Goal: Task Accomplishment & Management: Use online tool/utility

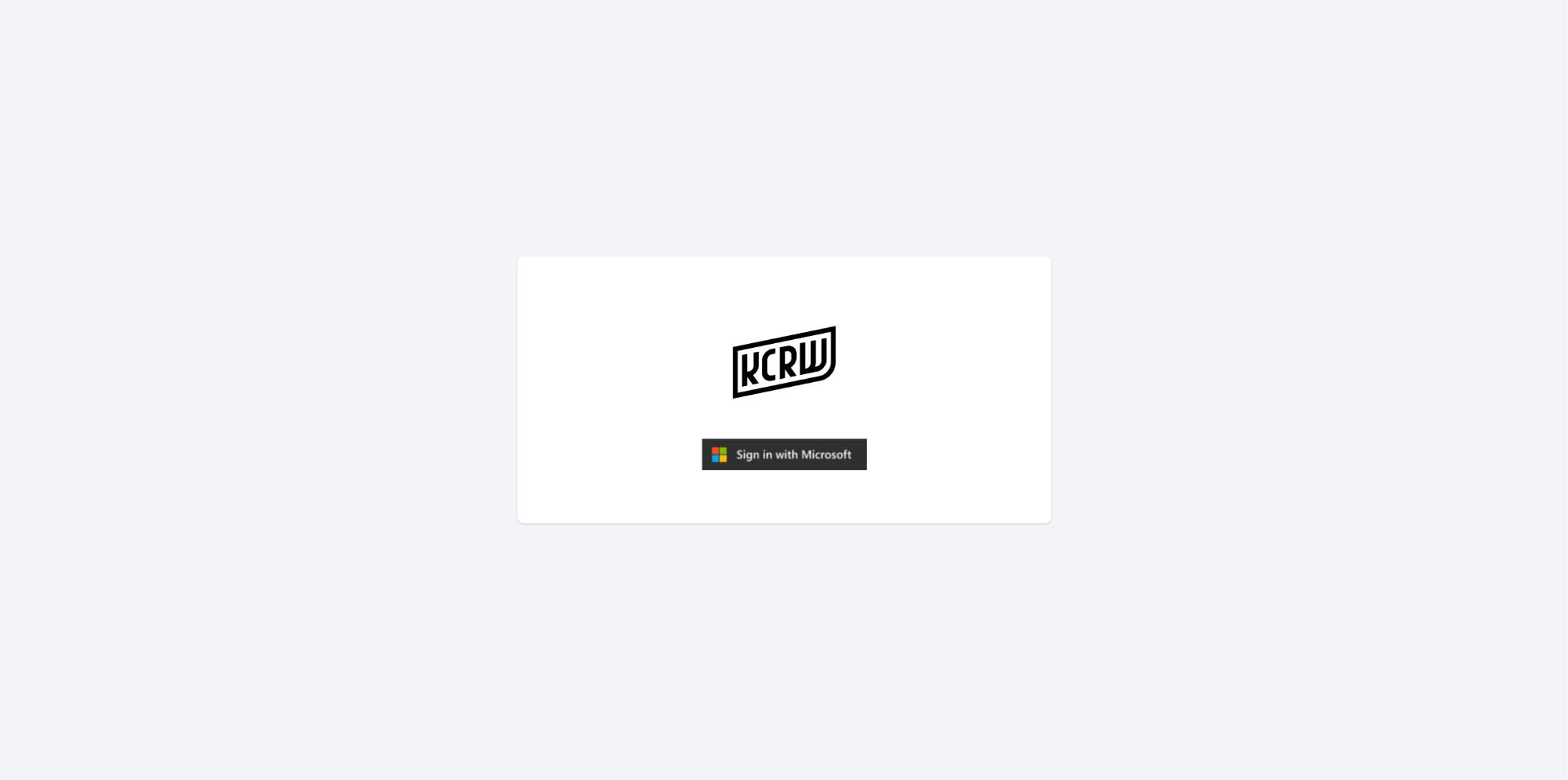
click at [764, 468] on img "submit" at bounding box center [784, 454] width 165 height 32
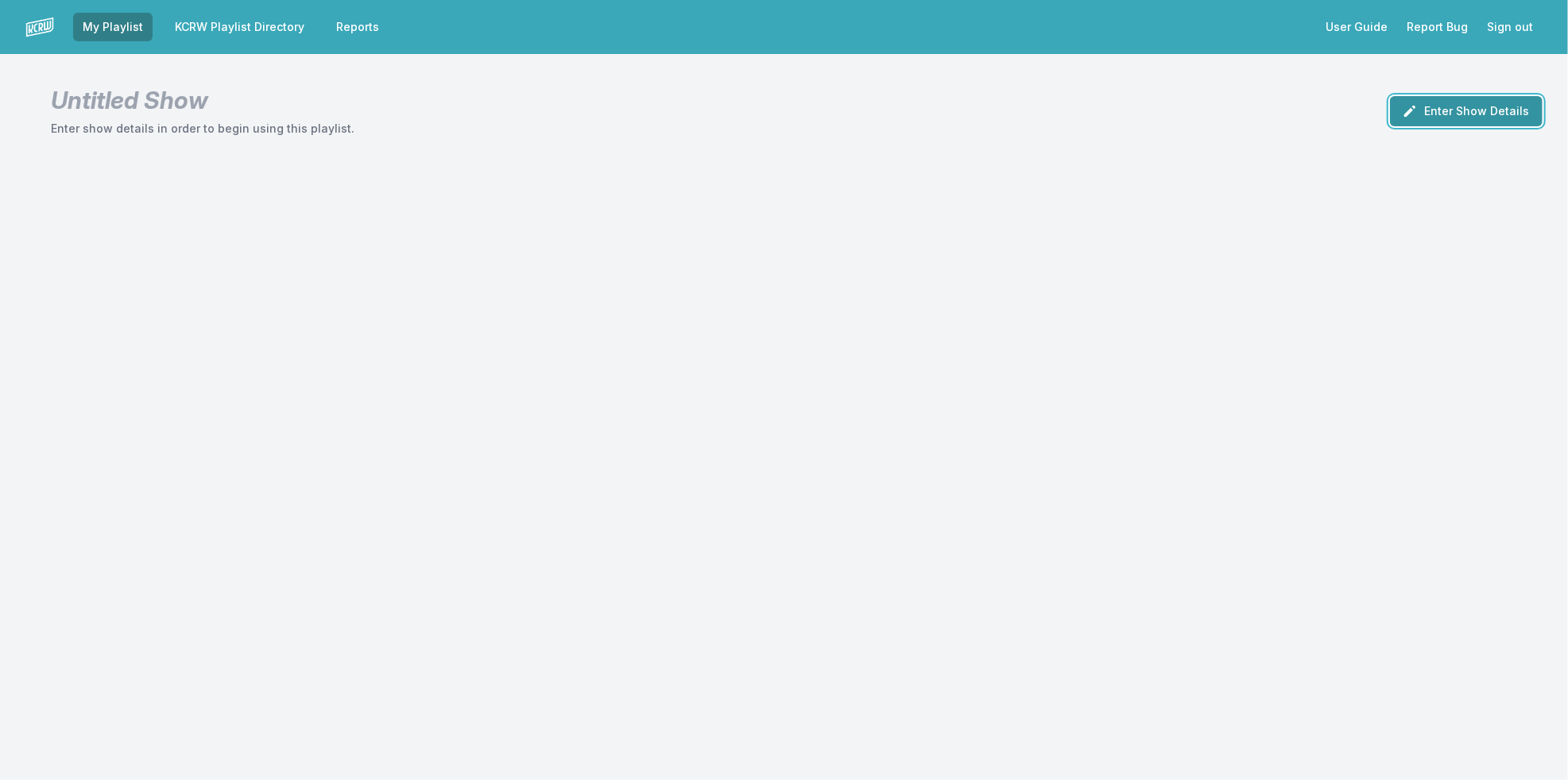
click at [1454, 118] on button "Enter Show Details" at bounding box center [1467, 111] width 153 height 30
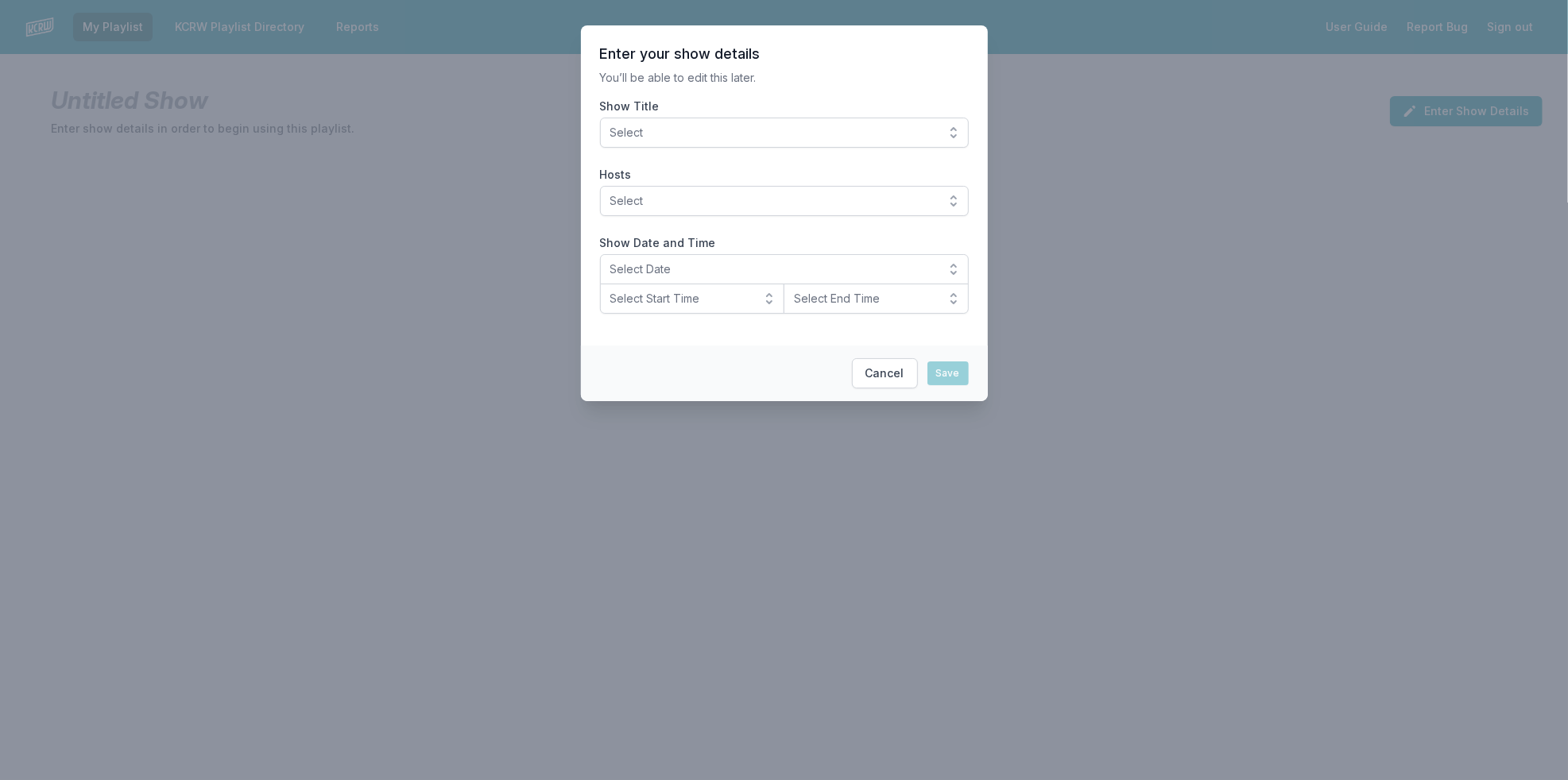
click at [777, 133] on span "Select" at bounding box center [774, 132] width 326 height 16
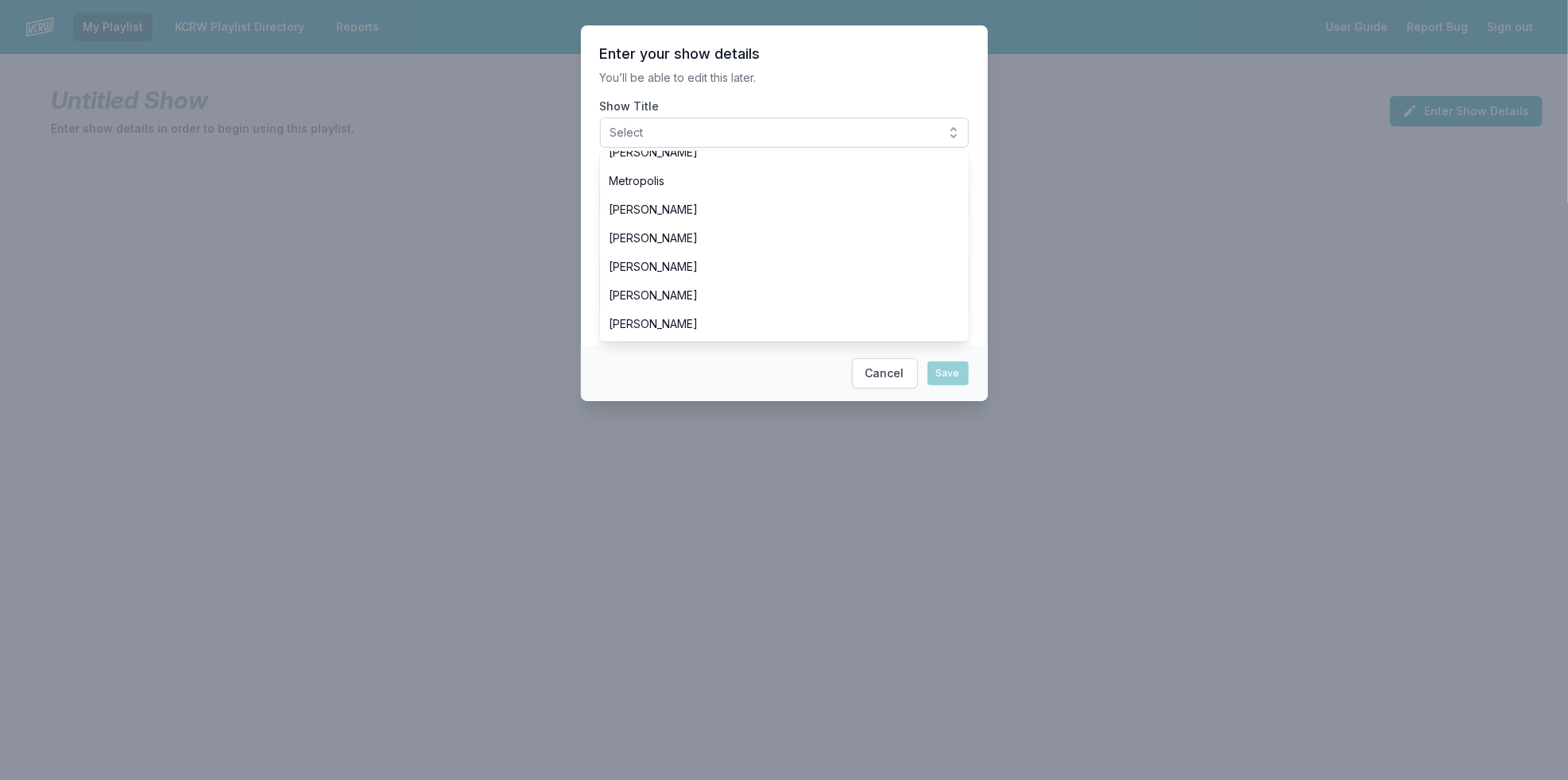
scroll to position [176, 0]
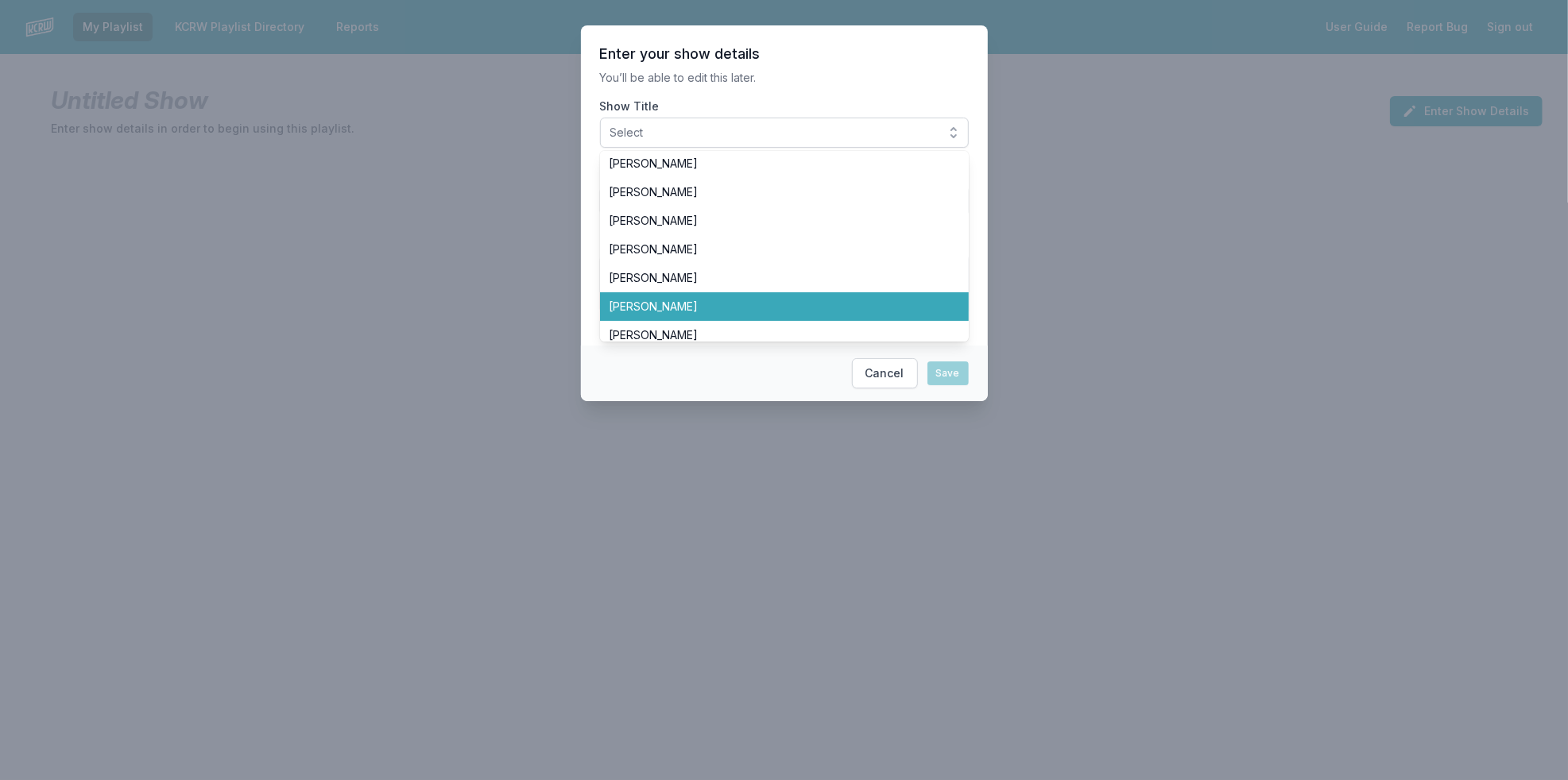
click at [755, 304] on span "[PERSON_NAME]" at bounding box center [775, 307] width 331 height 16
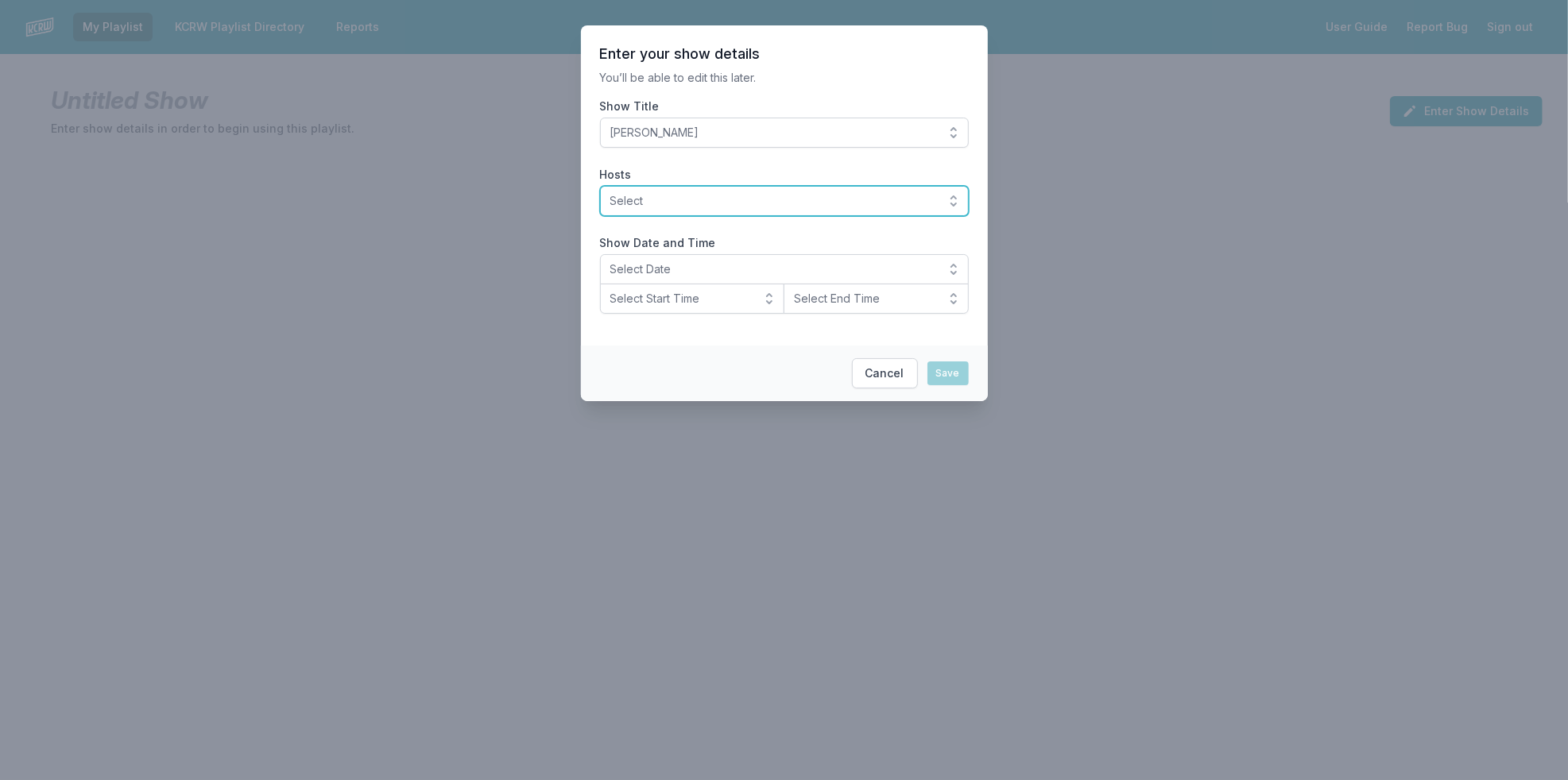
click at [789, 211] on button "Select" at bounding box center [784, 201] width 369 height 30
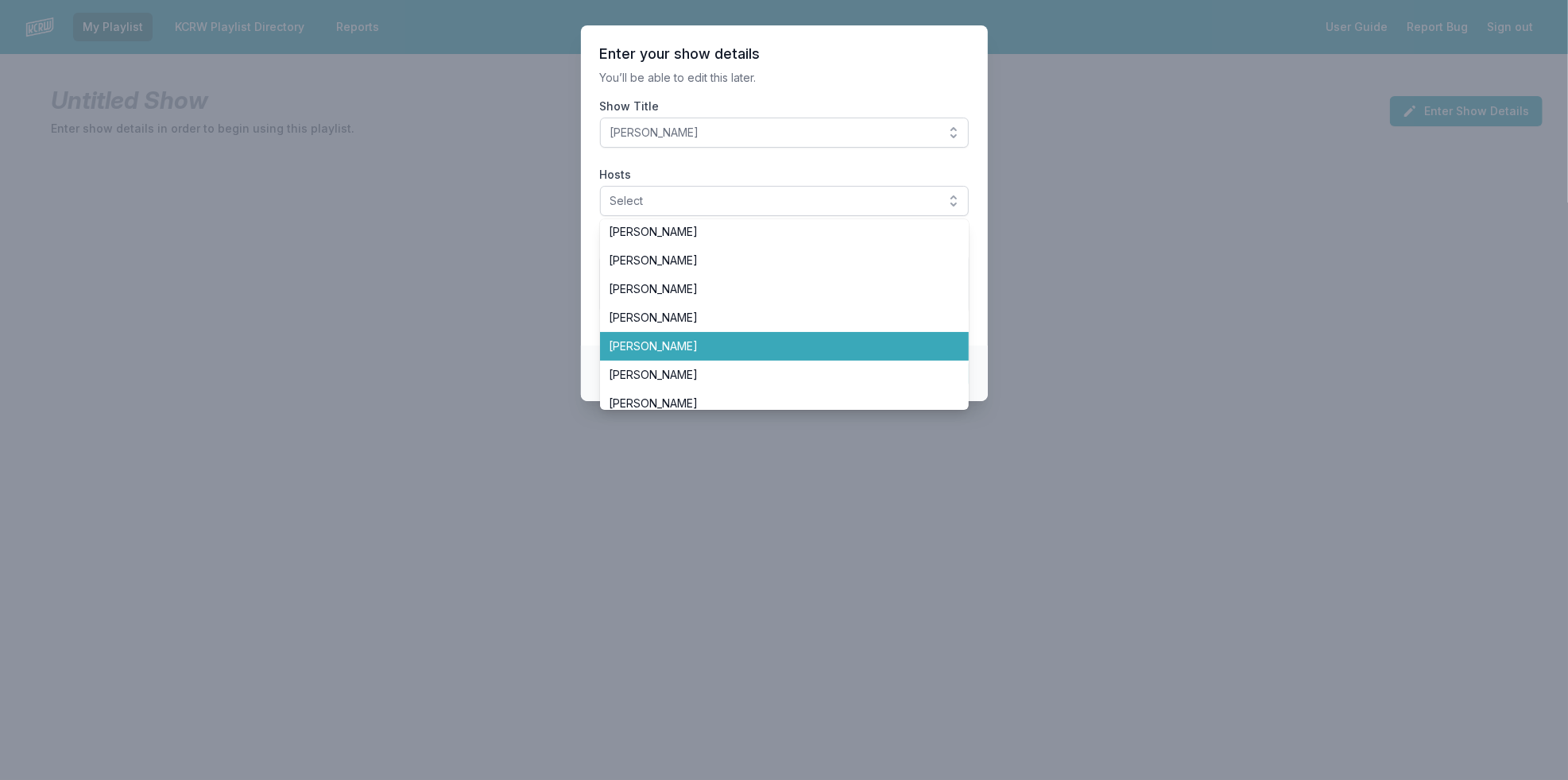
click at [805, 351] on span "[PERSON_NAME]" at bounding box center [775, 346] width 331 height 16
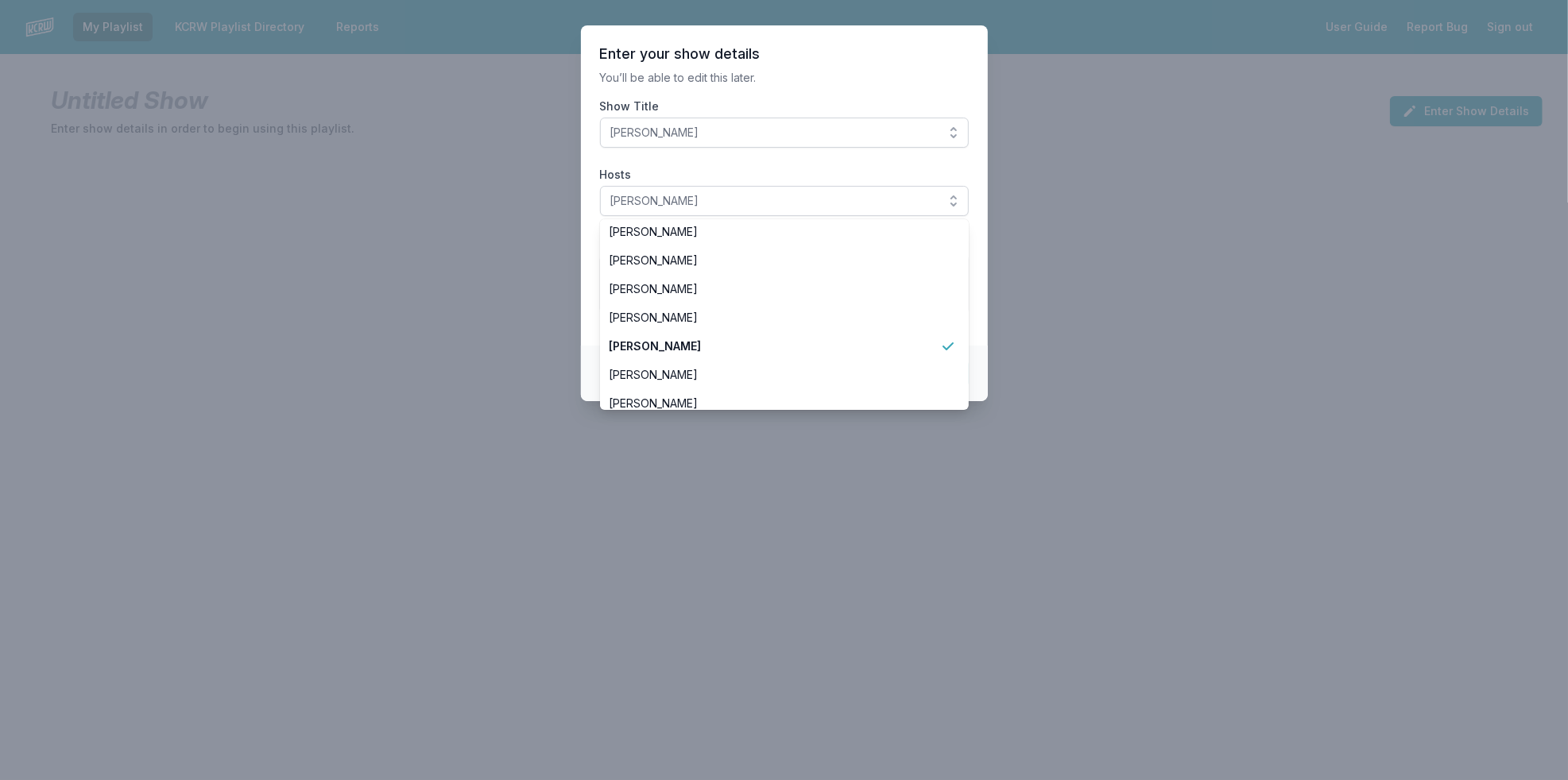
click at [588, 267] on section "Enter your show details You’ll be able to edit this later. Show Title Jeremy So…" at bounding box center [784, 185] width 407 height 320
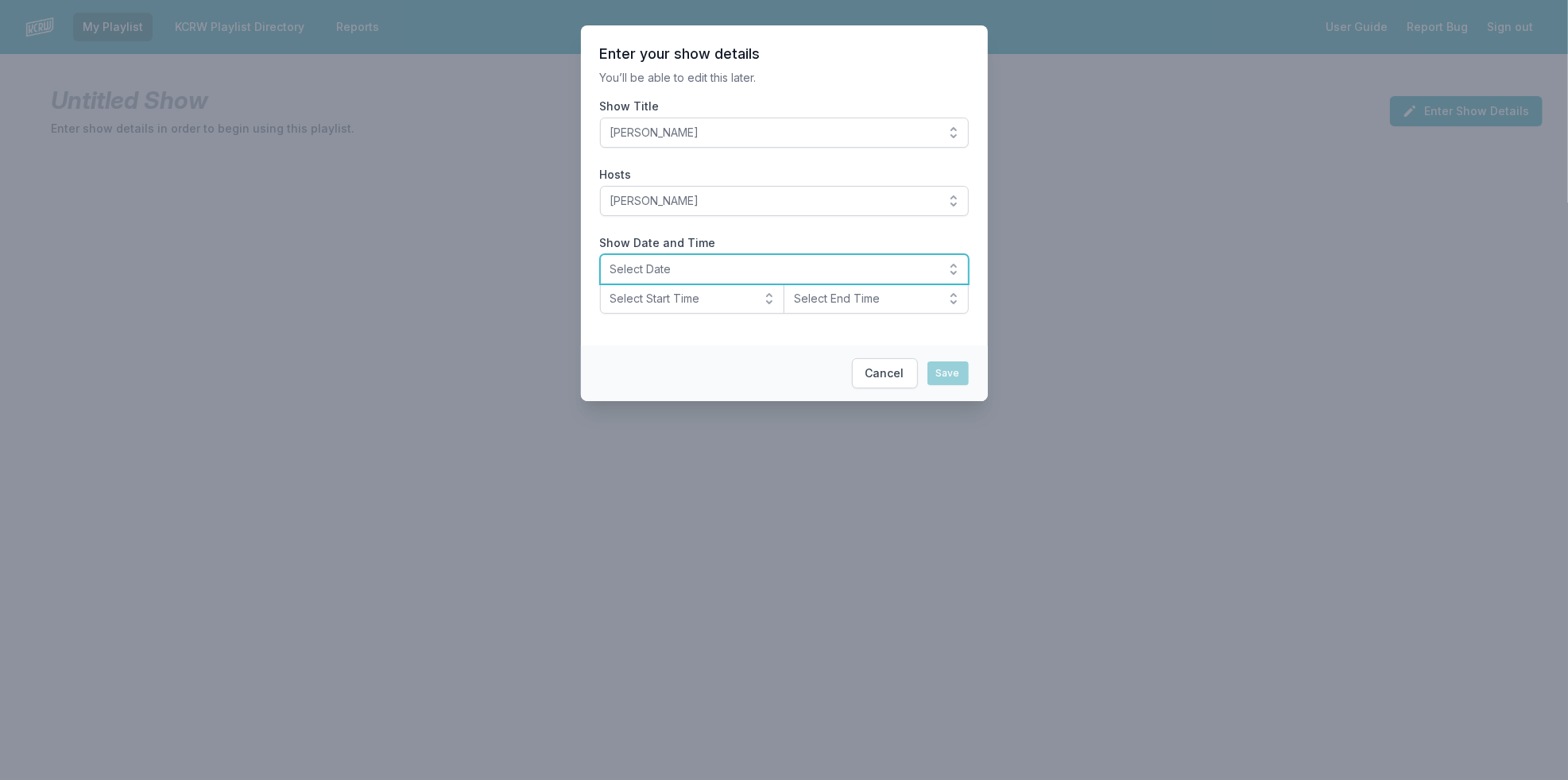
click at [665, 268] on span "Select Date" at bounding box center [774, 269] width 326 height 16
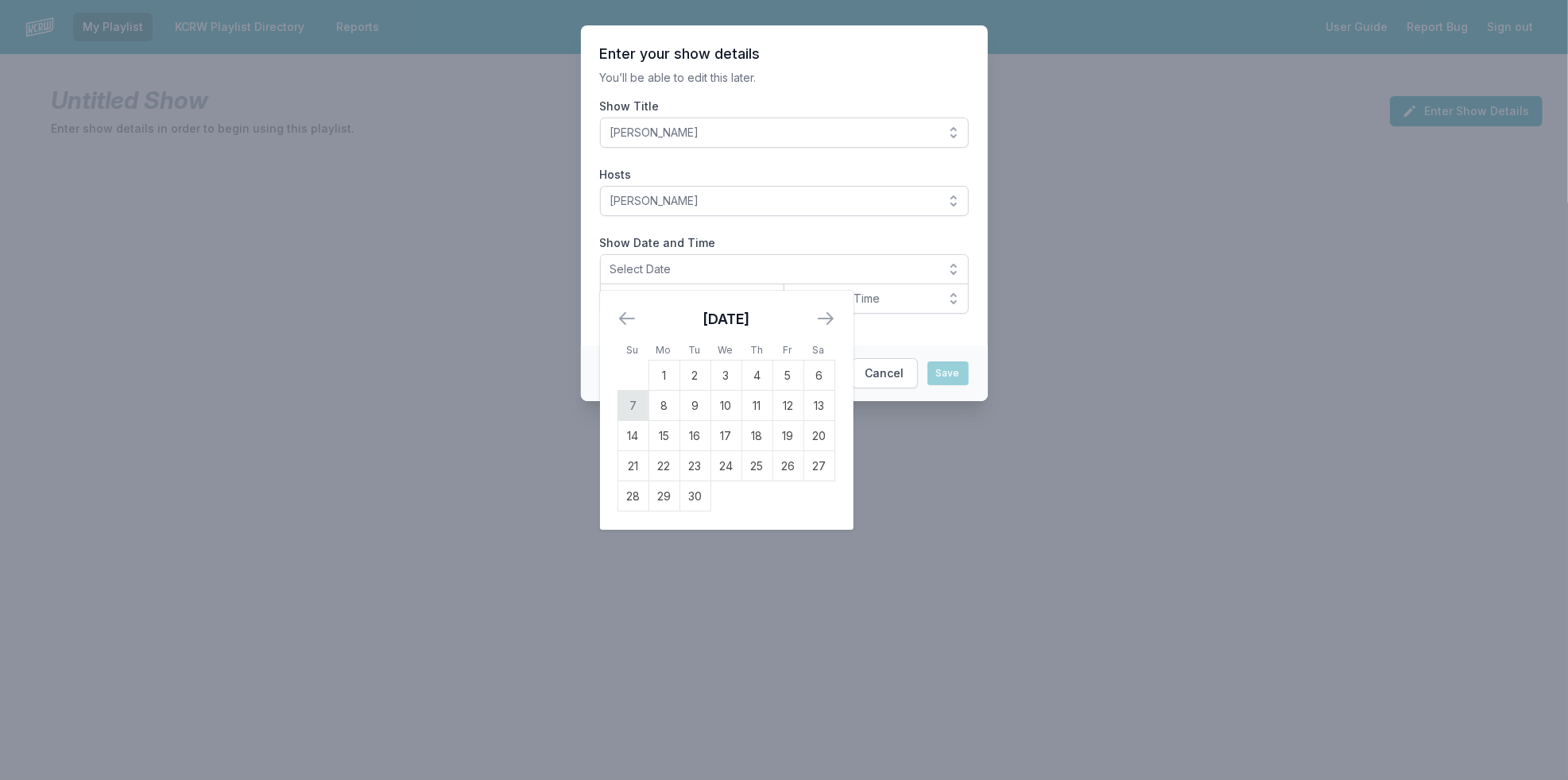
click at [633, 405] on td "7" at bounding box center [632, 406] width 31 height 30
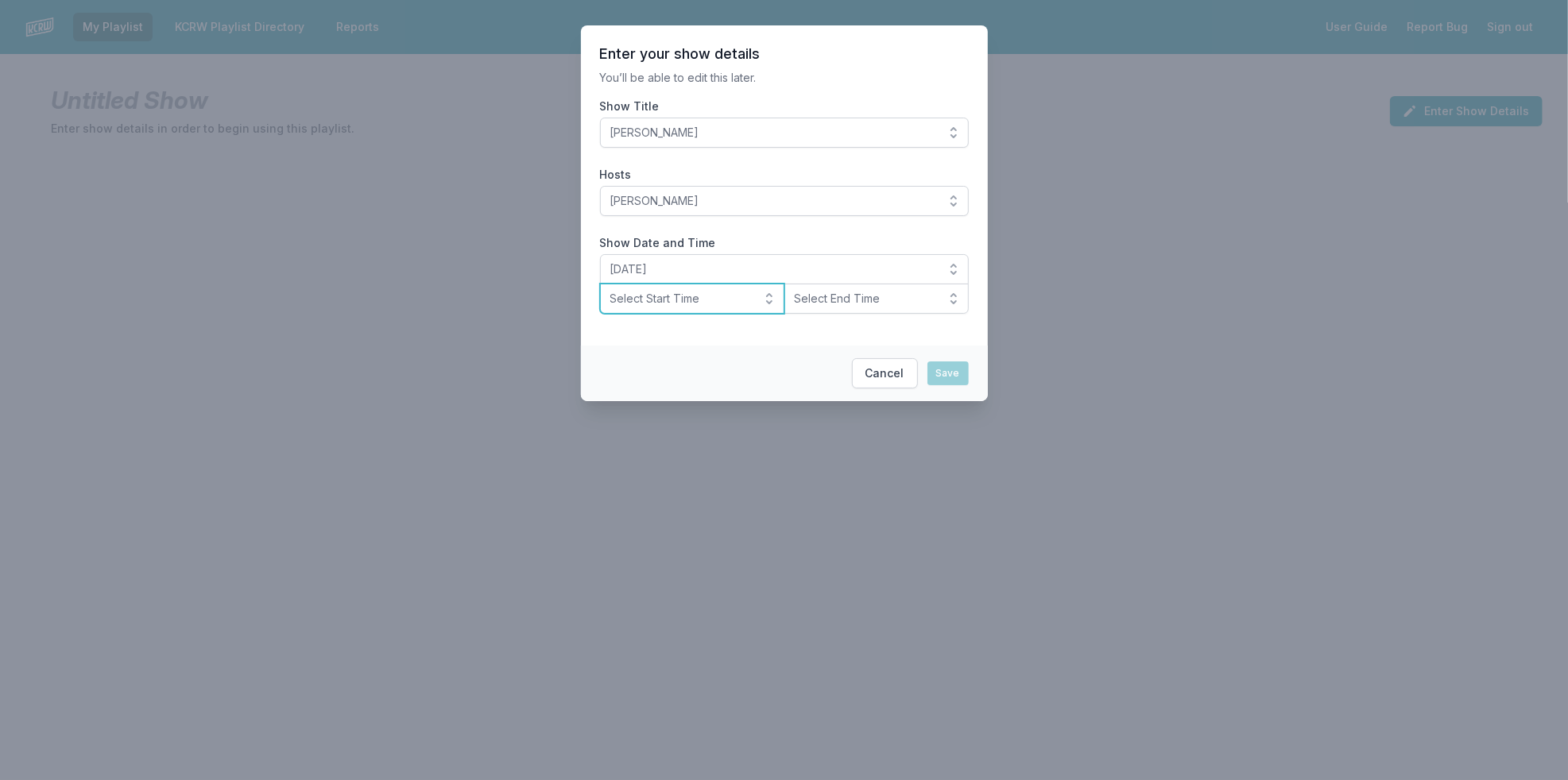
click at [691, 297] on span "Select Start Time" at bounding box center [681, 298] width 142 height 16
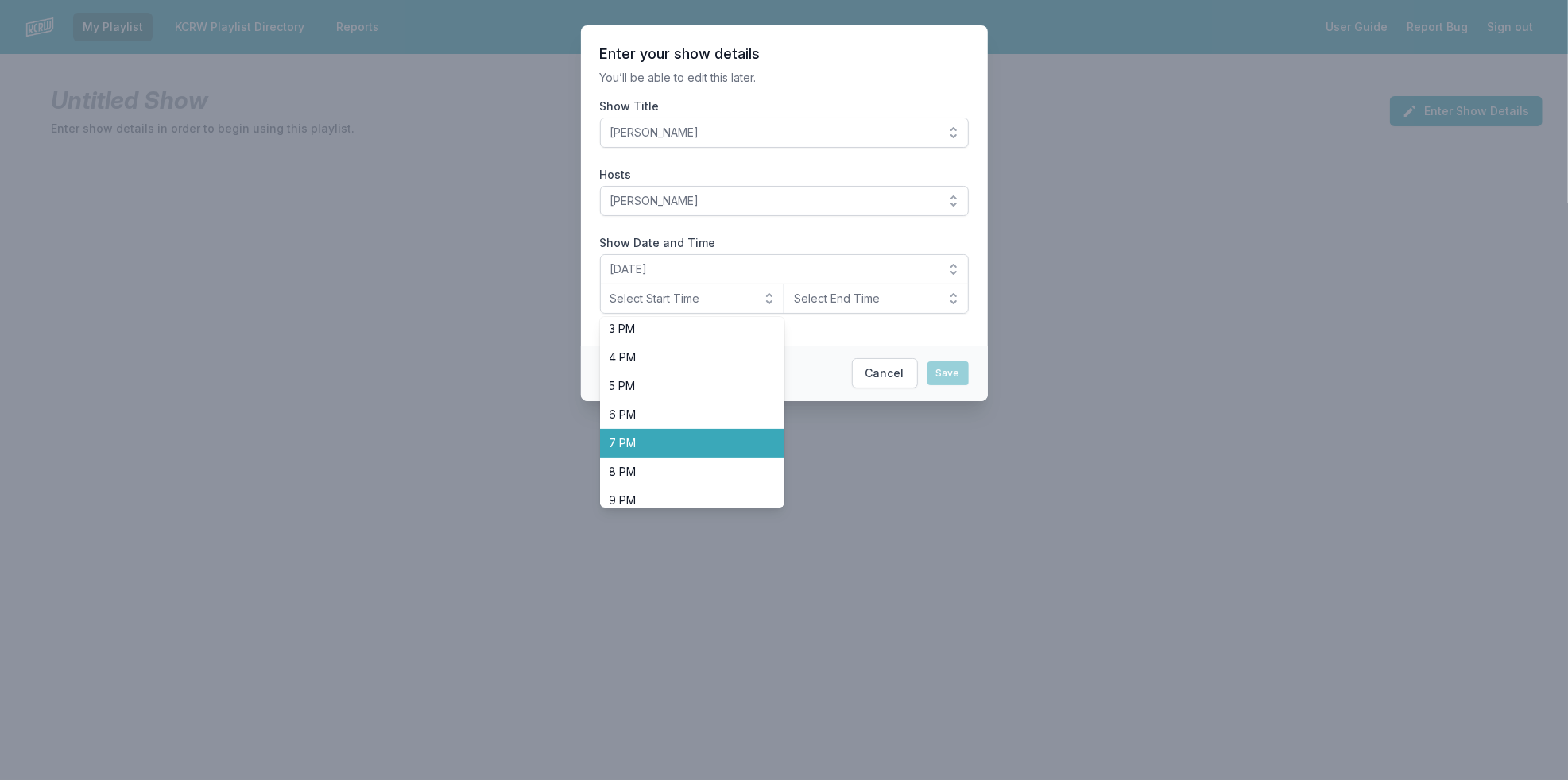
scroll to position [441, 0]
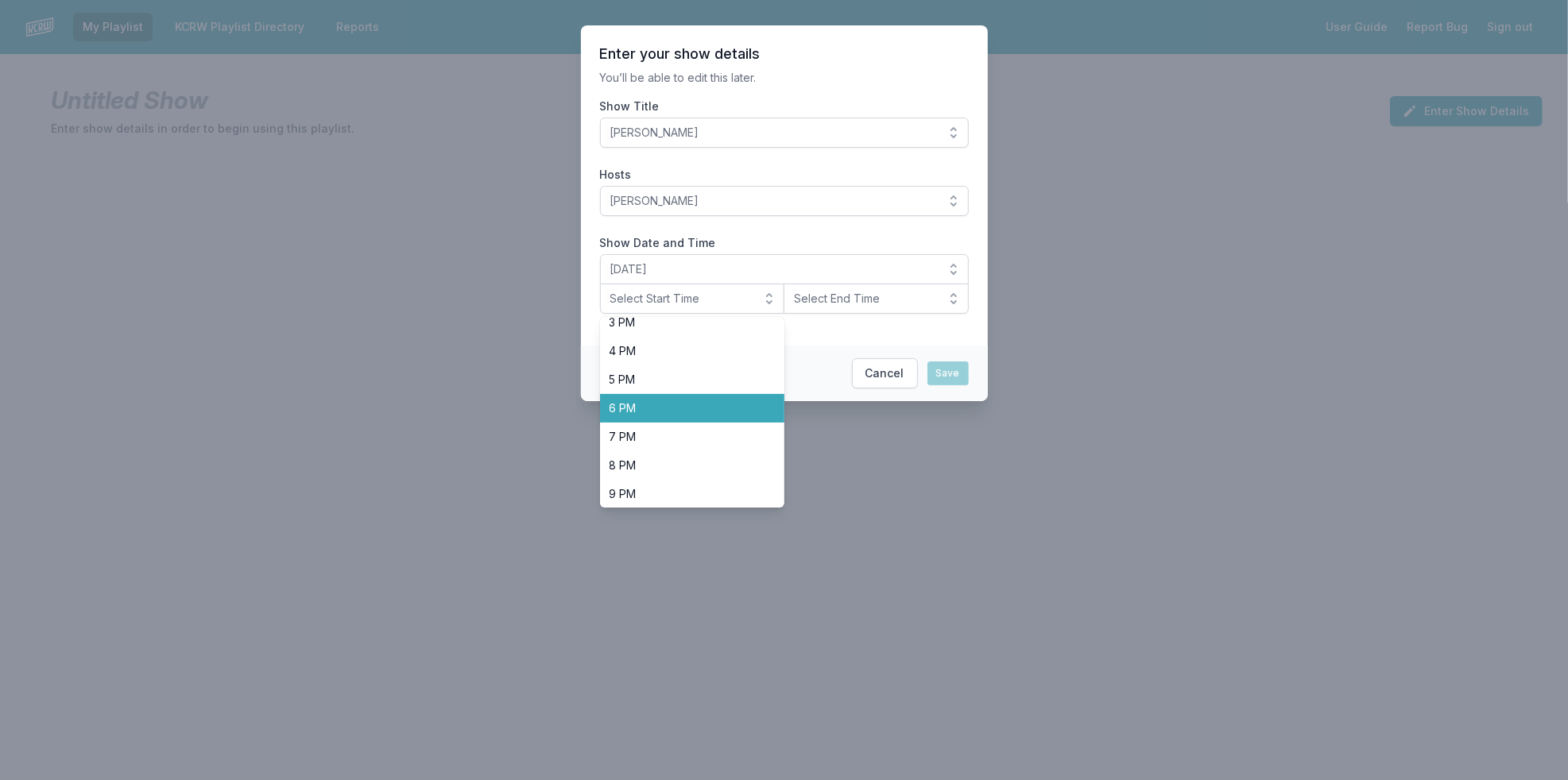
click at [736, 411] on span "6 PM" at bounding box center [683, 408] width 147 height 16
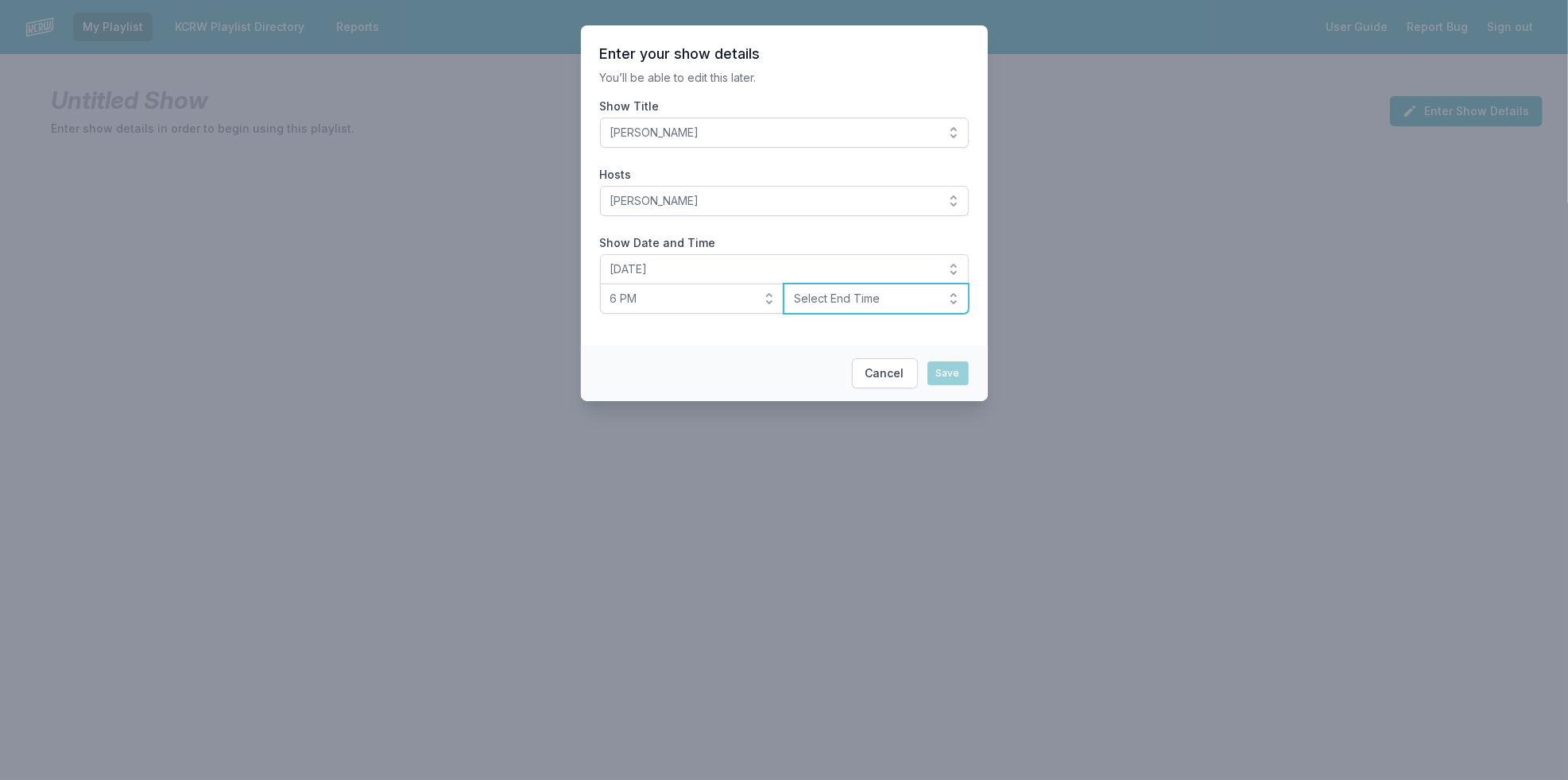
click at [848, 306] on span "Select End Time" at bounding box center [865, 298] width 142 height 16
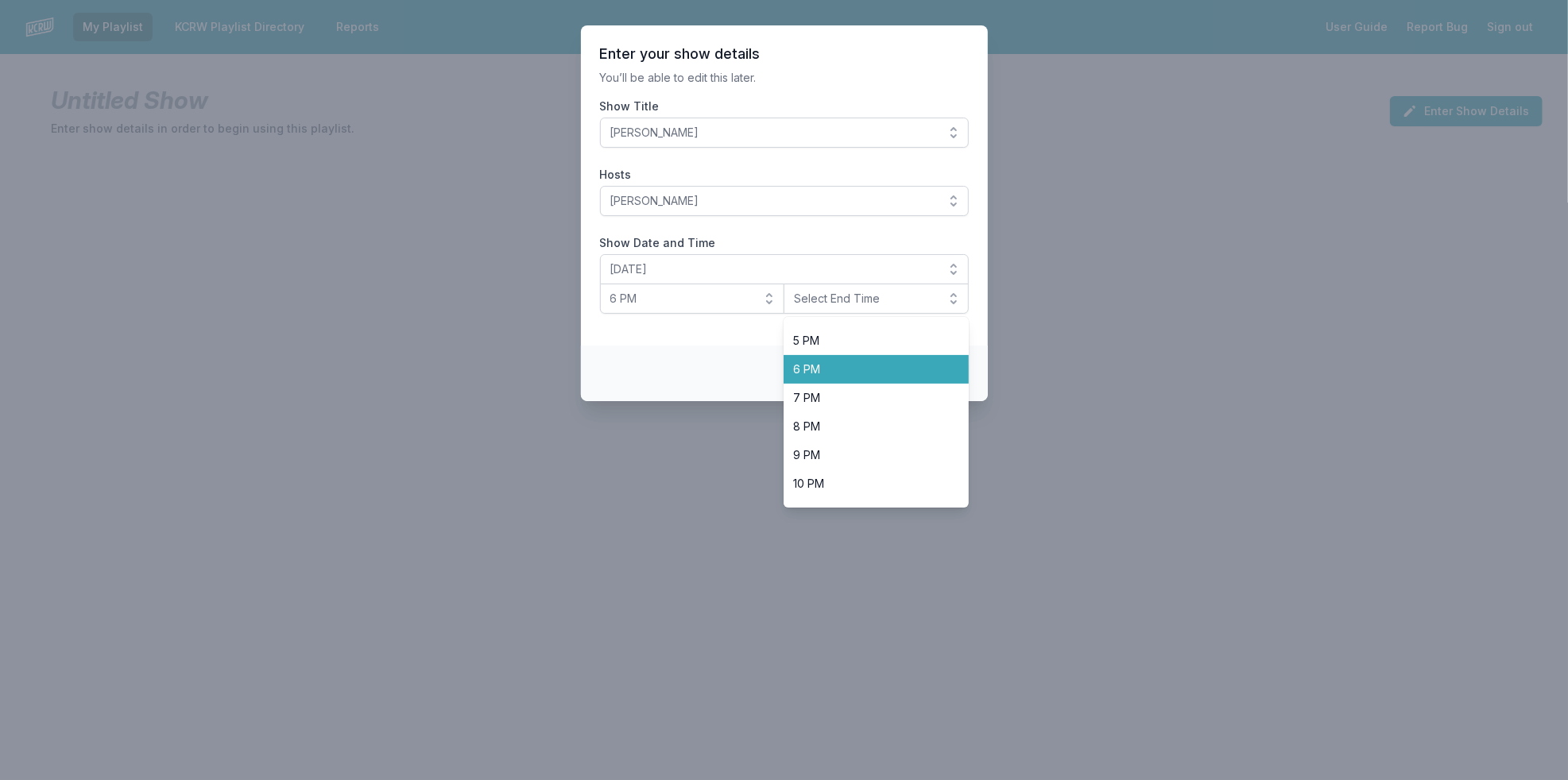
scroll to position [502, 0]
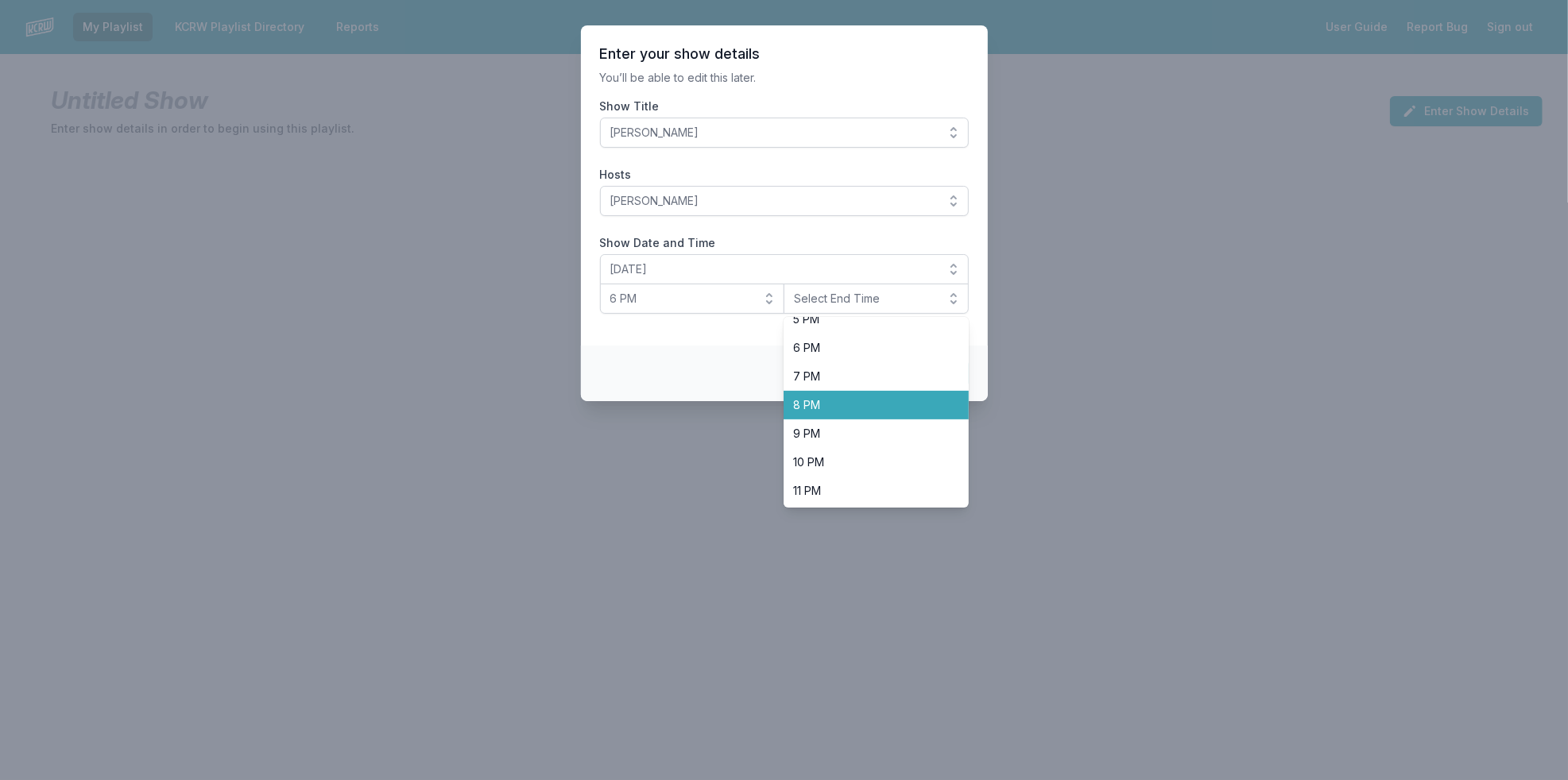
click at [857, 394] on li "8 PM" at bounding box center [876, 405] width 185 height 28
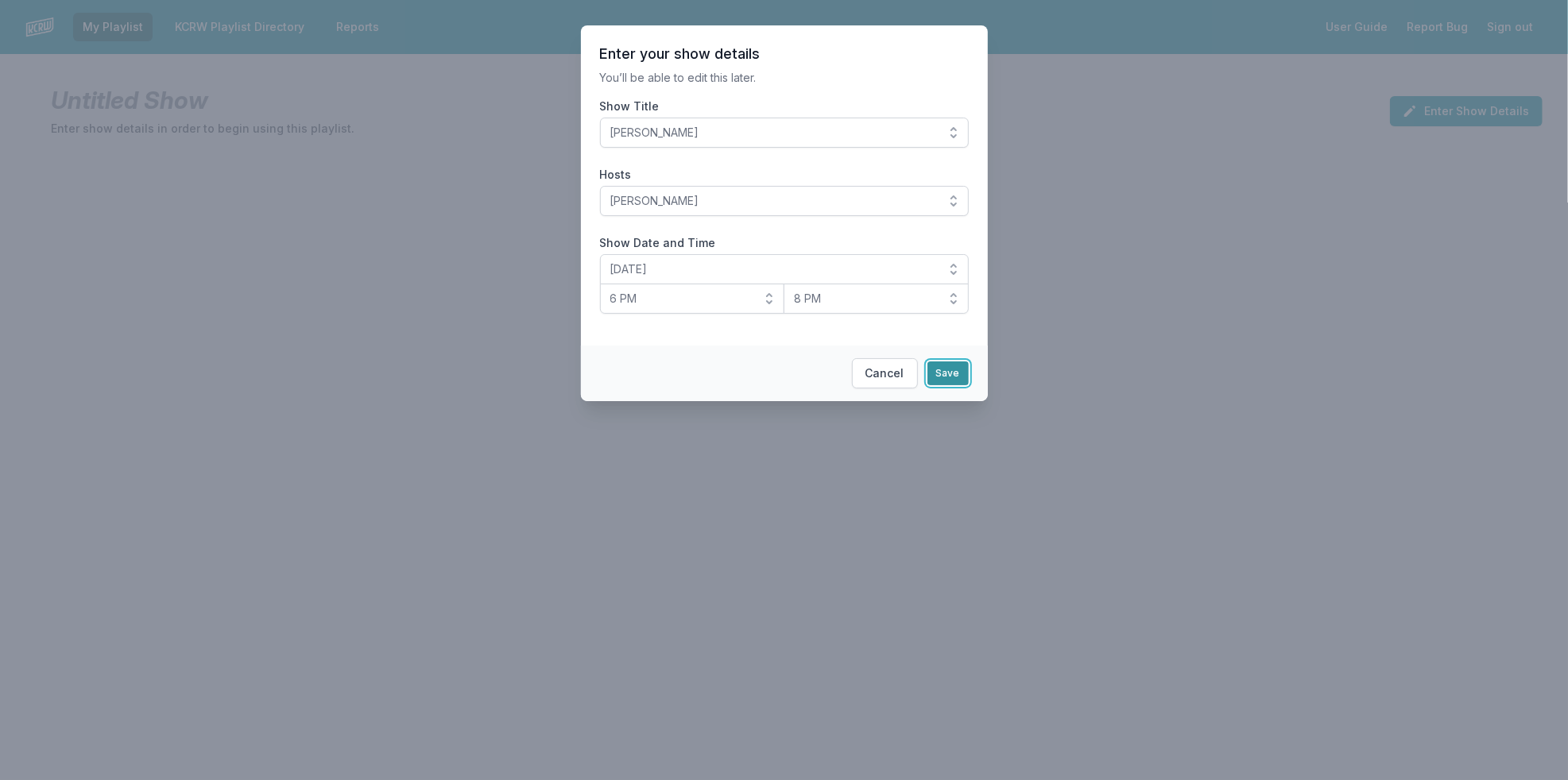
click at [946, 380] on button "Save" at bounding box center [948, 373] width 42 height 24
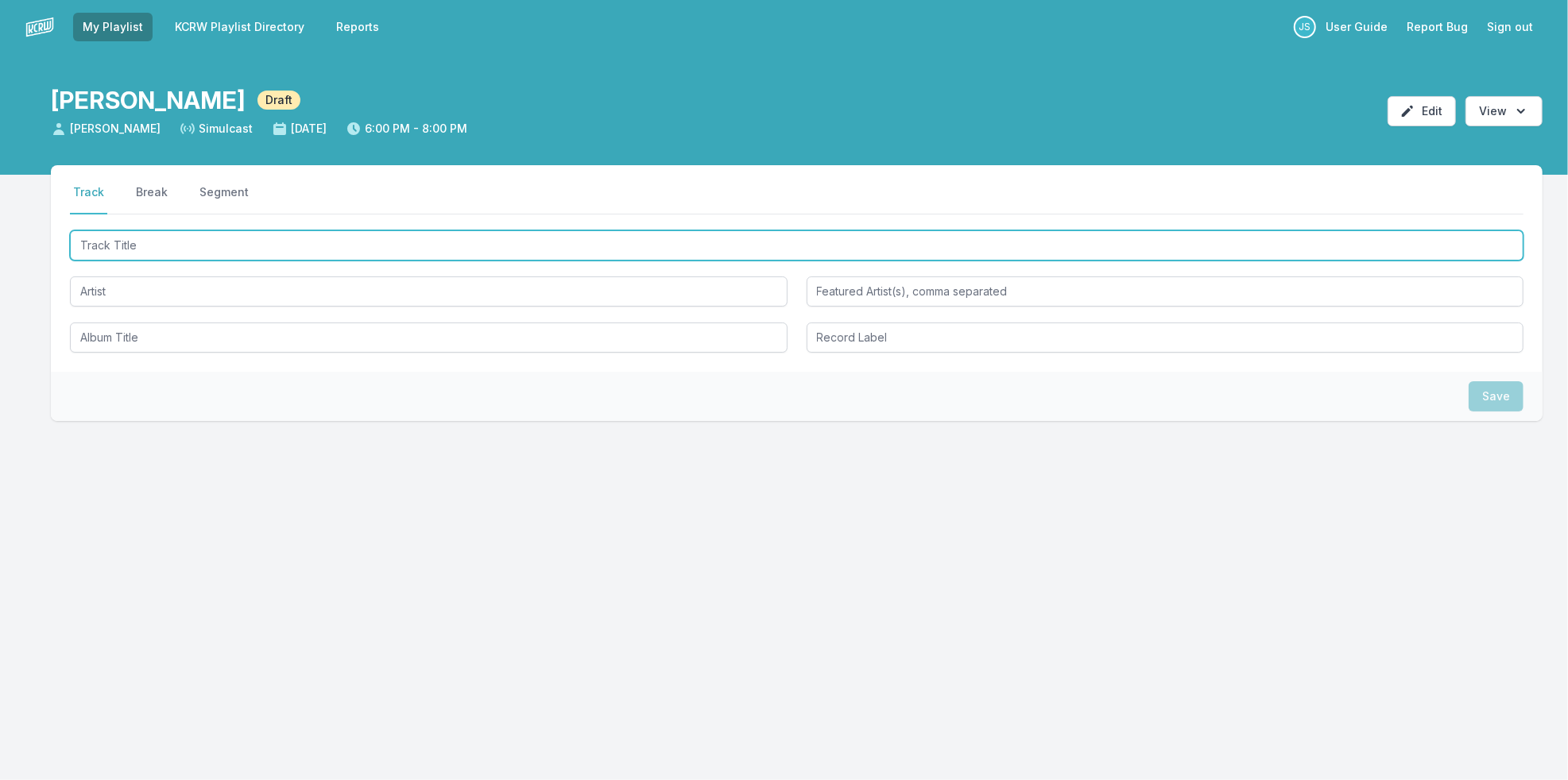
click at [318, 244] on input "Track Title" at bounding box center [796, 245] width 1453 height 30
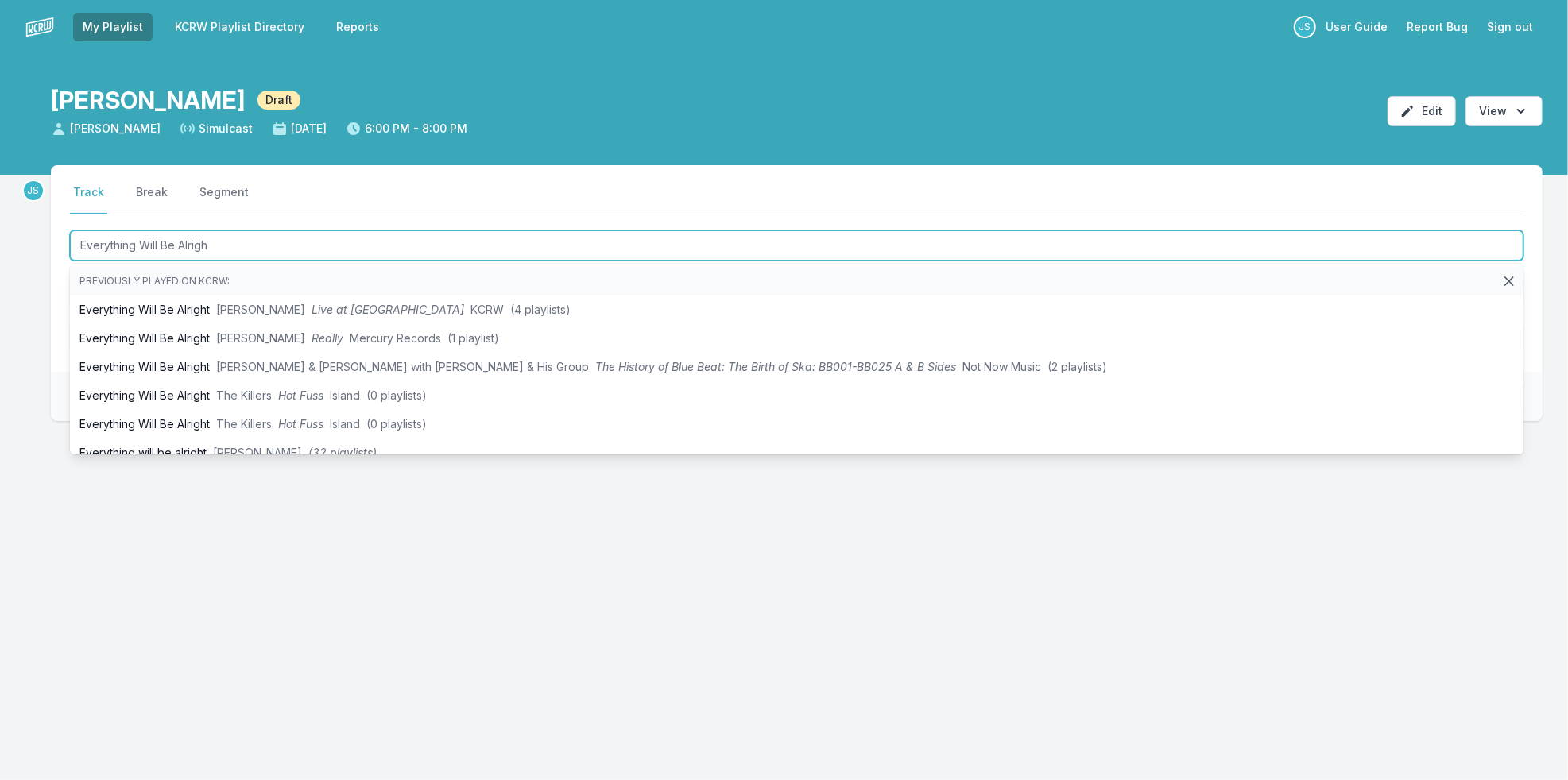
type input "Everything Will Be Alright"
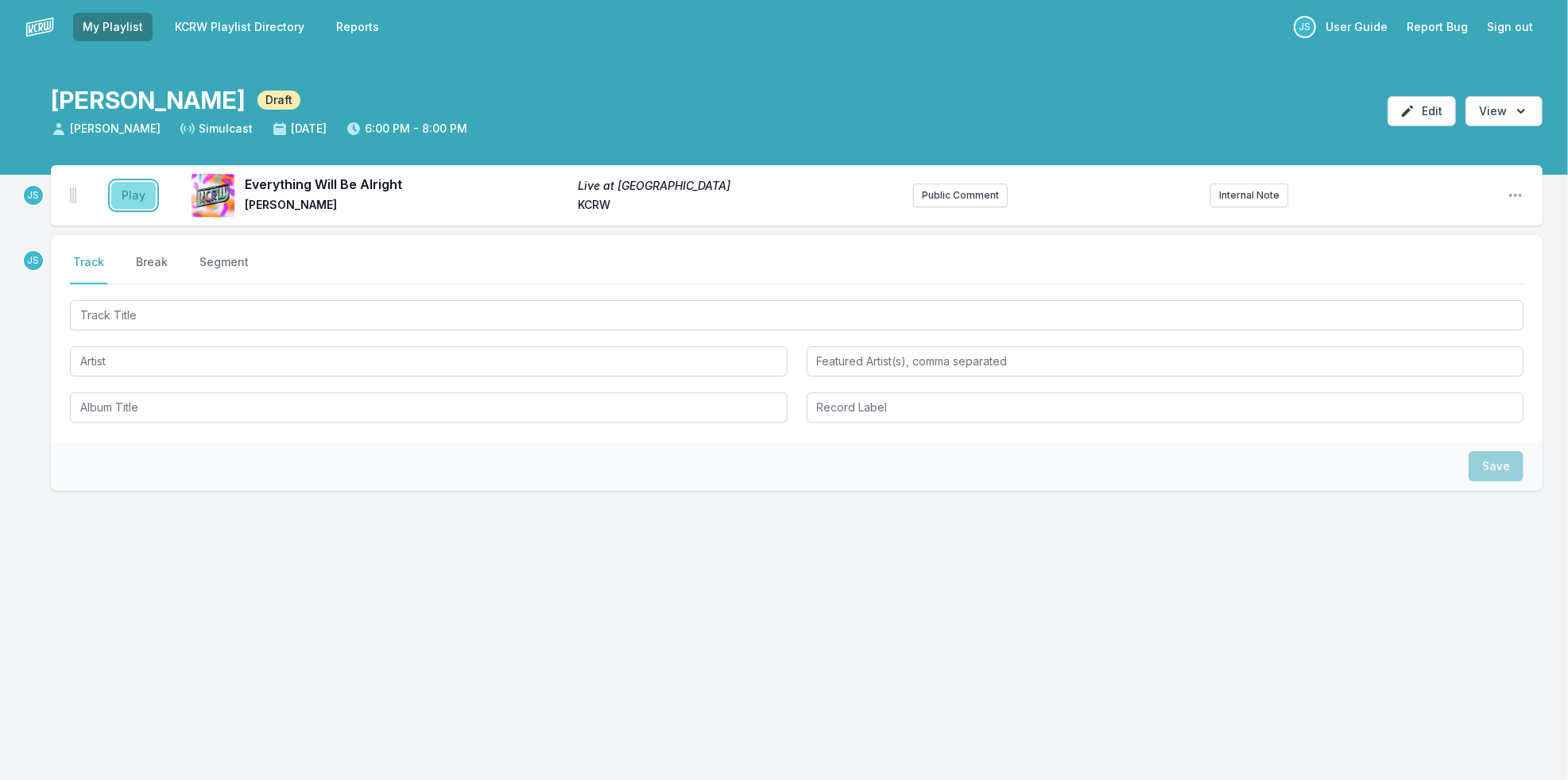
click at [130, 194] on button "Play" at bounding box center [134, 195] width 45 height 27
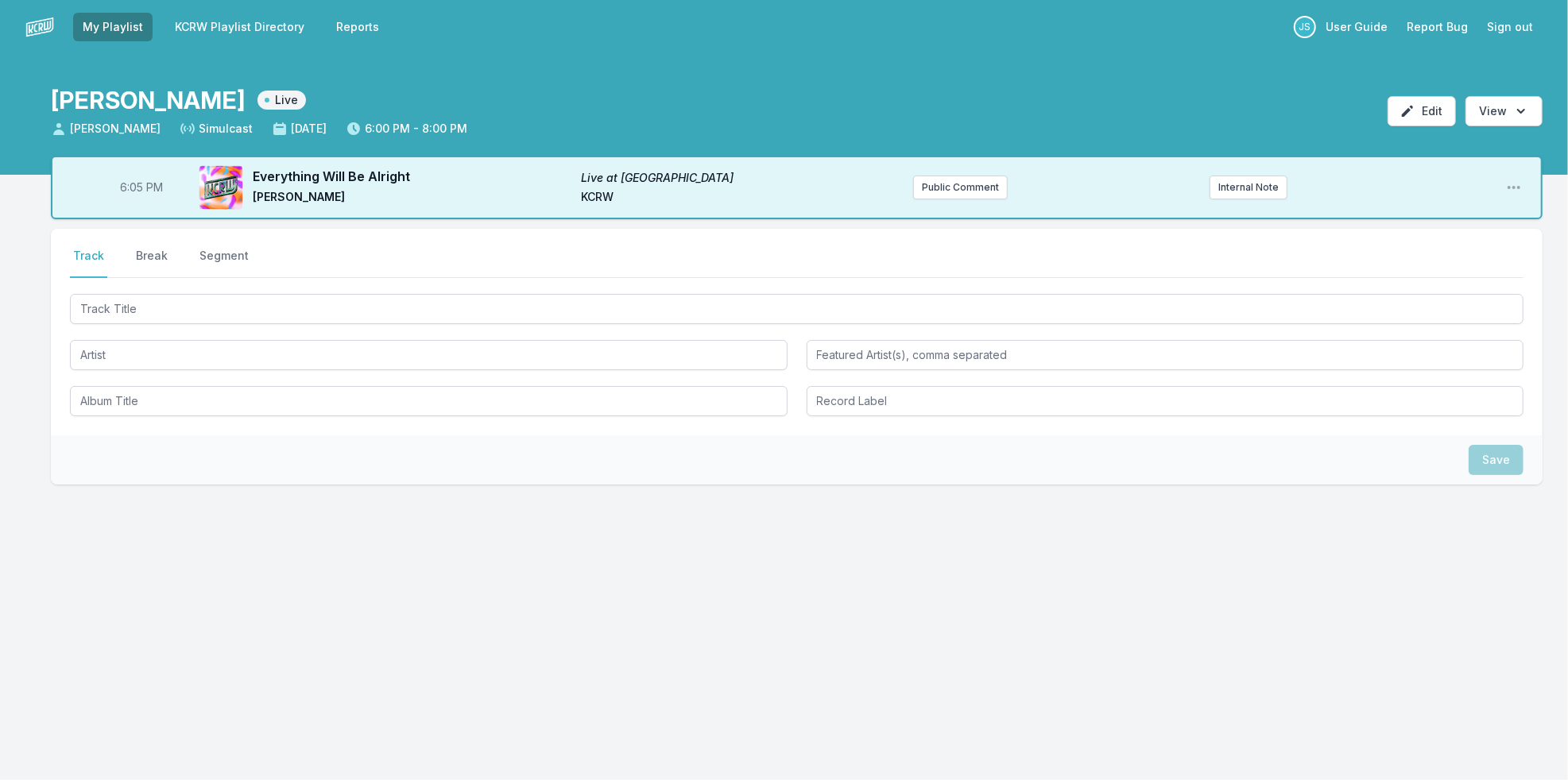
click at [129, 184] on span "6:05 PM" at bounding box center [141, 187] width 43 height 16
click at [129, 184] on input "18:05" at bounding box center [141, 188] width 89 height 30
type input "18:04"
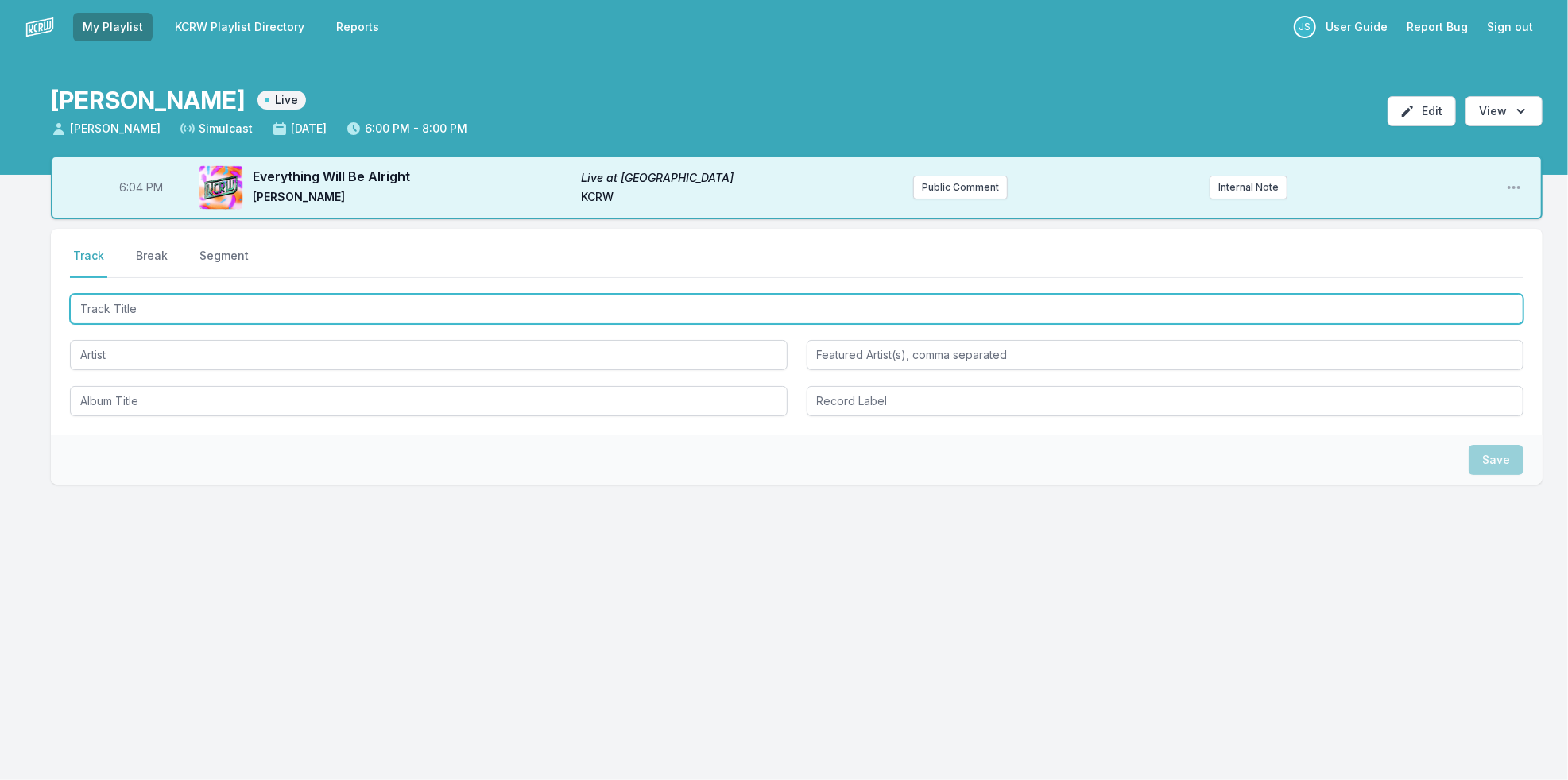
click at [137, 304] on input "Track Title" at bounding box center [796, 309] width 1453 height 30
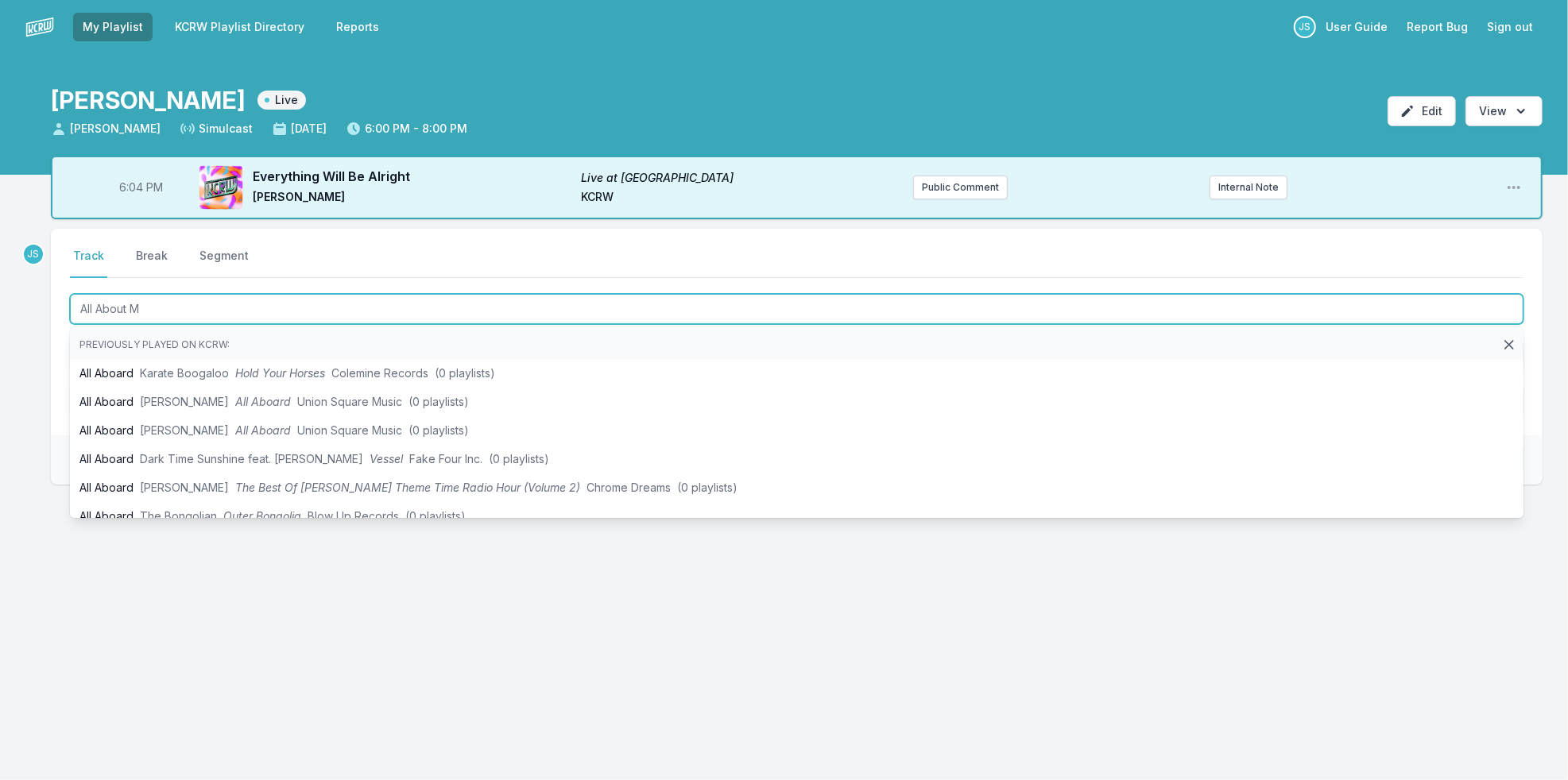
type input "All About Me"
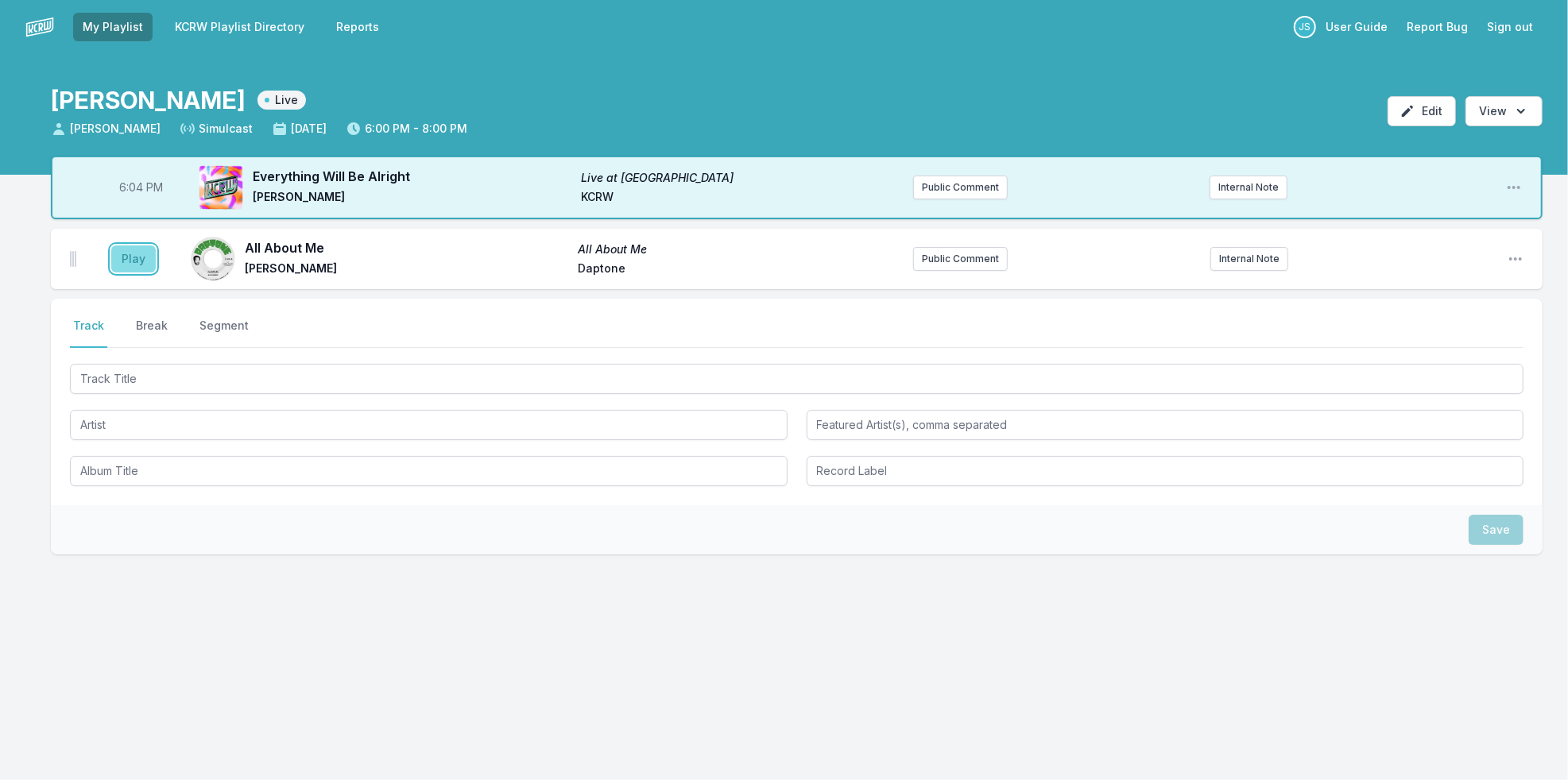
click at [143, 256] on button "Play" at bounding box center [134, 259] width 45 height 27
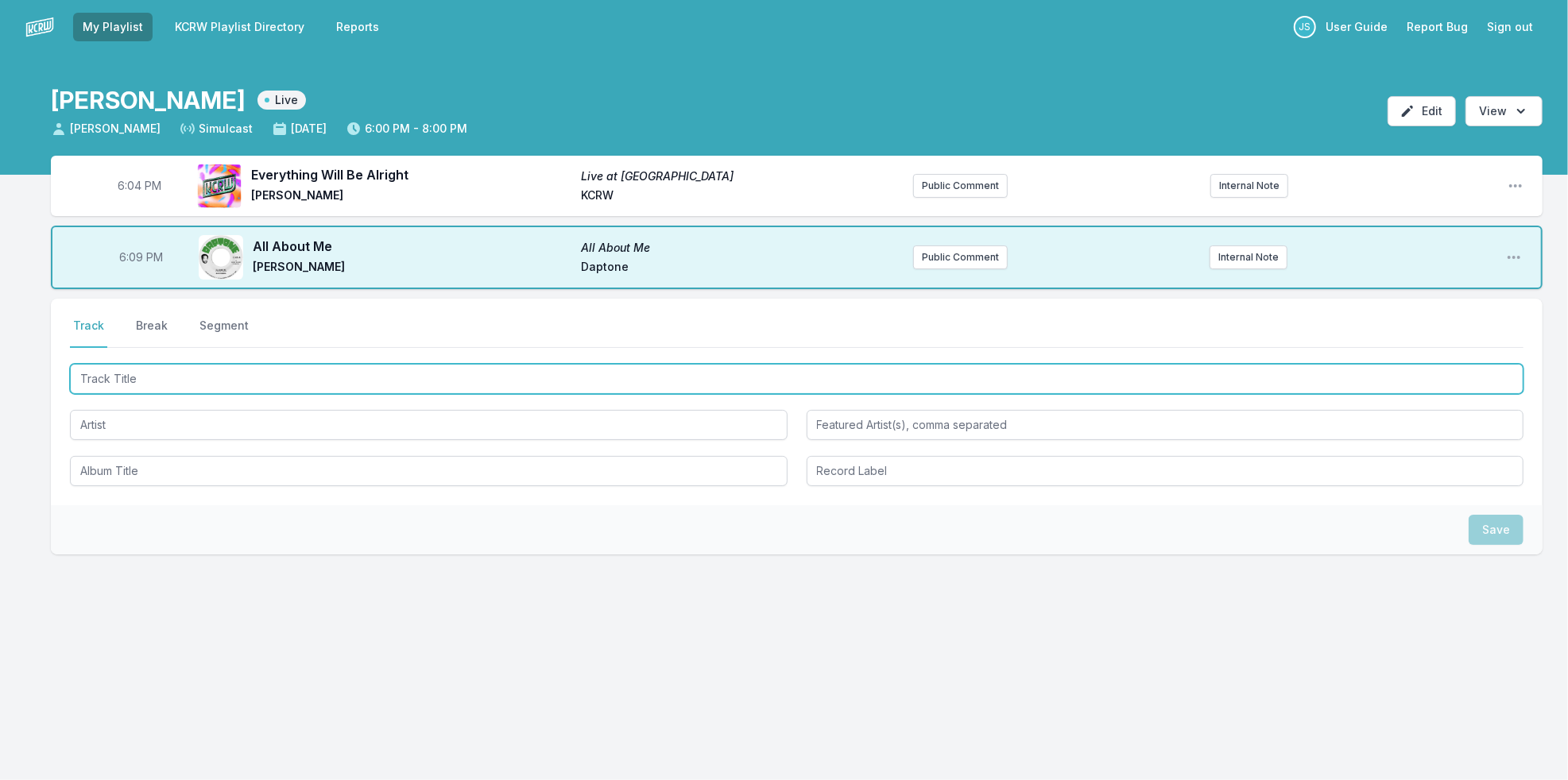
click at [189, 371] on input "Track Title" at bounding box center [796, 379] width 1453 height 30
type input "Family"
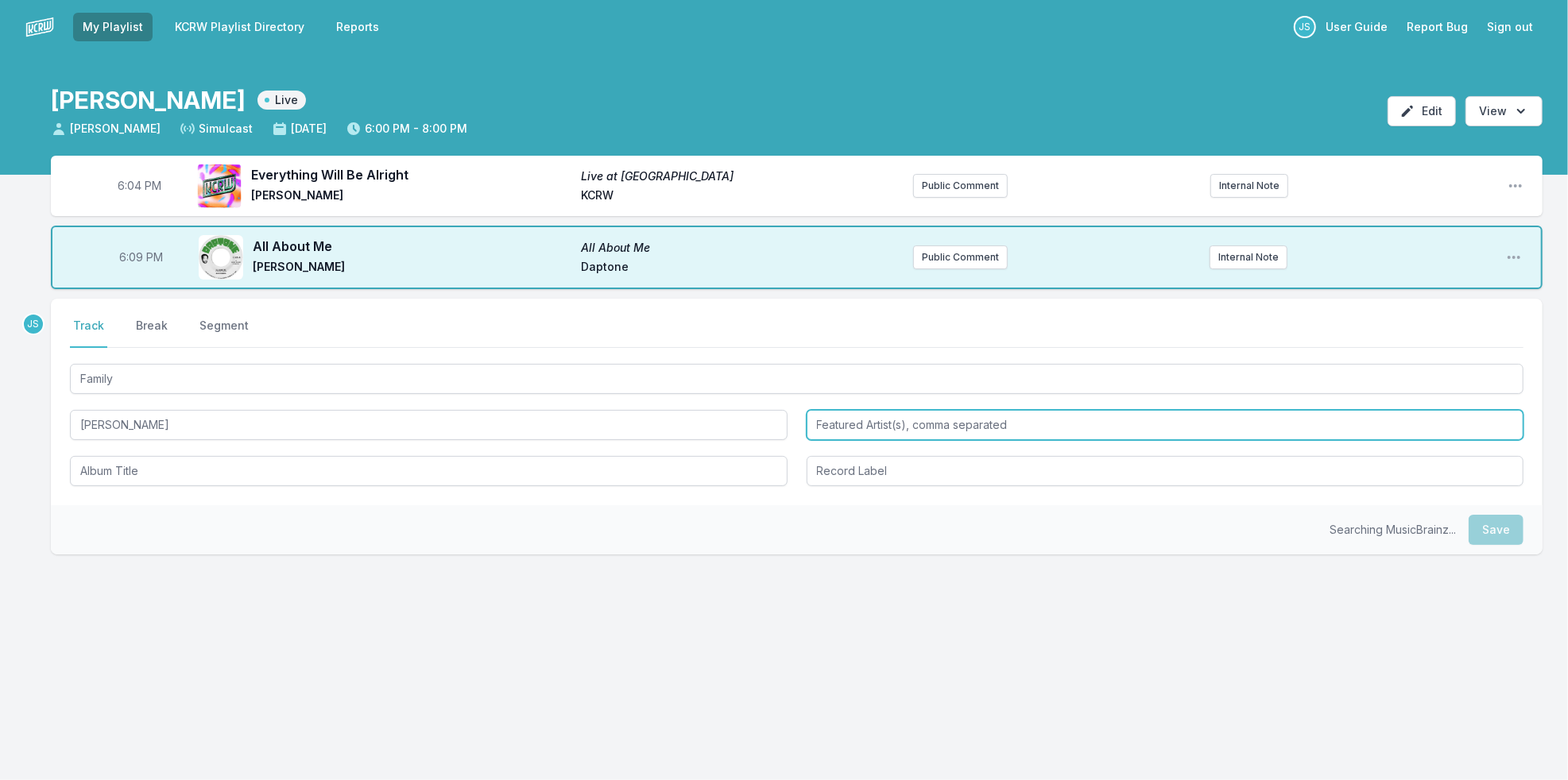
type input "[PERSON_NAME]"
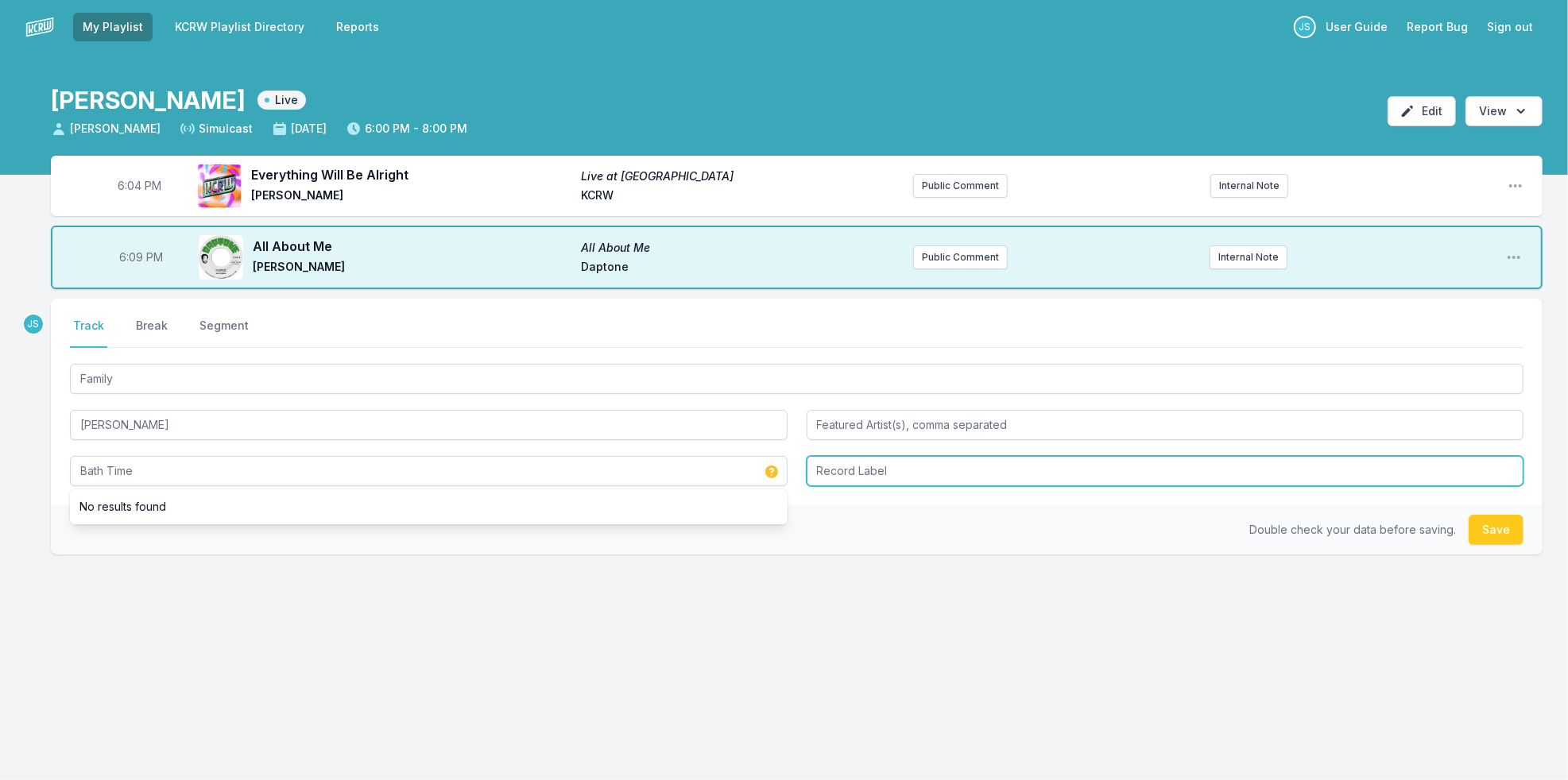
type input "Bath Time"
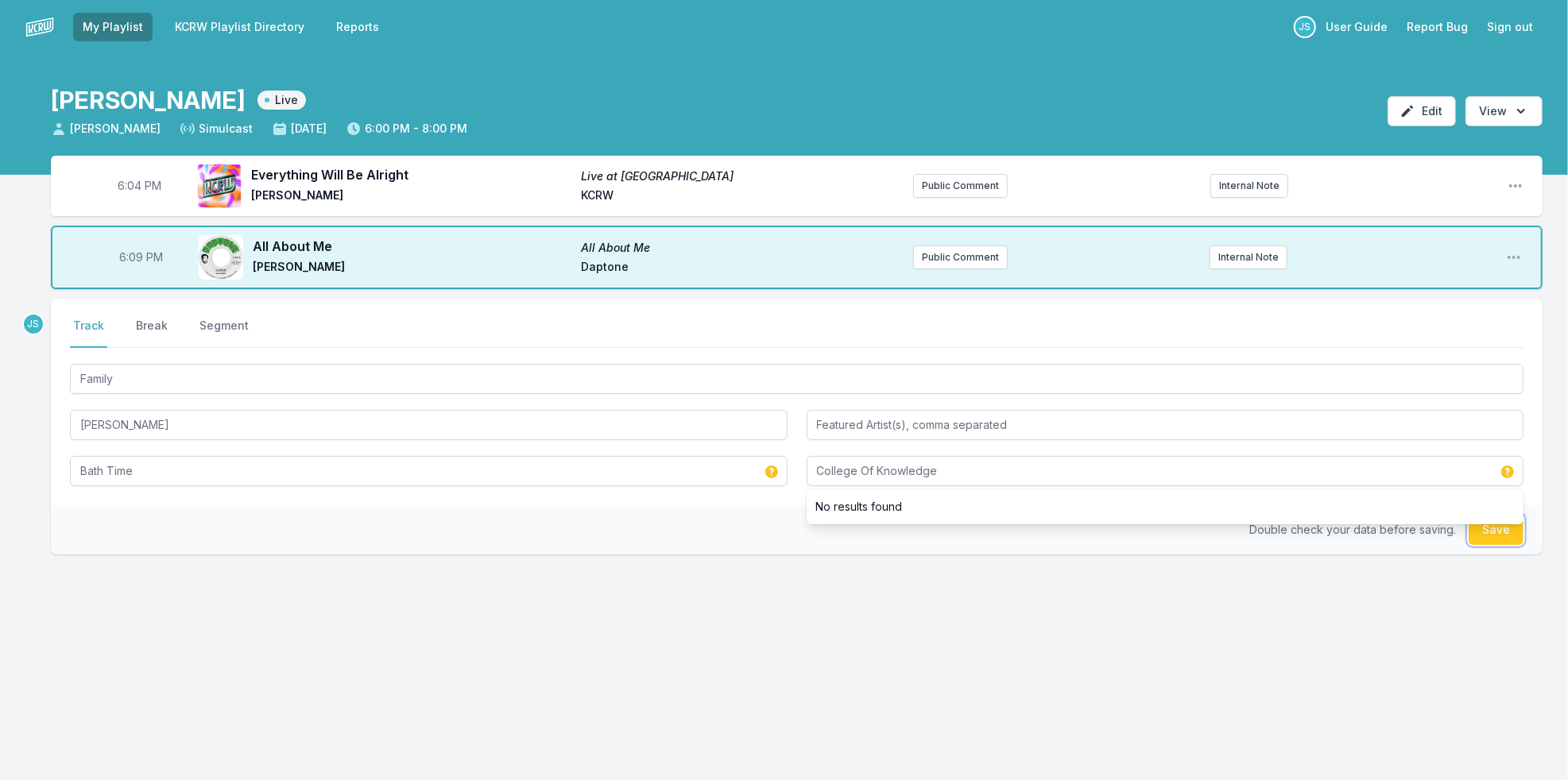
type input "College Of Knowledge"
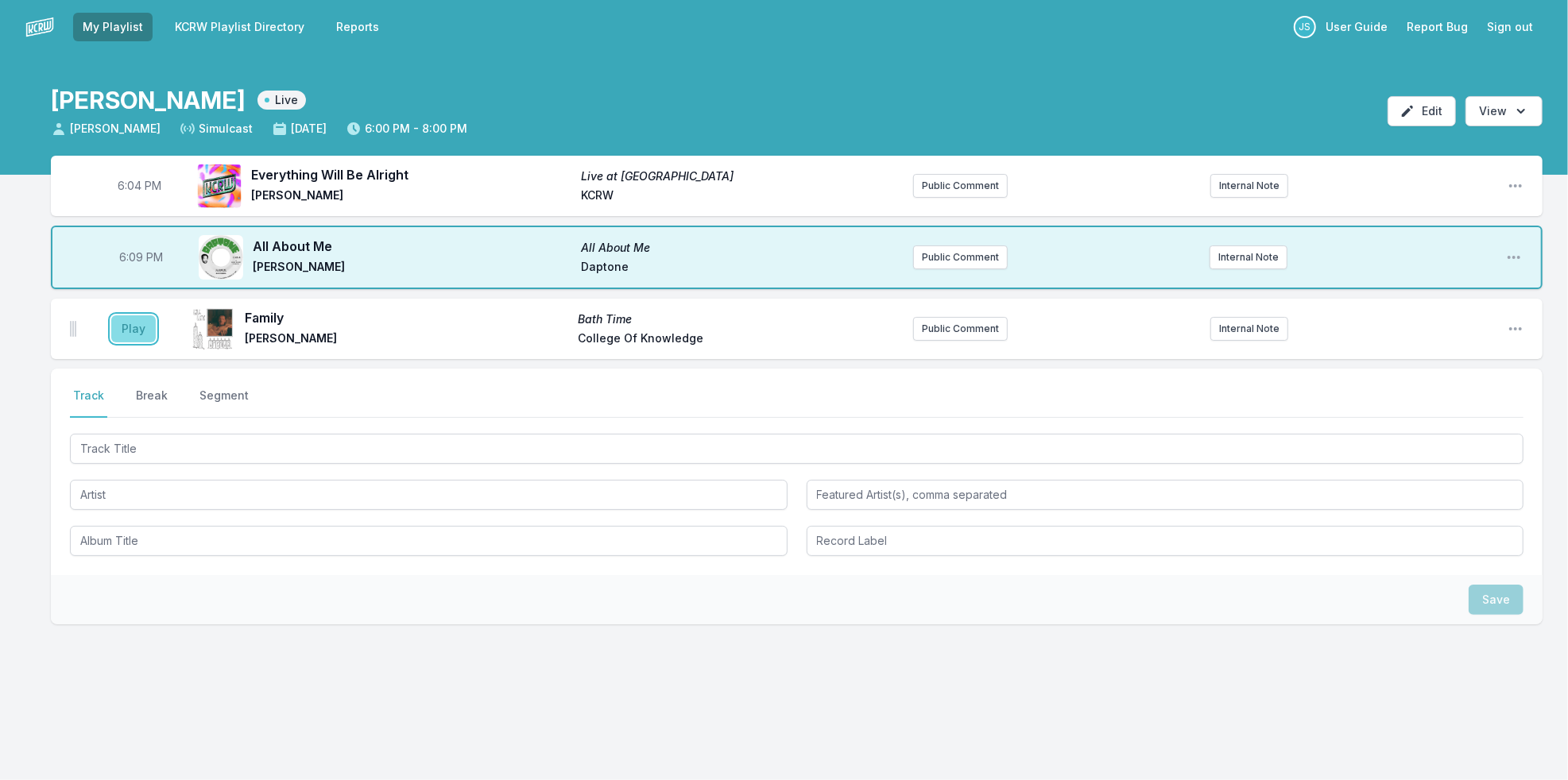
click at [147, 327] on button "Play" at bounding box center [134, 329] width 45 height 27
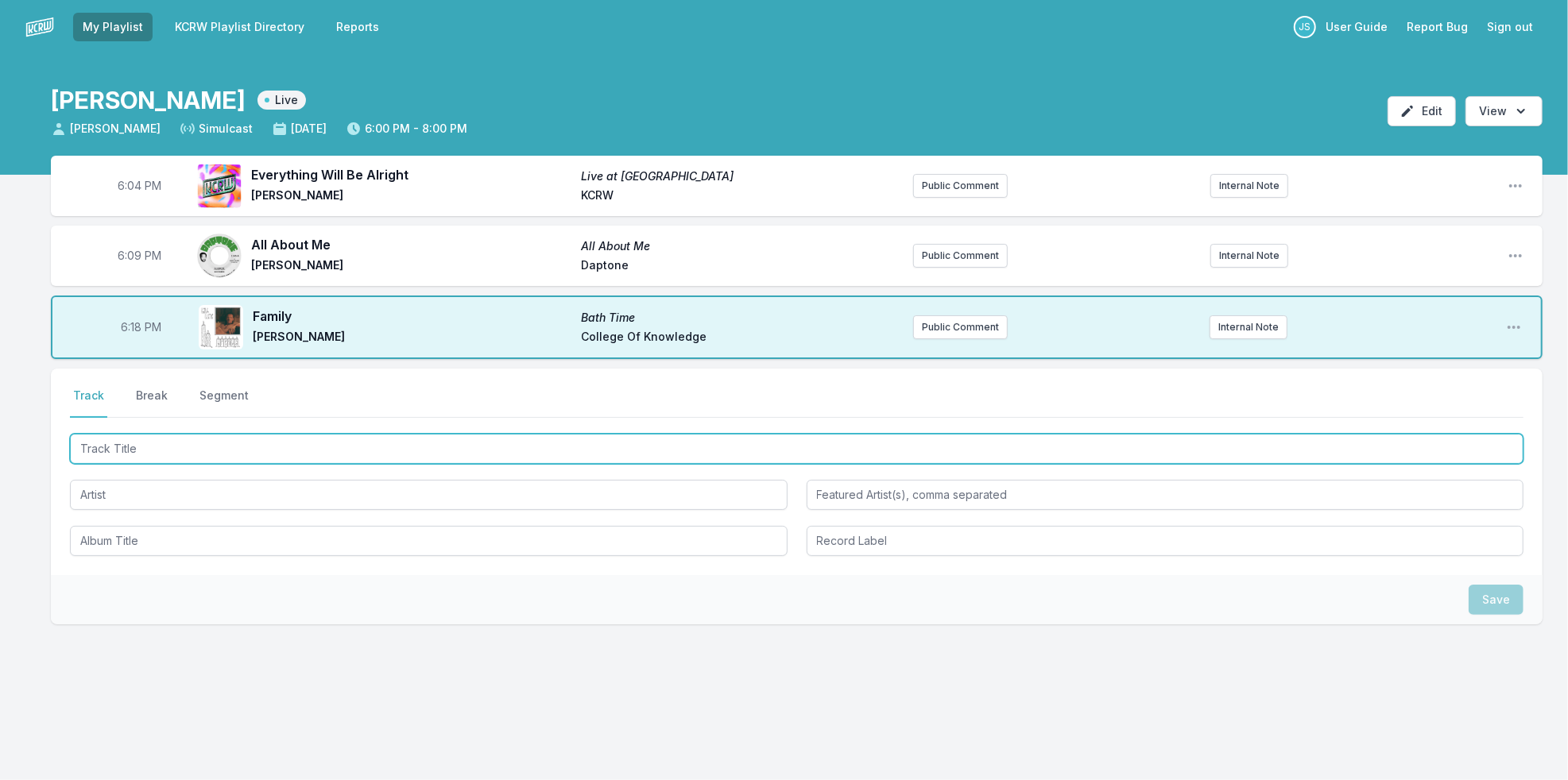
click at [231, 441] on input "Track Title" at bounding box center [796, 449] width 1453 height 30
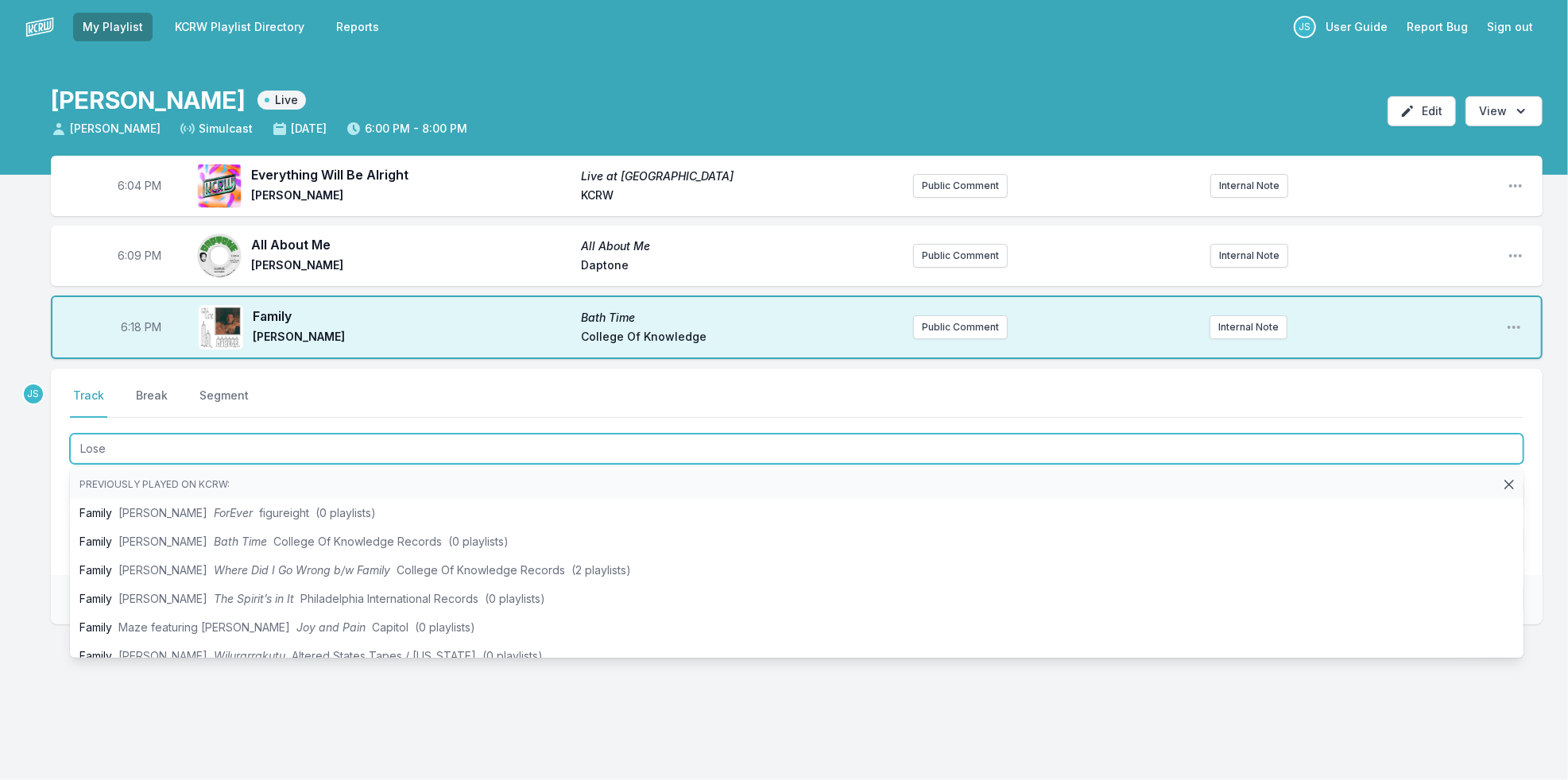
type input "Loser"
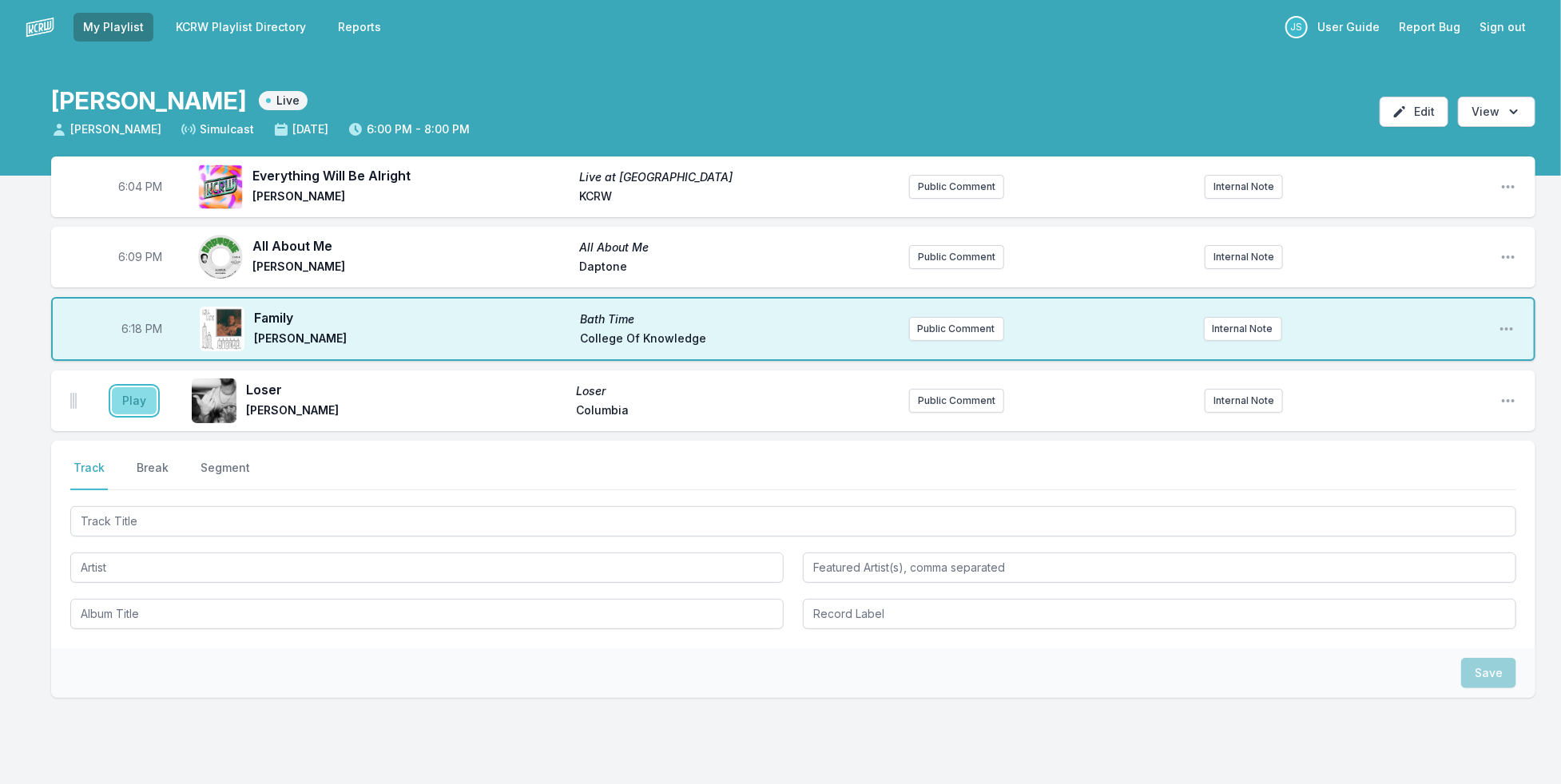
click at [137, 402] on button "Play" at bounding box center [134, 401] width 45 height 28
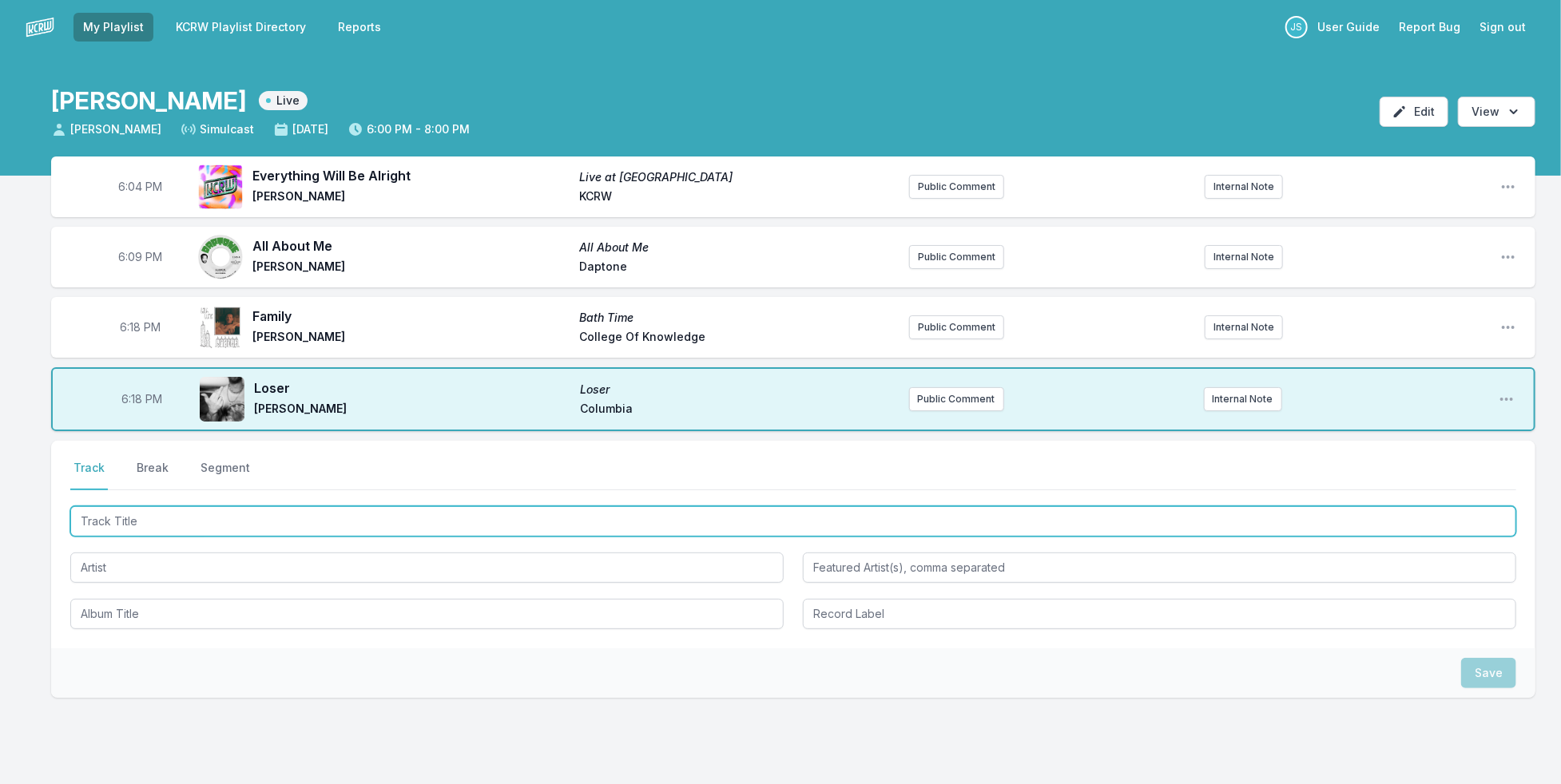
click at [189, 514] on input "Track Title" at bounding box center [793, 521] width 1446 height 30
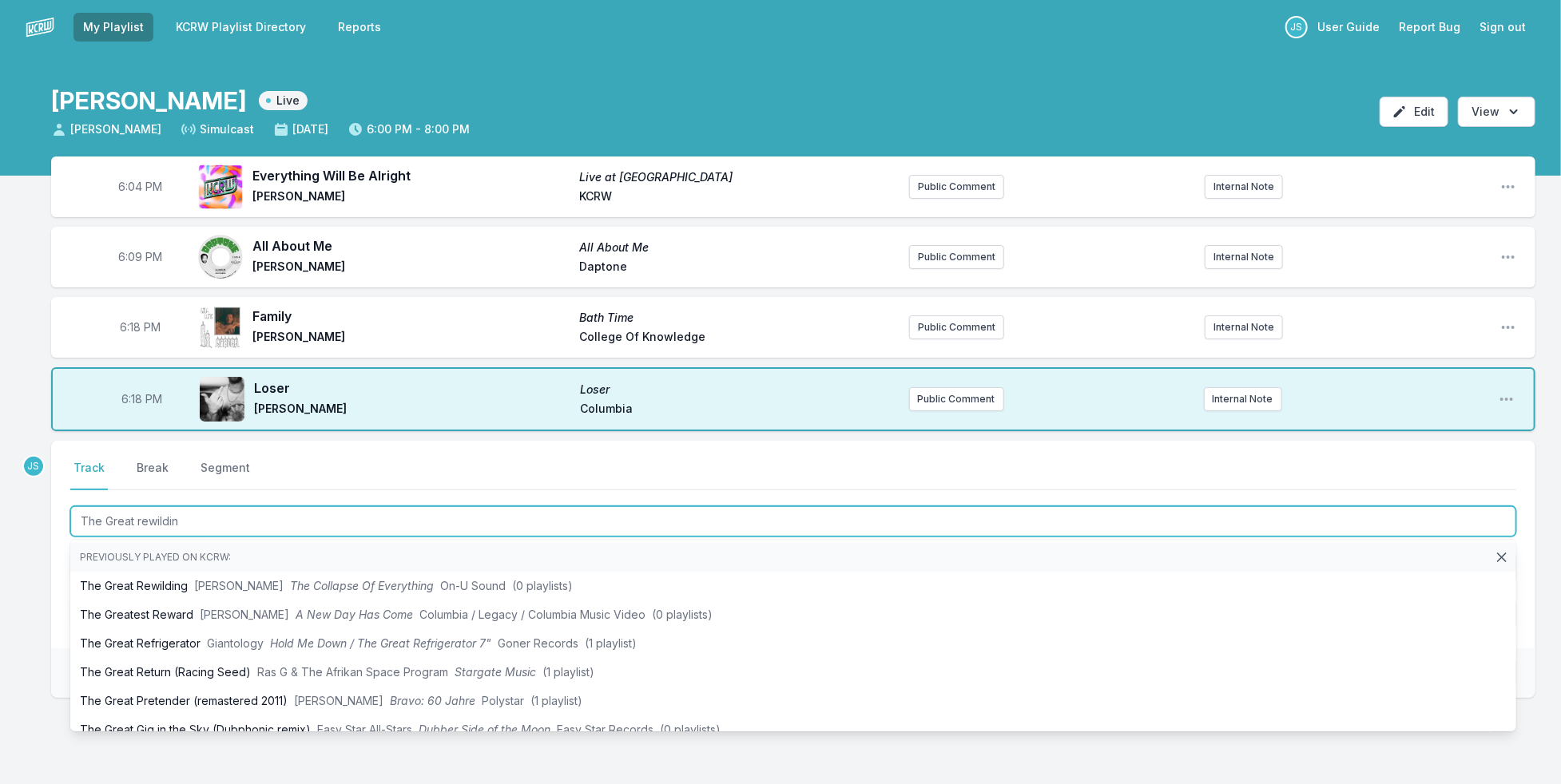
type input "The Great rewilding"
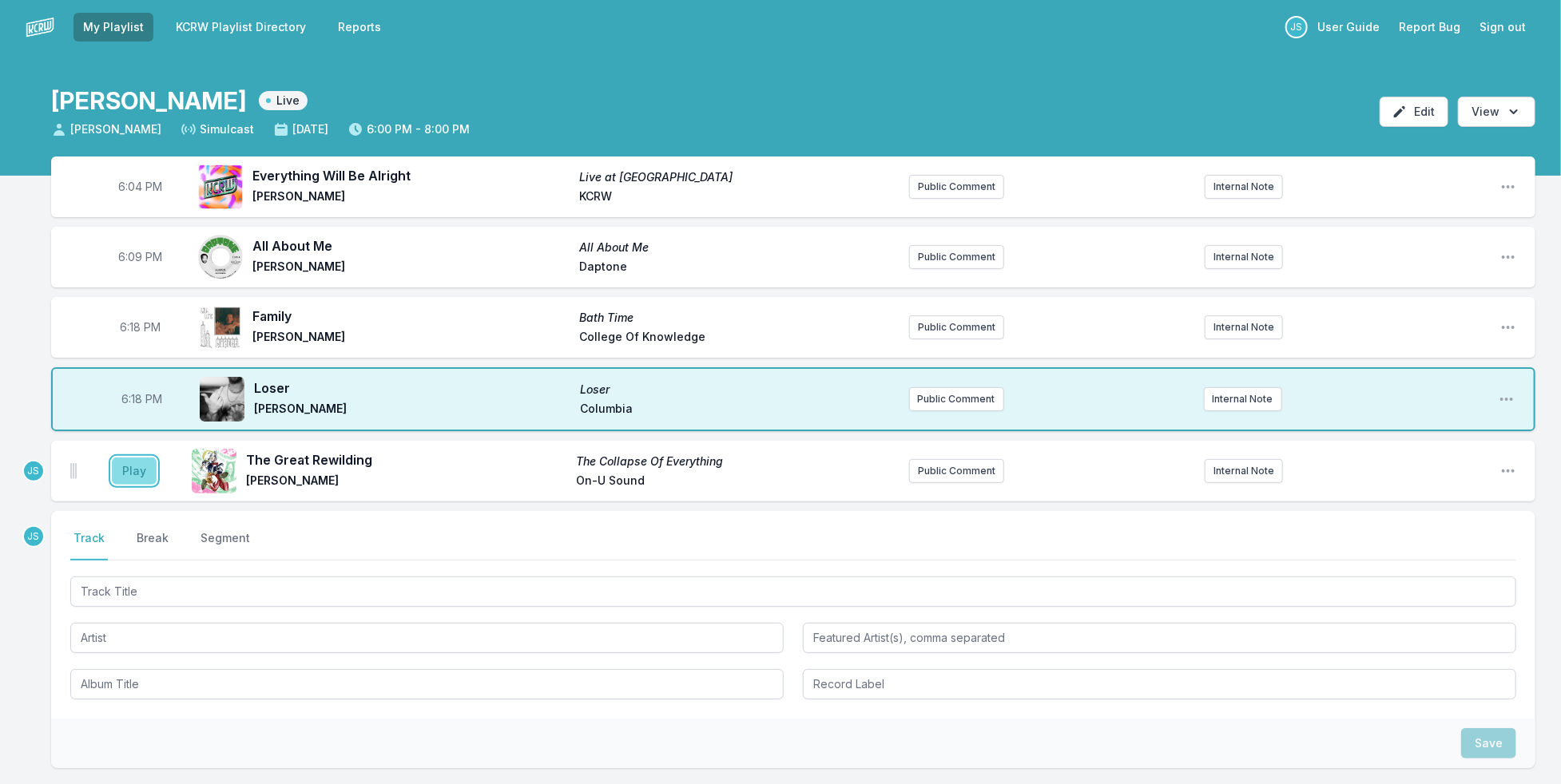
click at [138, 465] on button "Play" at bounding box center [134, 471] width 45 height 28
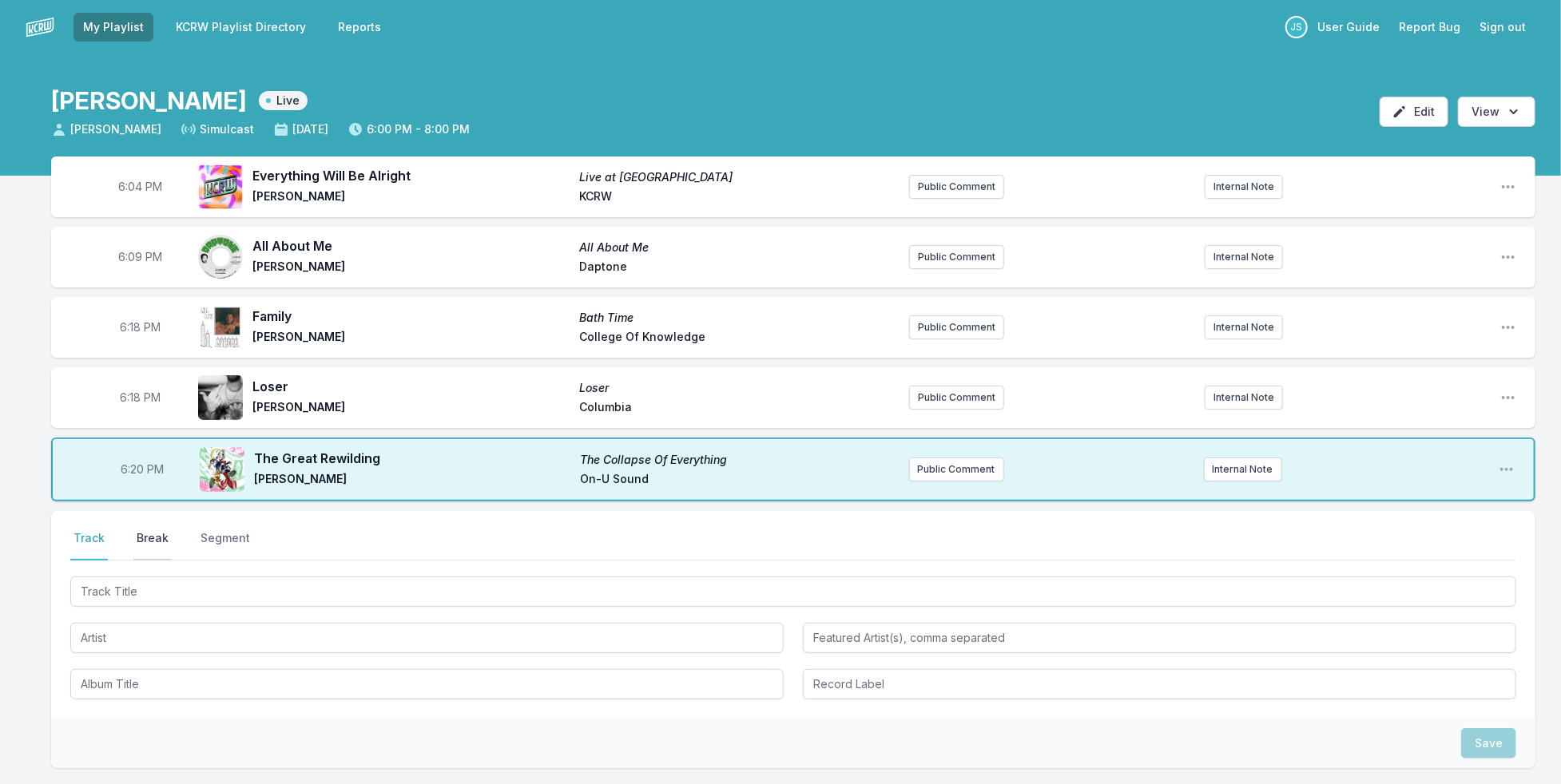
click at [148, 530] on button "Break" at bounding box center [153, 545] width 38 height 30
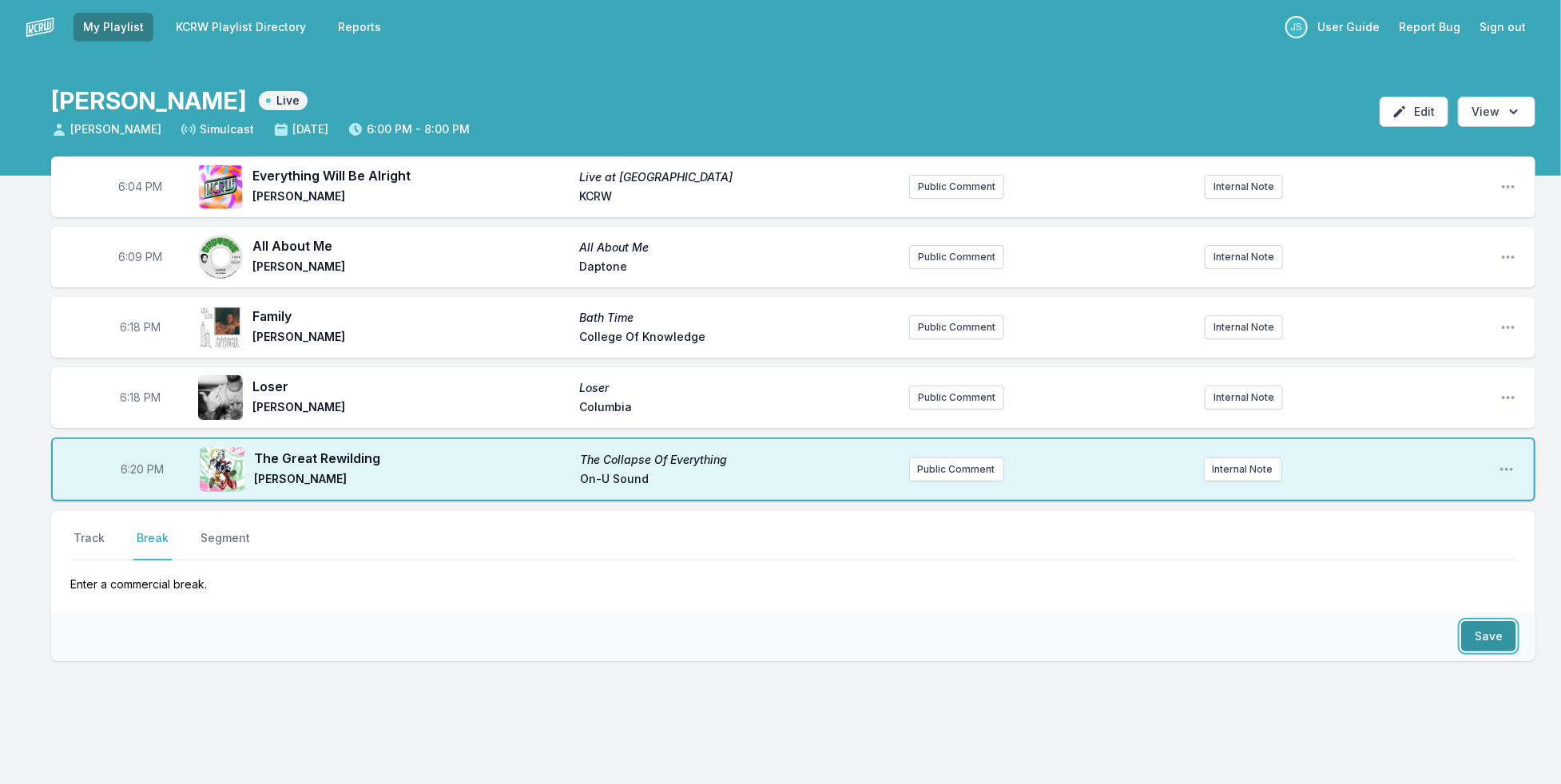
click at [1493, 635] on button "Save" at bounding box center [1488, 636] width 55 height 30
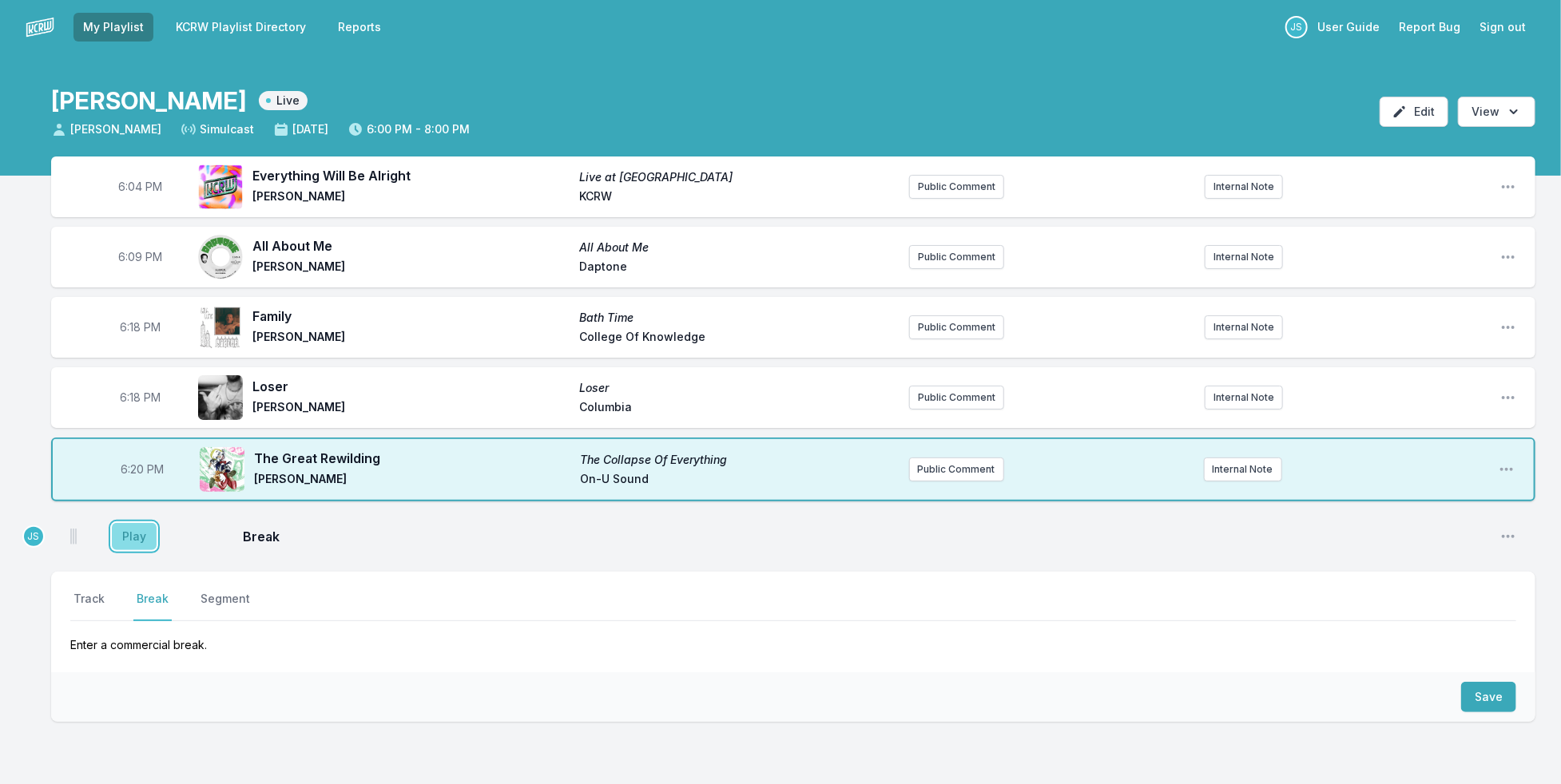
click at [125, 537] on button "Play" at bounding box center [134, 537] width 45 height 28
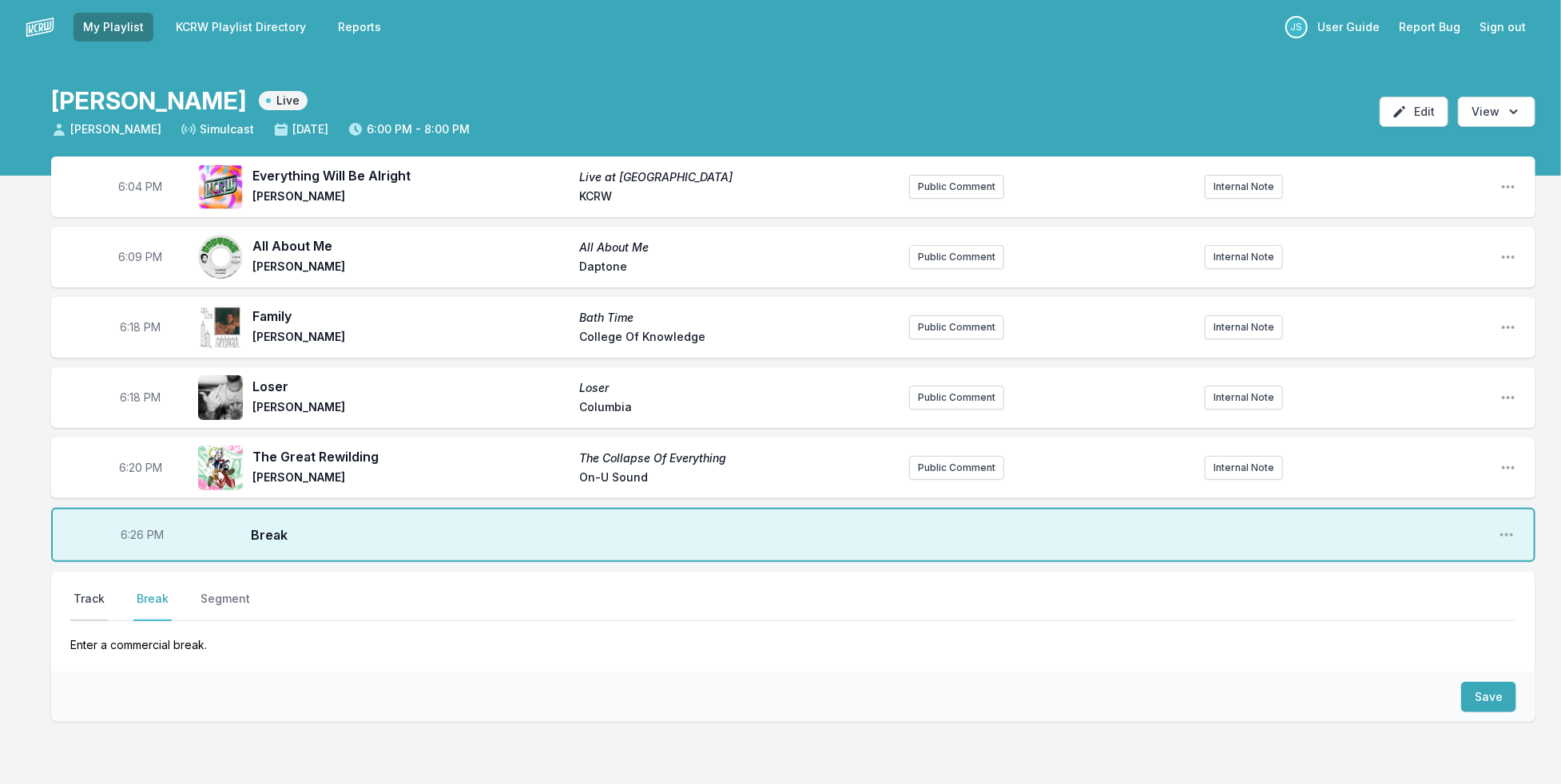
click at [83, 604] on button "Track" at bounding box center [89, 606] width 38 height 30
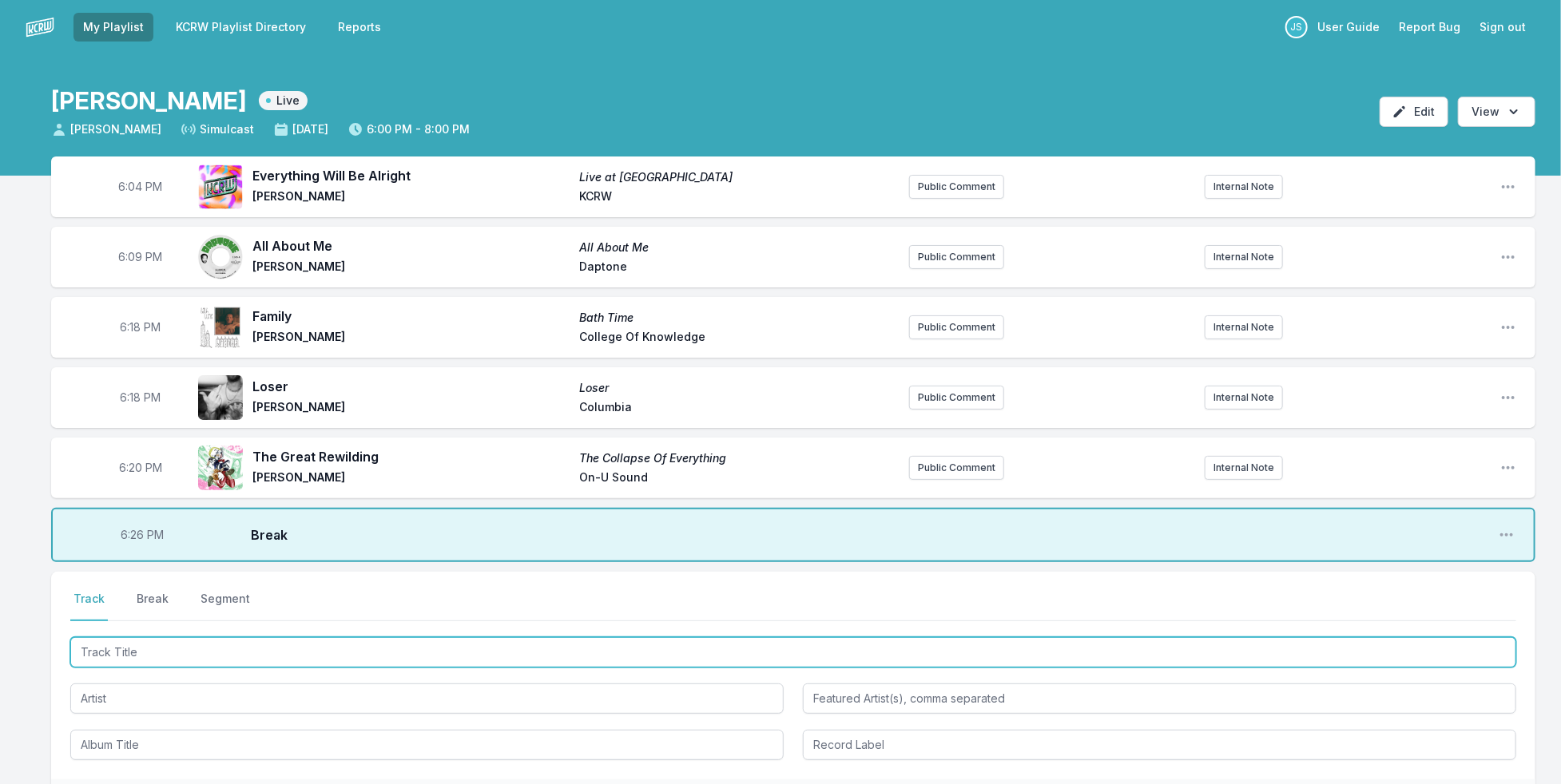
drag, startPoint x: 138, startPoint y: 653, endPoint x: 129, endPoint y: 650, distance: 9.5
click at [138, 655] on input "Track Title" at bounding box center [793, 652] width 1446 height 30
type input "We Are calling Out In This Moment"
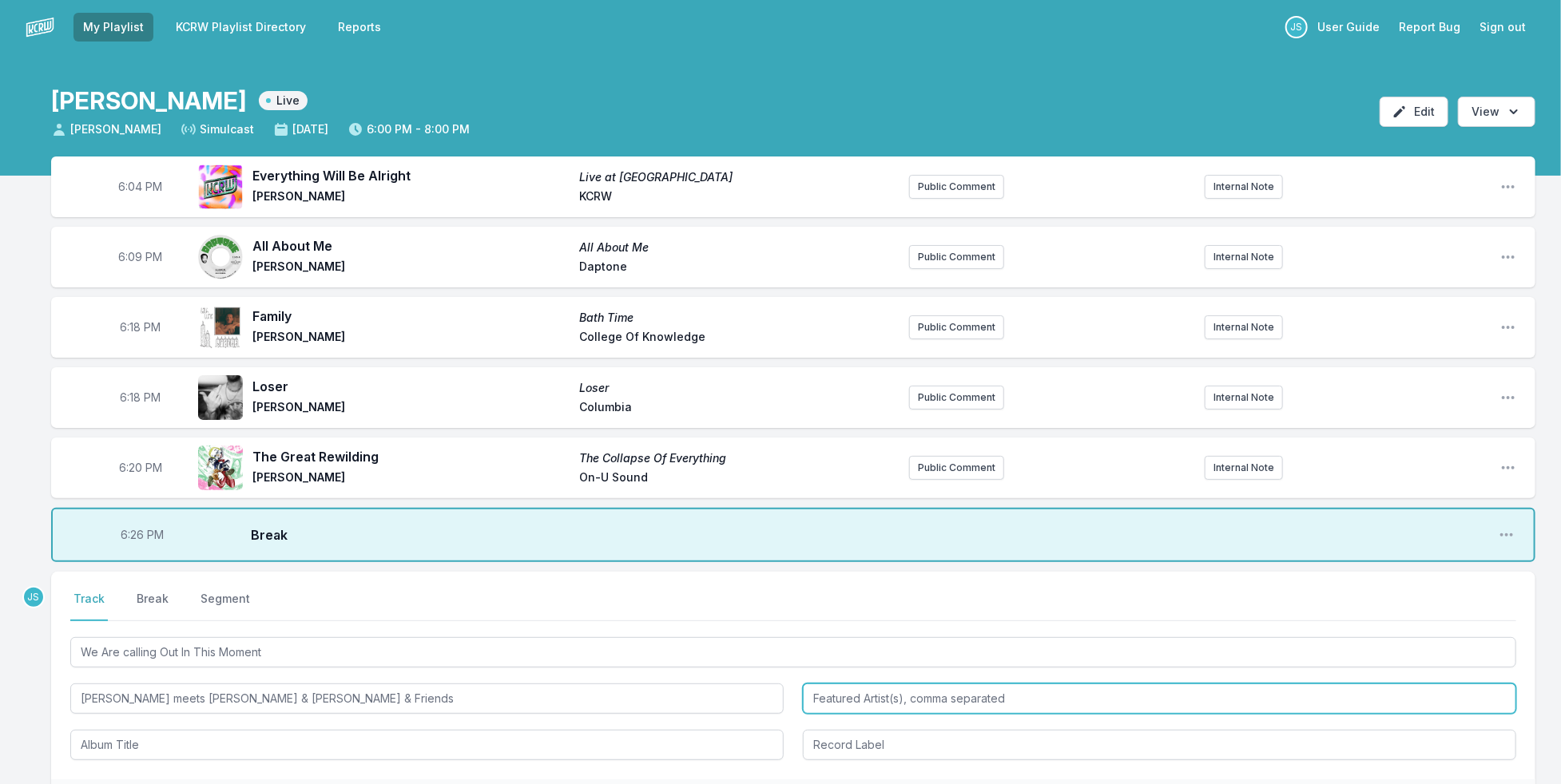
type input "[PERSON_NAME] meets [PERSON_NAME] & [PERSON_NAME] & Friends"
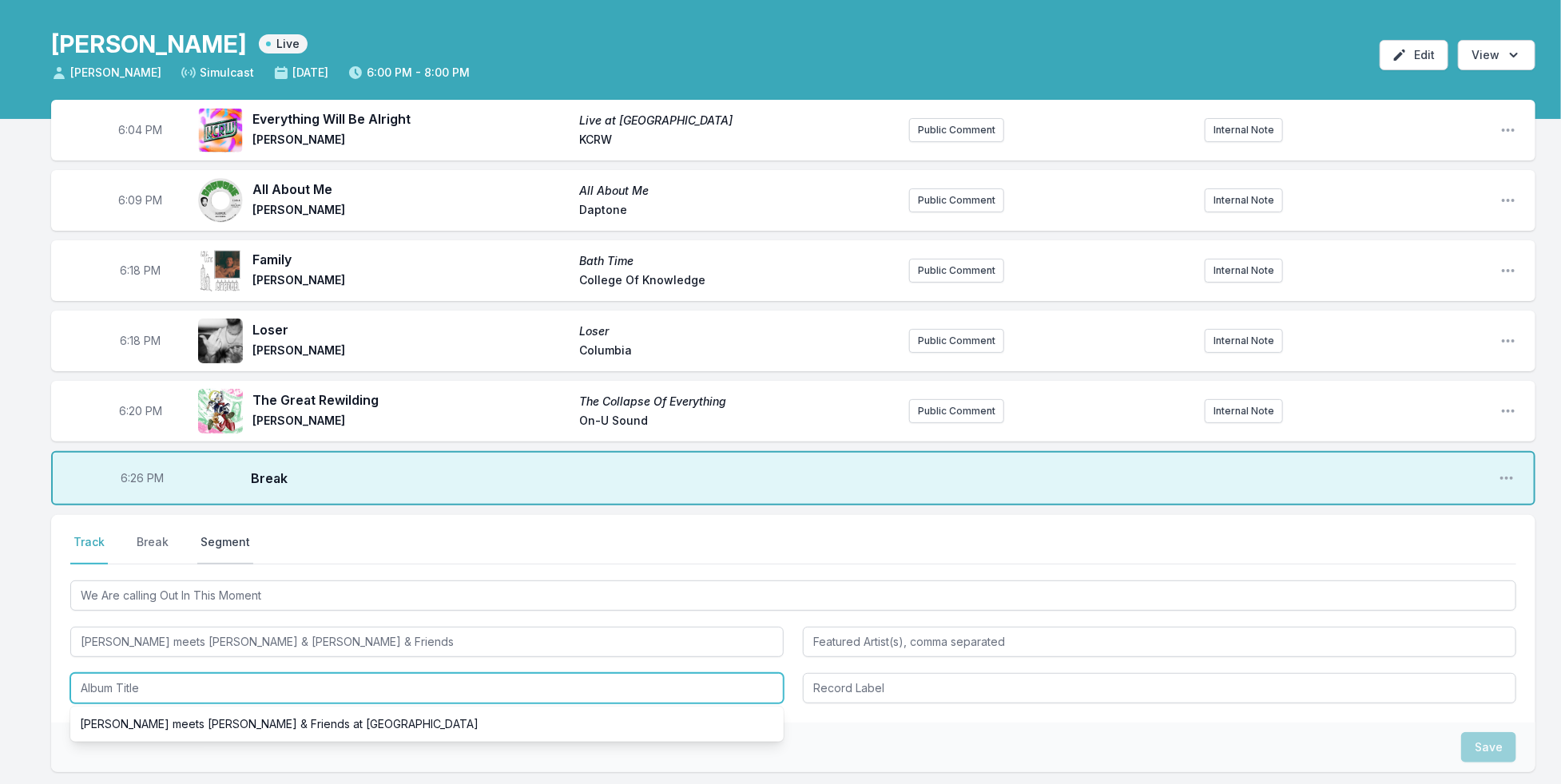
scroll to position [89, 0]
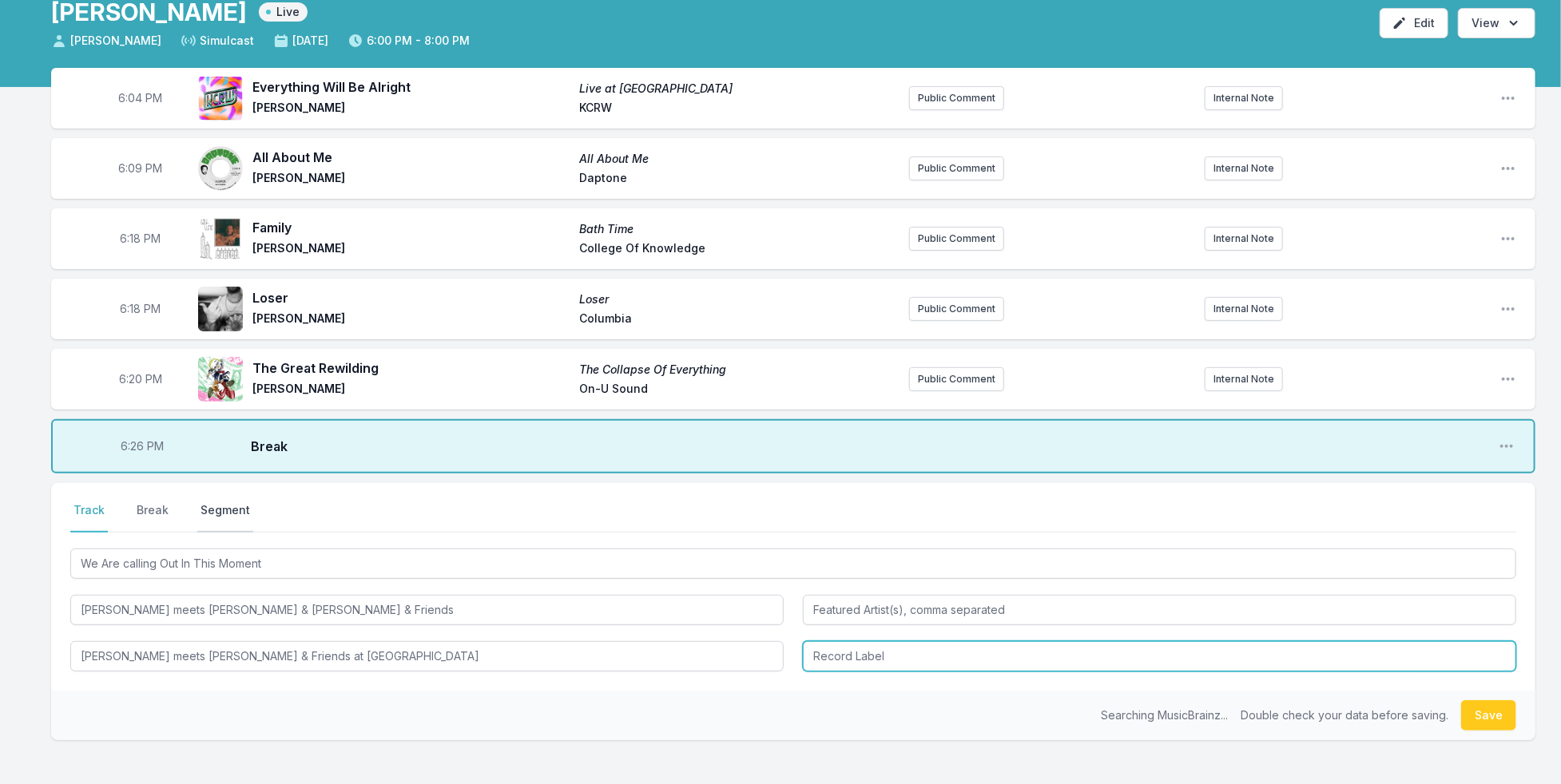
type input "[PERSON_NAME] meets [PERSON_NAME] & Friends at [GEOGRAPHIC_DATA]"
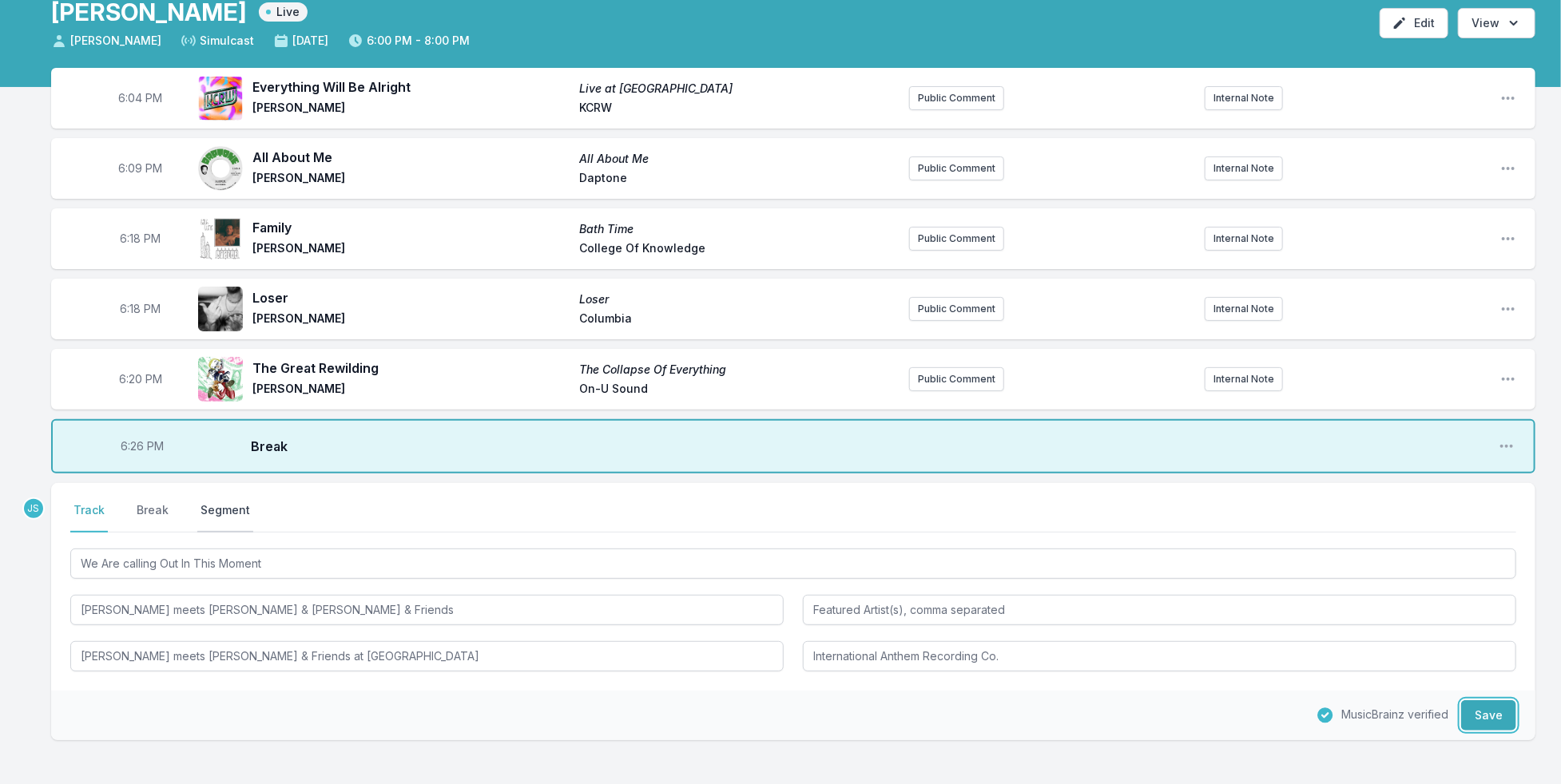
type input "International Anthem Recording Co."
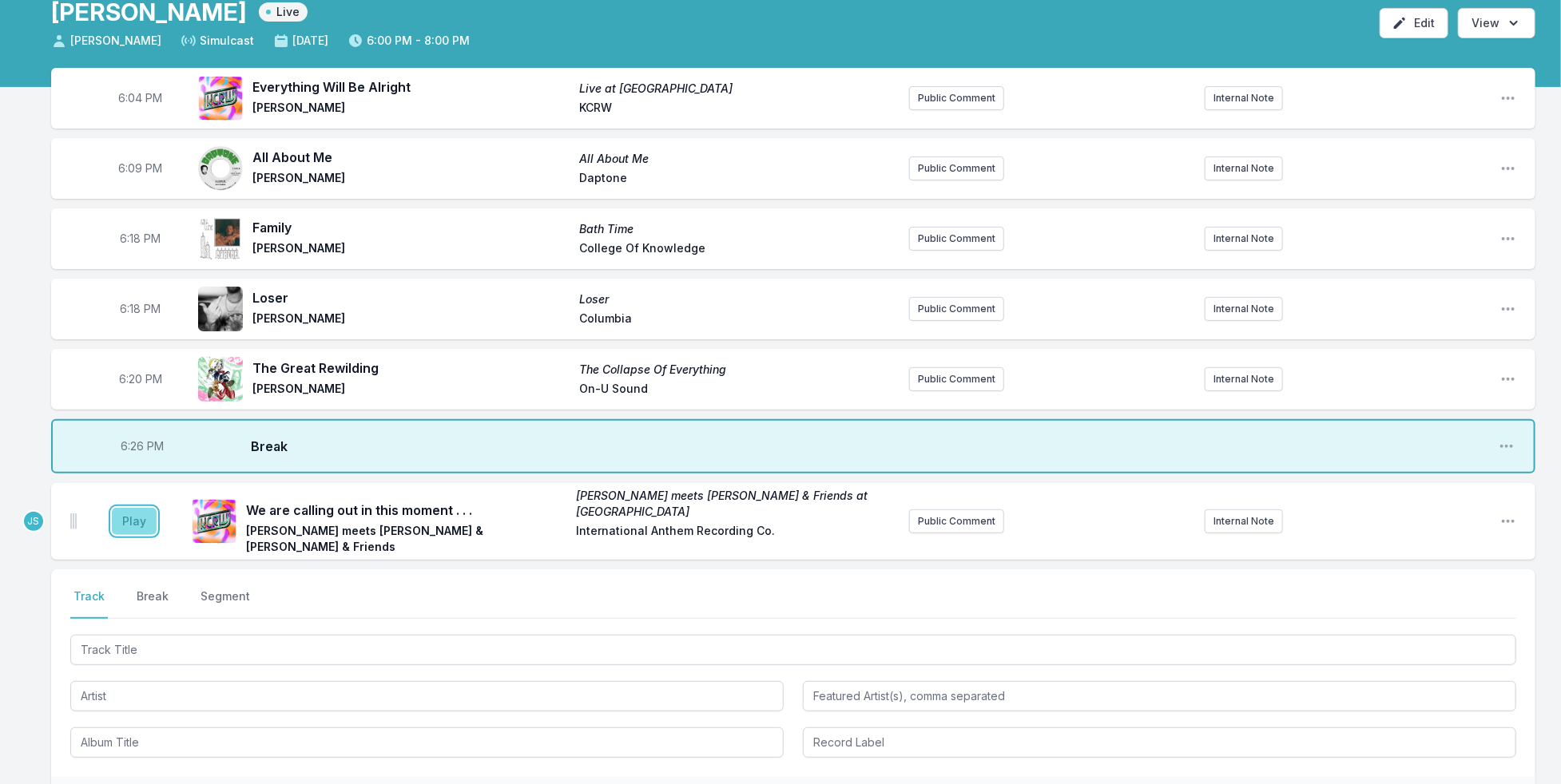
click at [134, 515] on button "Play" at bounding box center [134, 521] width 45 height 28
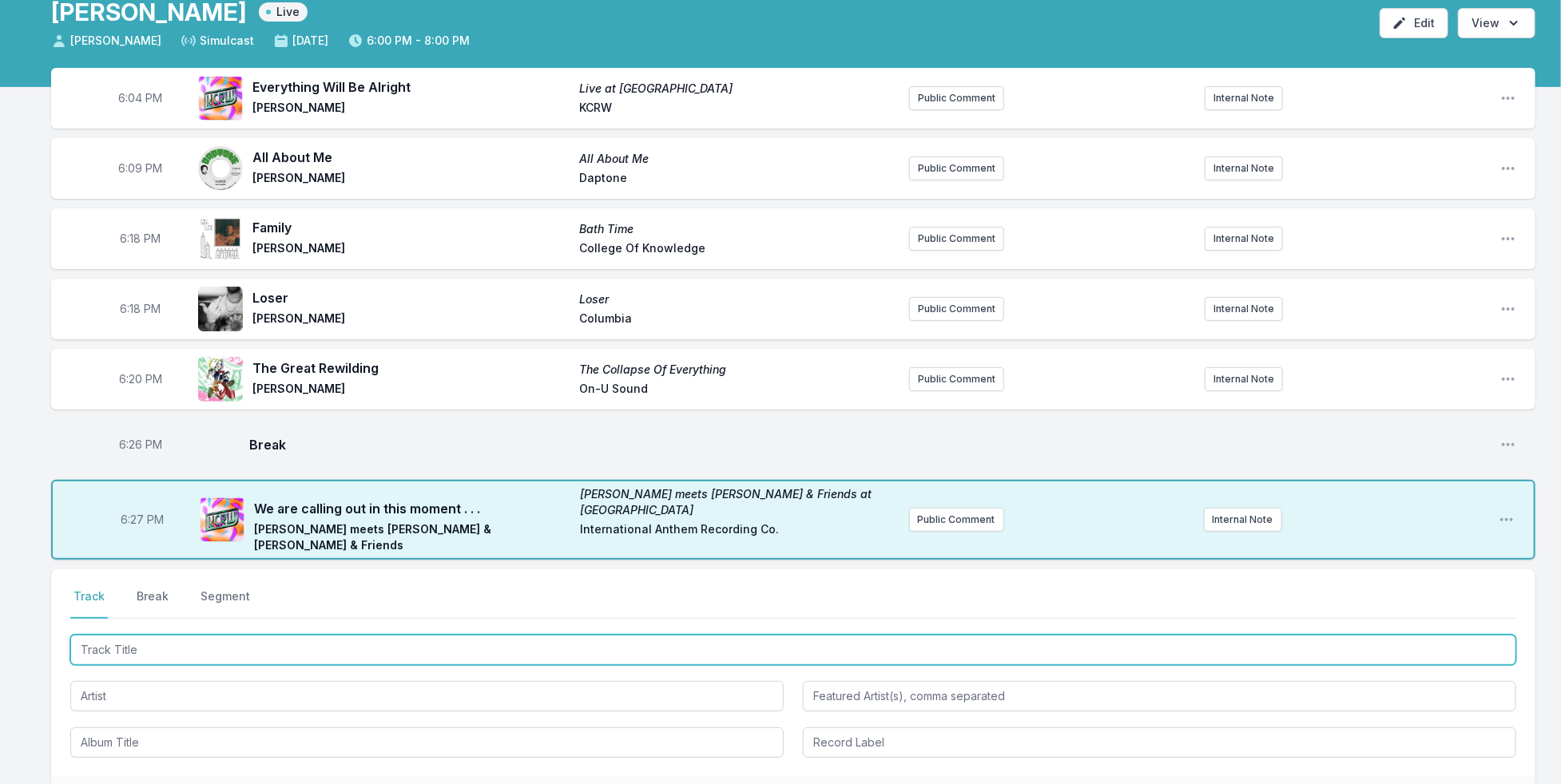
click at [213, 640] on input "Track Title" at bounding box center [793, 650] width 1446 height 30
type input "Beirut Skank"
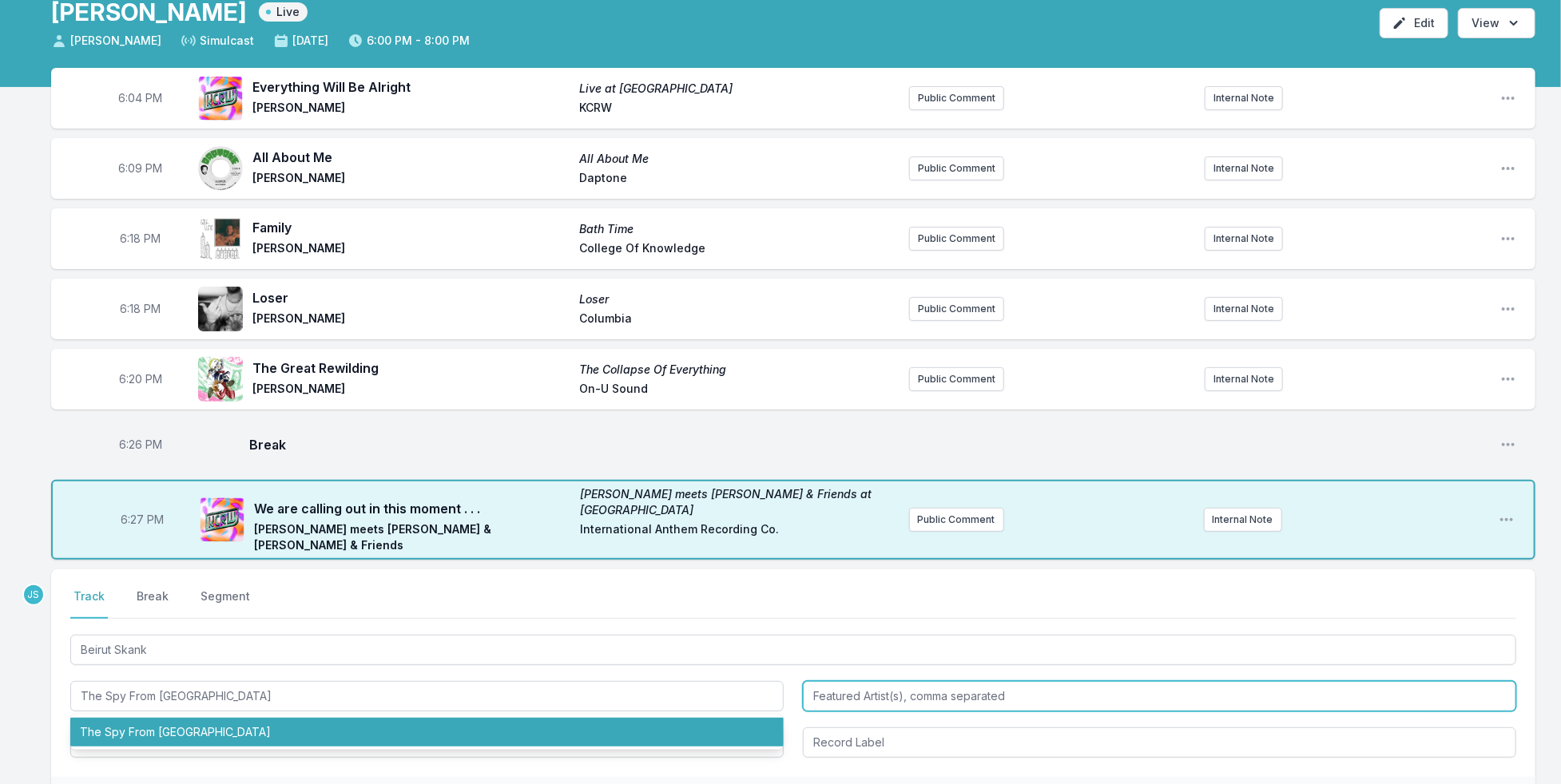
type input "The Spy From [GEOGRAPHIC_DATA]"
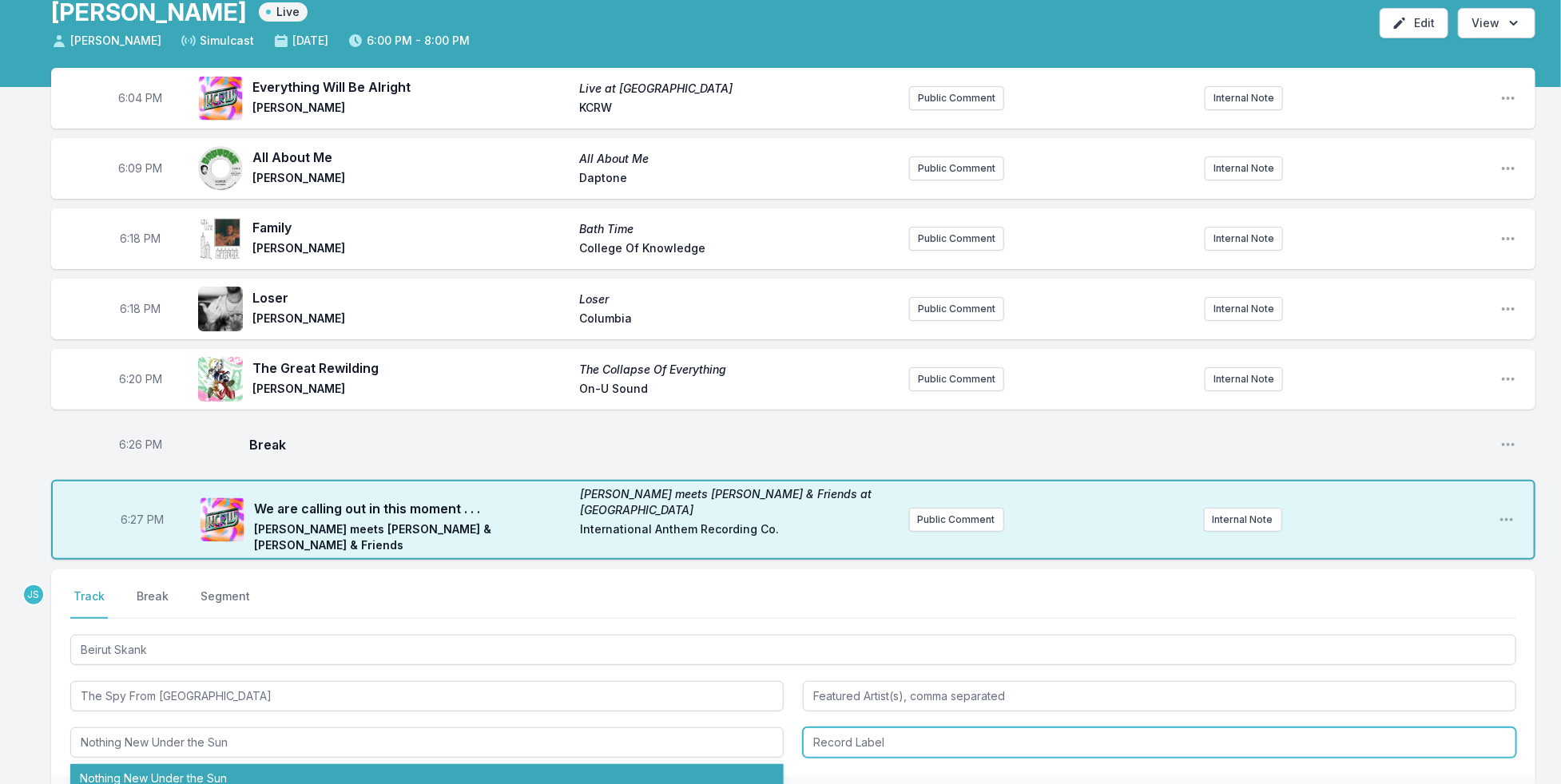
type input "Nothing New Under the Sun"
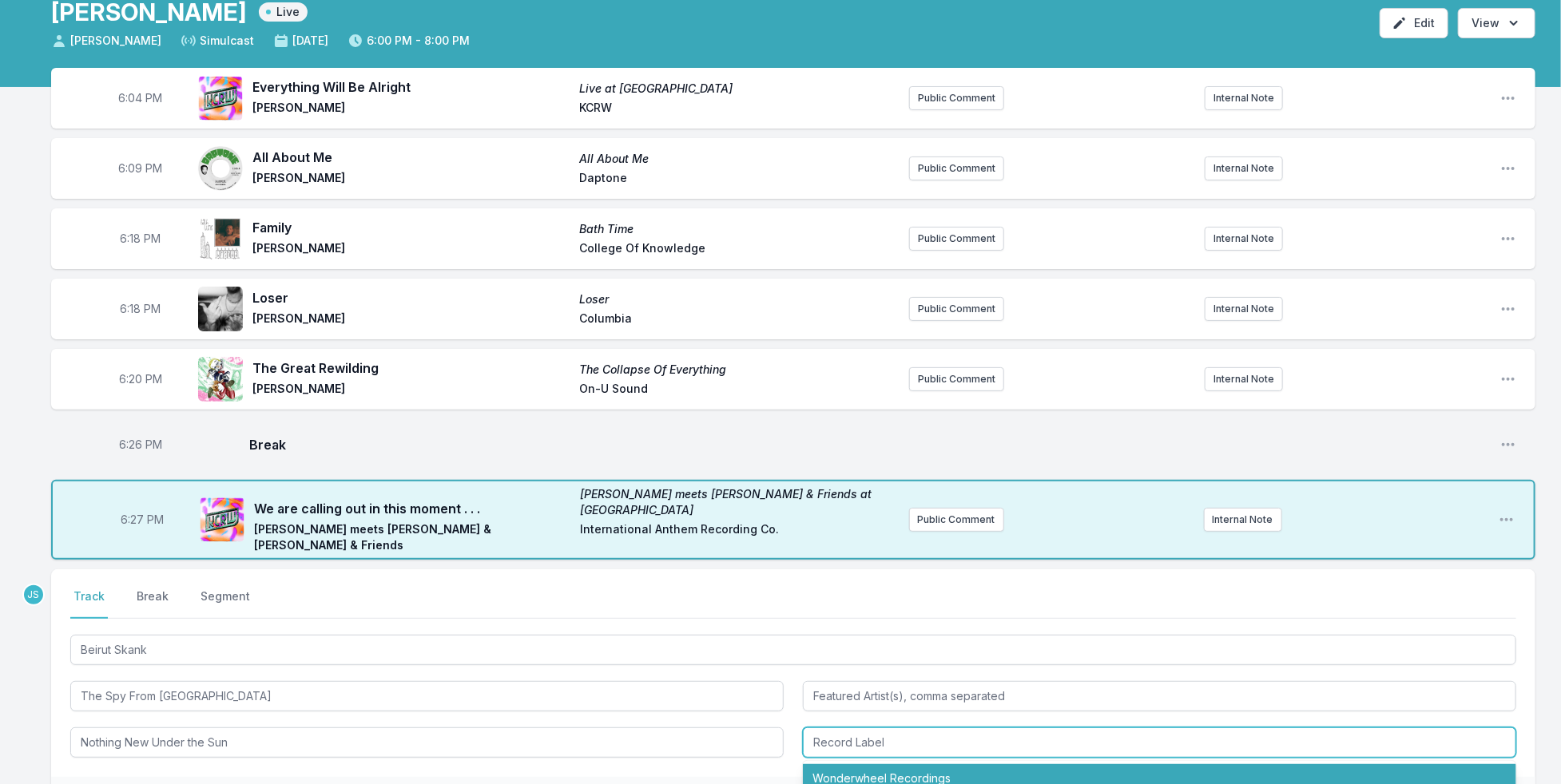
type input "Wonderwheel Recordings"
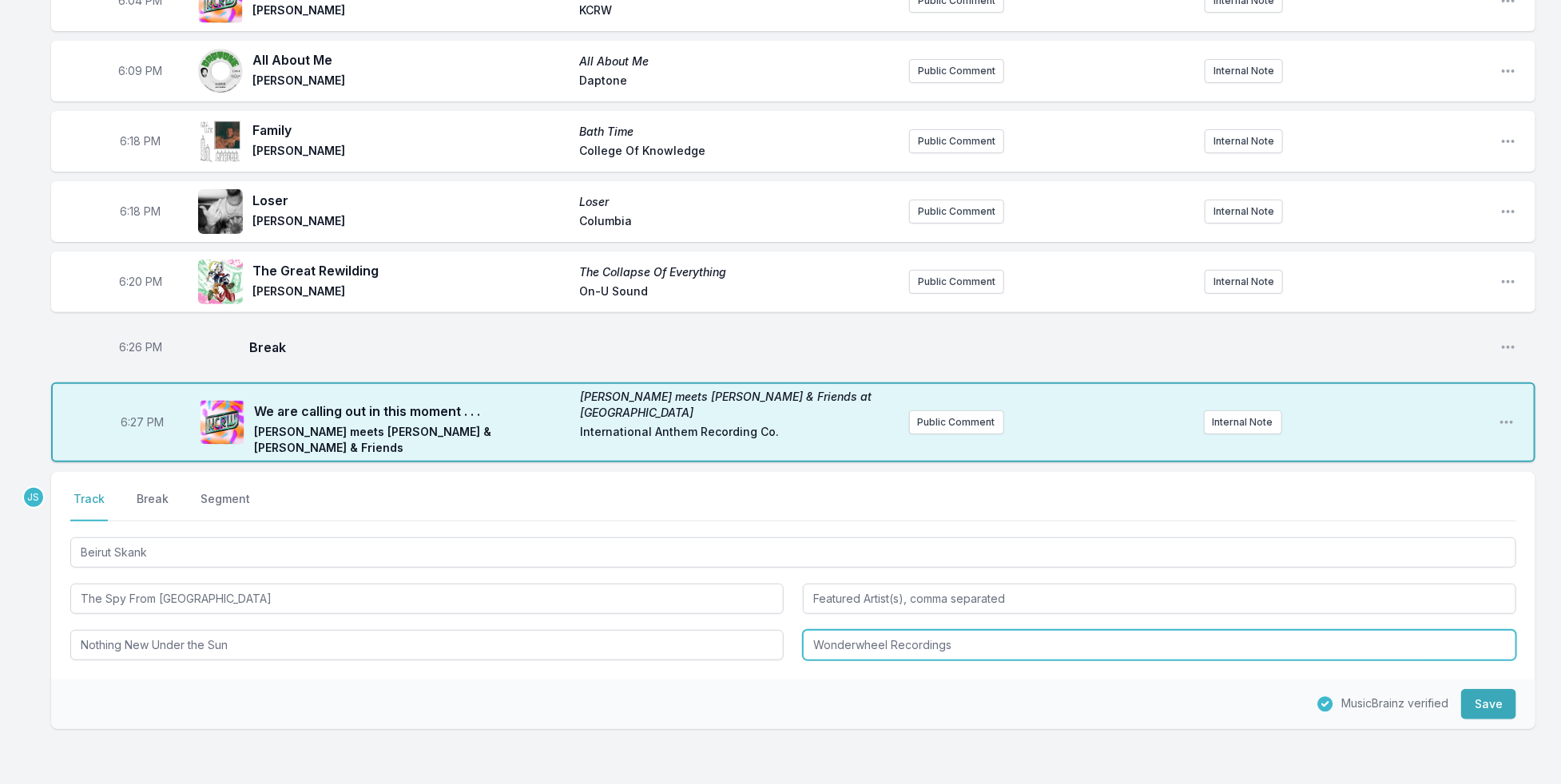
scroll to position [266, 0]
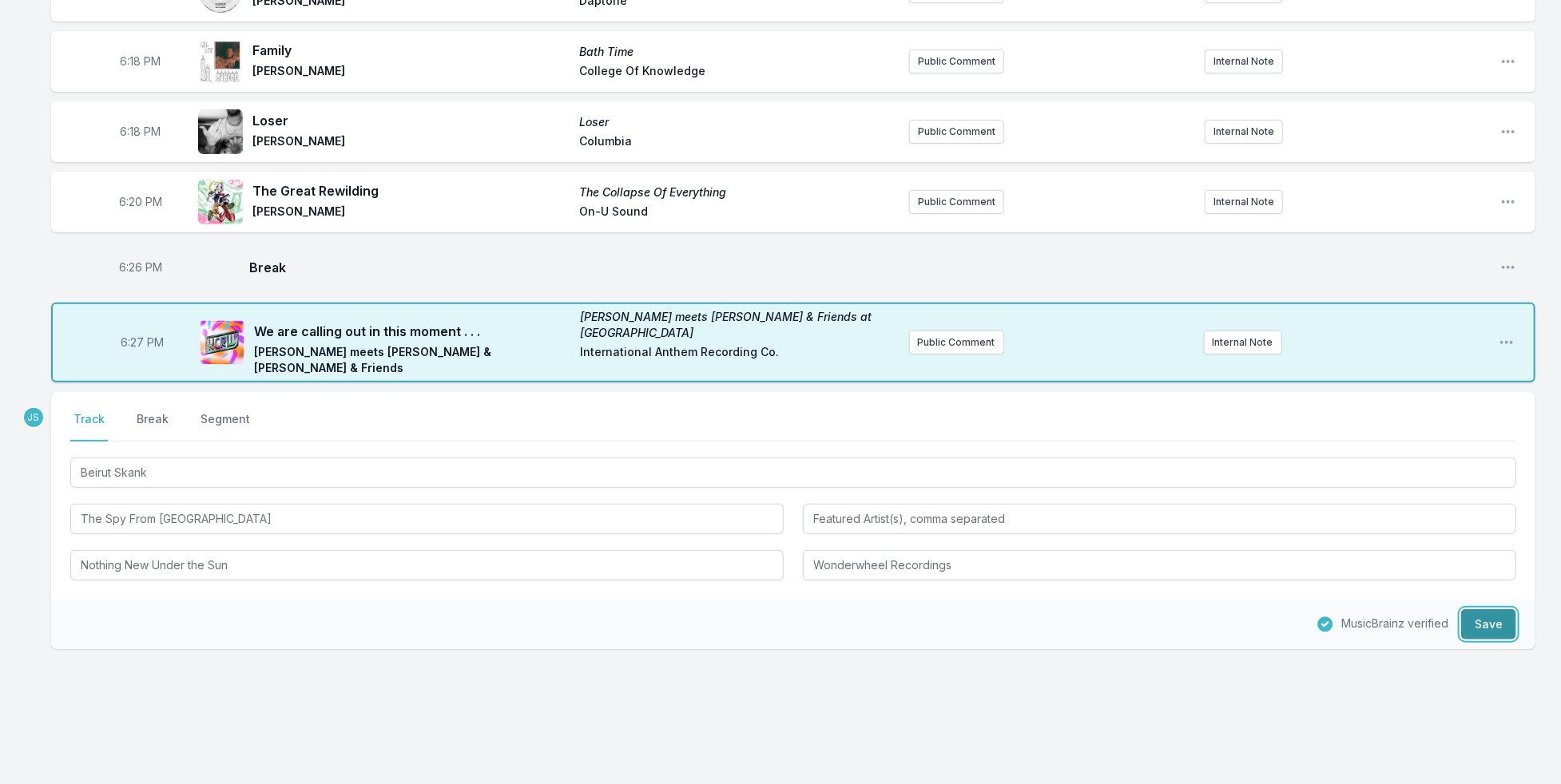
click at [1488, 609] on button "Save" at bounding box center [1488, 625] width 55 height 30
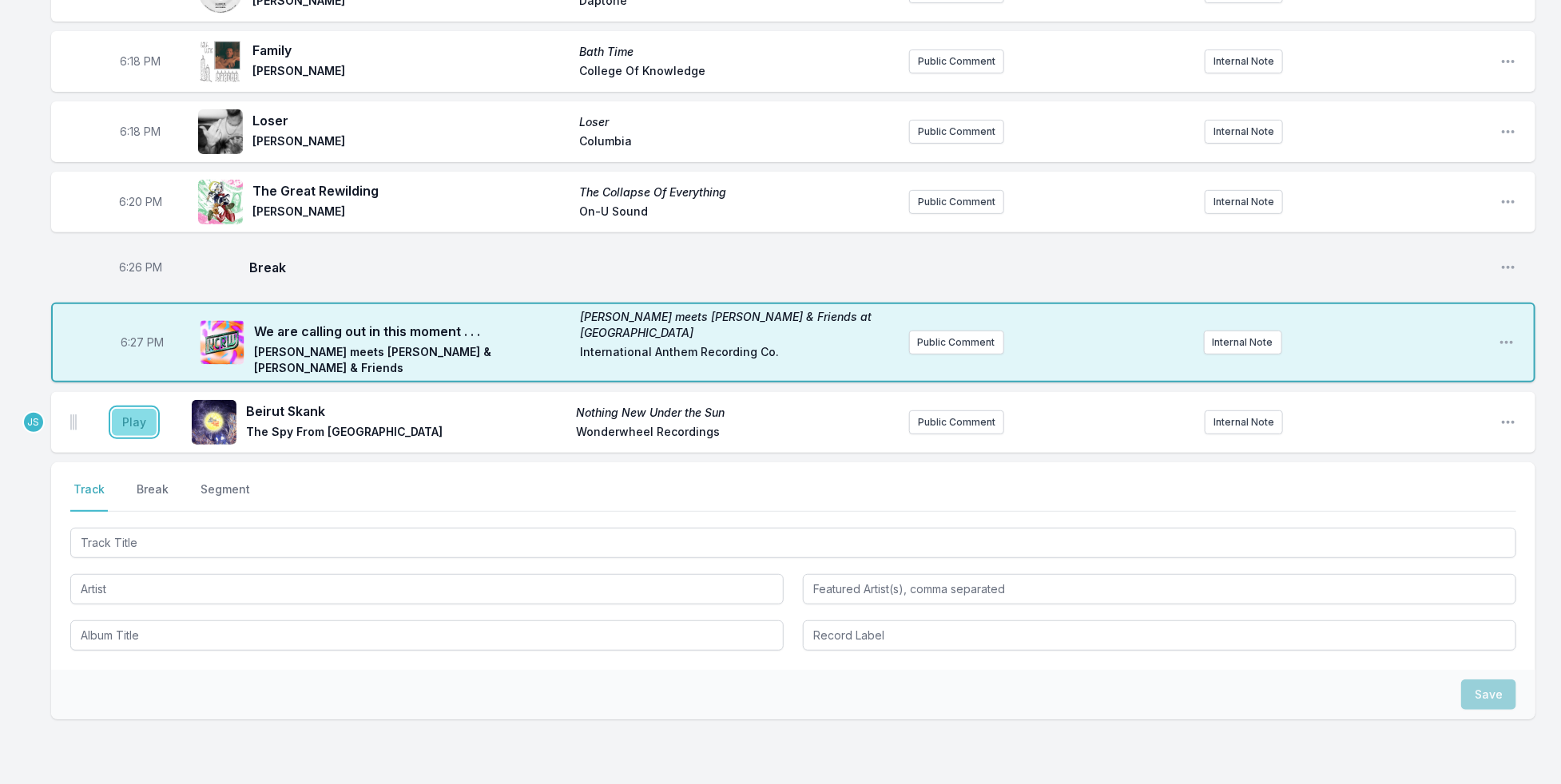
click at [134, 409] on button "Play" at bounding box center [134, 422] width 45 height 28
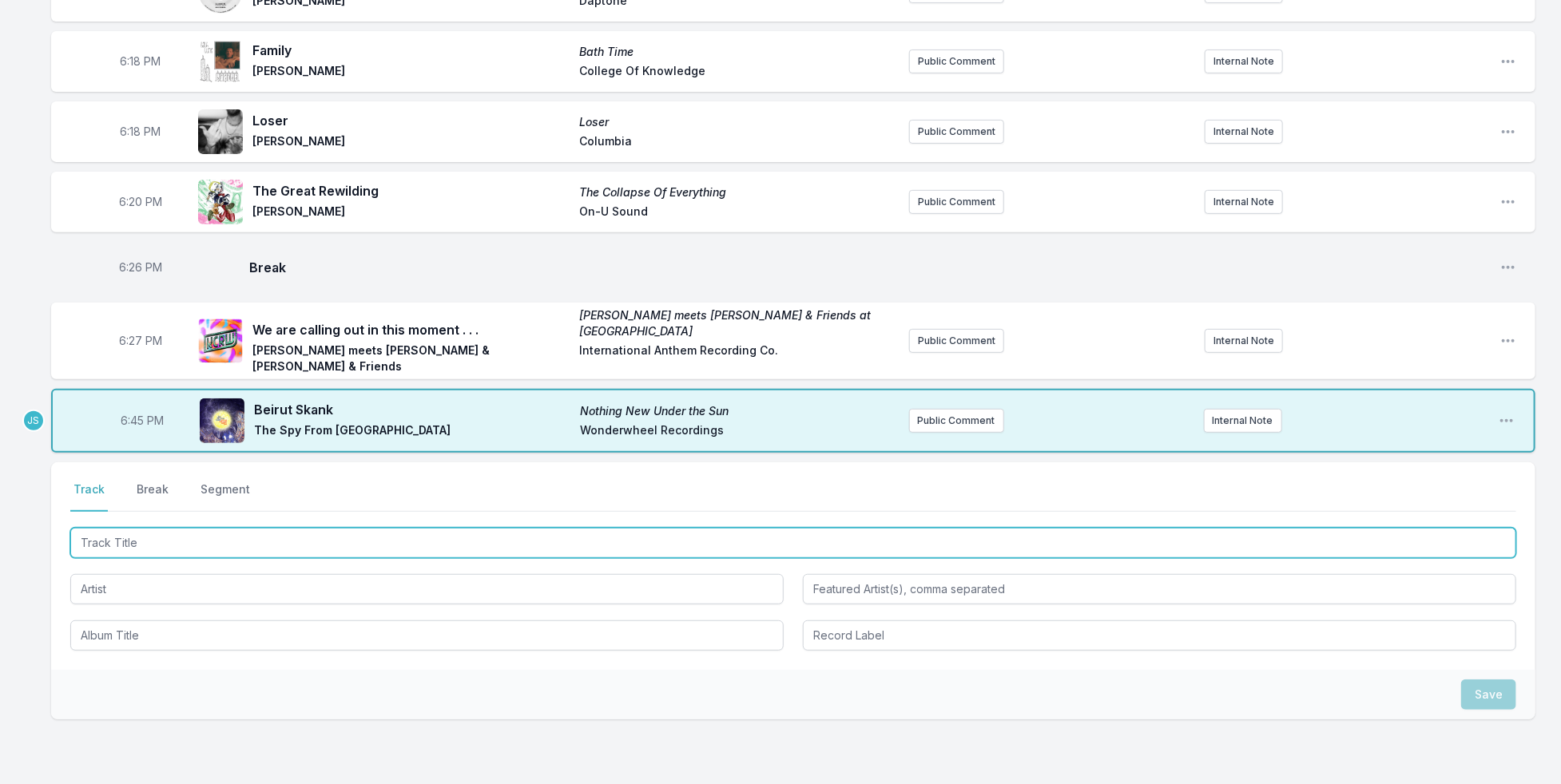
click at [166, 528] on input "Track Title" at bounding box center [793, 543] width 1446 height 30
type input "Keep Me Hangin"
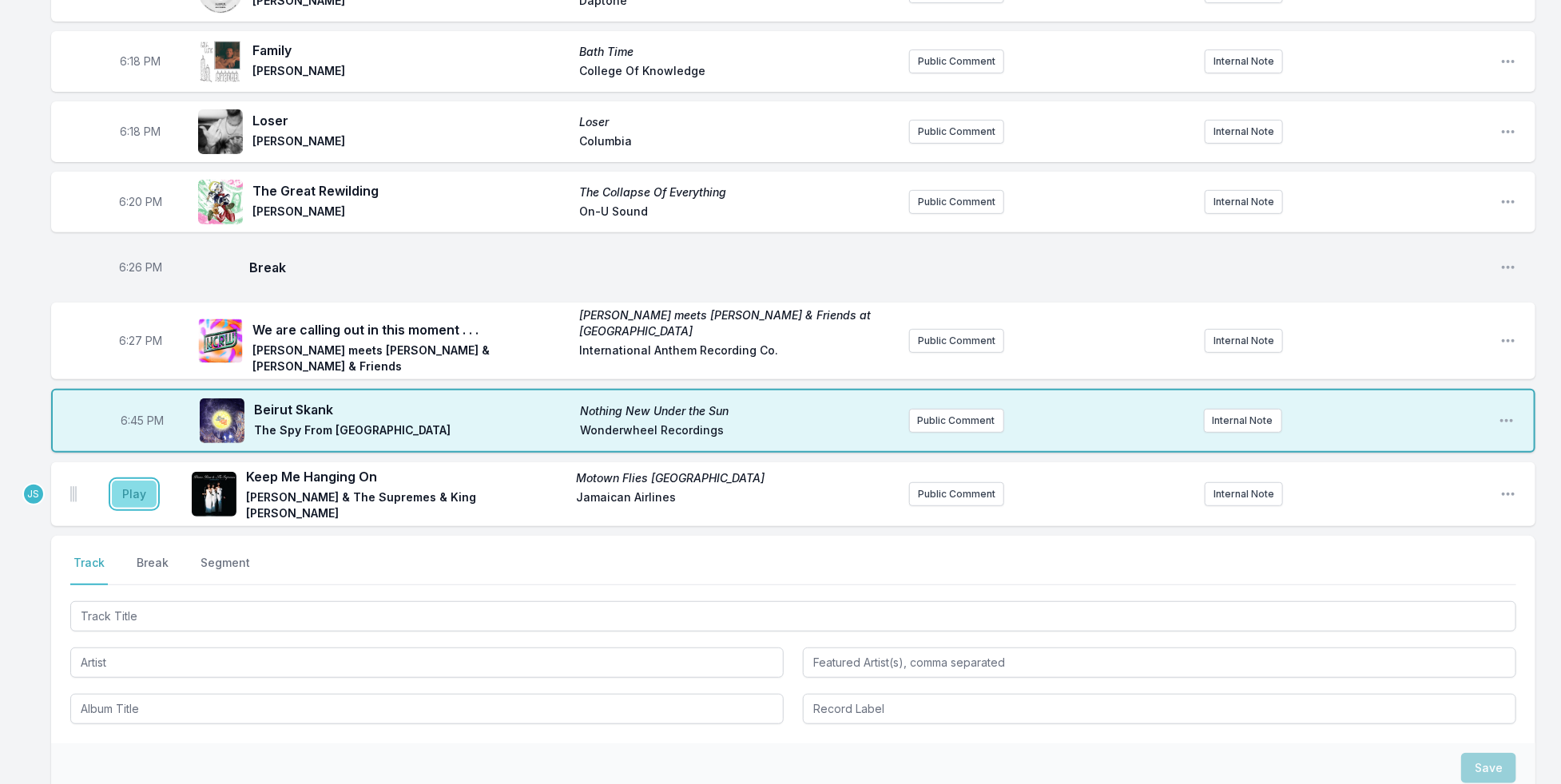
click at [117, 481] on button "Play" at bounding box center [134, 494] width 45 height 28
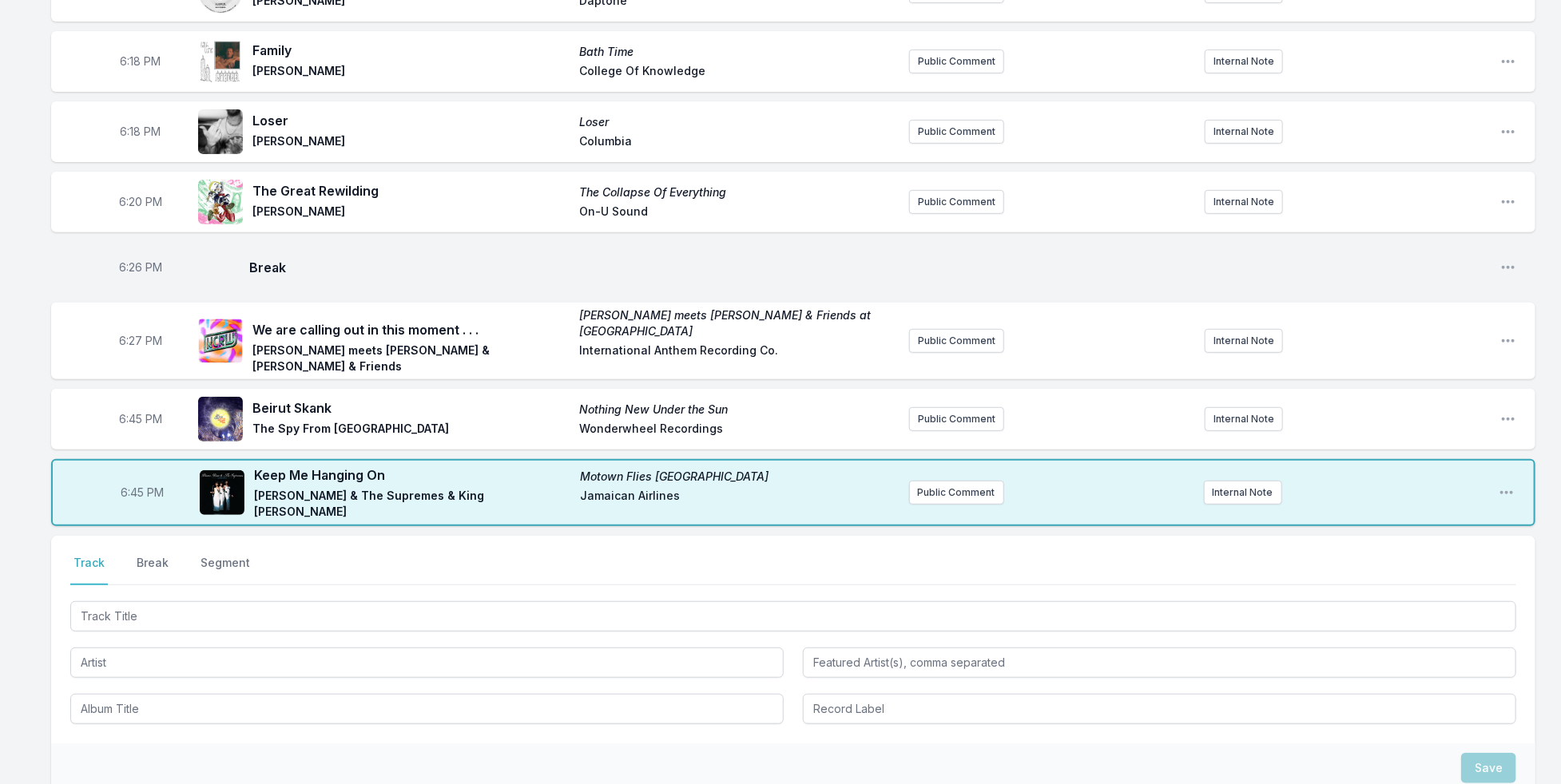
click at [180, 611] on div at bounding box center [793, 660] width 1446 height 126
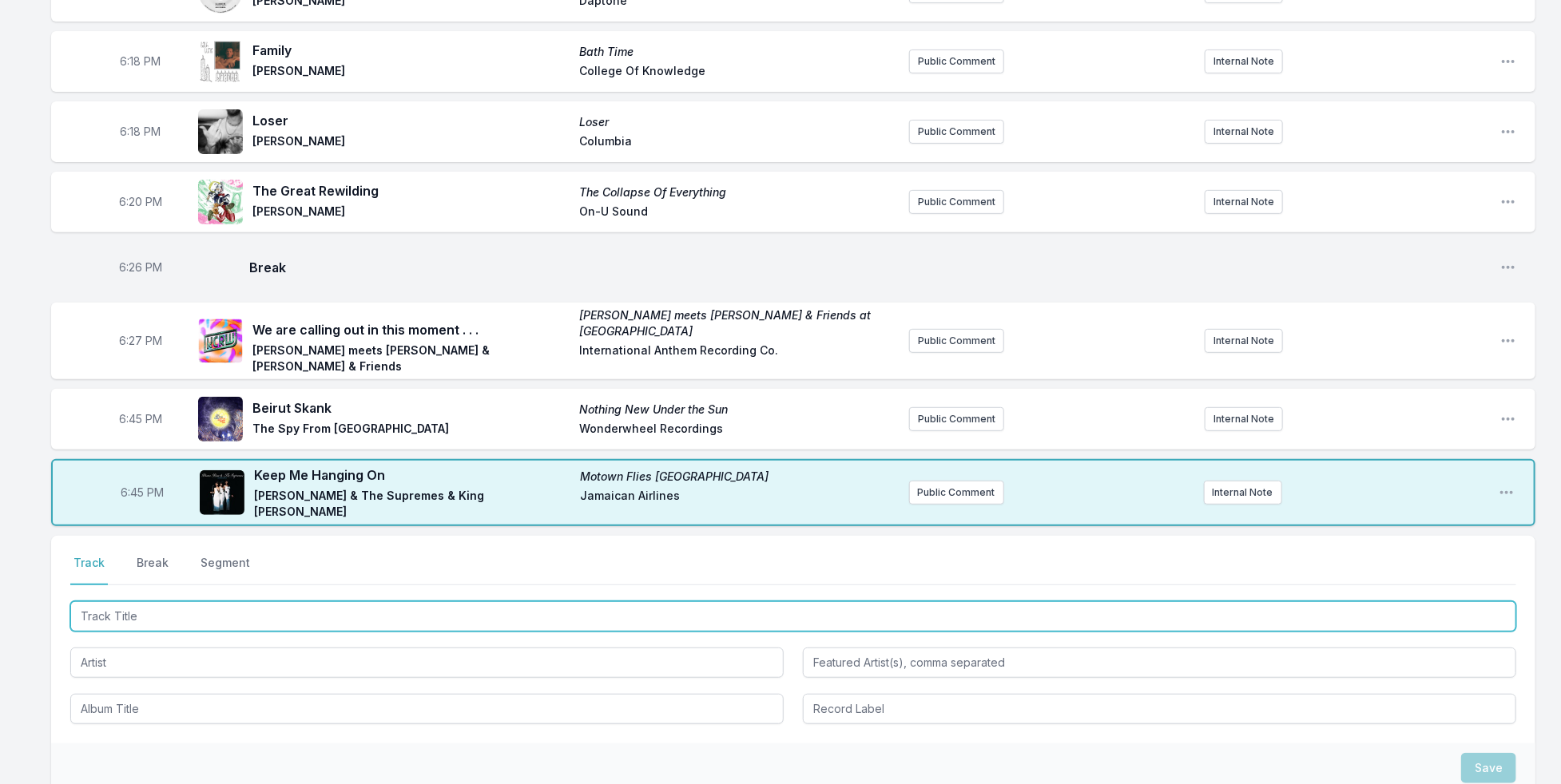
click at [206, 601] on input "Track Title" at bounding box center [793, 616] width 1446 height 30
type input "Goulou"
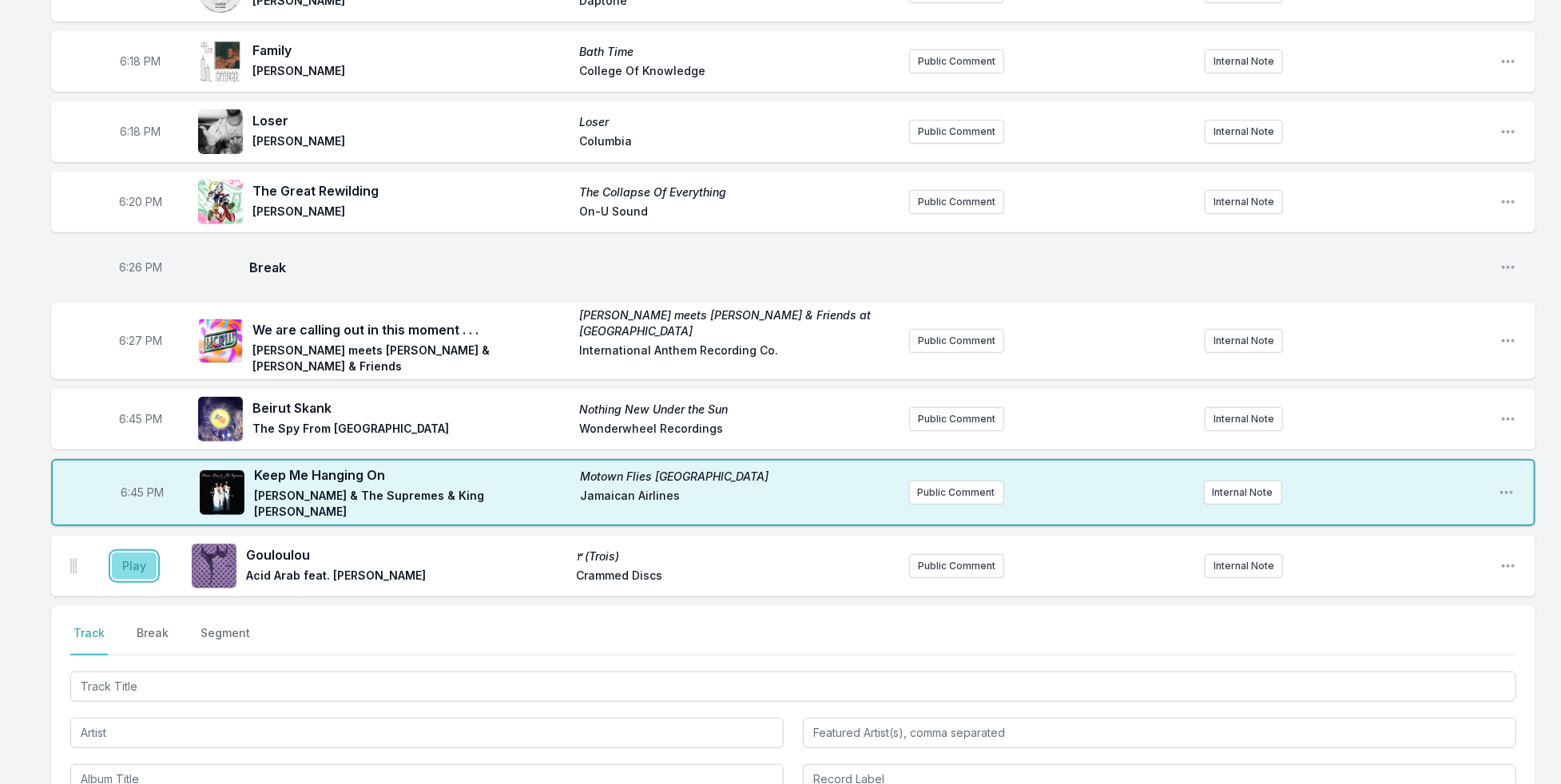
click at [129, 554] on button "Play" at bounding box center [134, 566] width 45 height 28
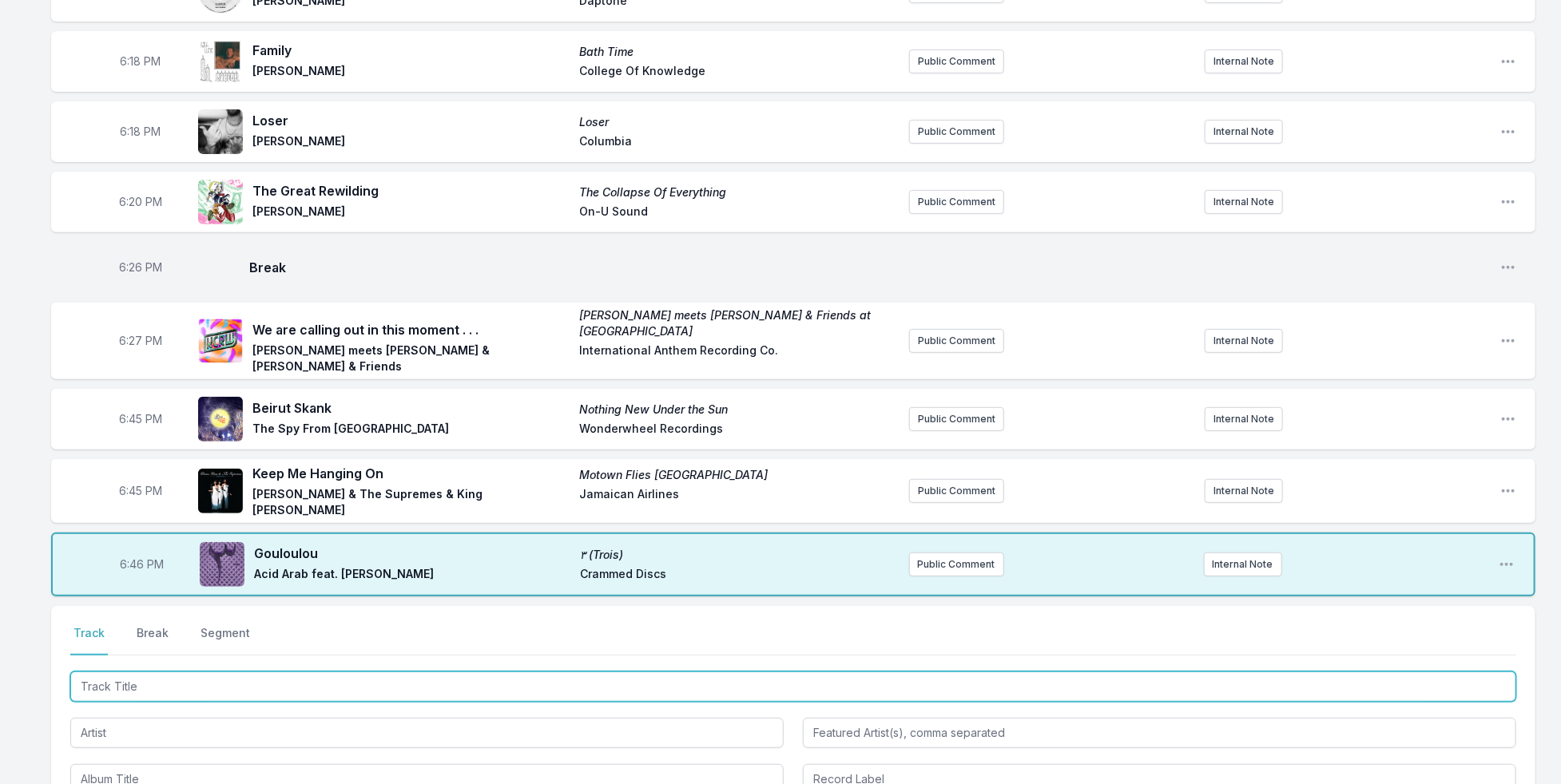
click at [227, 671] on input "Track Title" at bounding box center [793, 686] width 1446 height 30
type input "Outro"
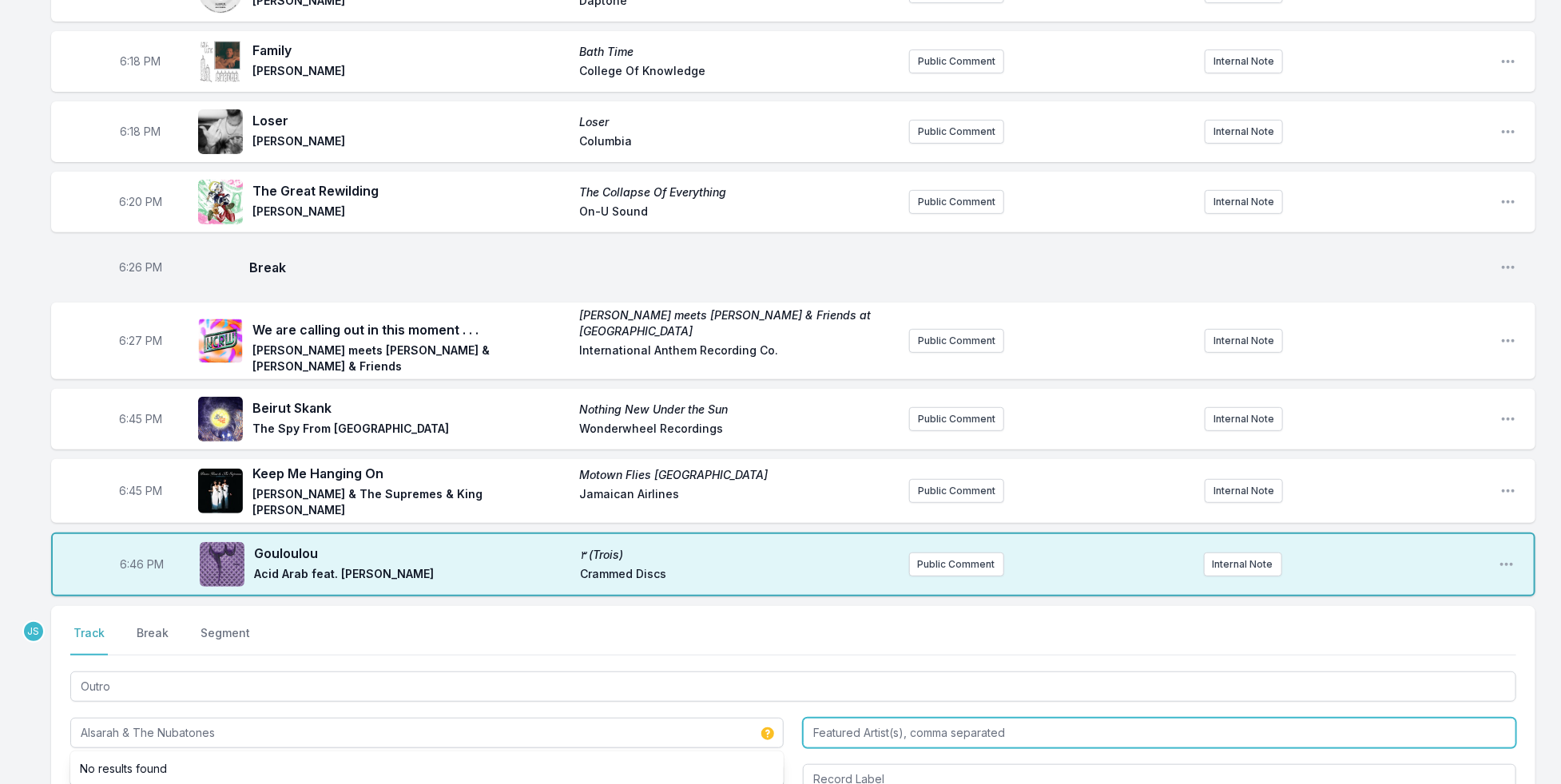
type input "Alsarah & The Nubatones"
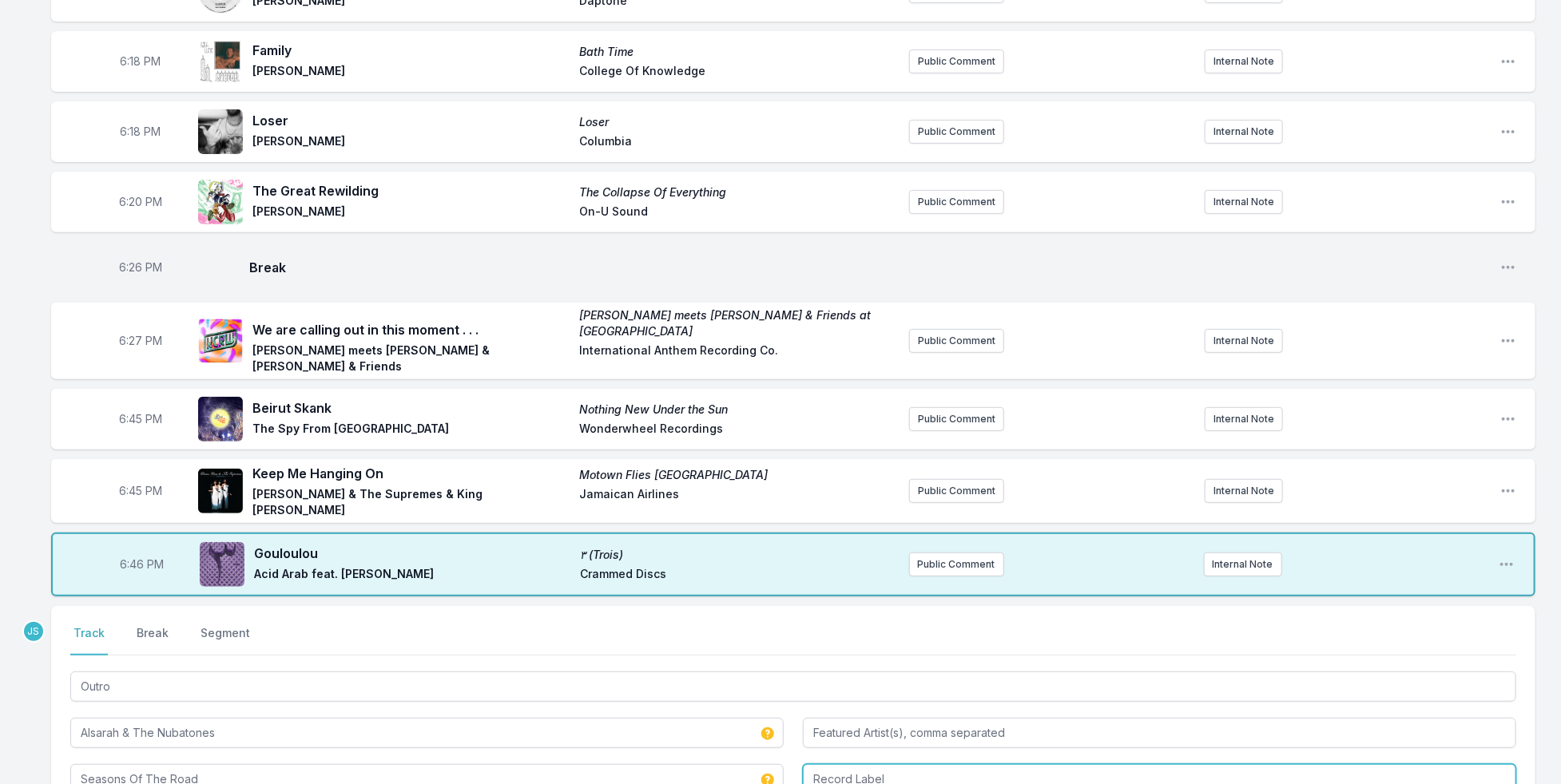
type input "Seasons Of The Road"
type input "-"
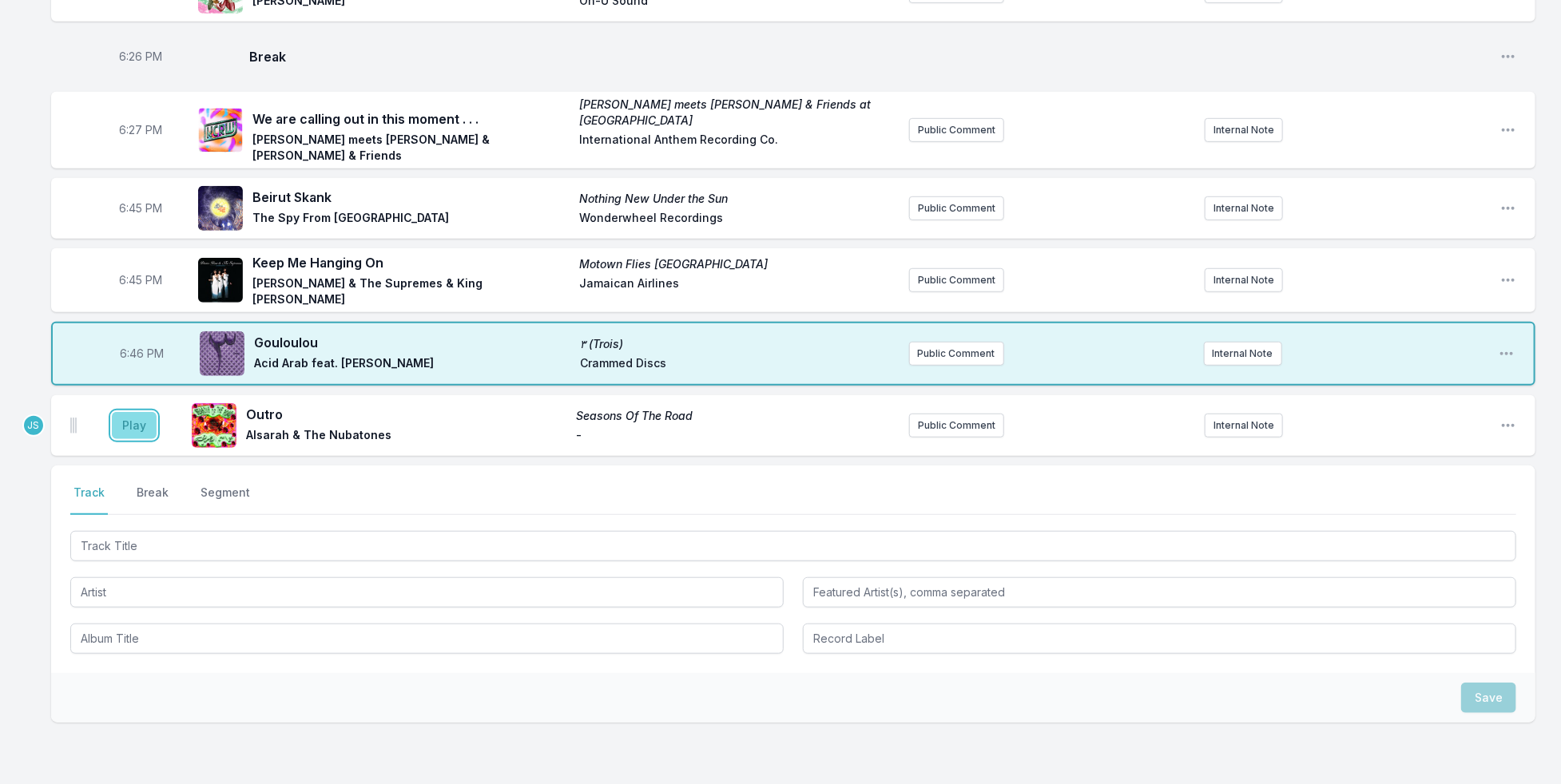
click at [116, 412] on button "Play" at bounding box center [134, 426] width 45 height 28
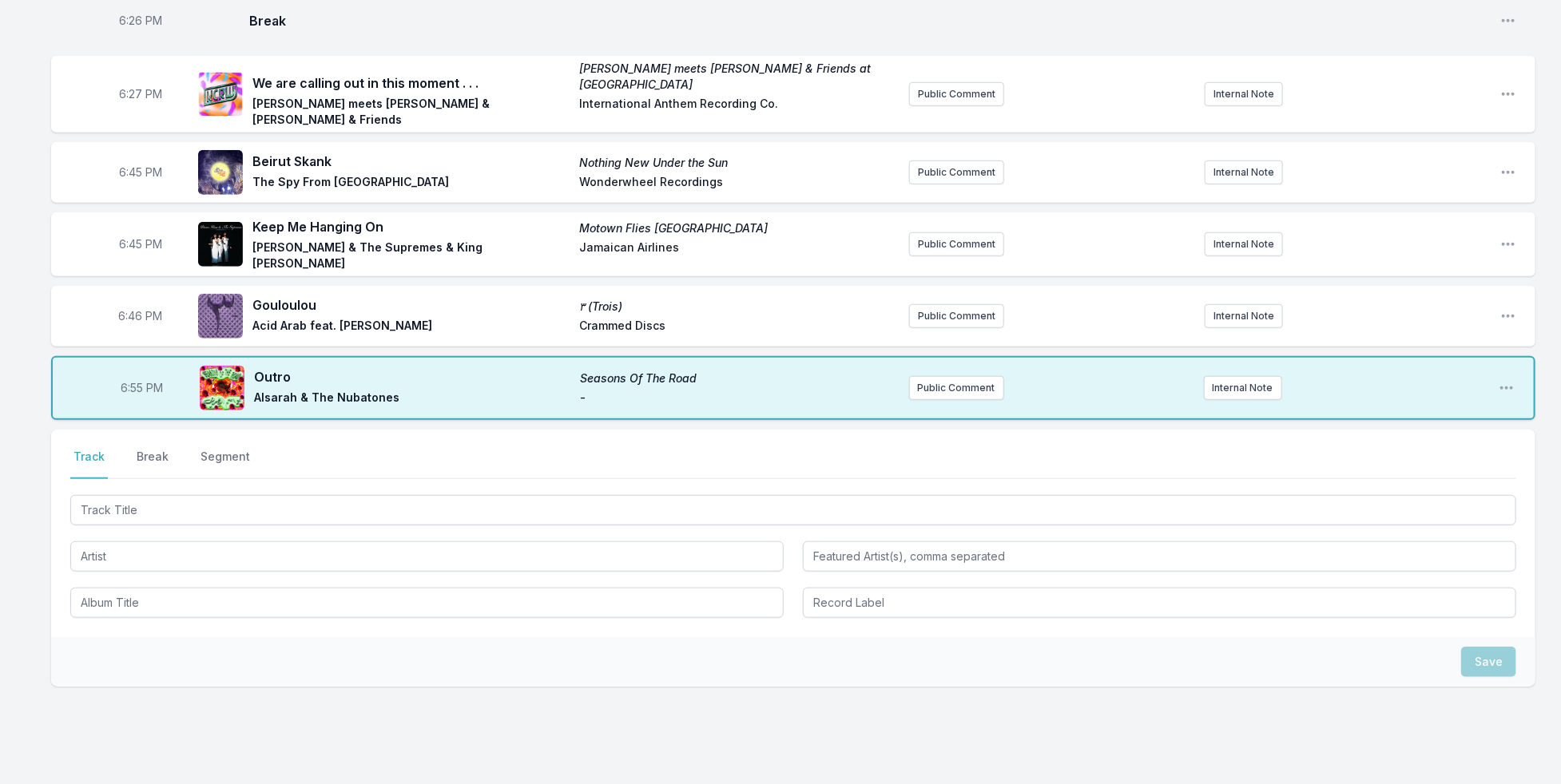
scroll to position [547, 0]
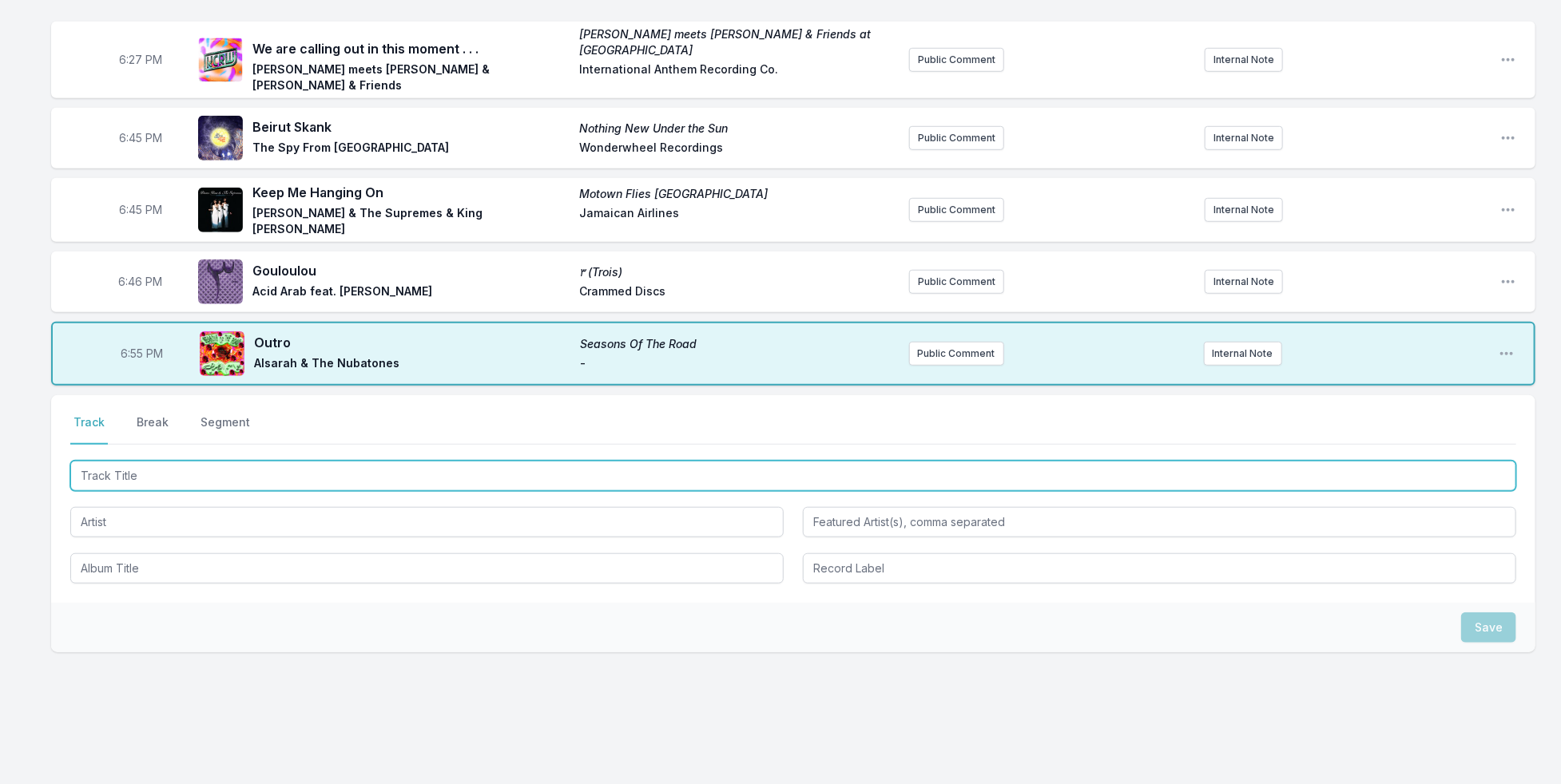
click at [366, 461] on input "Track Title" at bounding box center [793, 476] width 1446 height 30
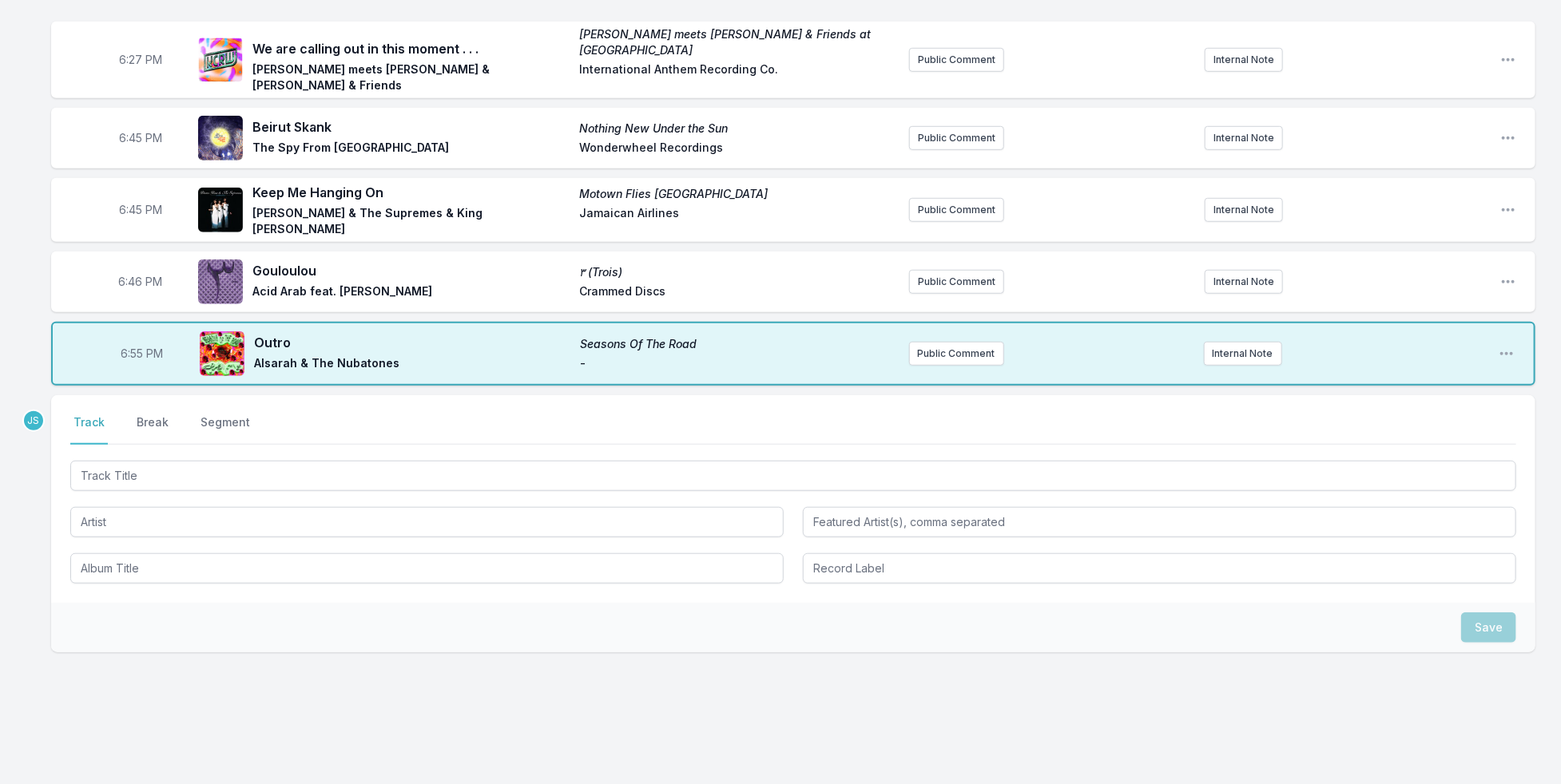
click at [146, 414] on button "Break" at bounding box center [153, 429] width 38 height 30
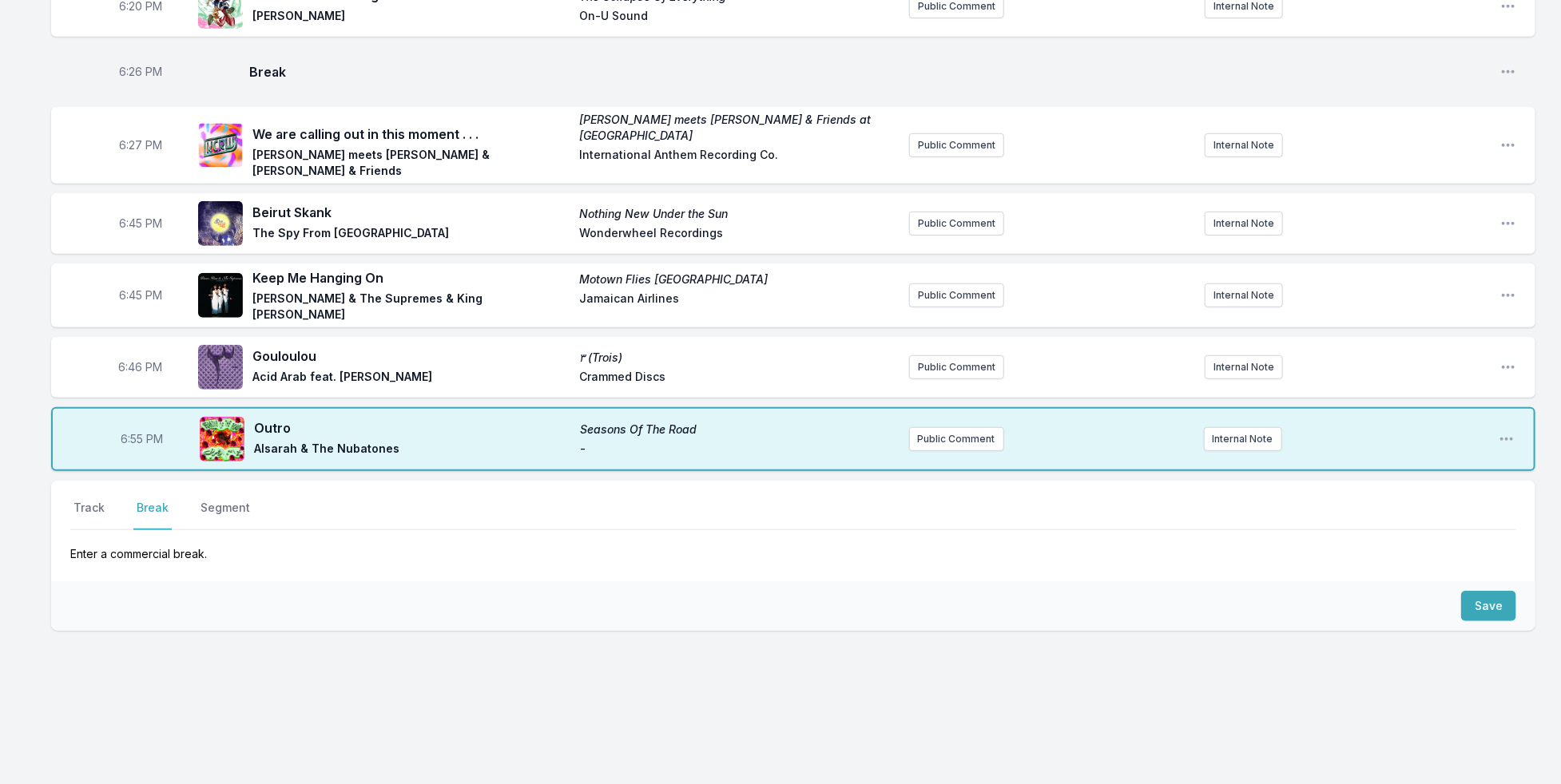
scroll to position [440, 0]
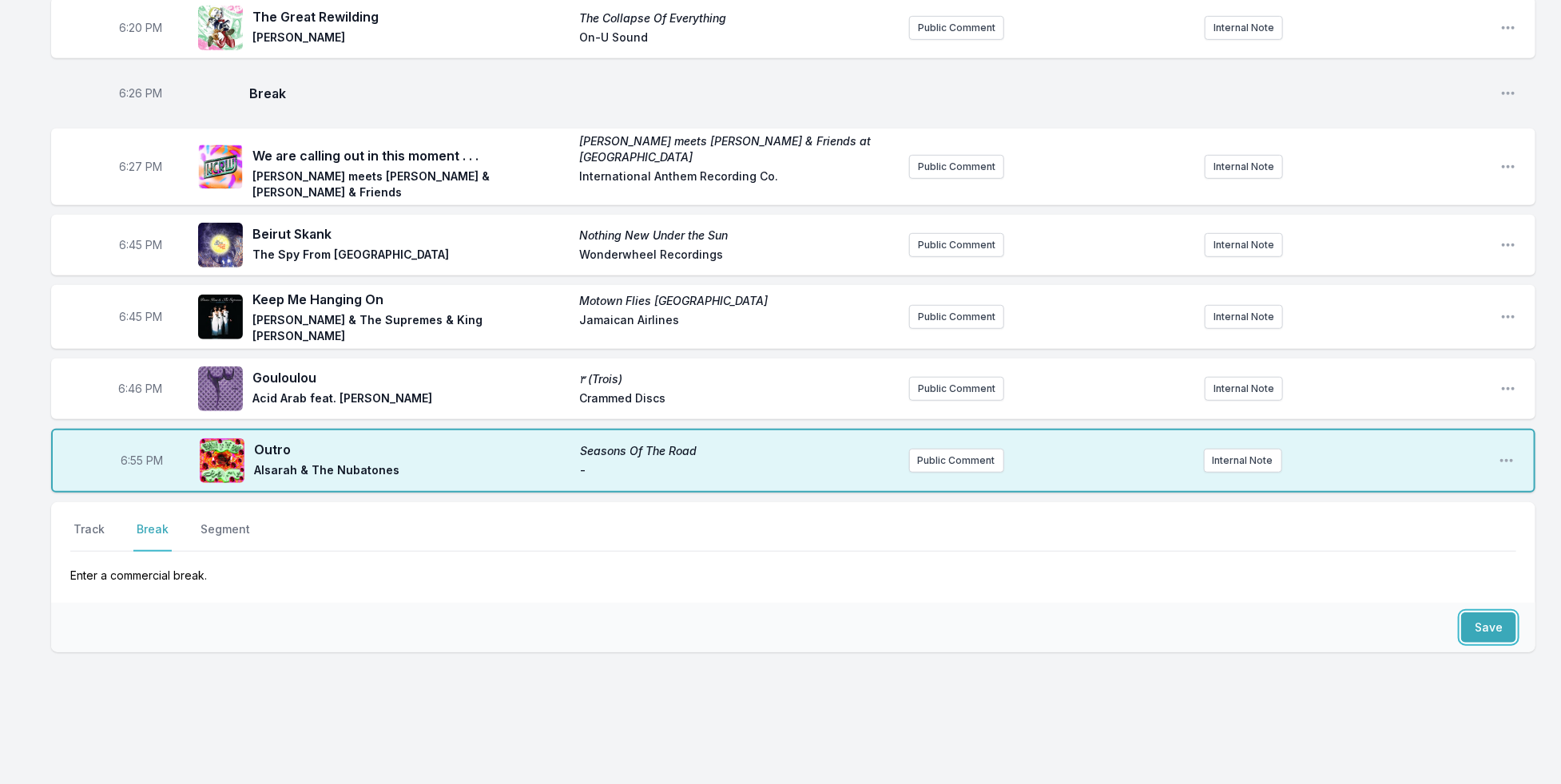
drag, startPoint x: 1488, startPoint y: 597, endPoint x: 1441, endPoint y: 599, distance: 47.0
click at [1486, 613] on button "Save" at bounding box center [1488, 628] width 55 height 30
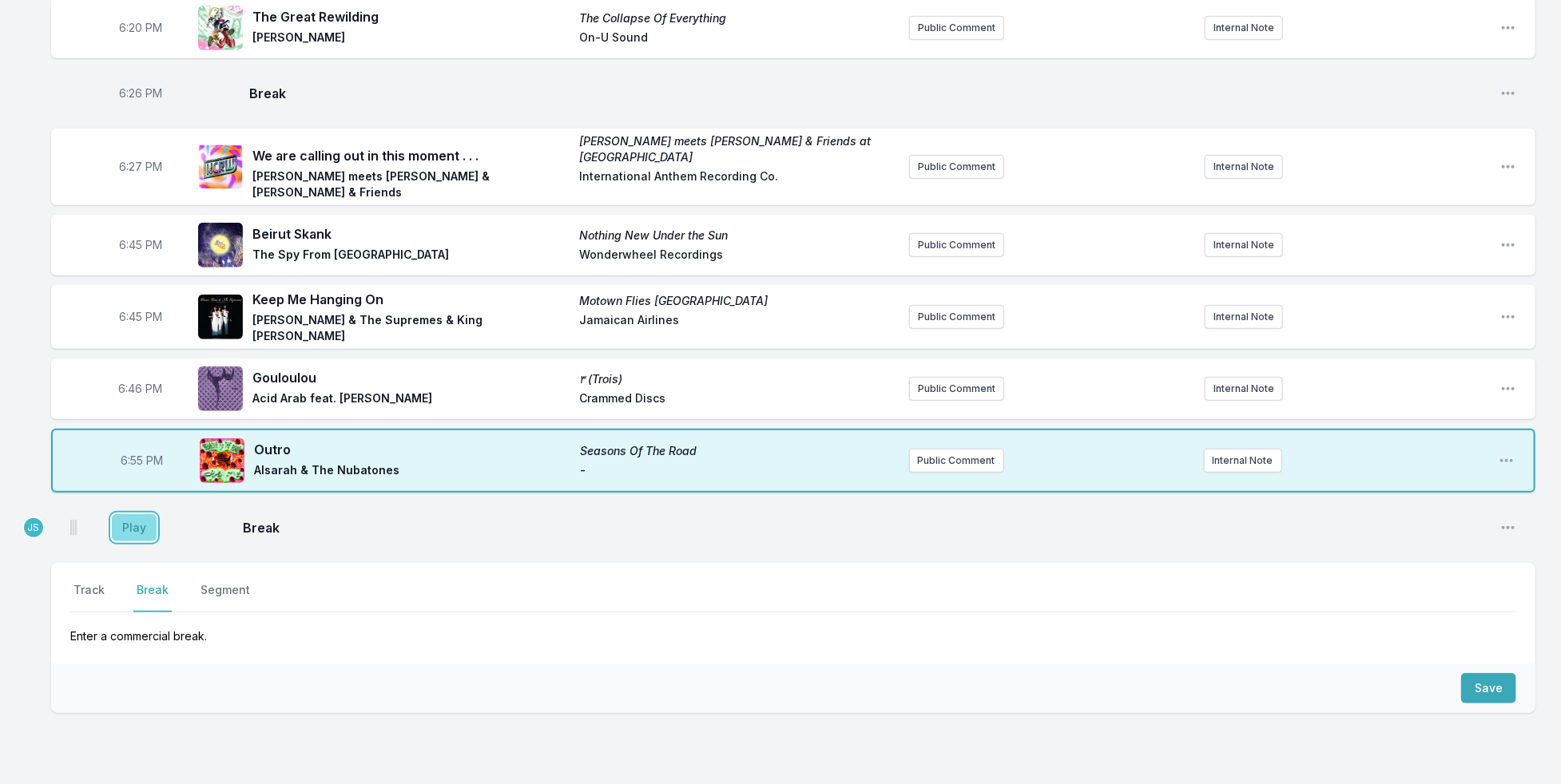
click at [138, 514] on button "Play" at bounding box center [134, 528] width 45 height 28
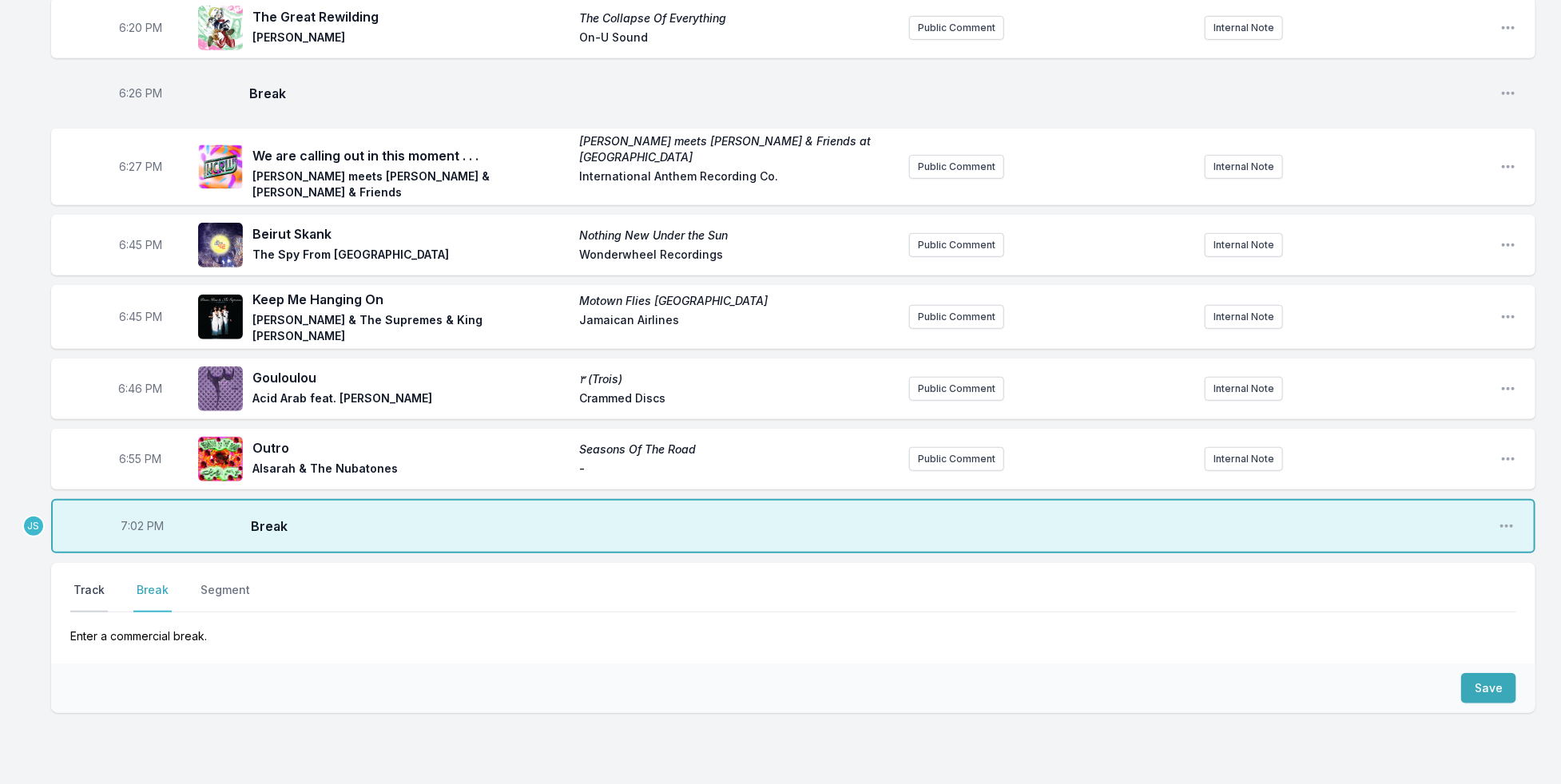
click at [83, 582] on button "Track" at bounding box center [89, 597] width 38 height 30
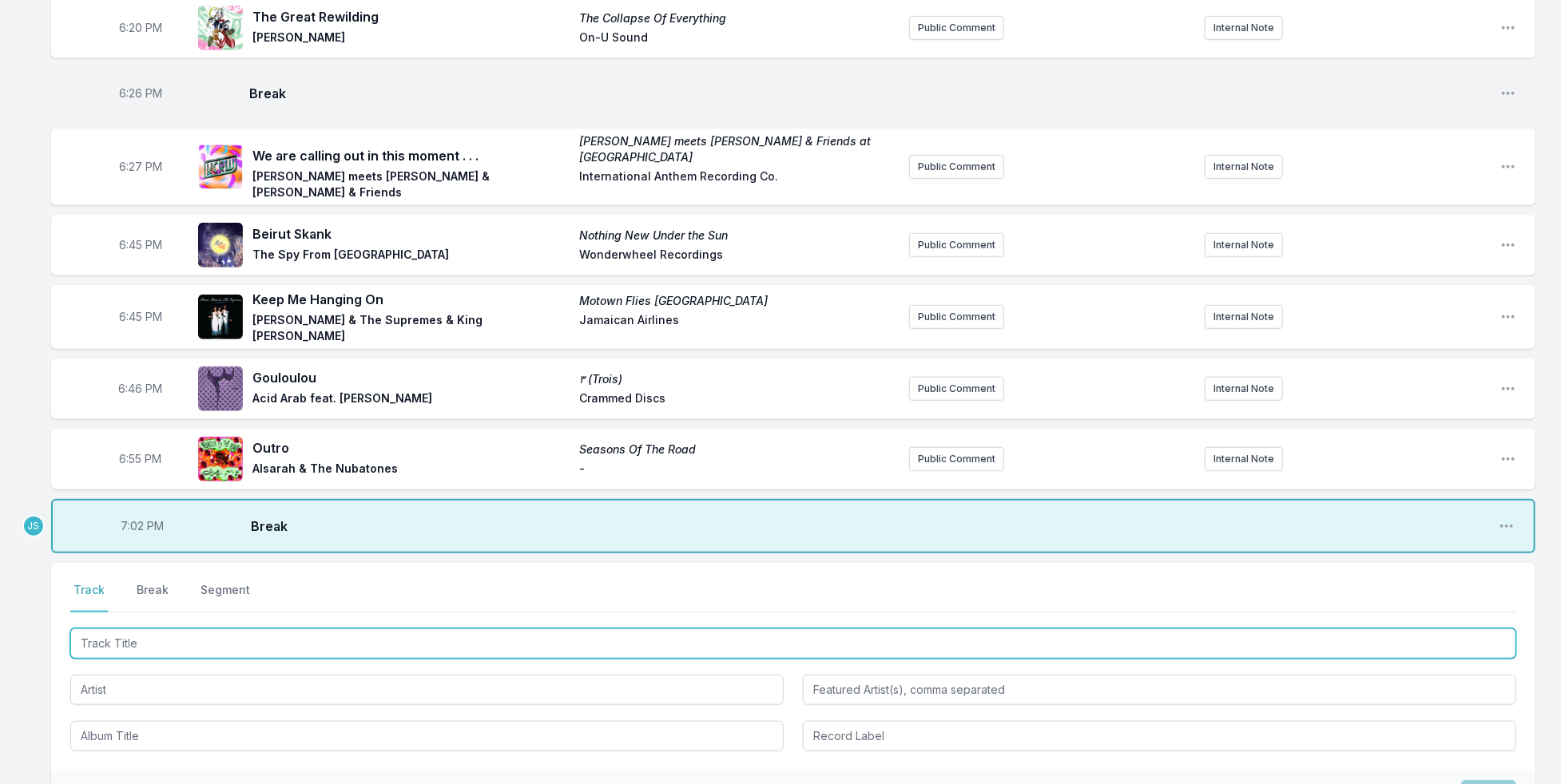
drag, startPoint x: 133, startPoint y: 616, endPoint x: 149, endPoint y: 610, distance: 17.1
click at [134, 629] on input "Track Title" at bounding box center [793, 644] width 1446 height 30
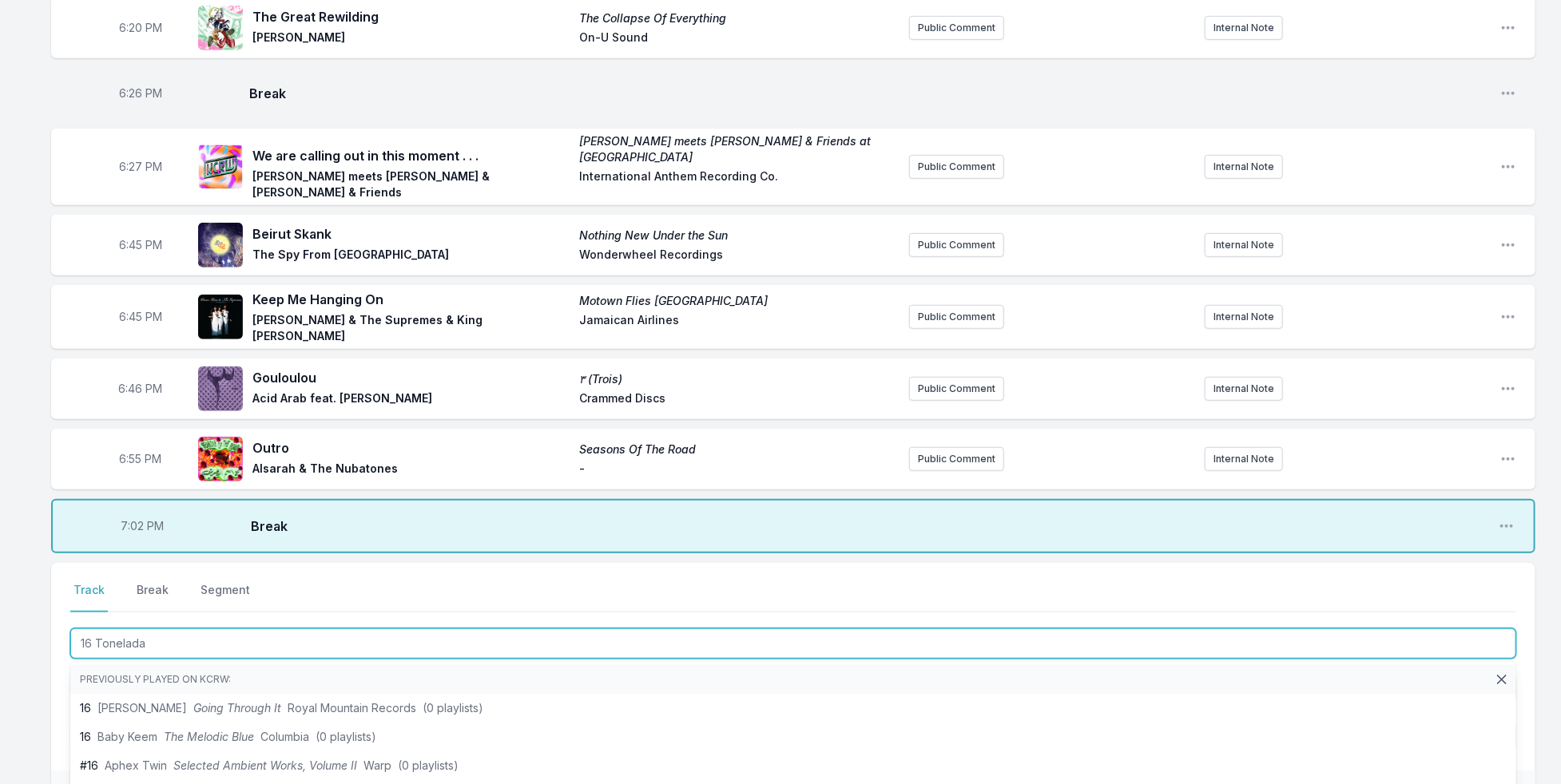
type input "16 Toneladas"
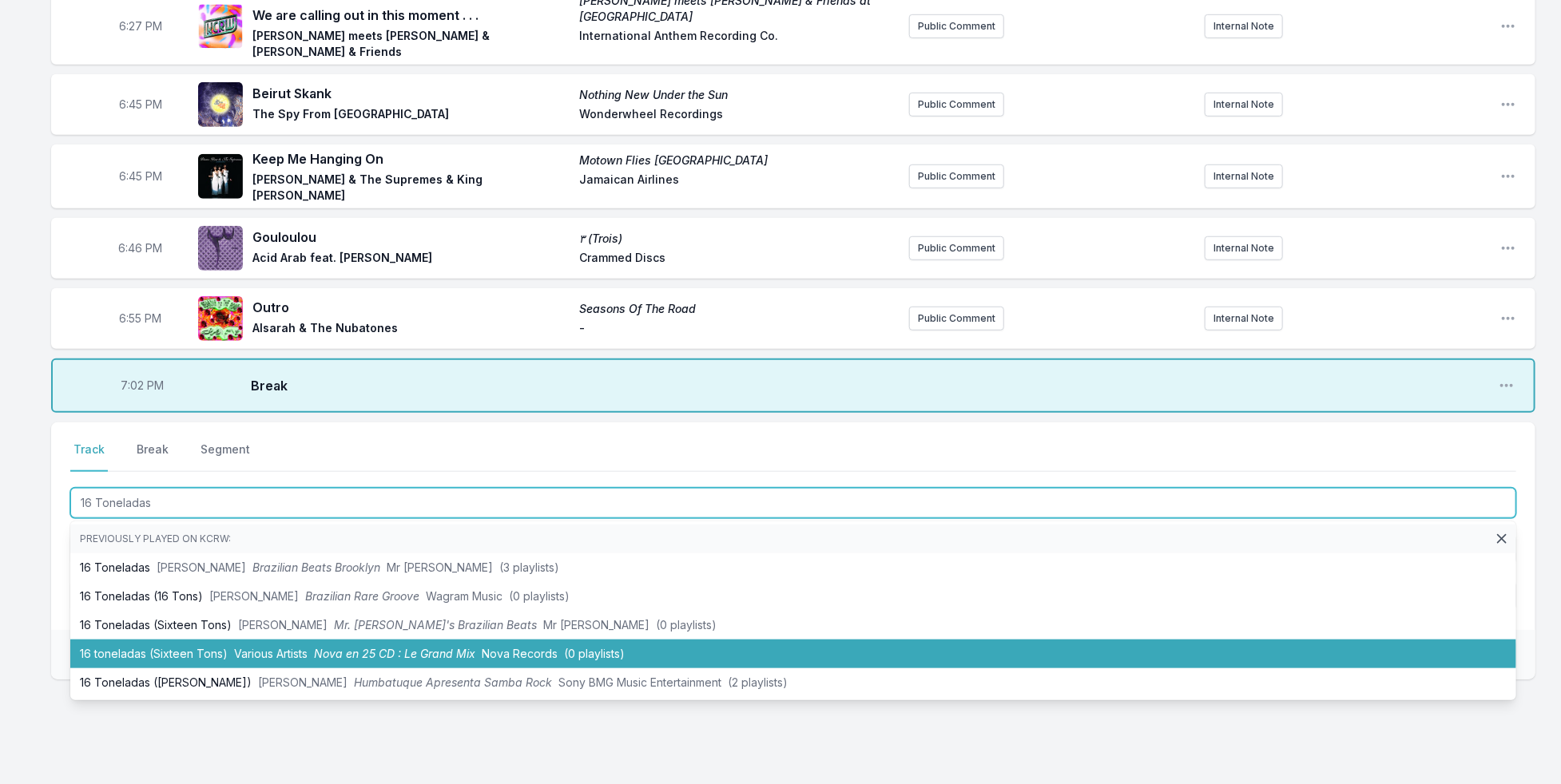
scroll to position [608, 0]
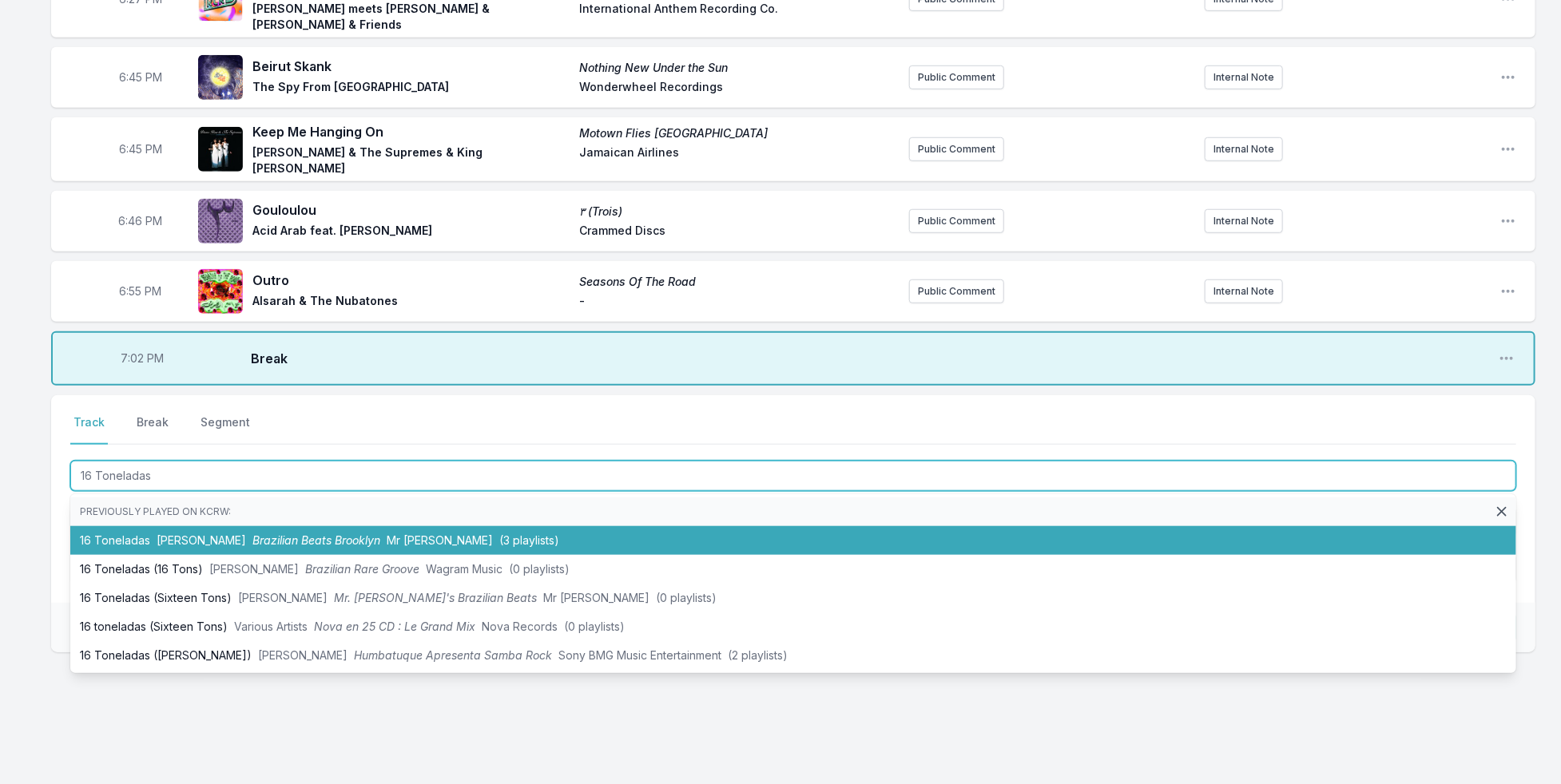
click at [387, 534] on span "Mr [PERSON_NAME]" at bounding box center [439, 540] width 106 height 13
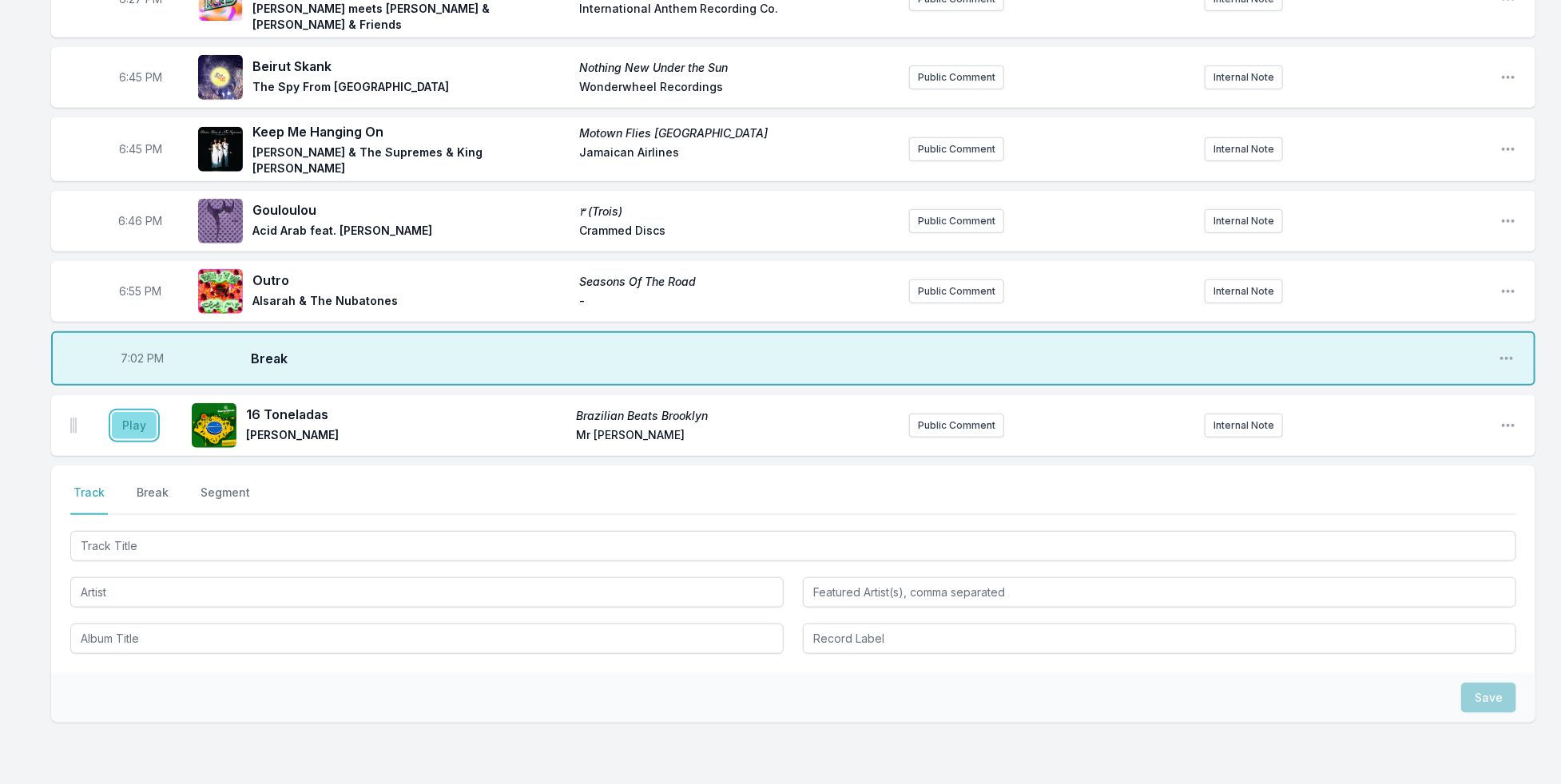
click at [134, 417] on button "Play" at bounding box center [134, 426] width 45 height 28
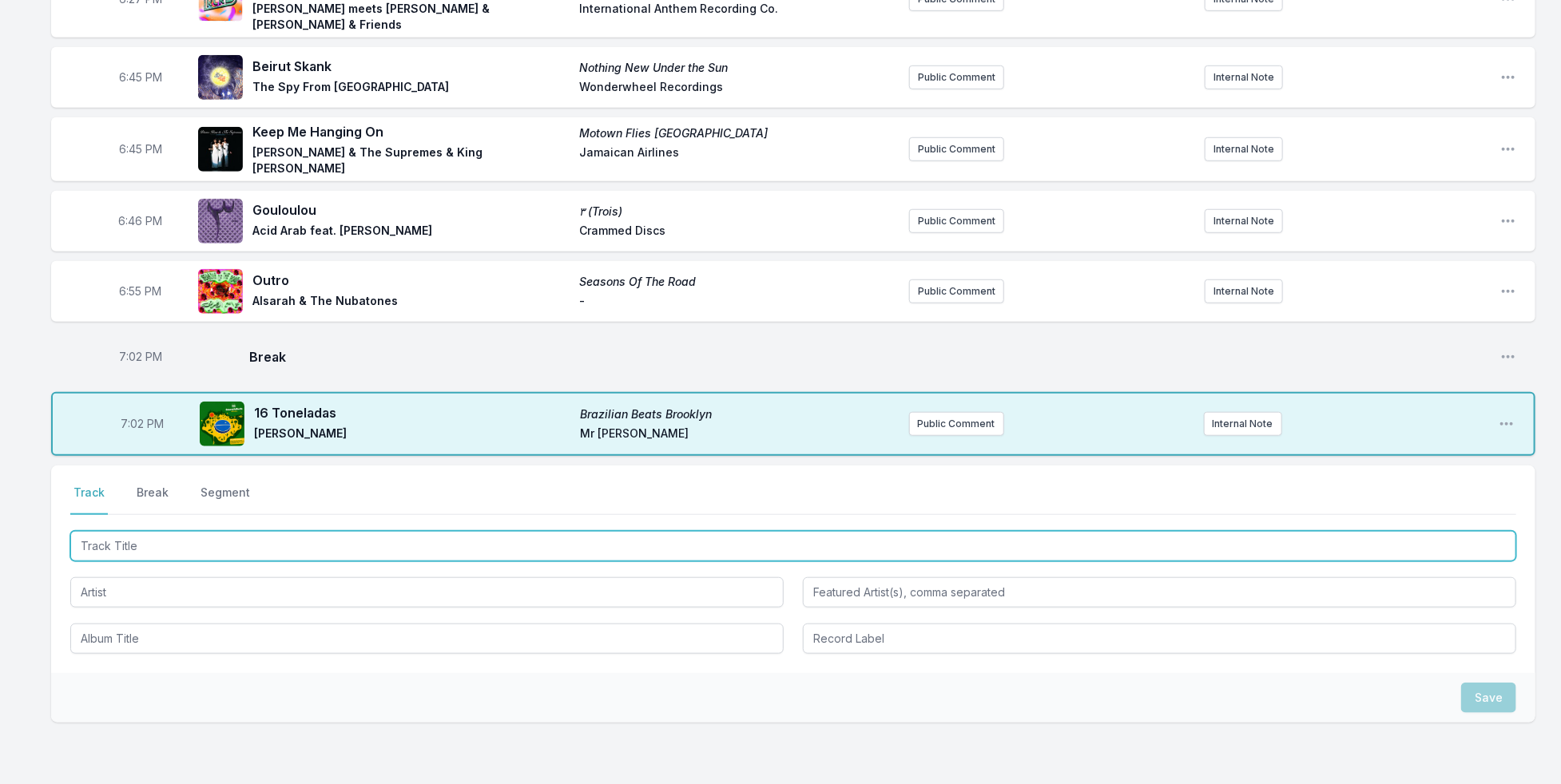
click at [216, 531] on input "Track Title" at bounding box center [793, 546] width 1446 height 30
type input "Canto do [PERSON_NAME]"
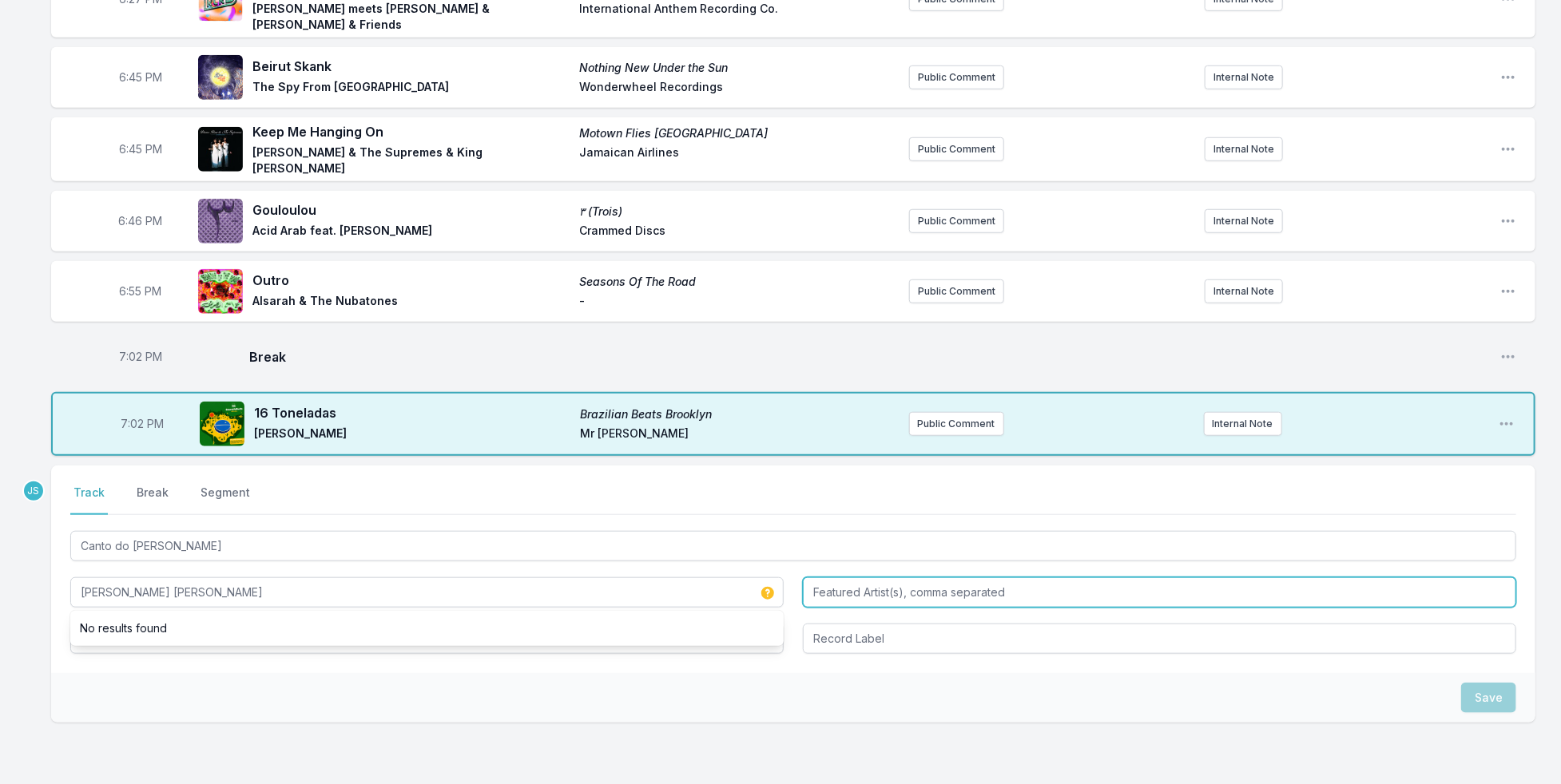
type input "[PERSON_NAME] [PERSON_NAME]"
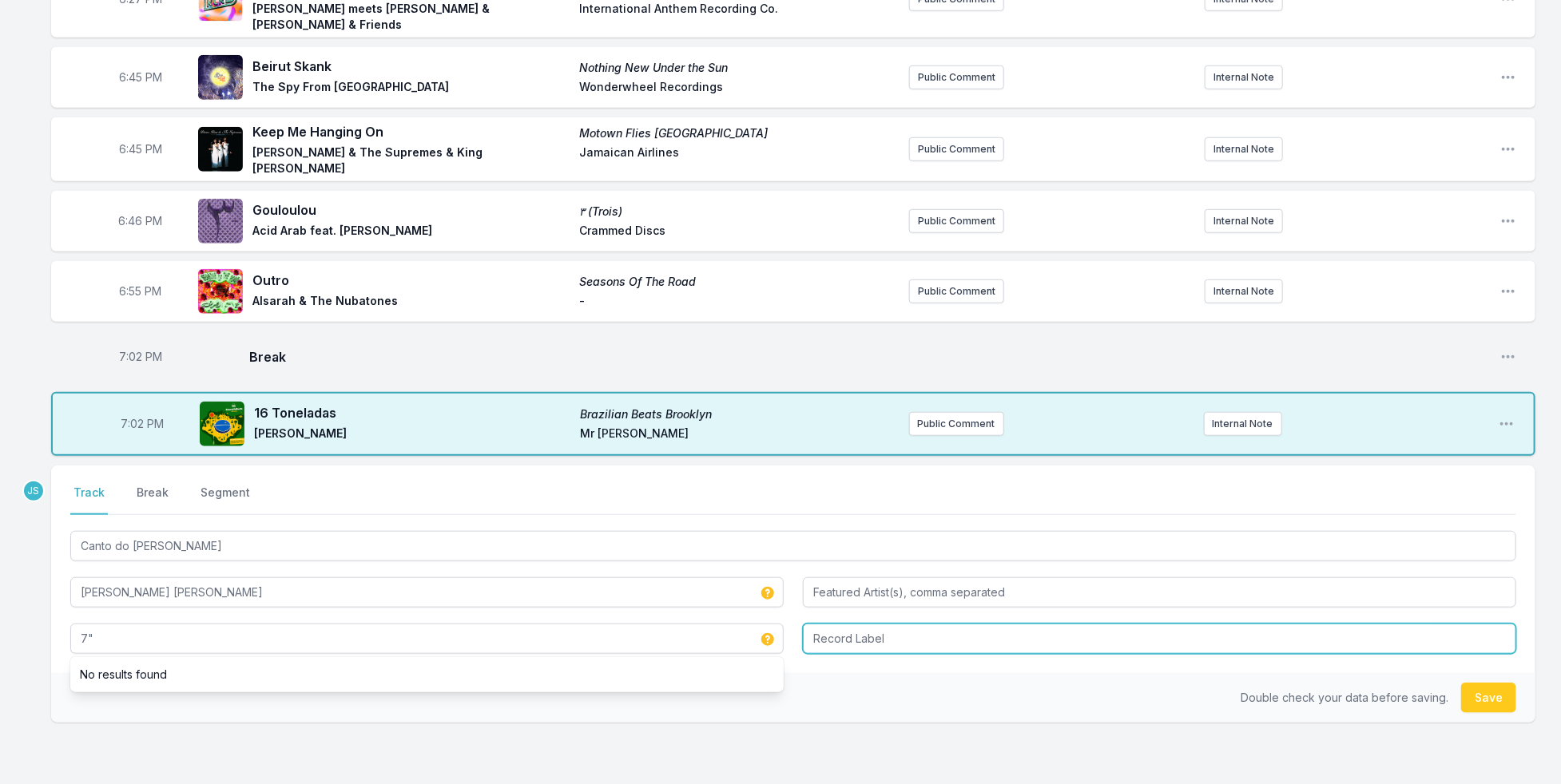
type input "7""
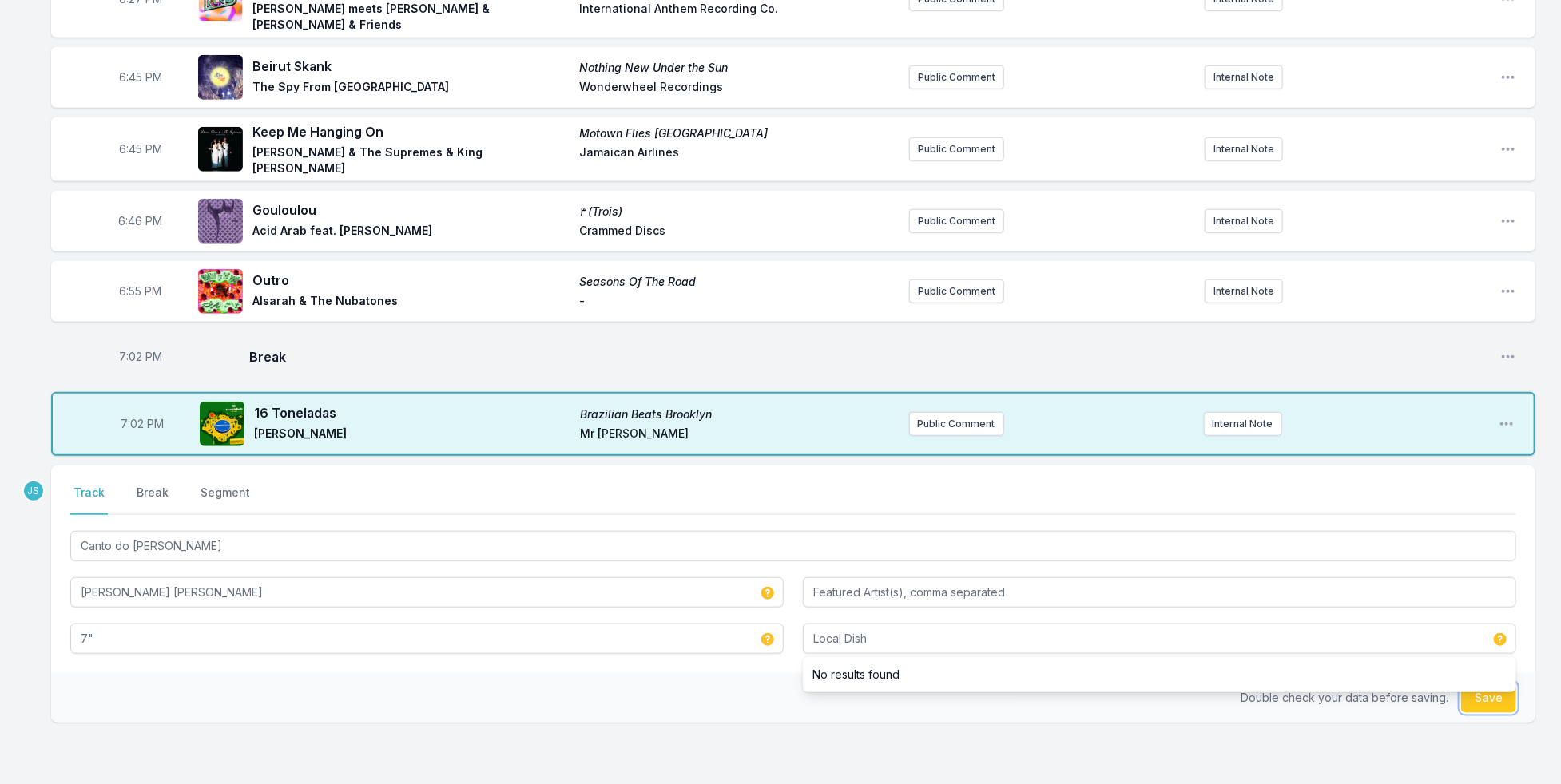
type input "Local Dish"
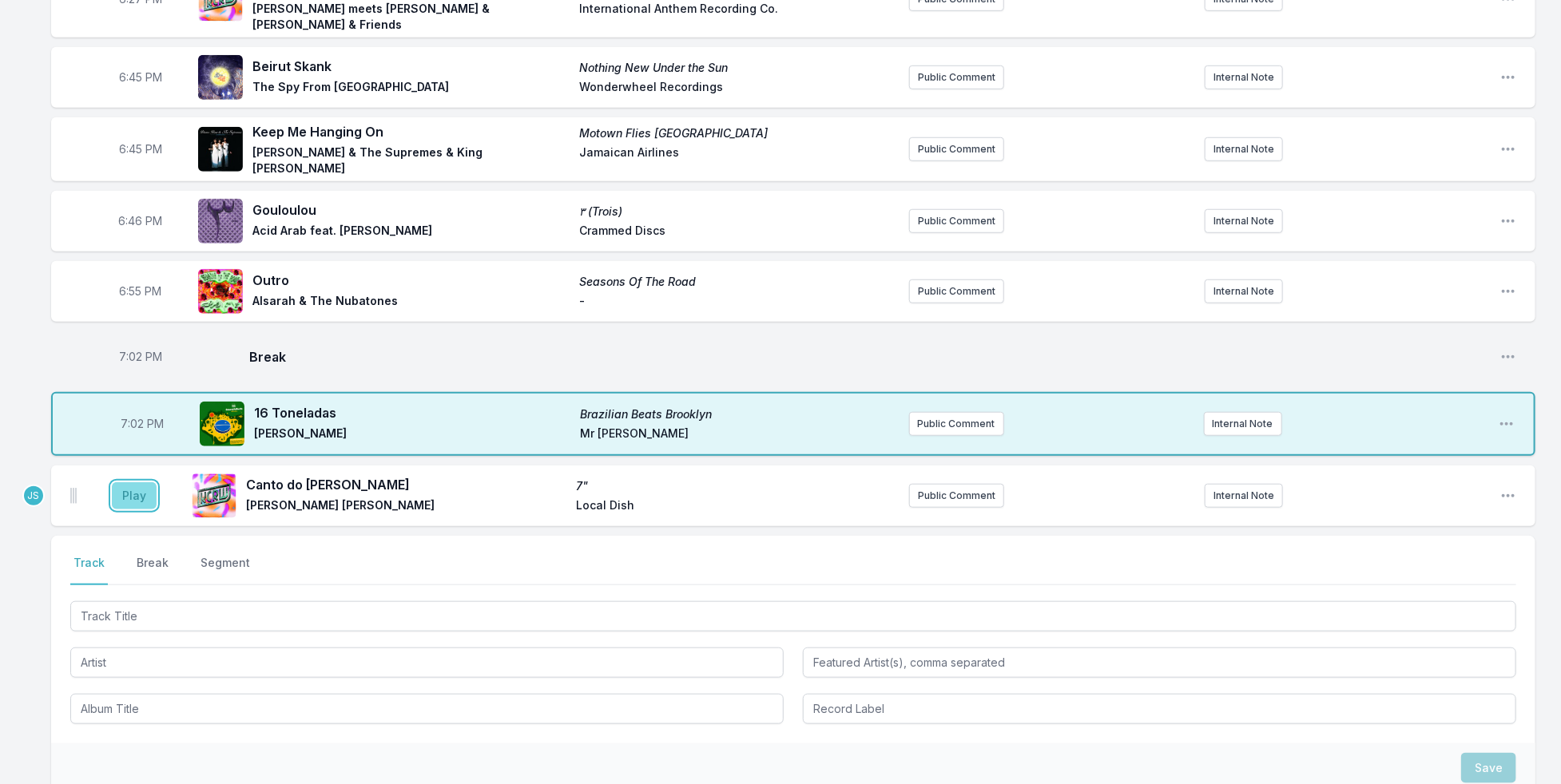
click at [138, 483] on button "Play" at bounding box center [134, 496] width 45 height 28
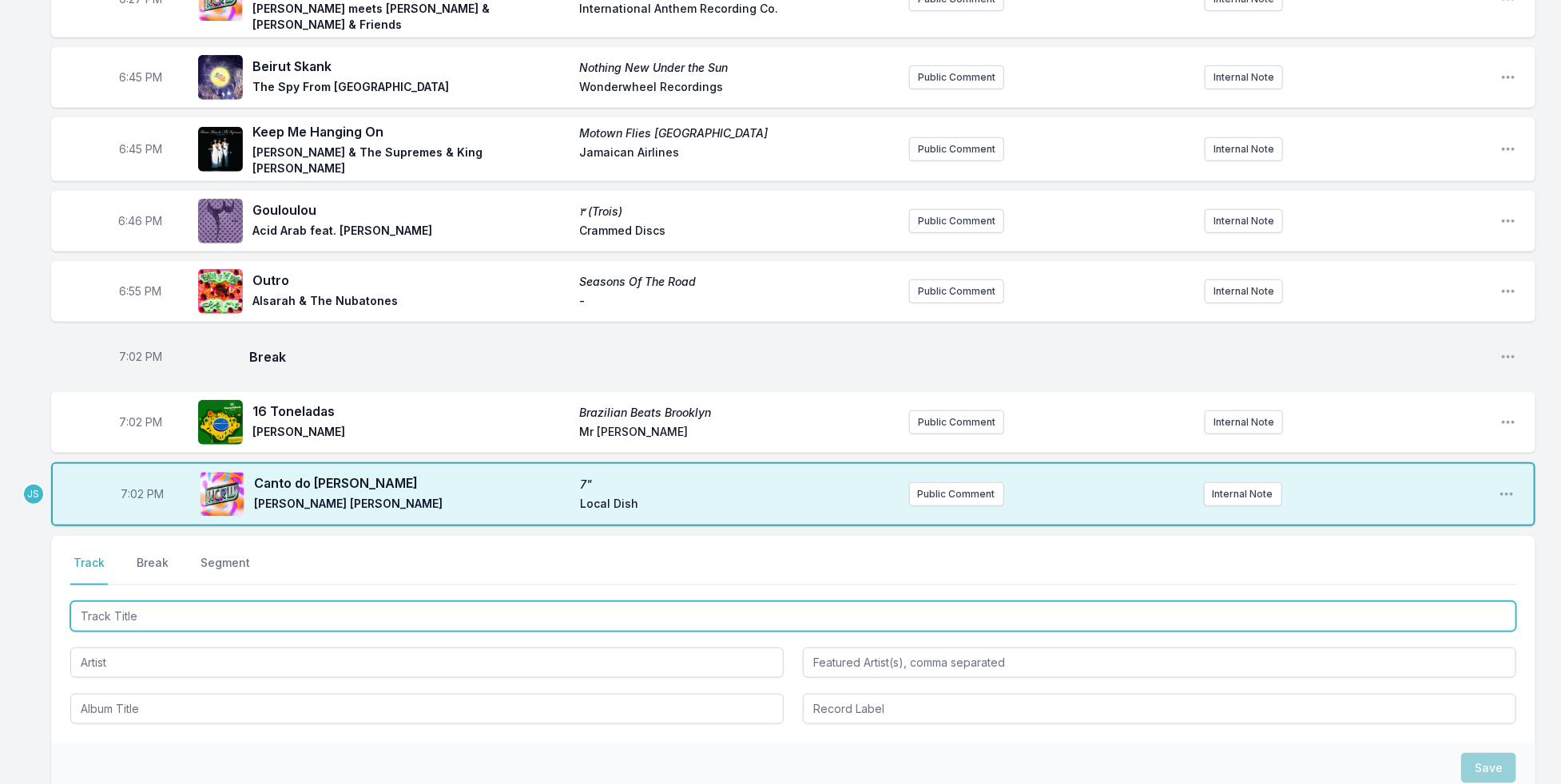
click at [144, 601] on input "Track Title" at bounding box center [793, 616] width 1446 height 30
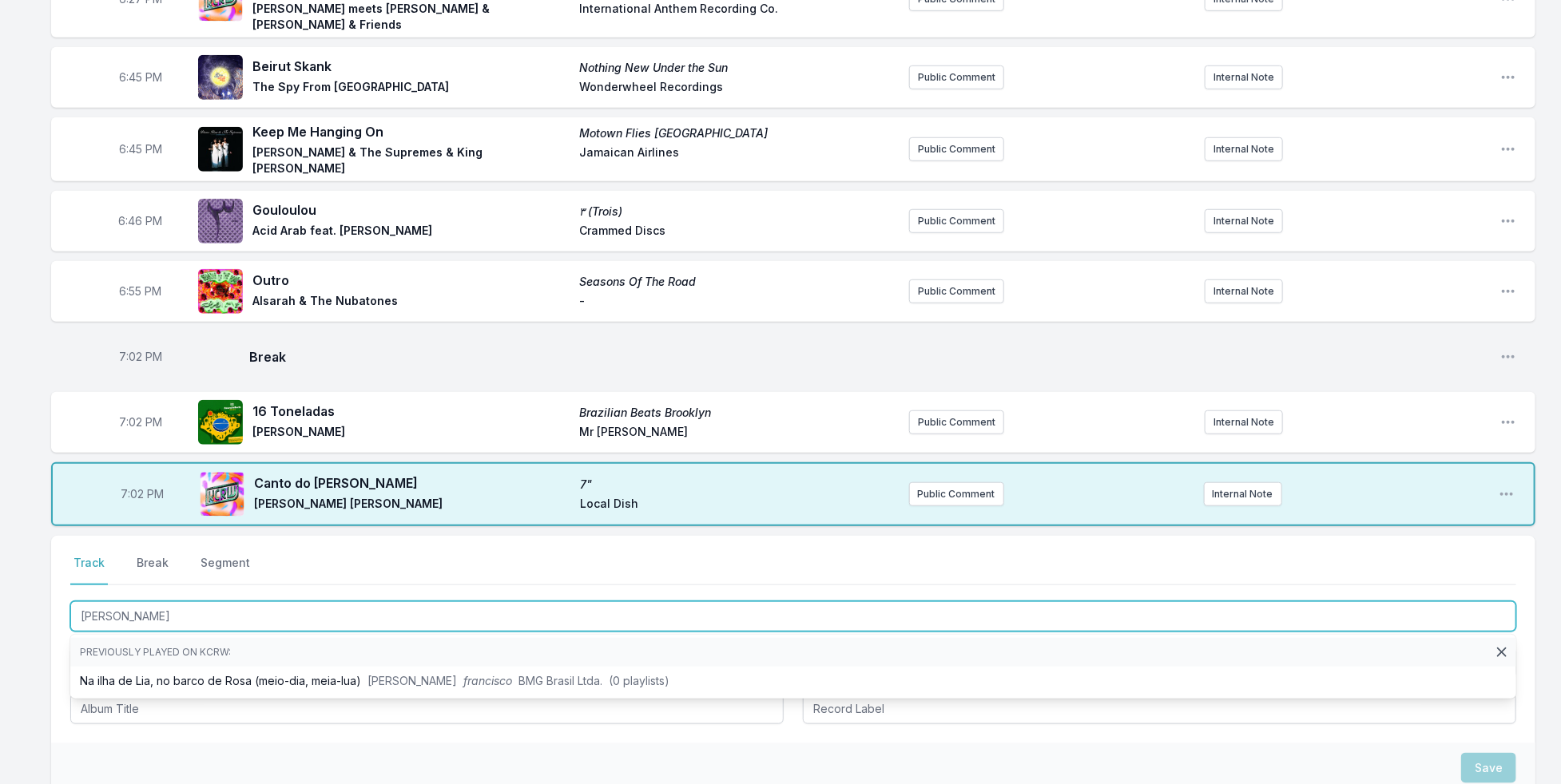
type input "[PERSON_NAME]"
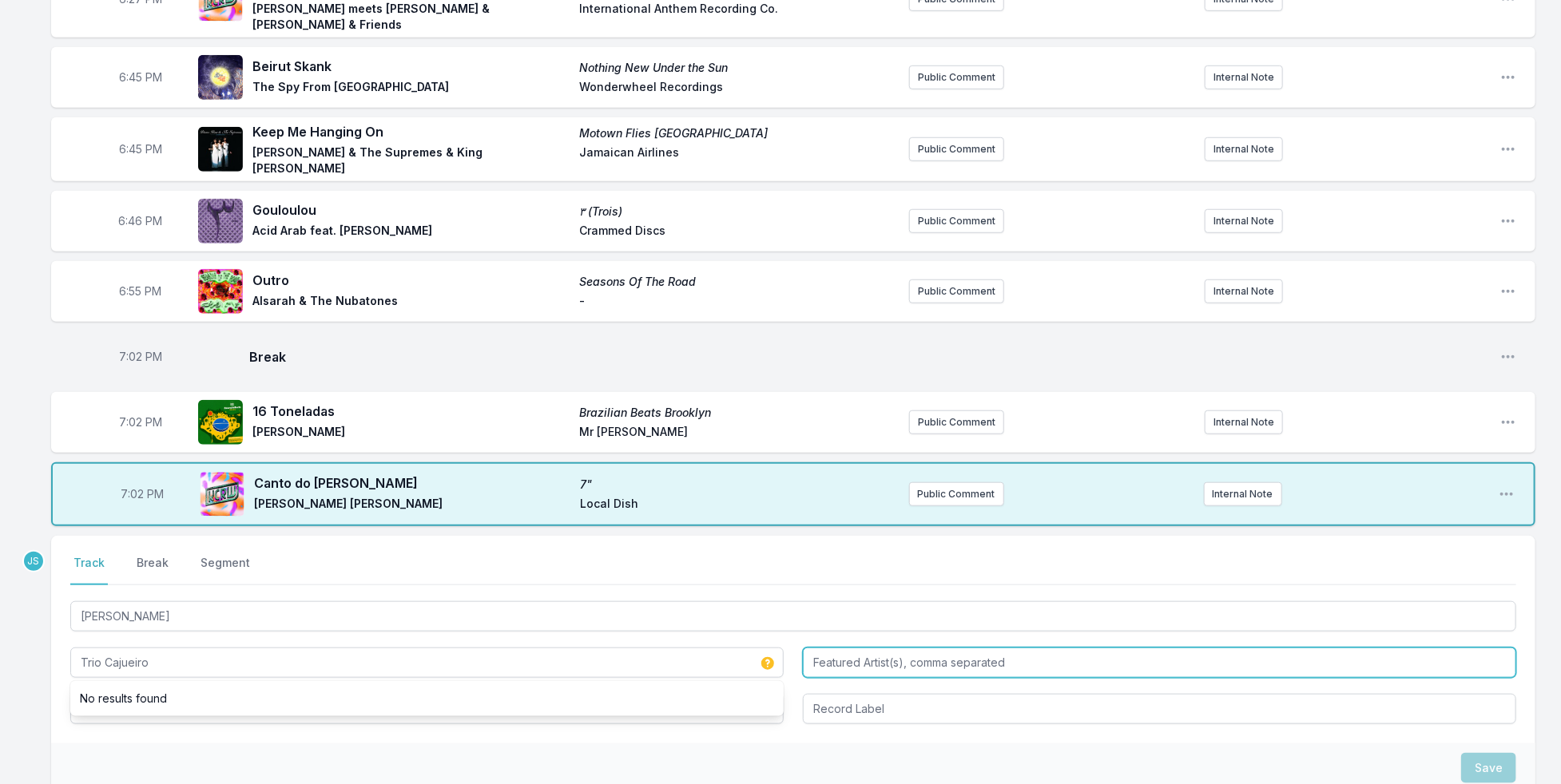
type input "Trio Cajueiro"
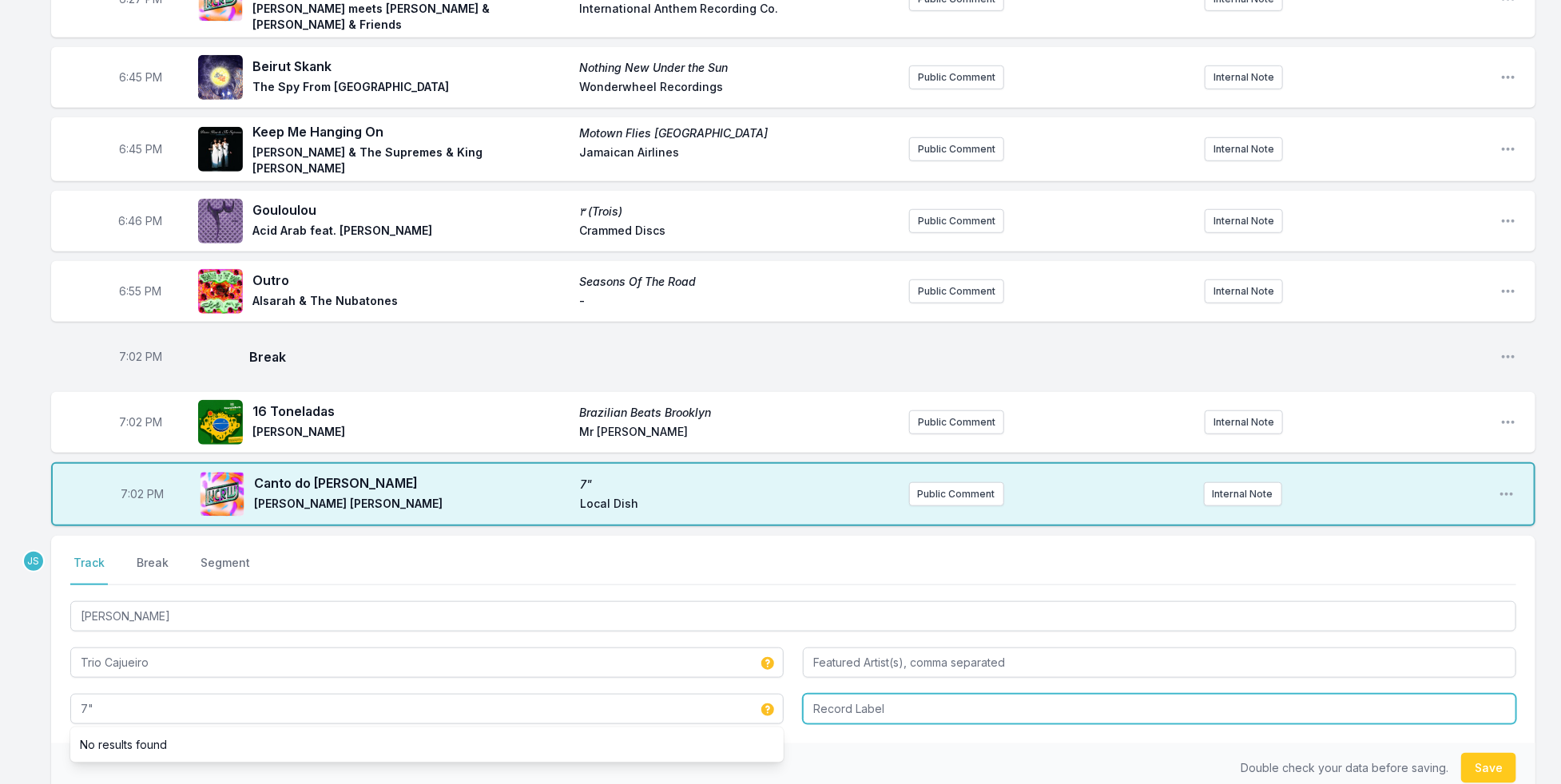
type input "7""
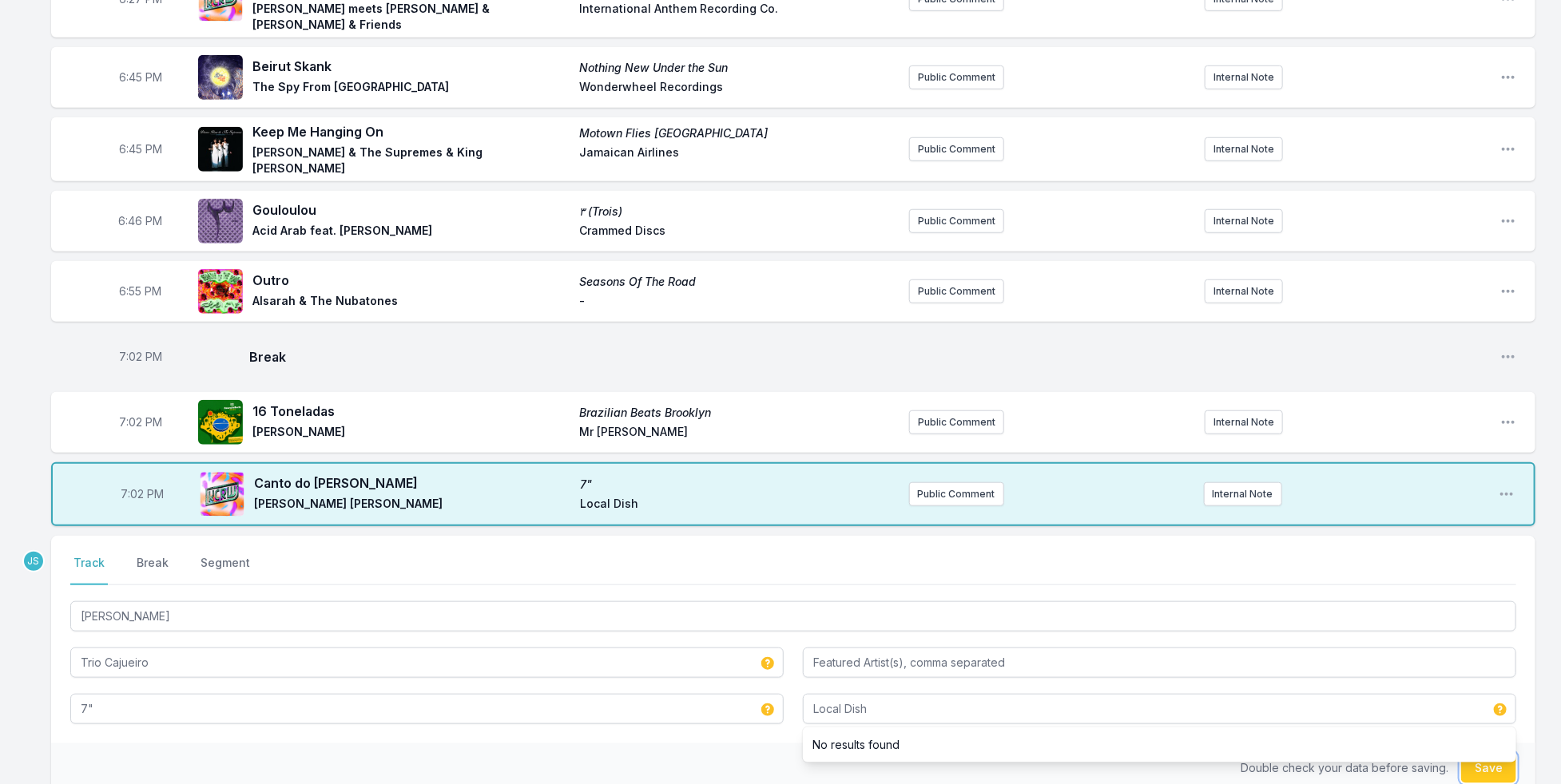
type input "Local Dish"
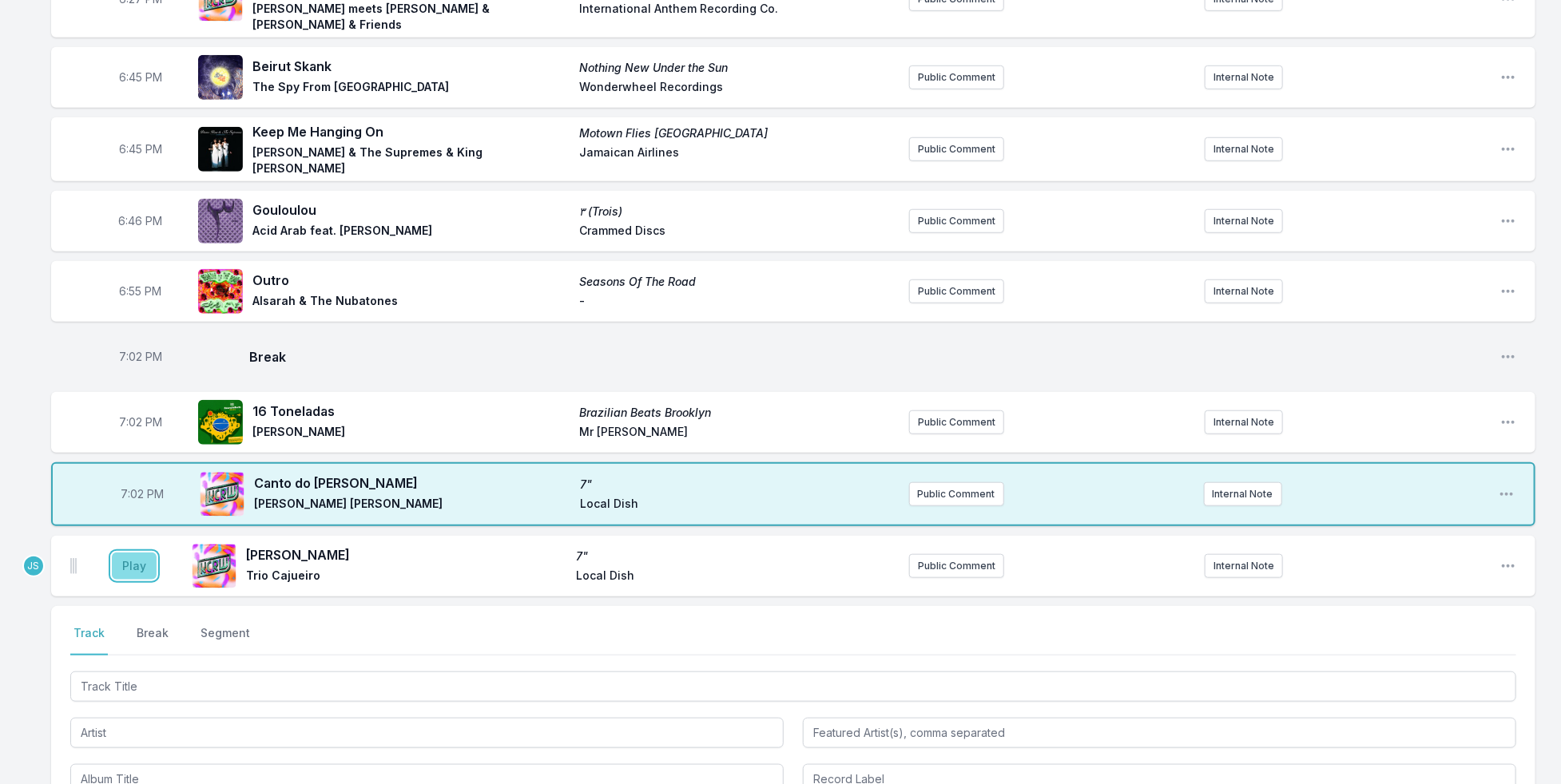
click at [133, 553] on button "Play" at bounding box center [134, 566] width 45 height 28
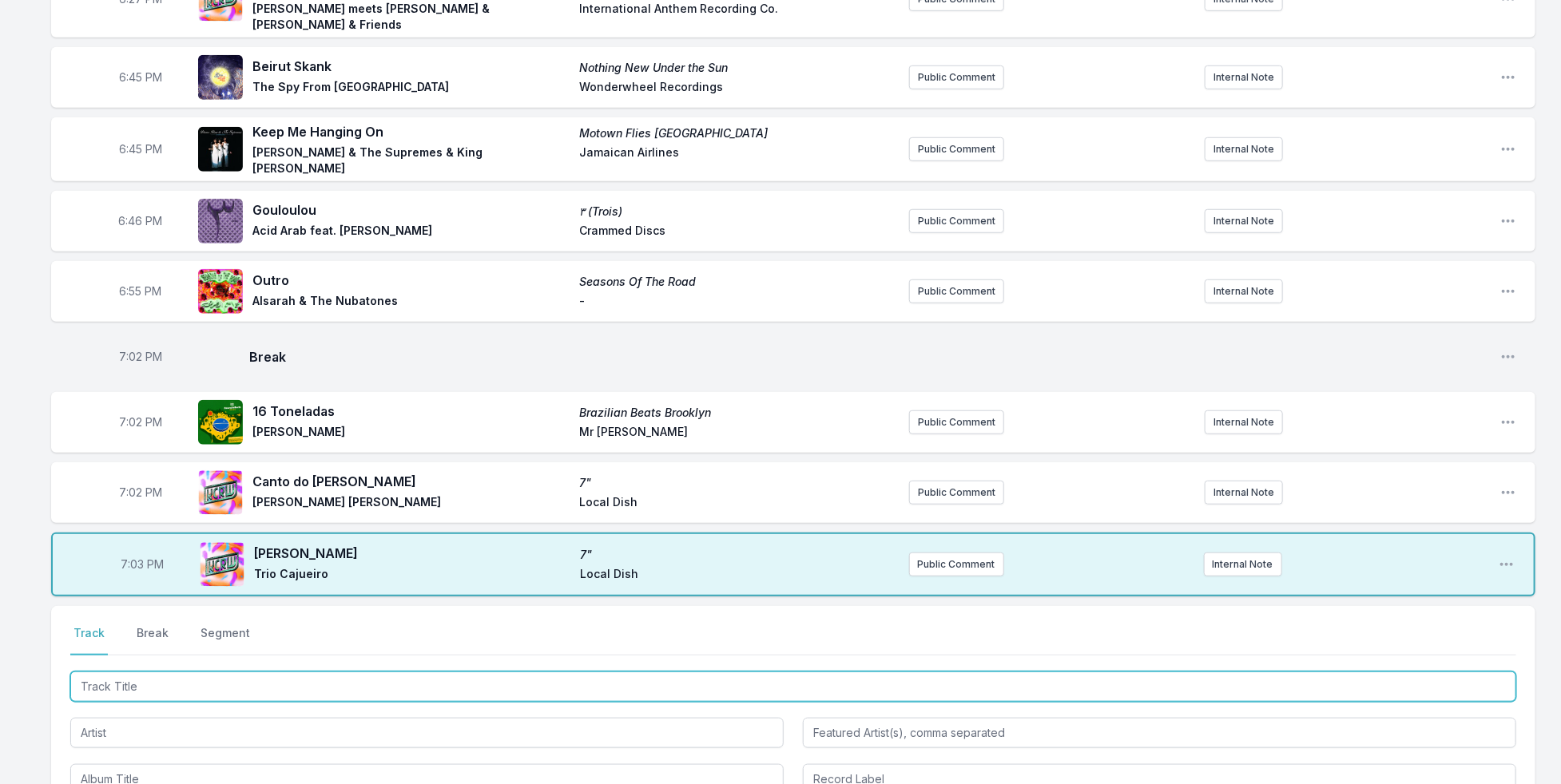
click at [209, 671] on input "Track Title" at bounding box center [793, 686] width 1446 height 30
click at [307, 671] on input "Track Title" at bounding box center [793, 686] width 1446 height 30
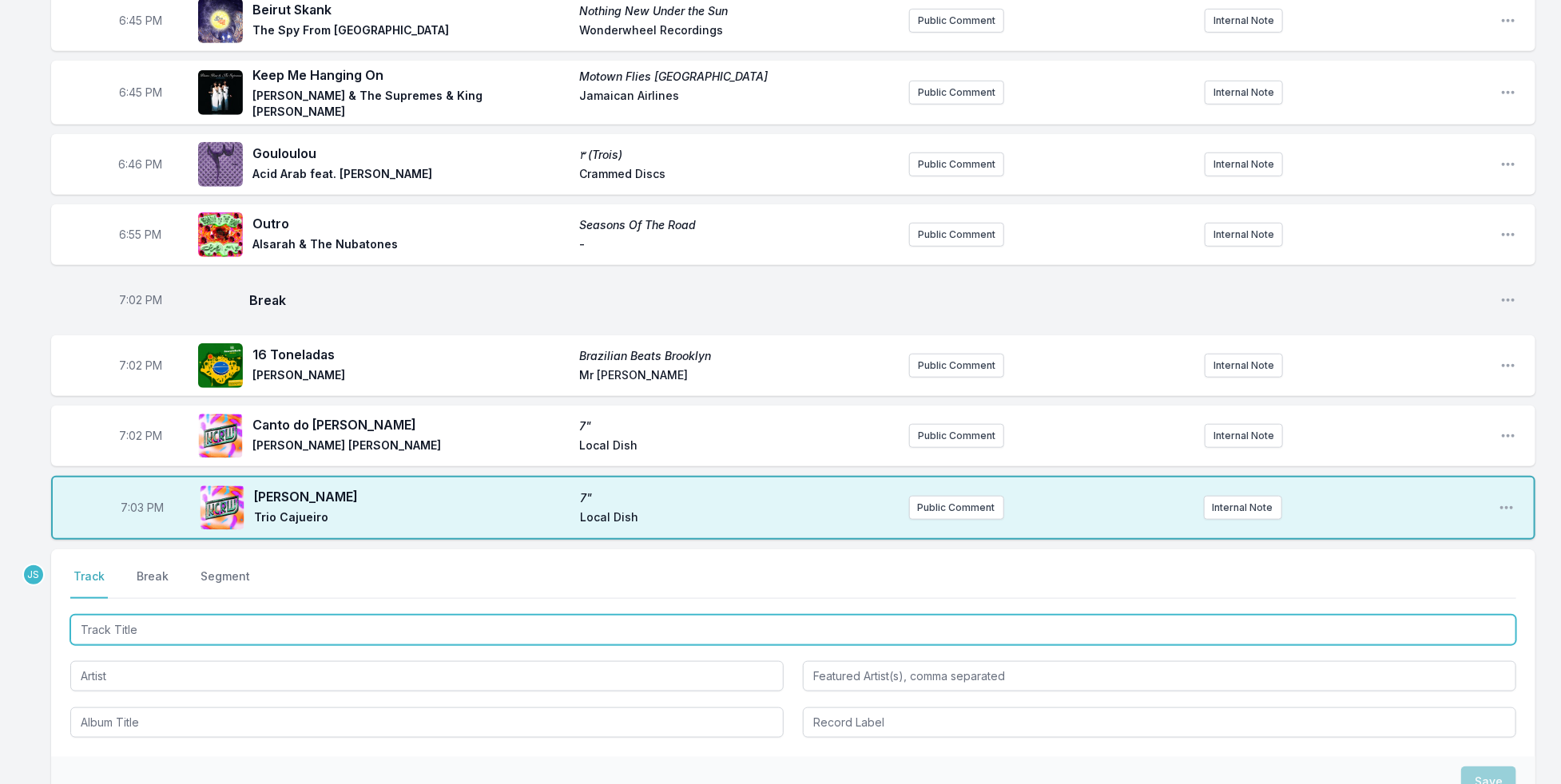
scroll to position [696, 0]
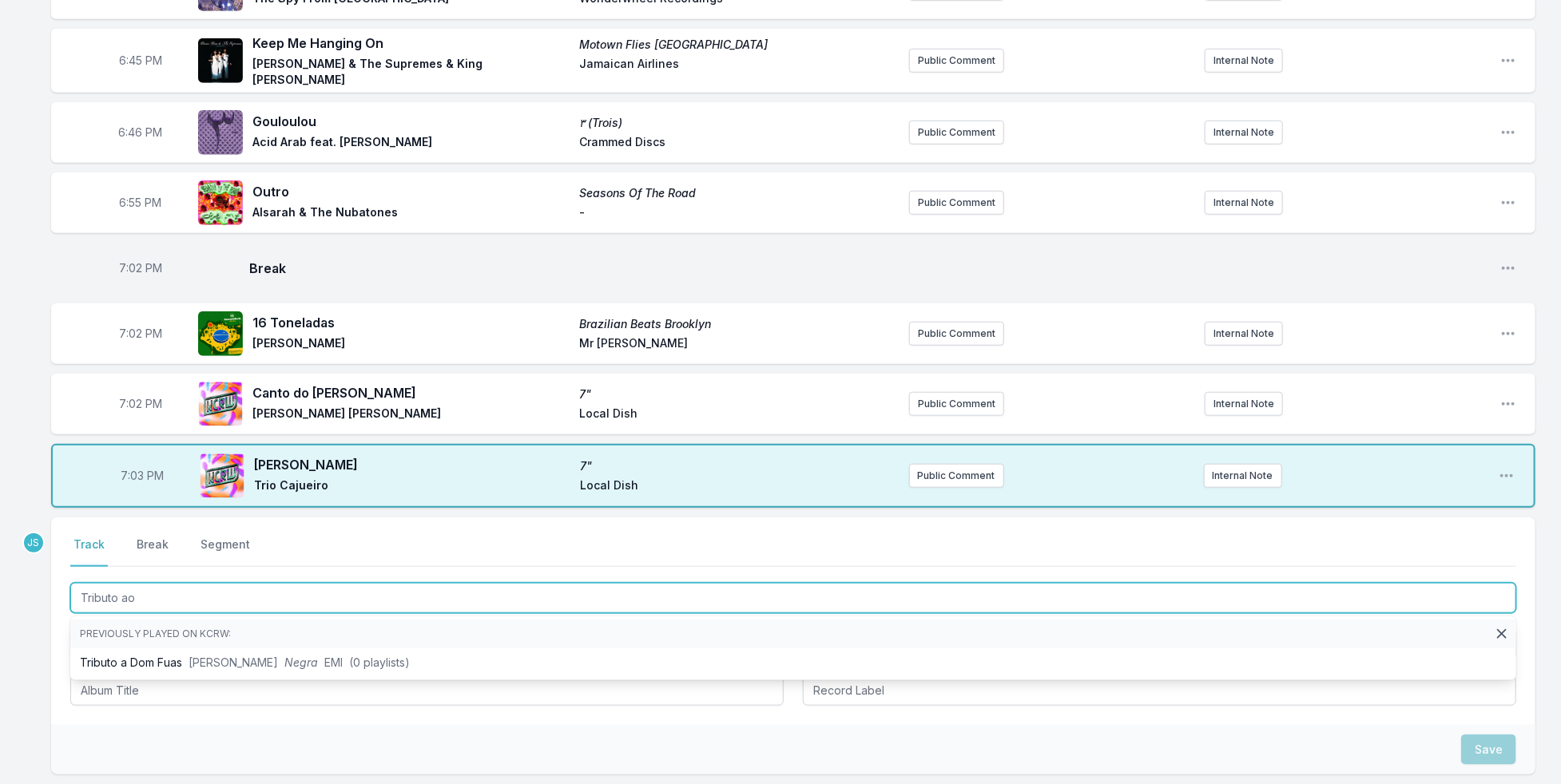
type input "Tributo ao"
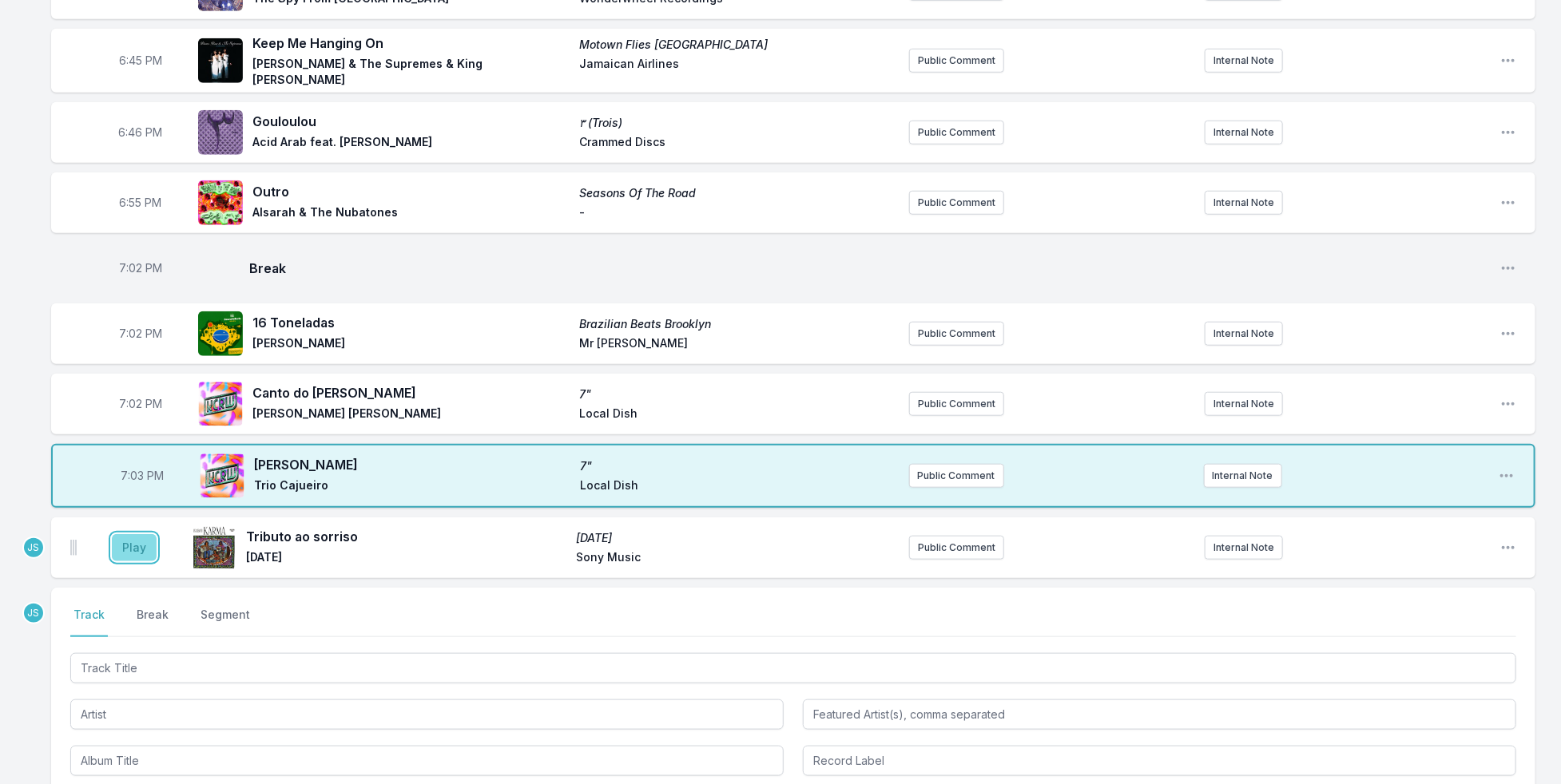
click at [138, 534] on button "Play" at bounding box center [134, 548] width 45 height 28
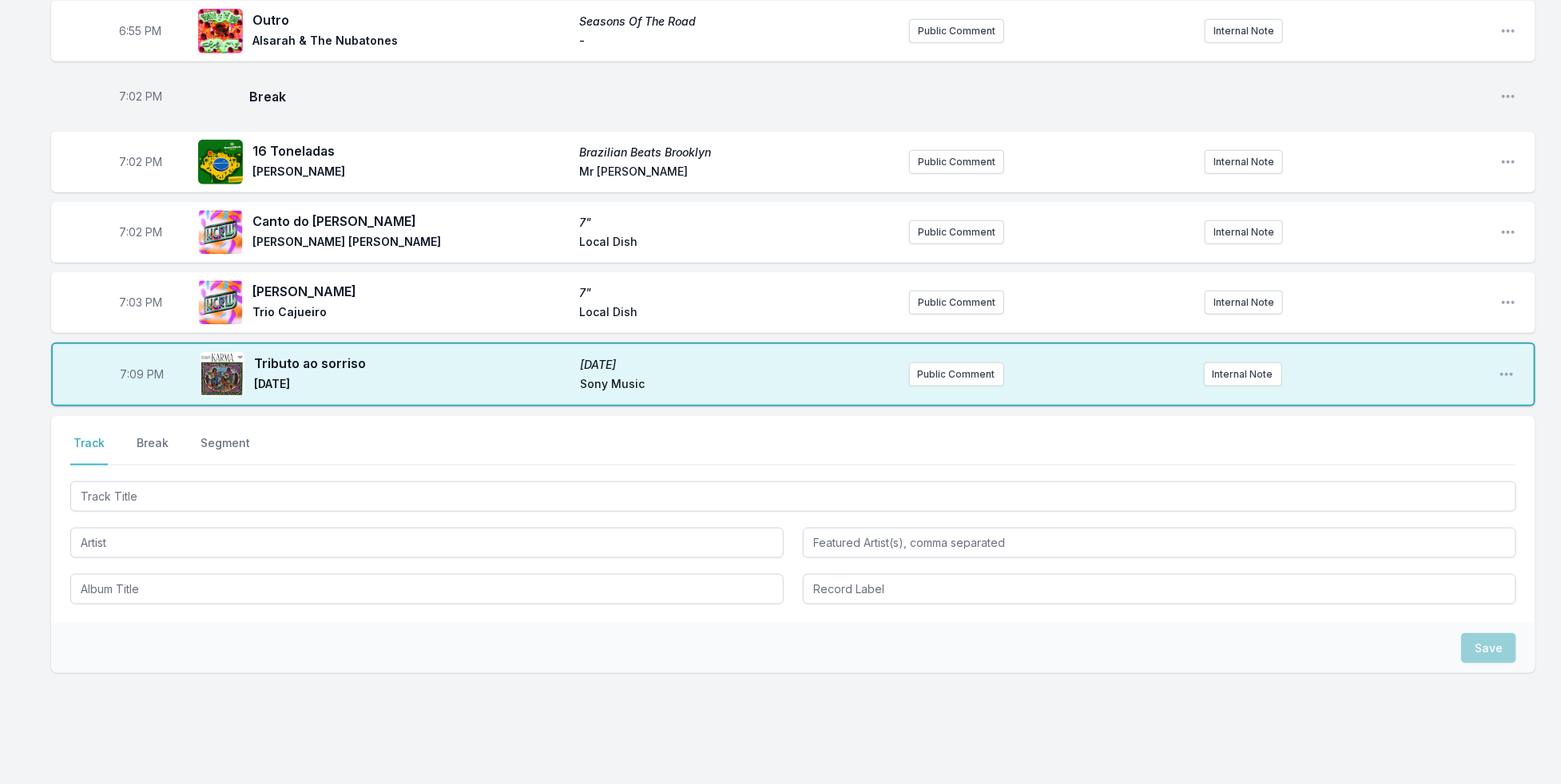
scroll to position [873, 0]
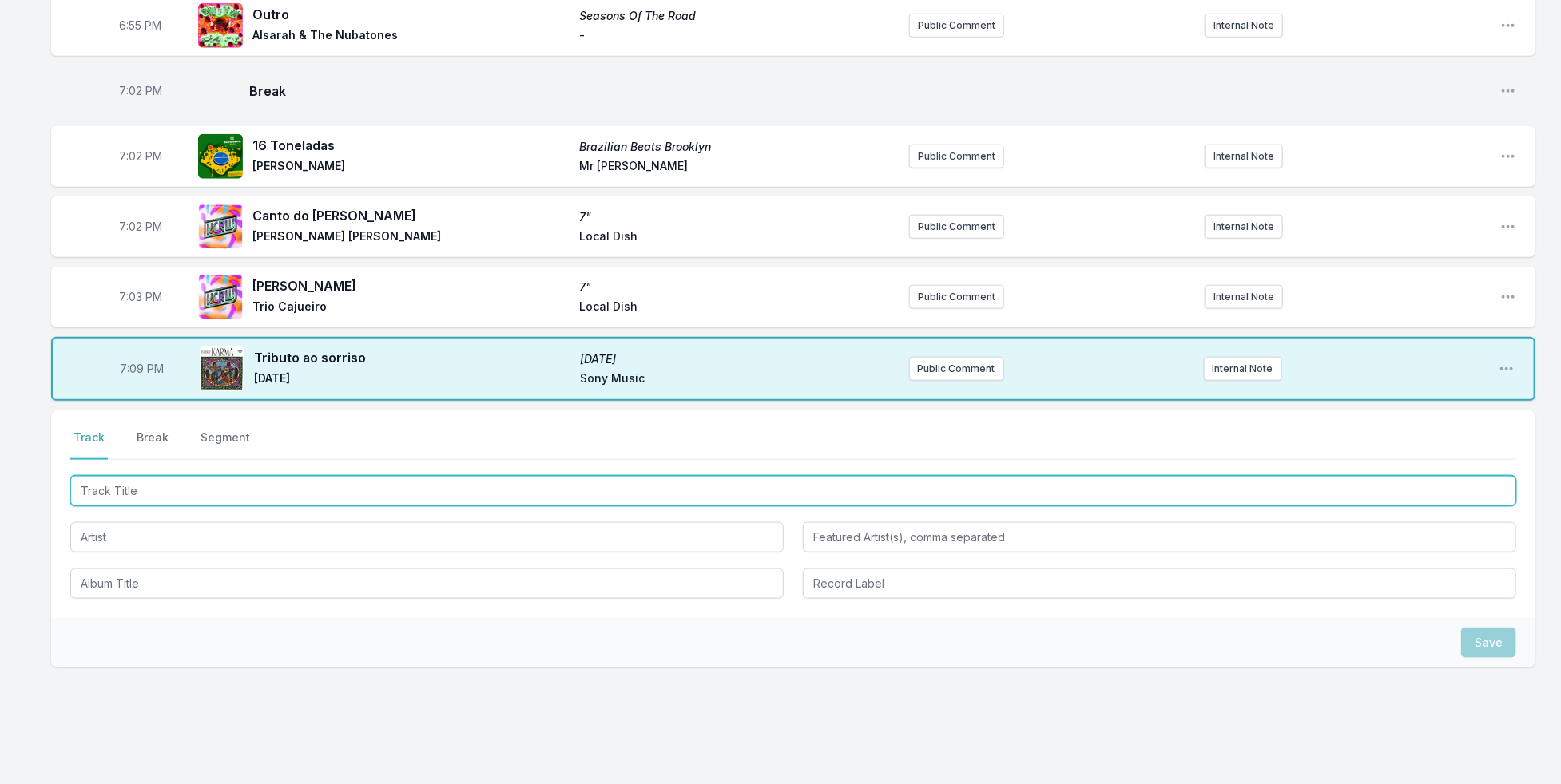
click at [205, 476] on input "Track Title" at bounding box center [793, 491] width 1446 height 30
type input "When I Get My Hands On You"
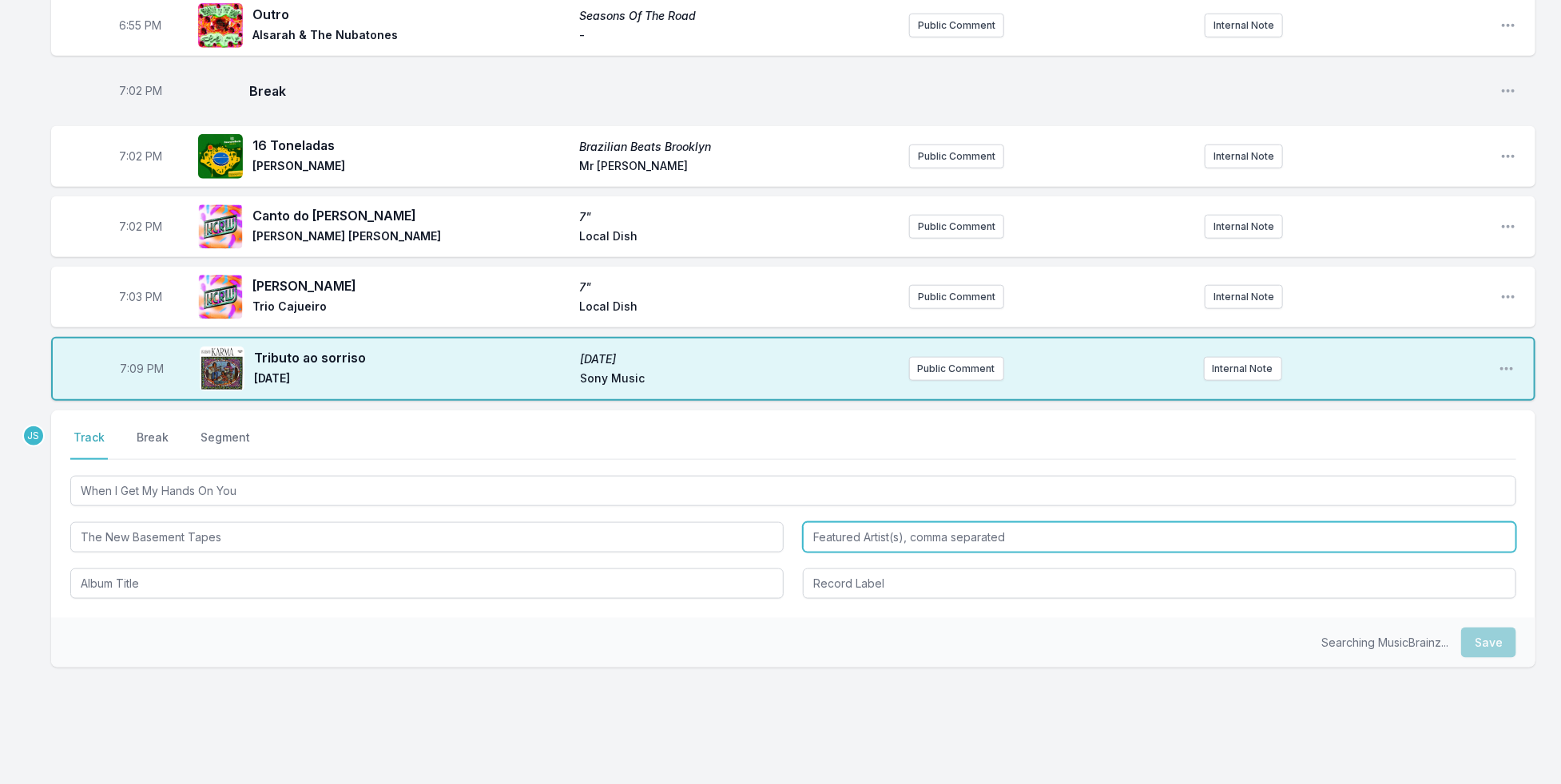
type input "The New Basement Tapes"
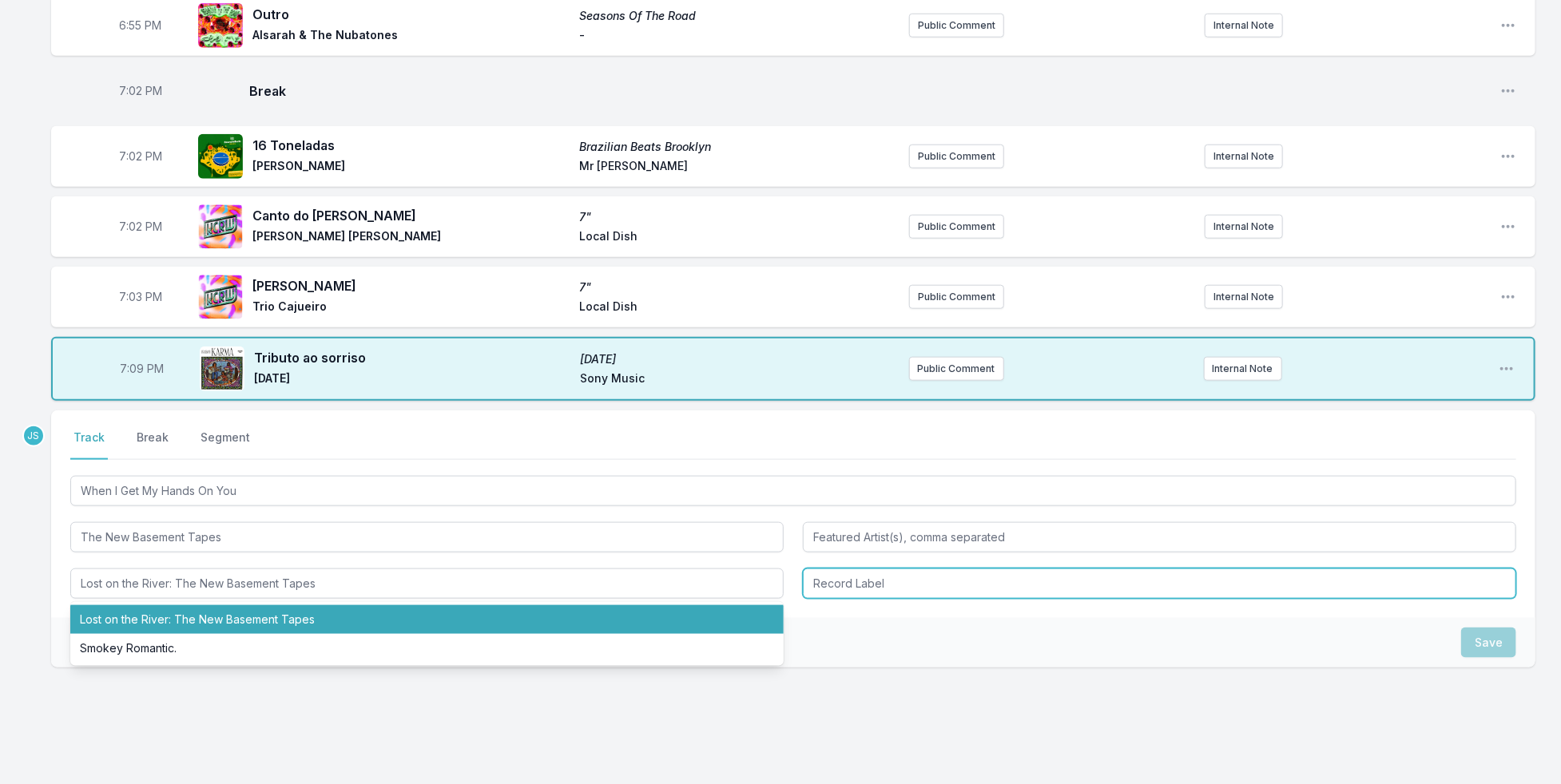
type input "Lost on the River: The New Basement Tapes"
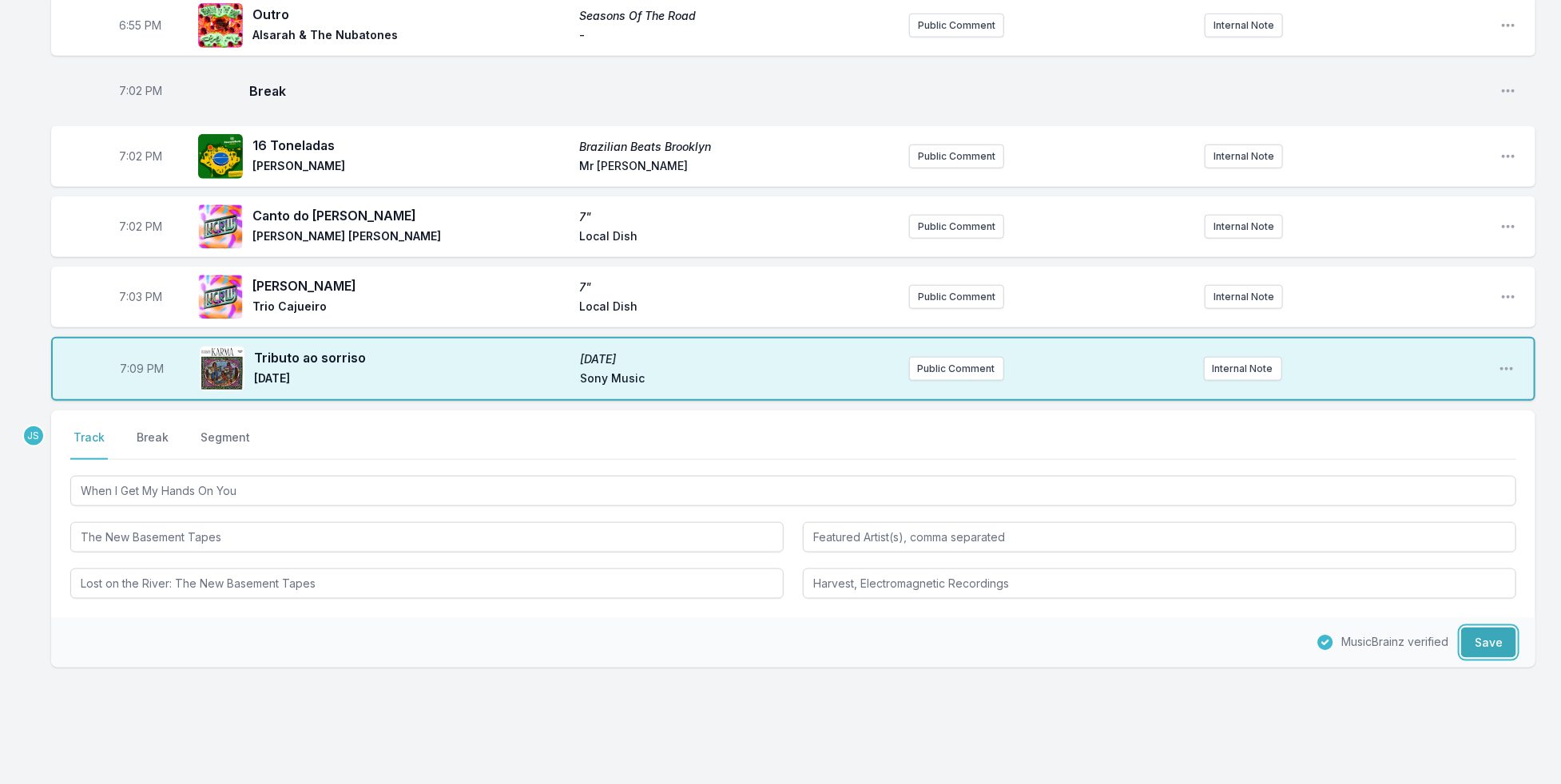
type input "Harvest, Electromagnetic Recordings"
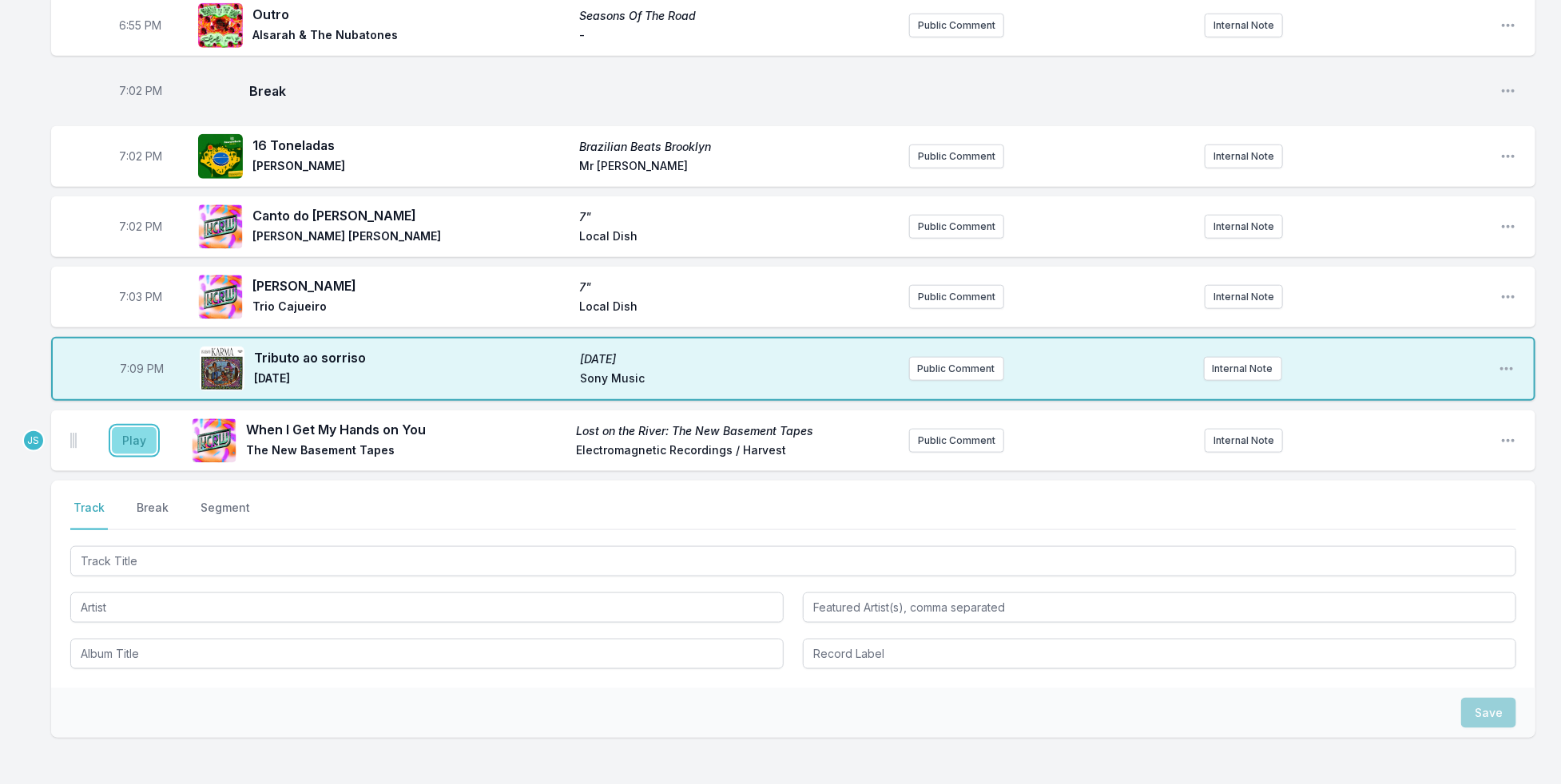
click at [132, 427] on button "Play" at bounding box center [134, 441] width 45 height 28
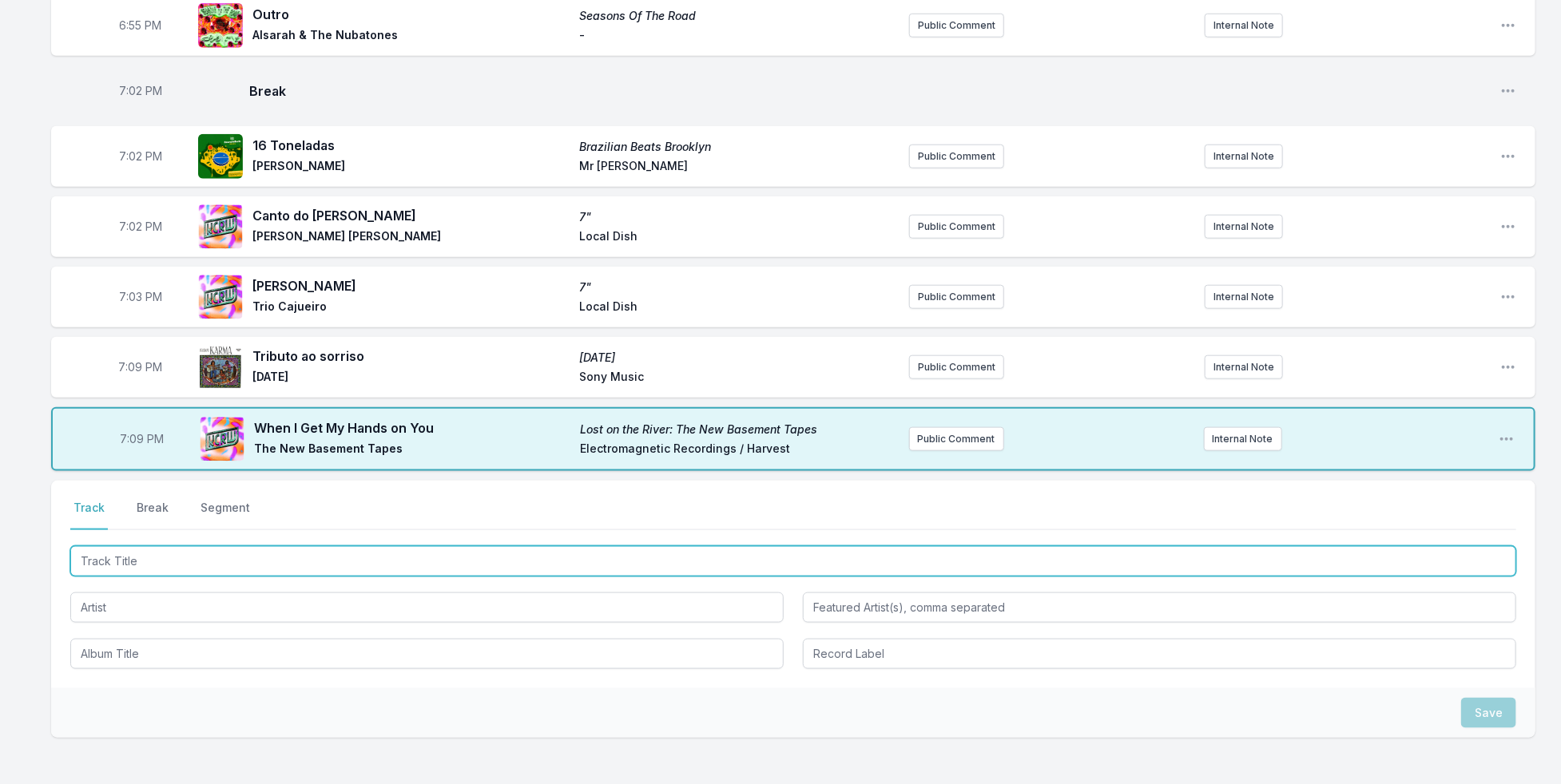
click at [270, 546] on input "Track Title" at bounding box center [793, 561] width 1446 height 30
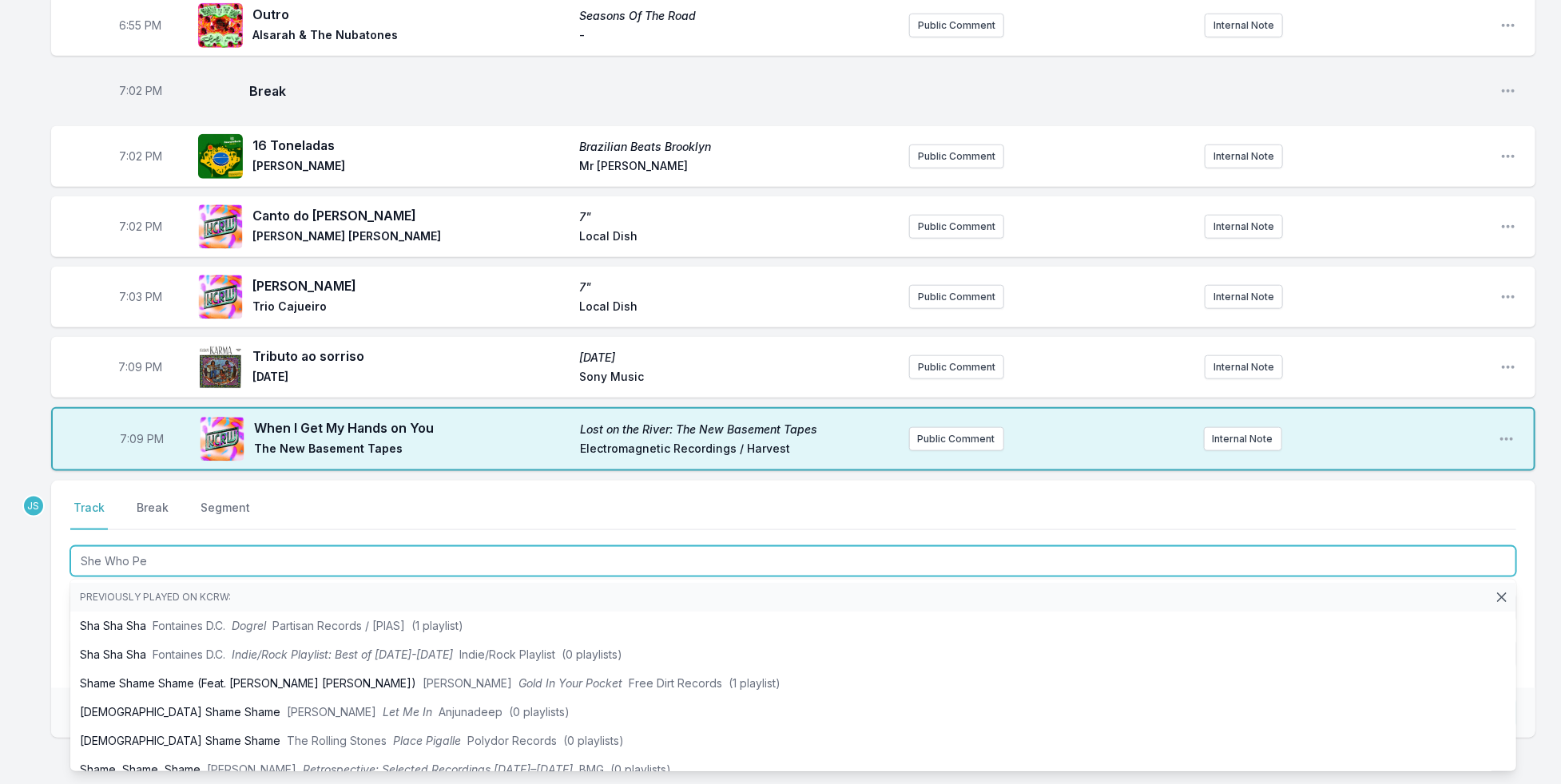
type input "She Who Per"
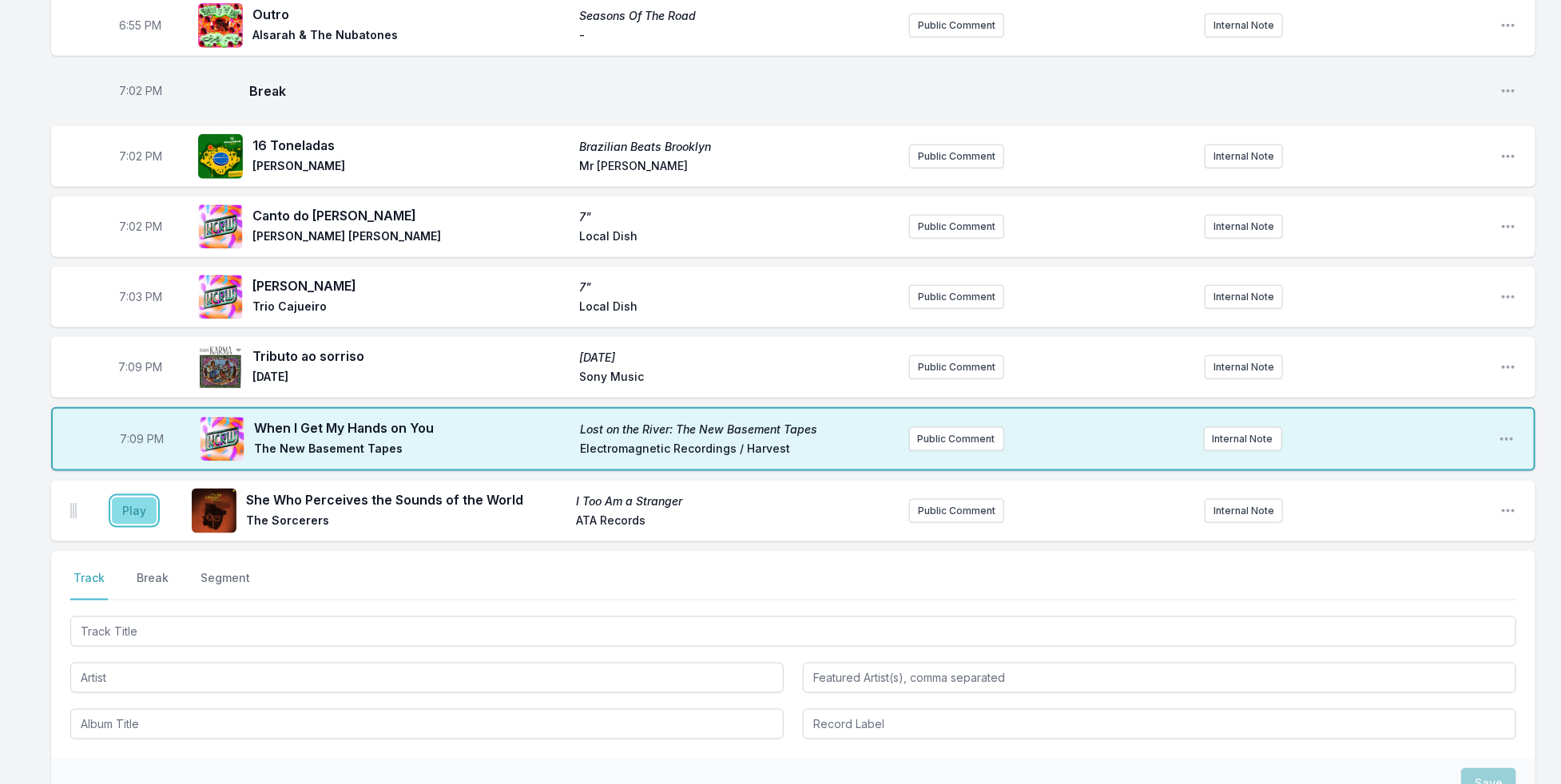
click at [129, 498] on button "Play" at bounding box center [134, 511] width 45 height 28
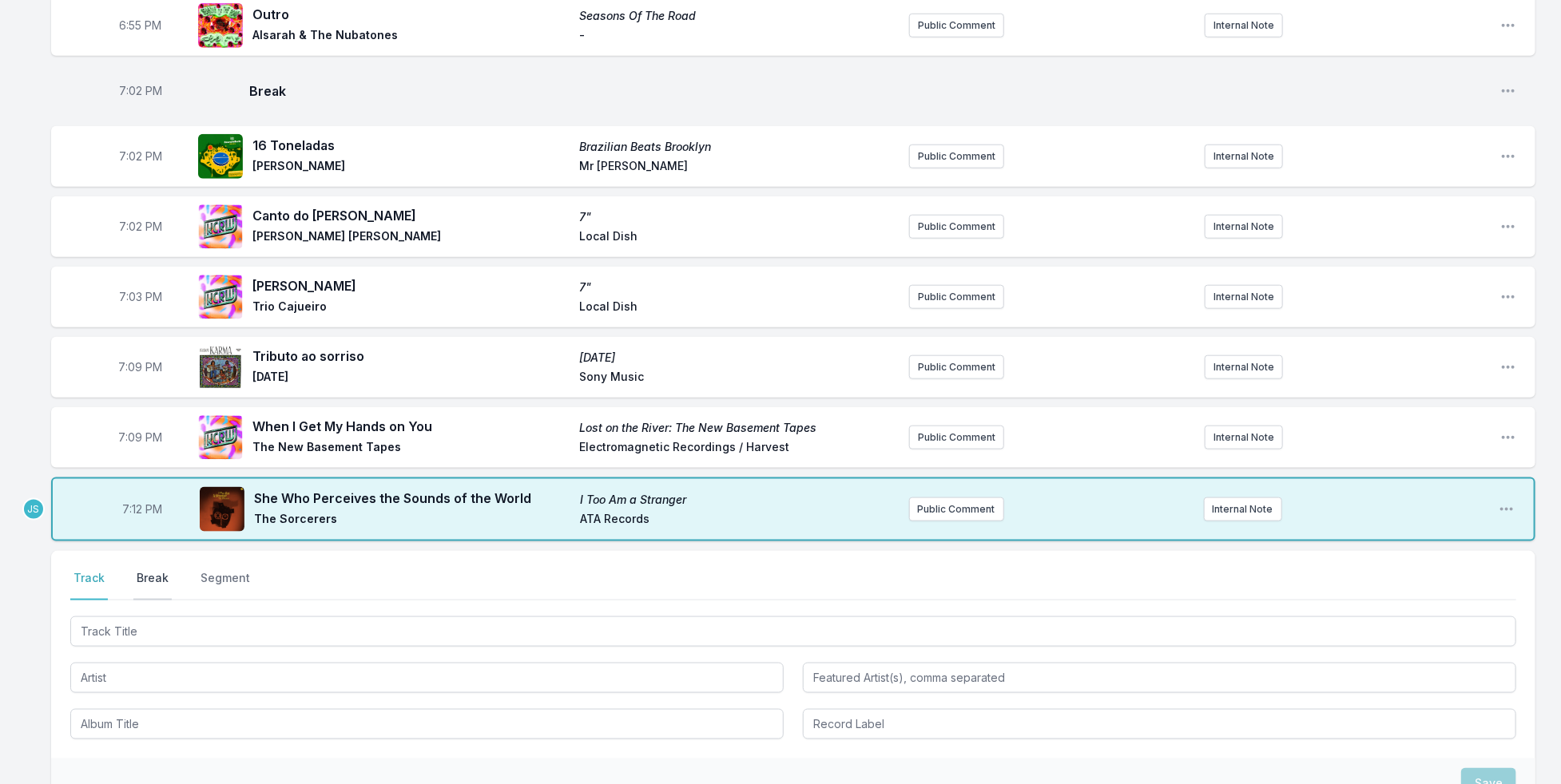
click at [156, 570] on button "Break" at bounding box center [153, 585] width 38 height 30
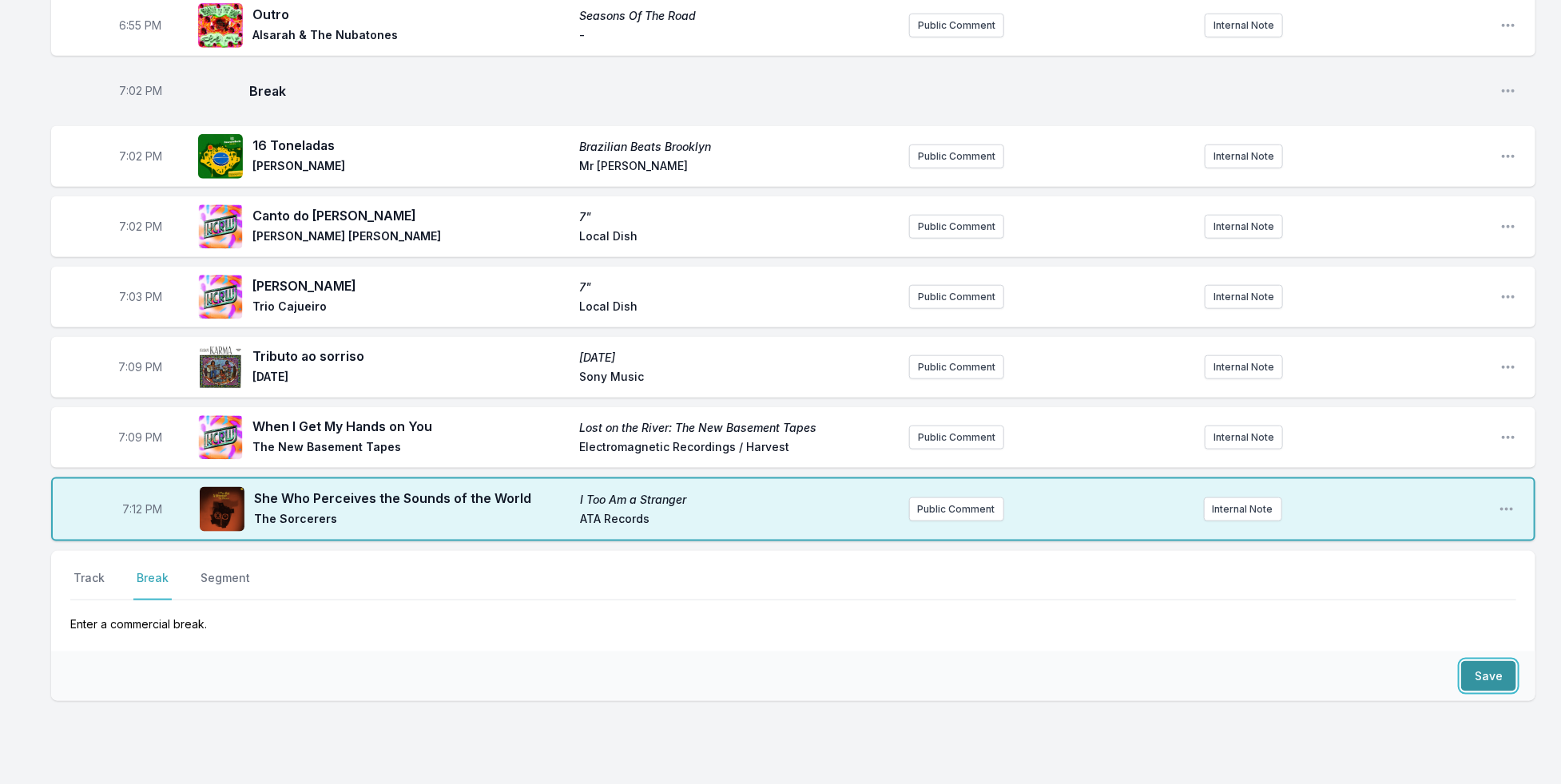
click at [1502, 661] on button "Save" at bounding box center [1488, 676] width 55 height 30
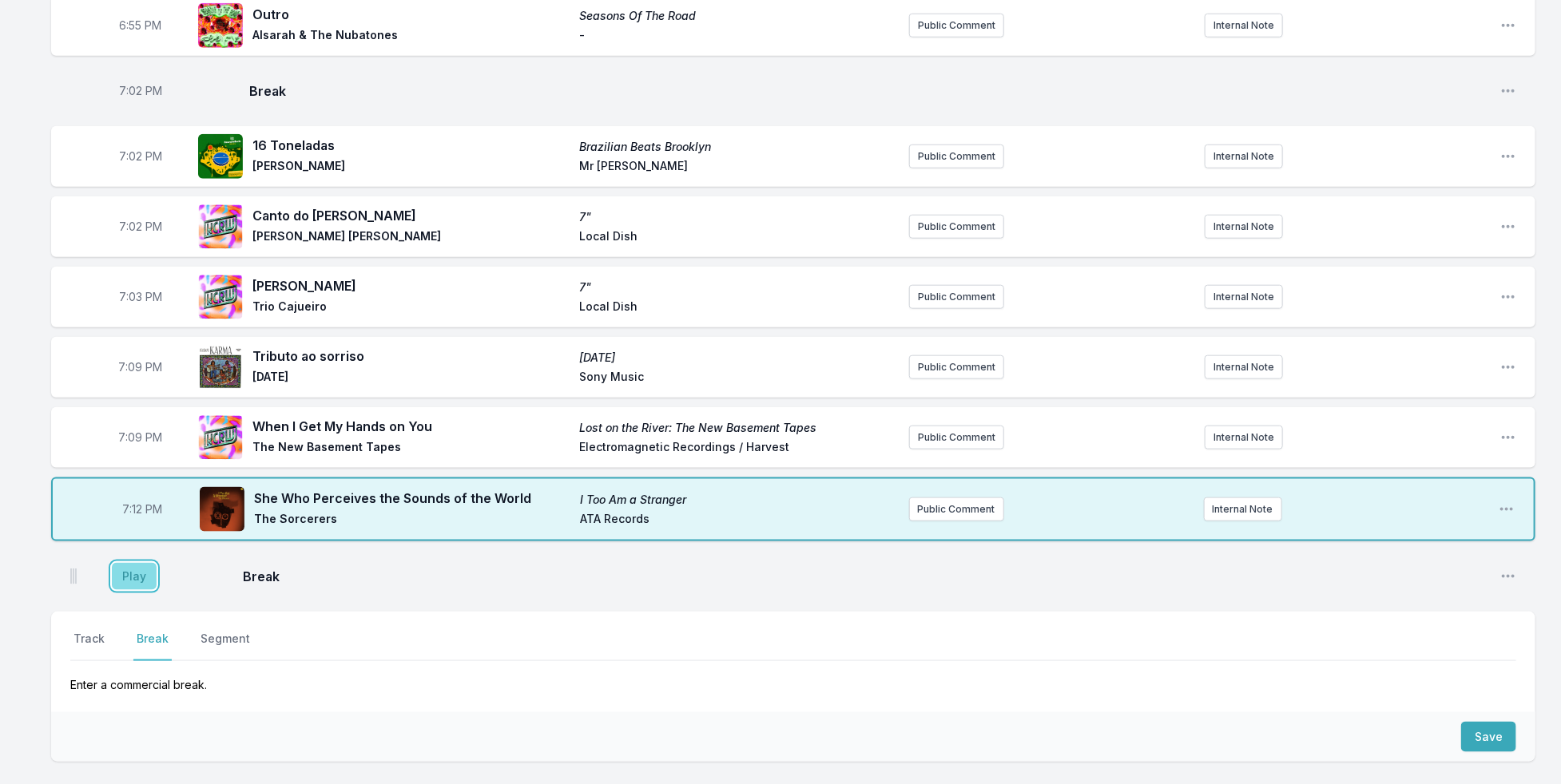
drag, startPoint x: 140, startPoint y: 555, endPoint x: 119, endPoint y: 569, distance: 25.2
click at [139, 563] on button "Play" at bounding box center [134, 576] width 45 height 28
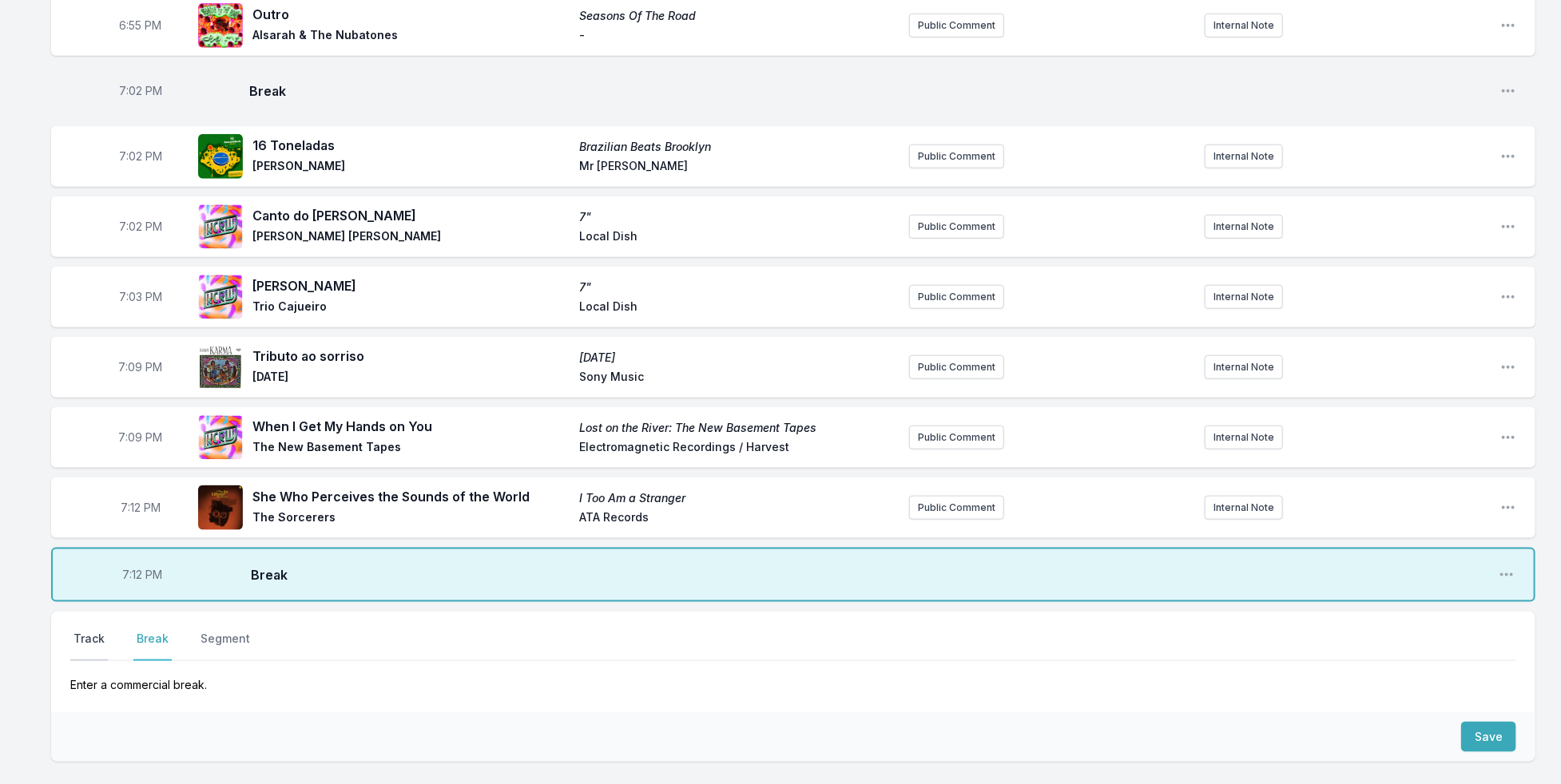
click at [85, 631] on button "Track" at bounding box center [89, 646] width 38 height 30
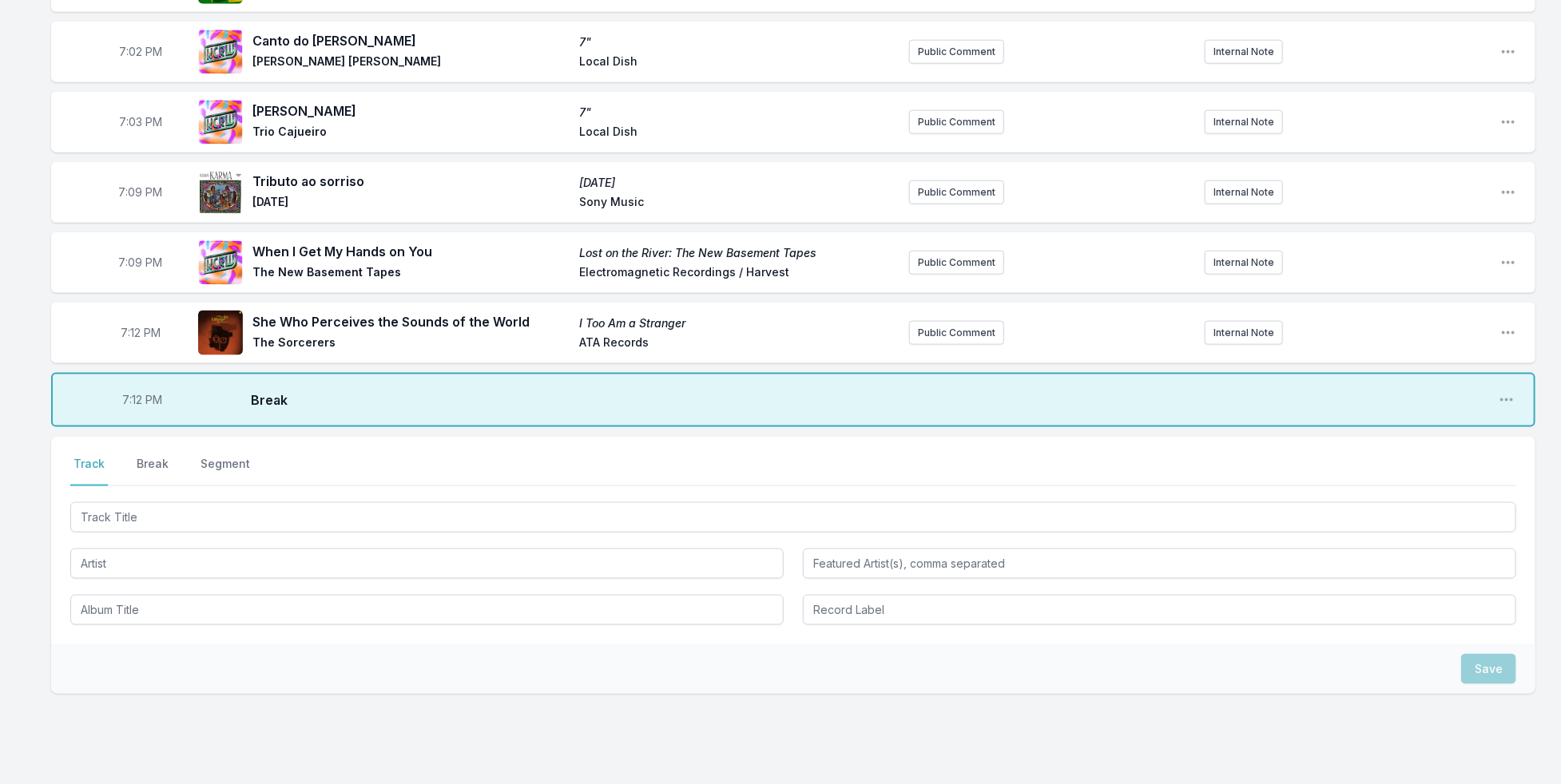
scroll to position [1051, 0]
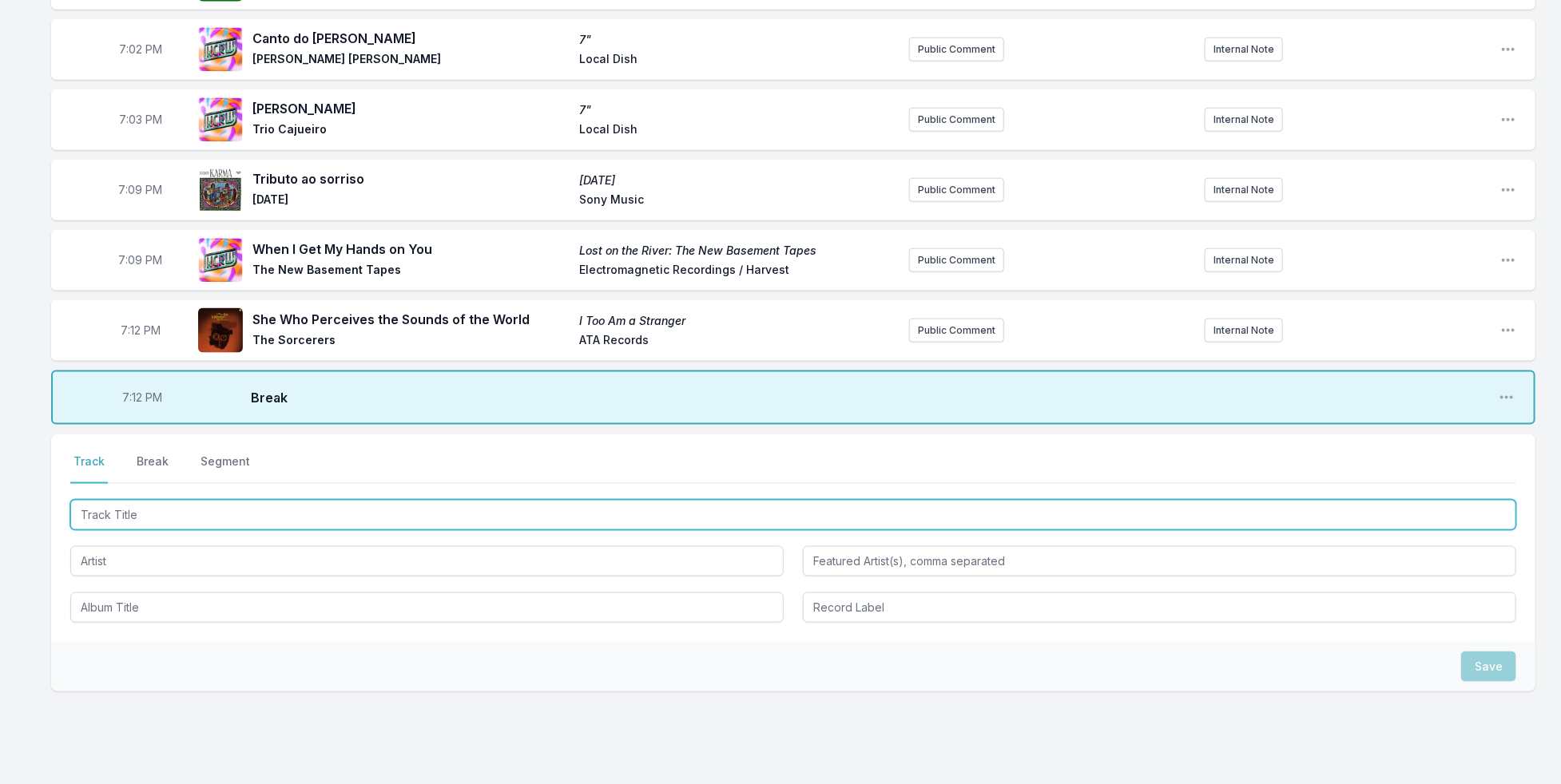
click at [248, 500] on input "Track Title" at bounding box center [793, 515] width 1446 height 30
type input "Lives In The Balance"
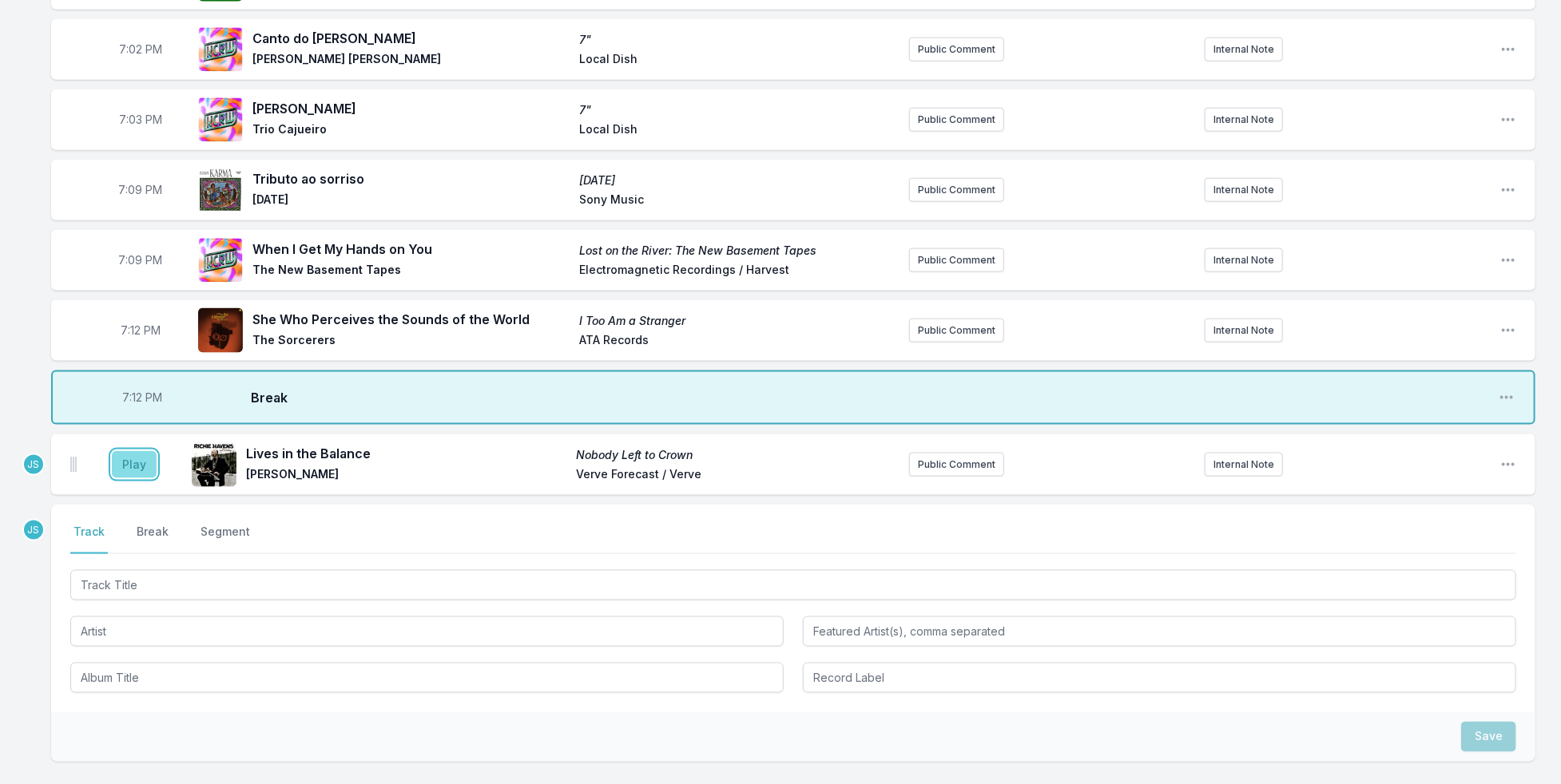
drag, startPoint x: 114, startPoint y: 446, endPoint x: 129, endPoint y: 448, distance: 15.1
click at [119, 451] on button "Play" at bounding box center [134, 464] width 45 height 28
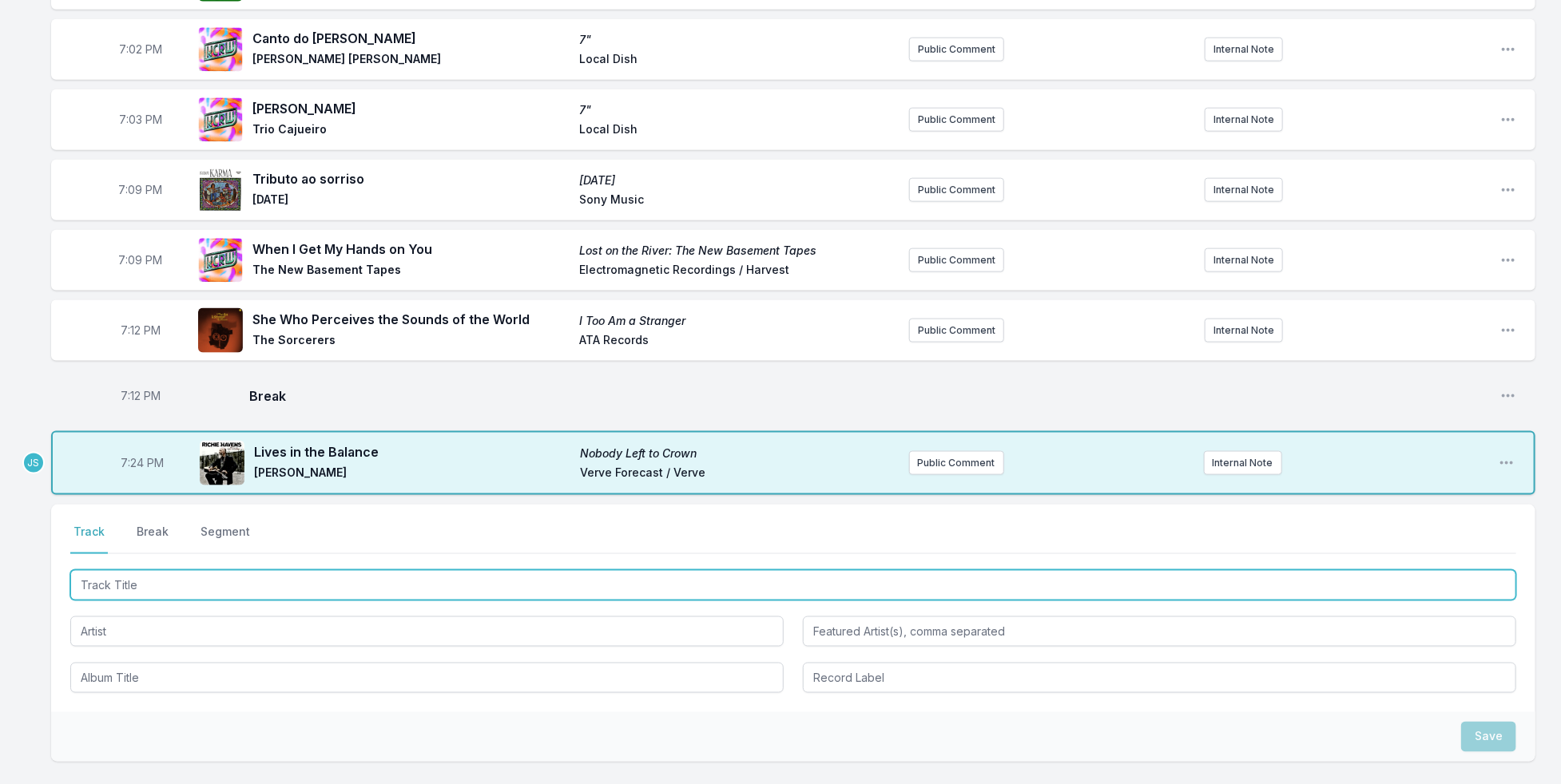
click at [147, 570] on input "Track Title" at bounding box center [793, 585] width 1446 height 30
click at [254, 570] on input "Track Title" at bounding box center [793, 585] width 1446 height 30
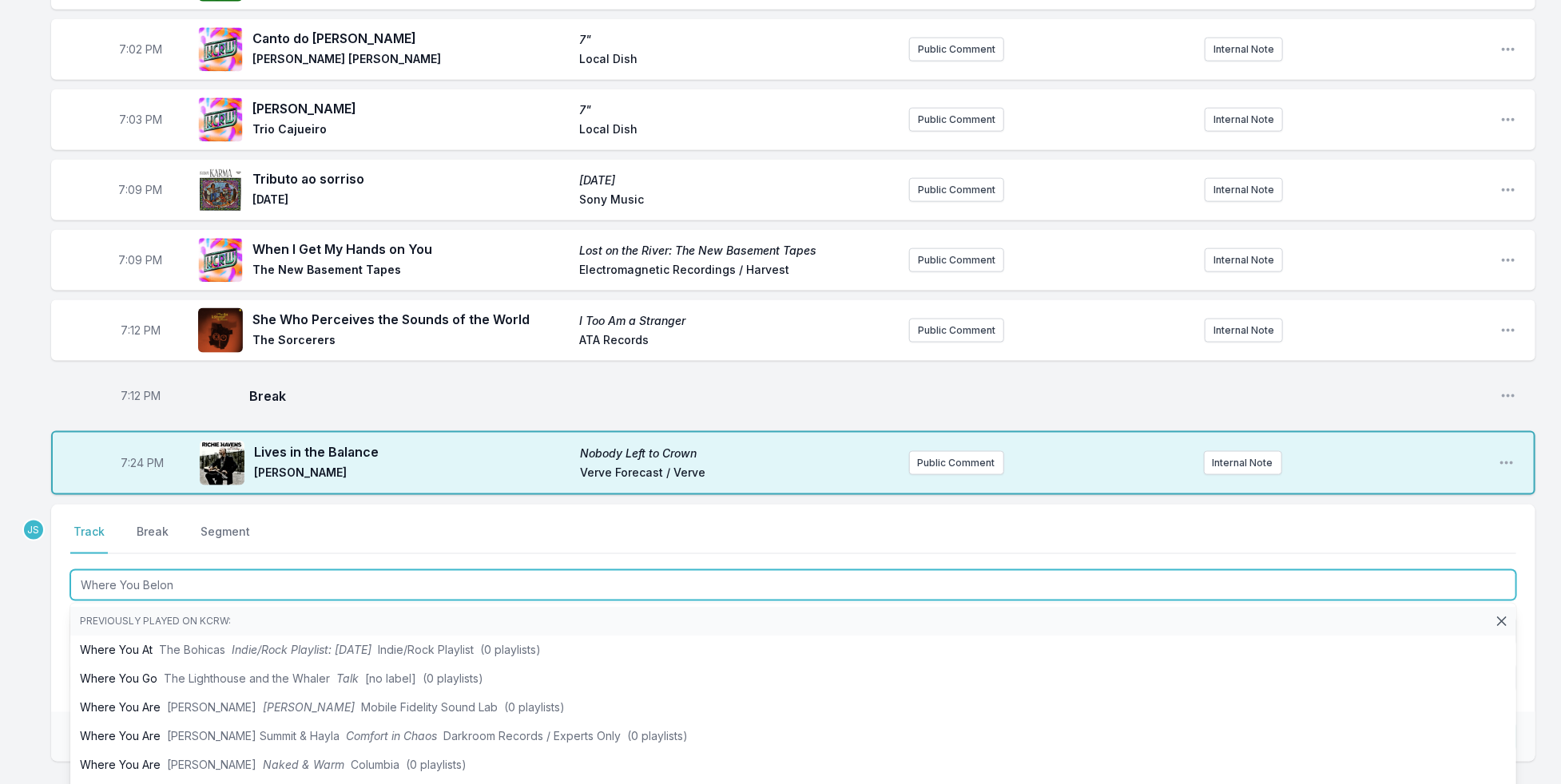
type input "Where You Belong"
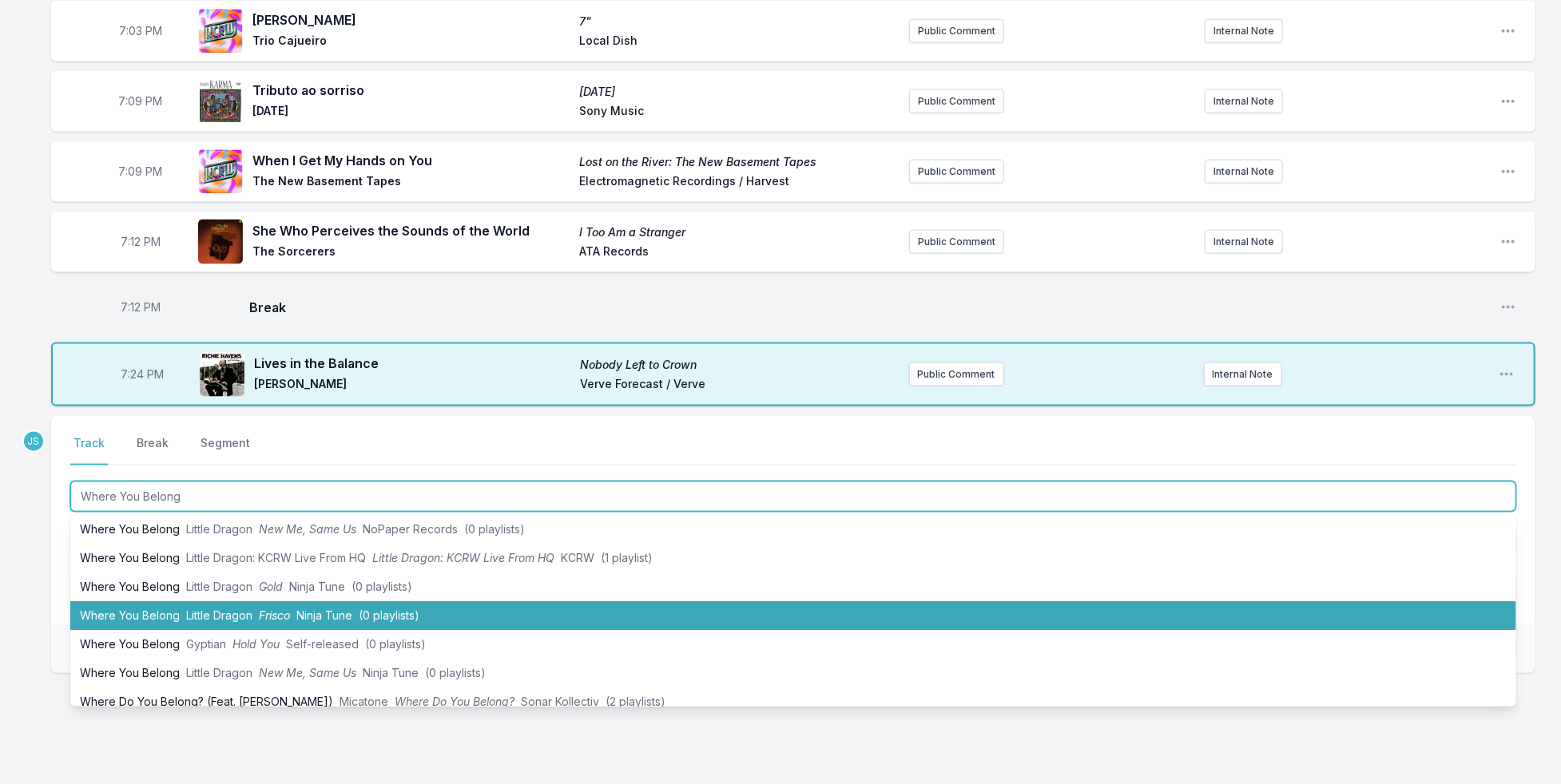
scroll to position [0, 0]
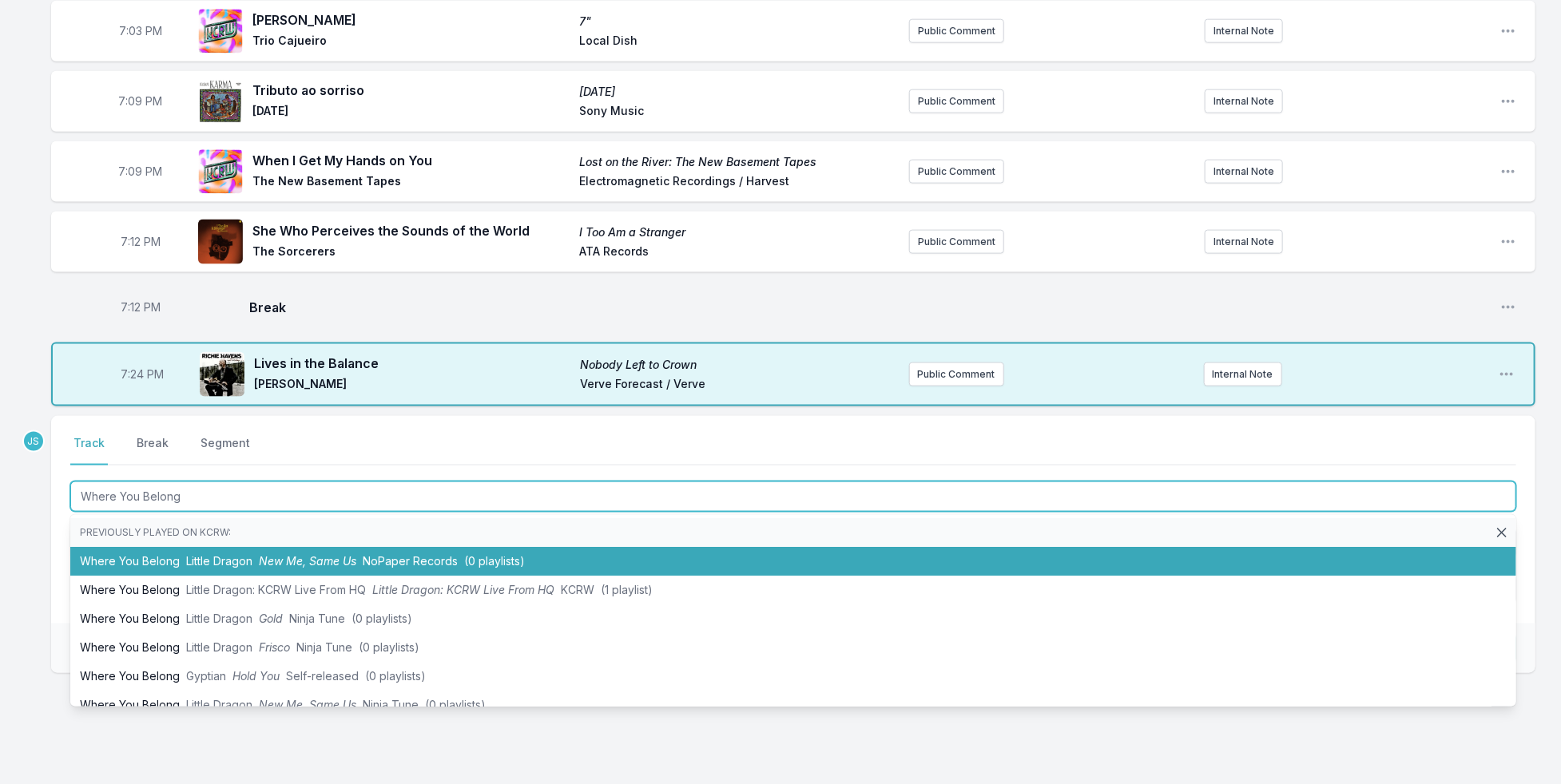
click at [445, 554] on span "NoPaper Records" at bounding box center [410, 561] width 95 height 13
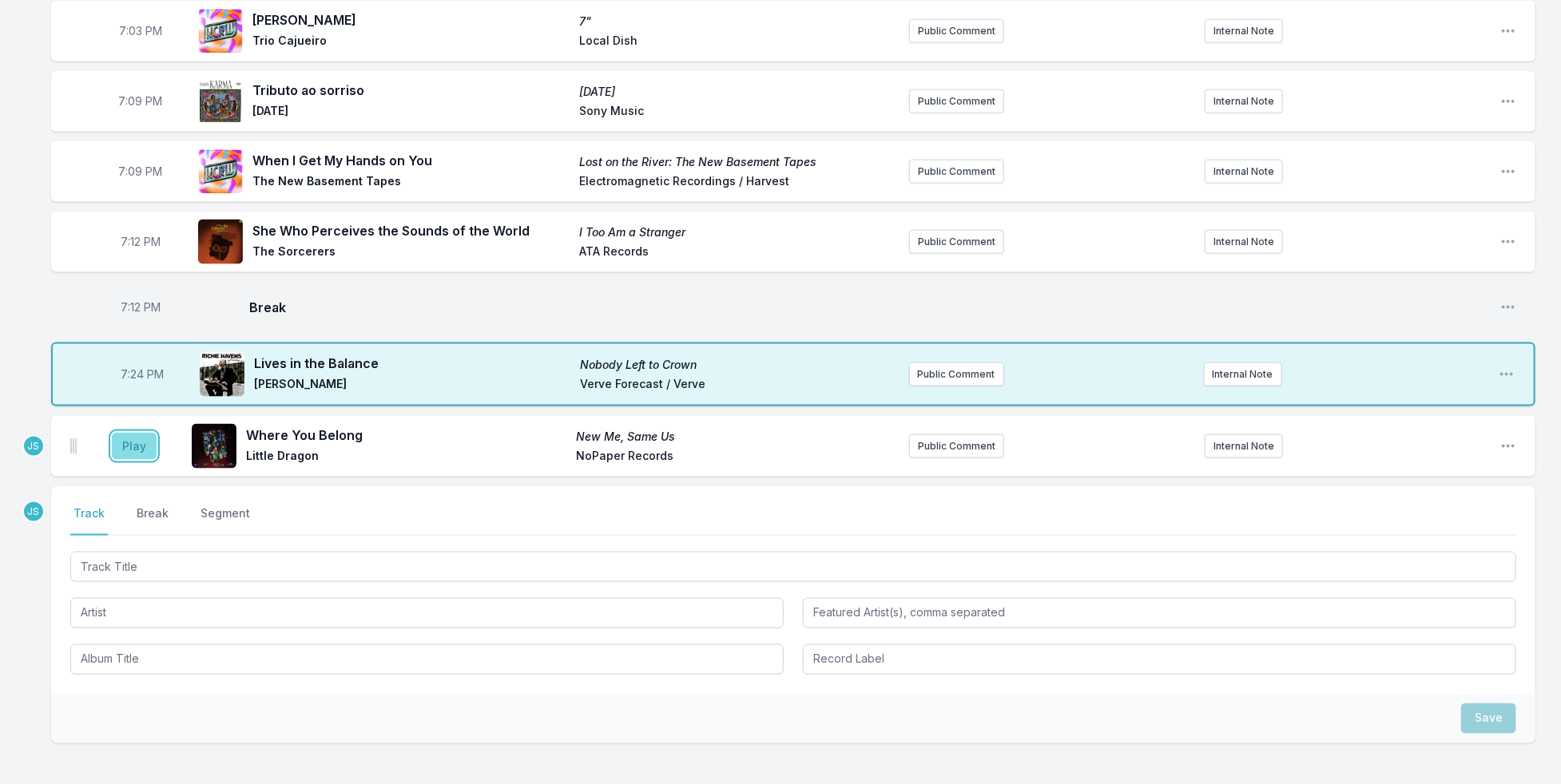
click at [126, 432] on button "Play" at bounding box center [134, 446] width 45 height 28
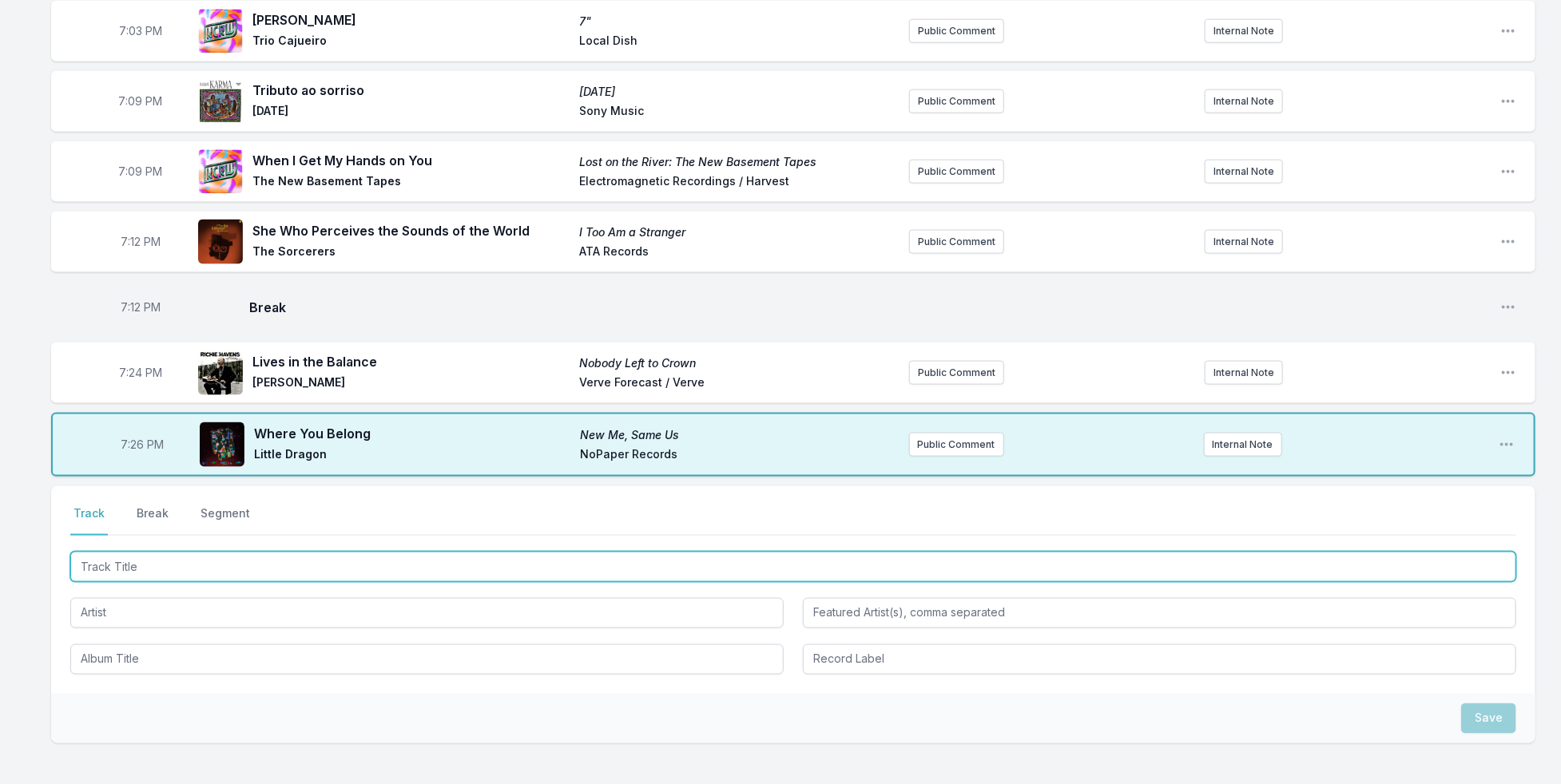
click at [190, 552] on input "Track Title" at bounding box center [793, 567] width 1446 height 30
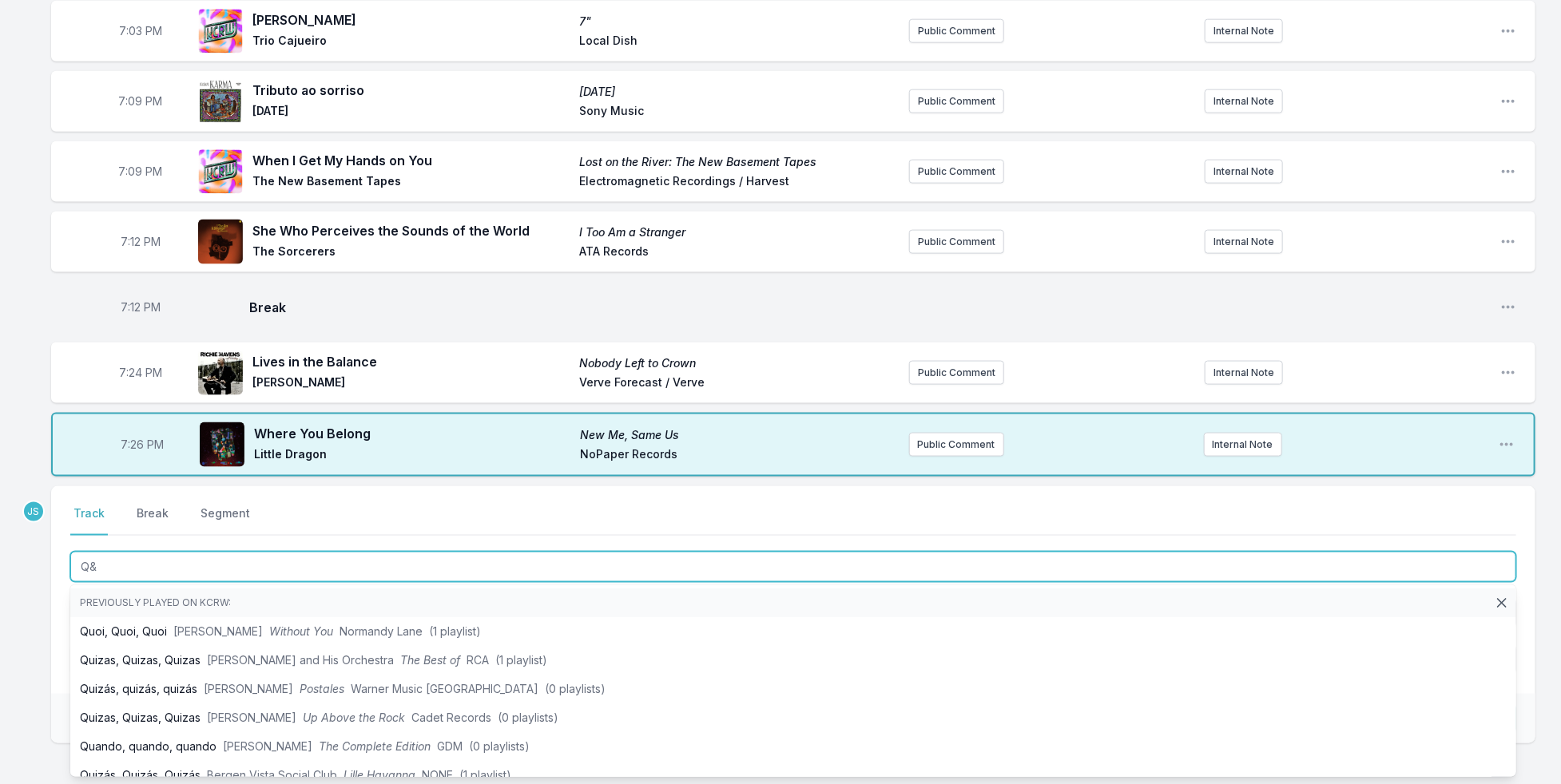
type input "Q&A"
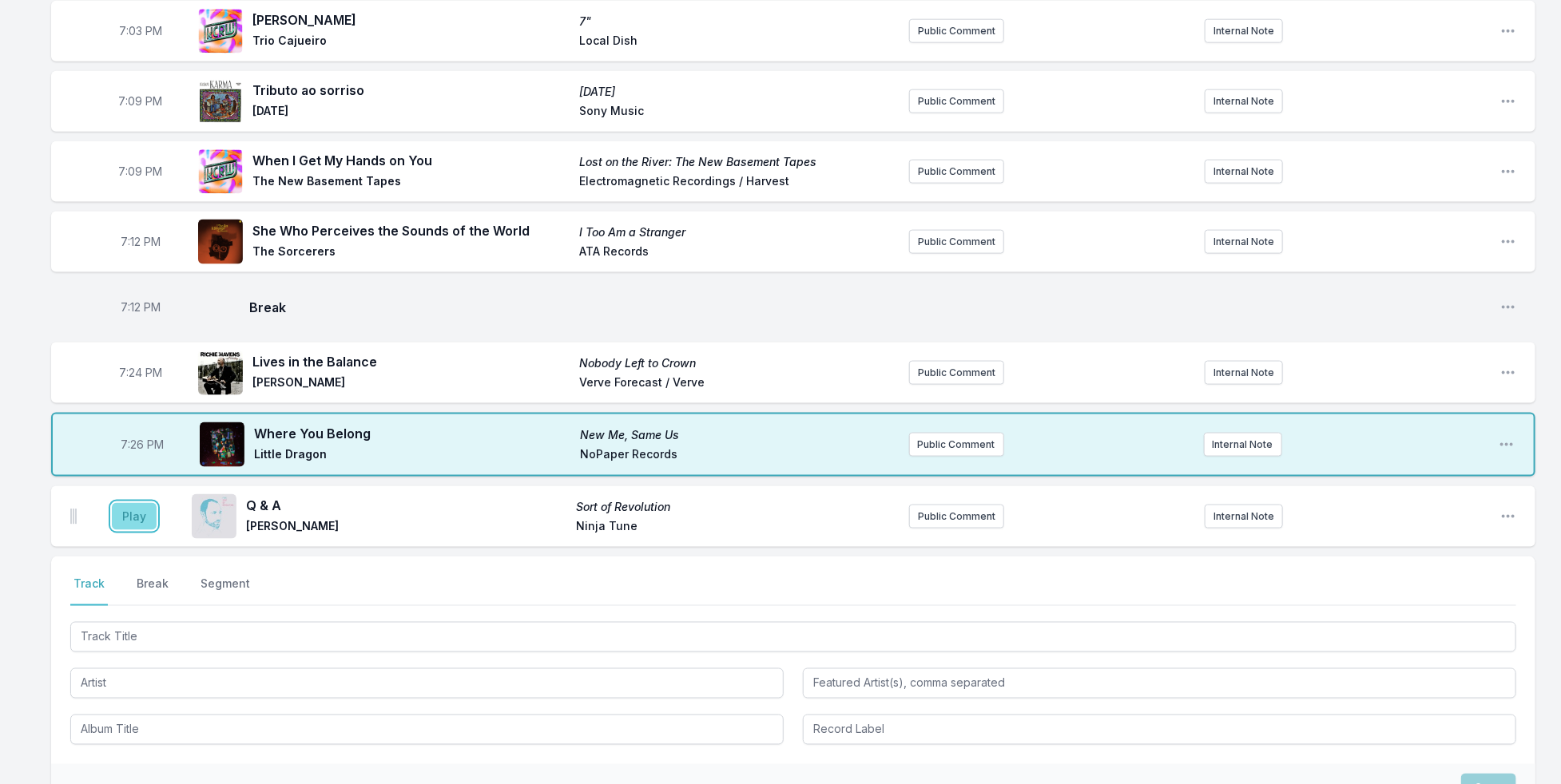
click at [126, 503] on button "Play" at bounding box center [134, 517] width 45 height 28
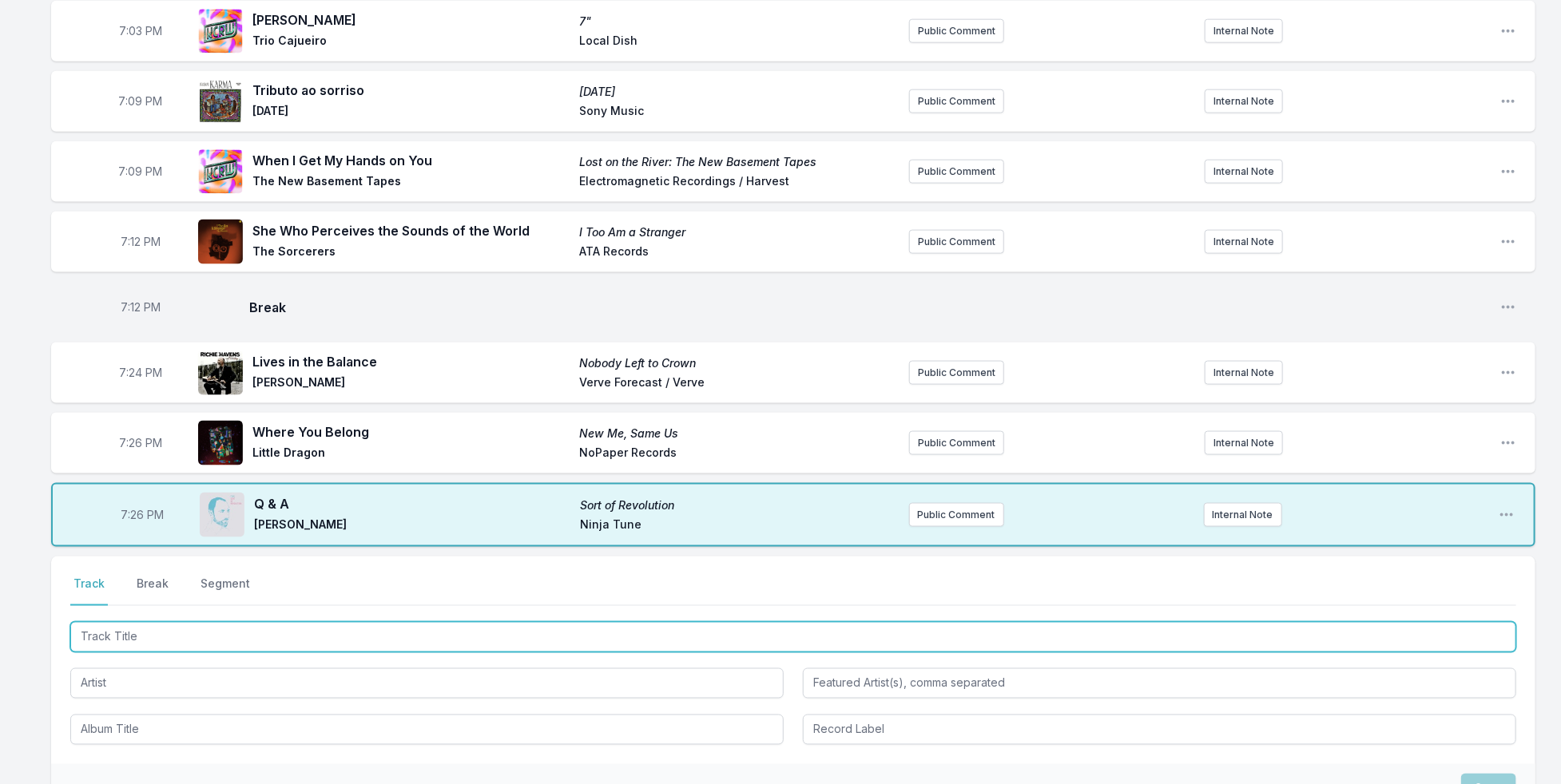
click at [171, 622] on input "Track Title" at bounding box center [793, 637] width 1446 height 30
click at [170, 622] on input "Track Title" at bounding box center [793, 637] width 1446 height 30
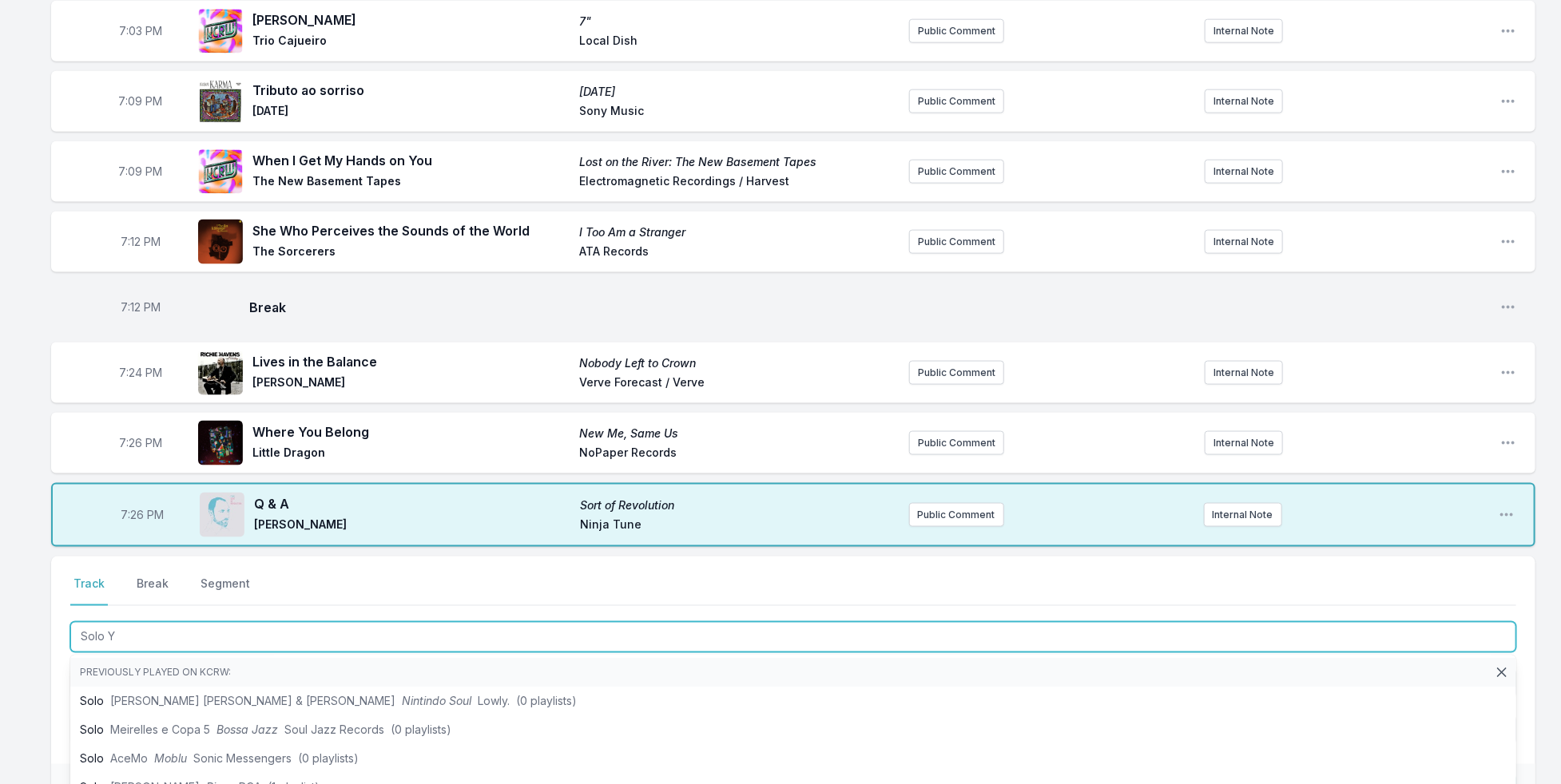
type input "Solo YC"
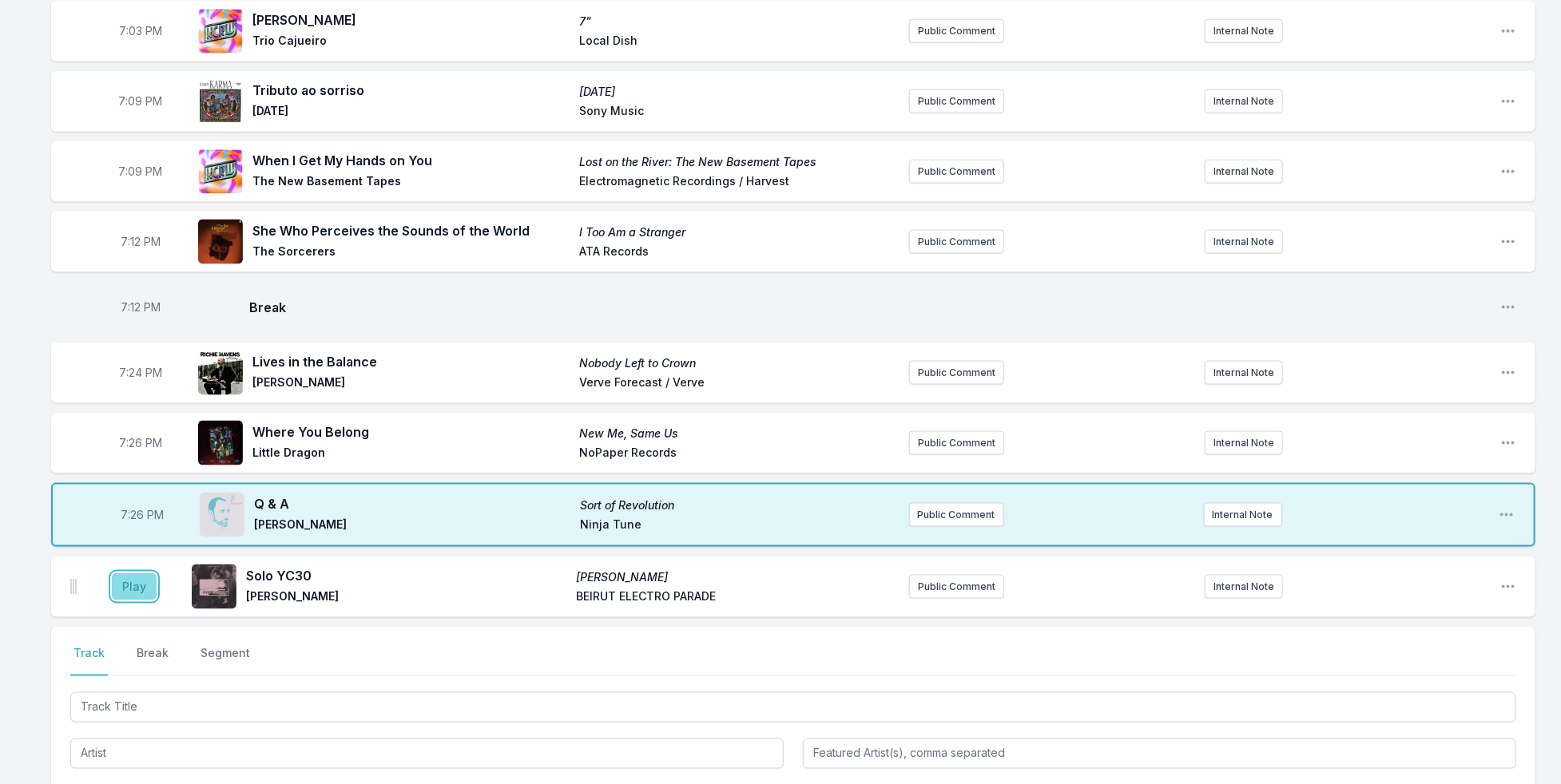
click at [129, 574] on button "Play" at bounding box center [134, 587] width 45 height 28
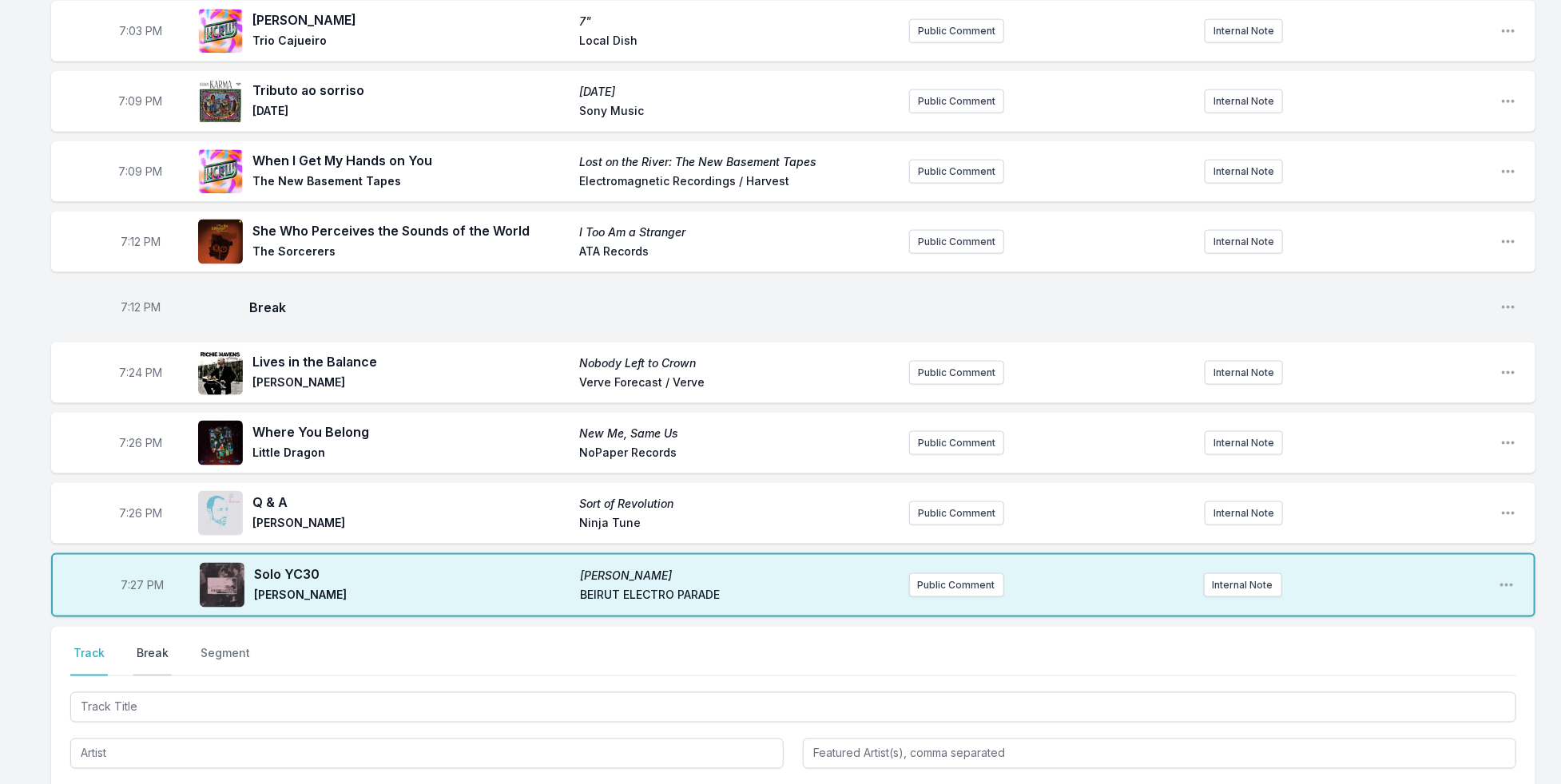
drag, startPoint x: 138, startPoint y: 625, endPoint x: 146, endPoint y: 624, distance: 8.1
click at [141, 646] on button "Break" at bounding box center [153, 661] width 38 height 30
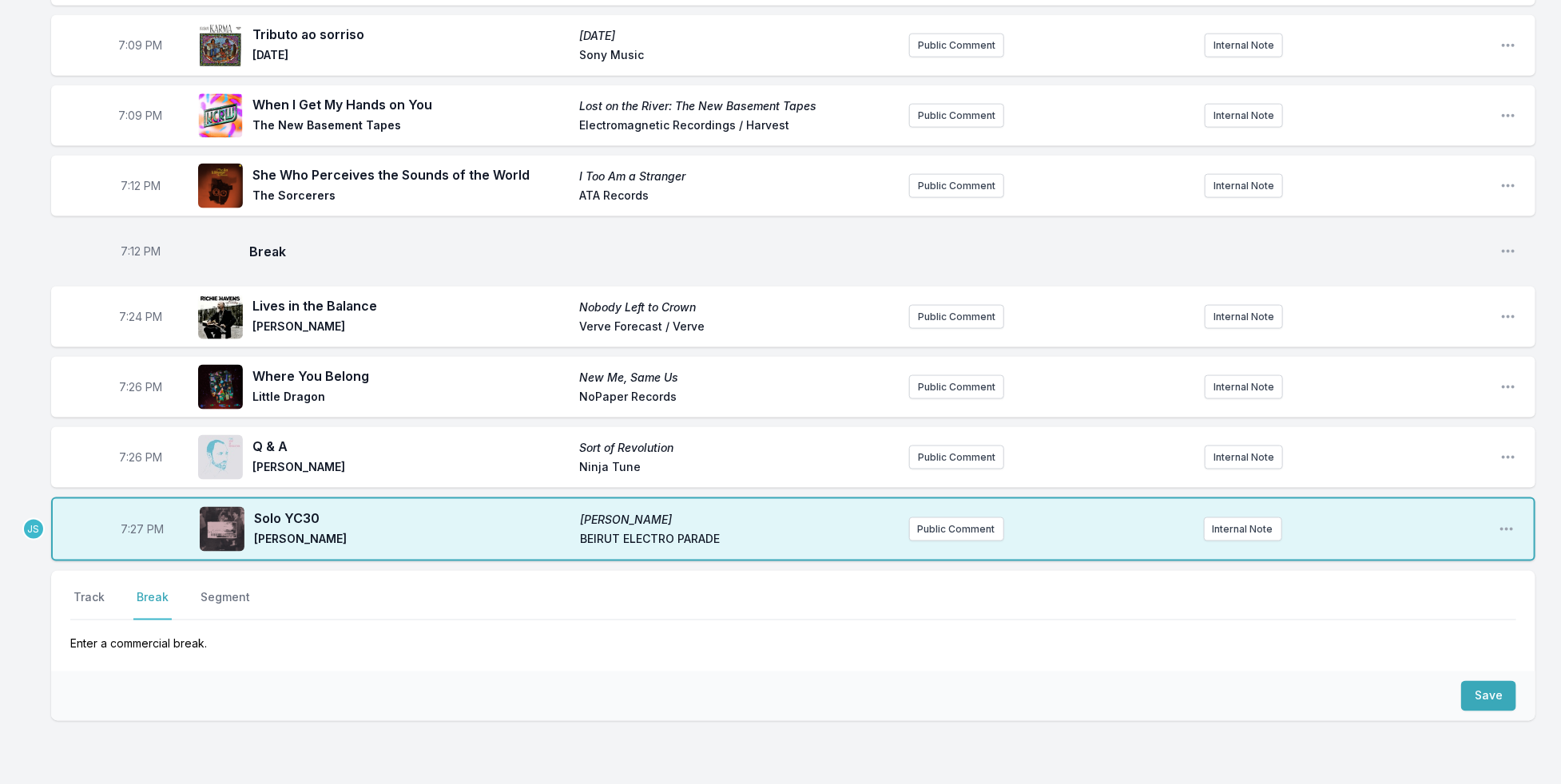
scroll to position [1263, 0]
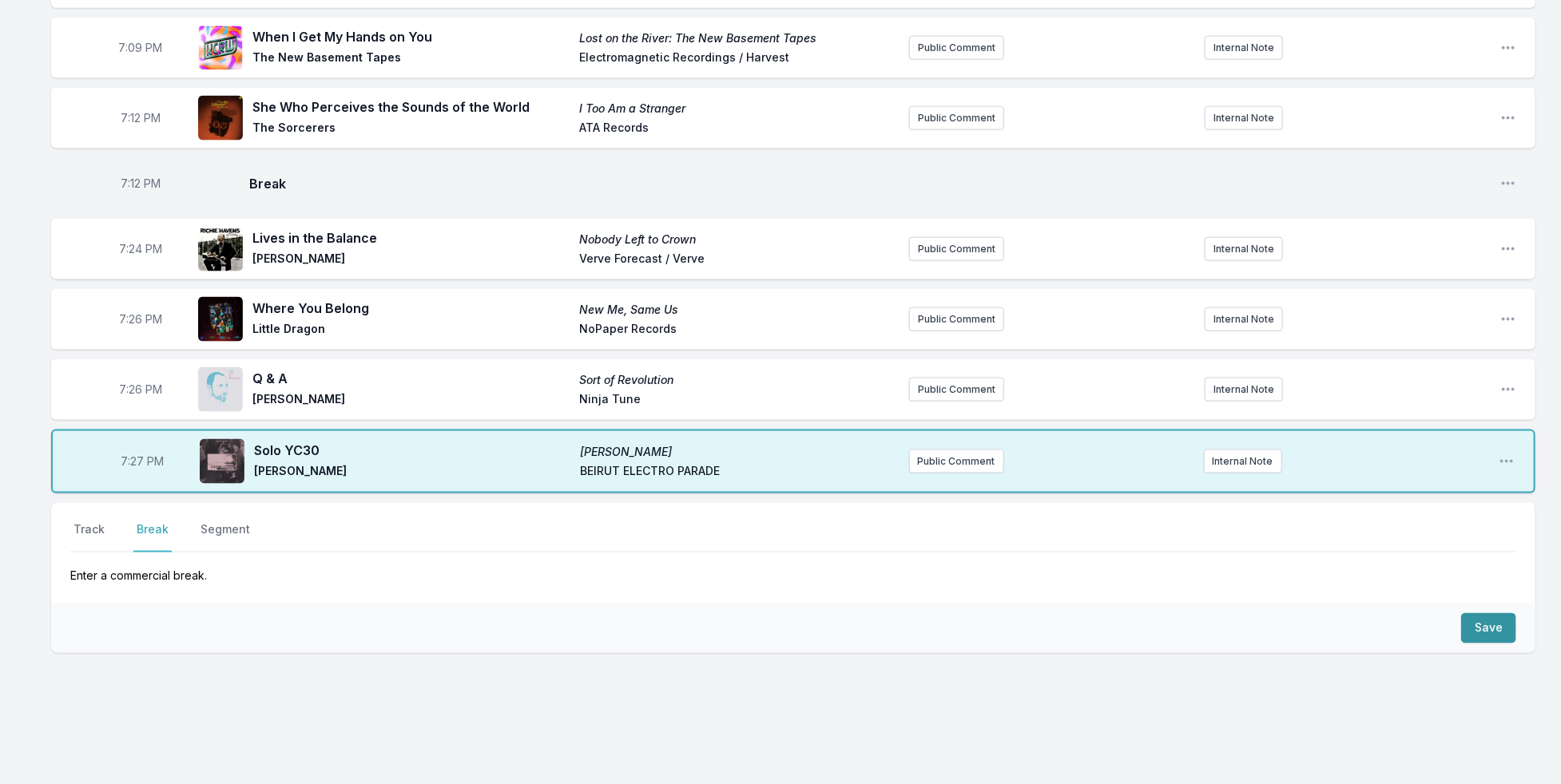
drag, startPoint x: 1465, startPoint y: 589, endPoint x: 1477, endPoint y: 594, distance: 13.0
click at [1470, 604] on div "Save" at bounding box center [793, 628] width 1484 height 49
click at [1479, 614] on button "Save" at bounding box center [1488, 629] width 55 height 30
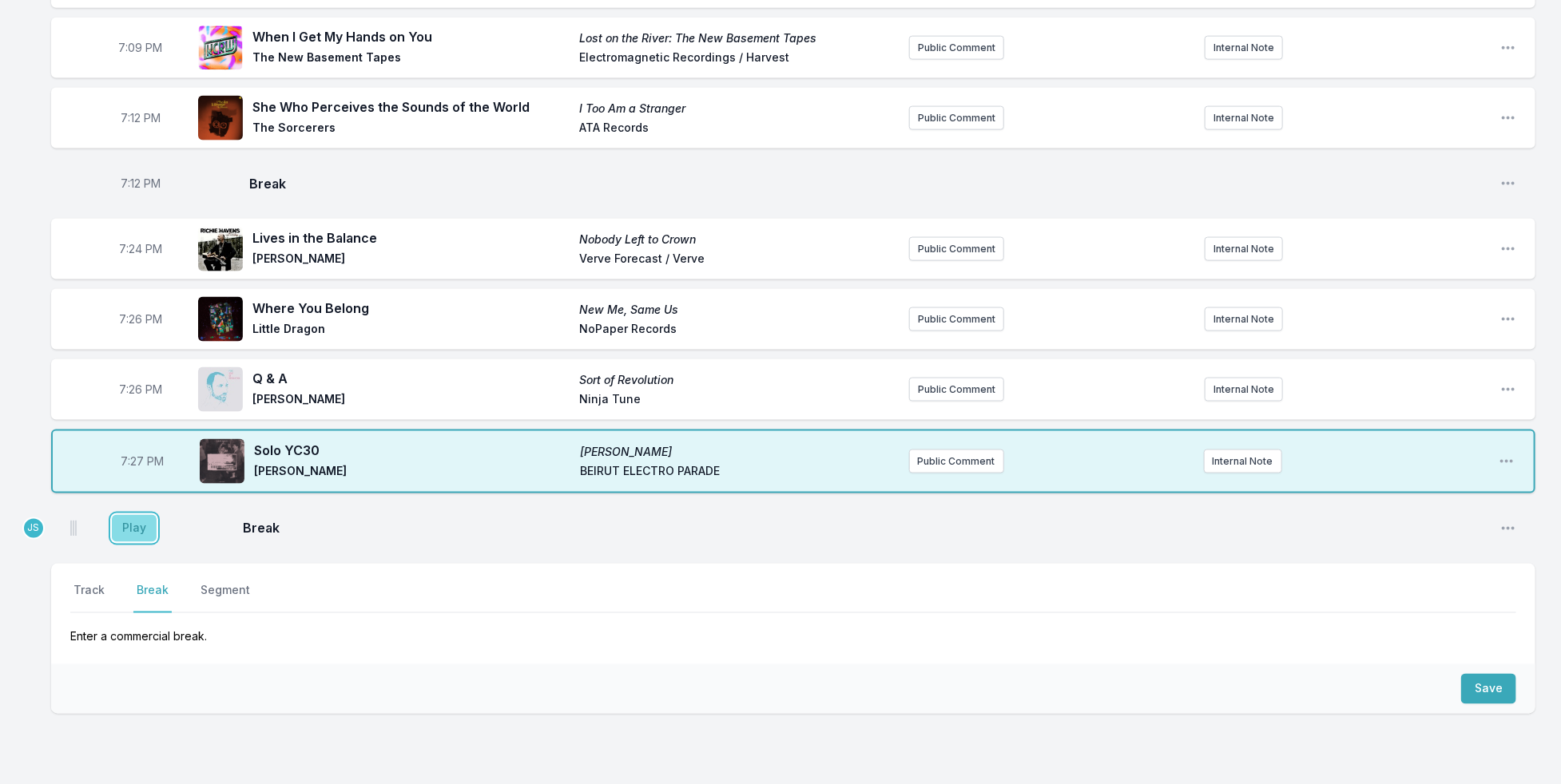
click at [144, 515] on button "Play" at bounding box center [134, 529] width 45 height 28
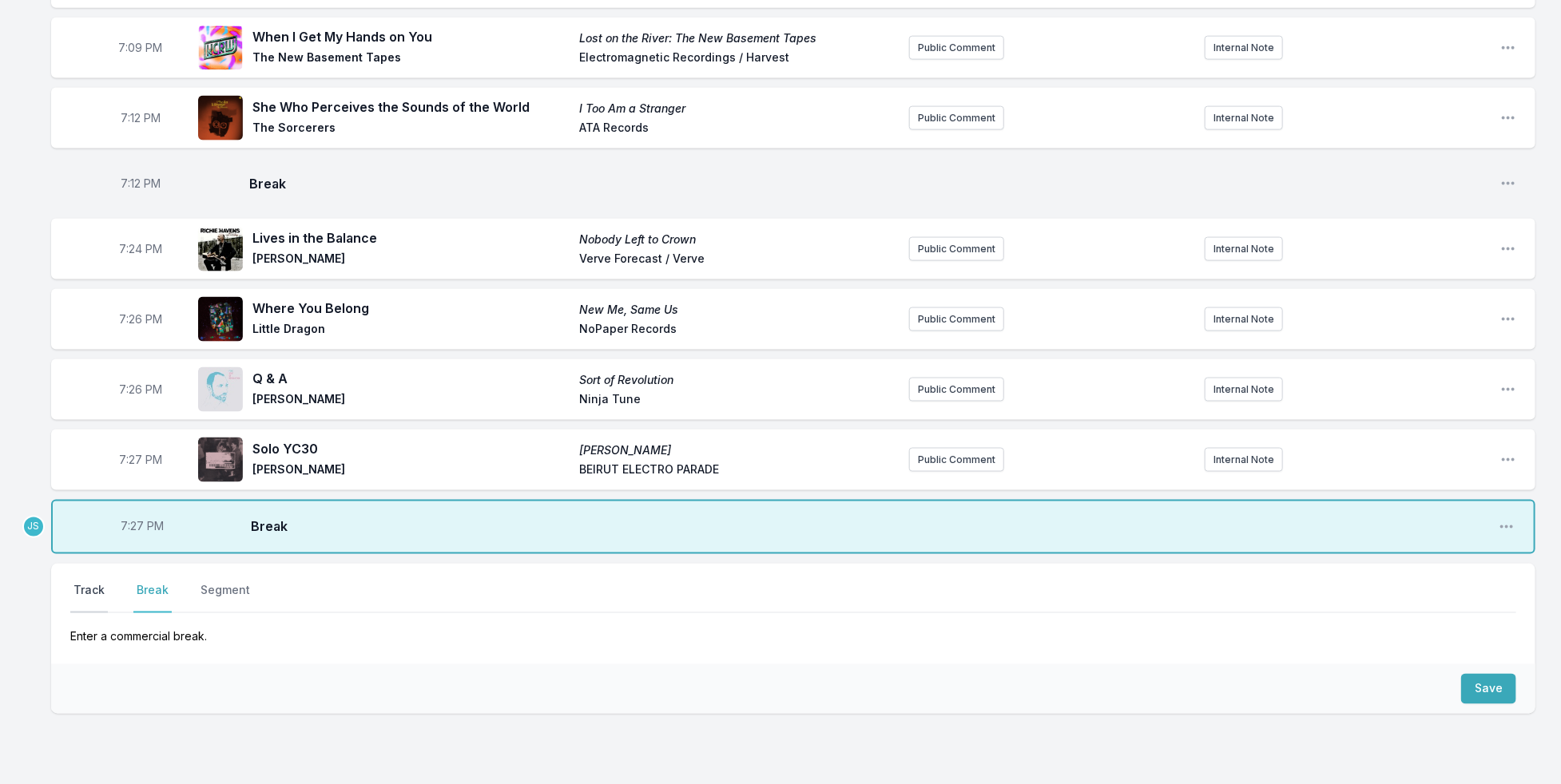
click at [84, 583] on button "Track" at bounding box center [89, 598] width 38 height 30
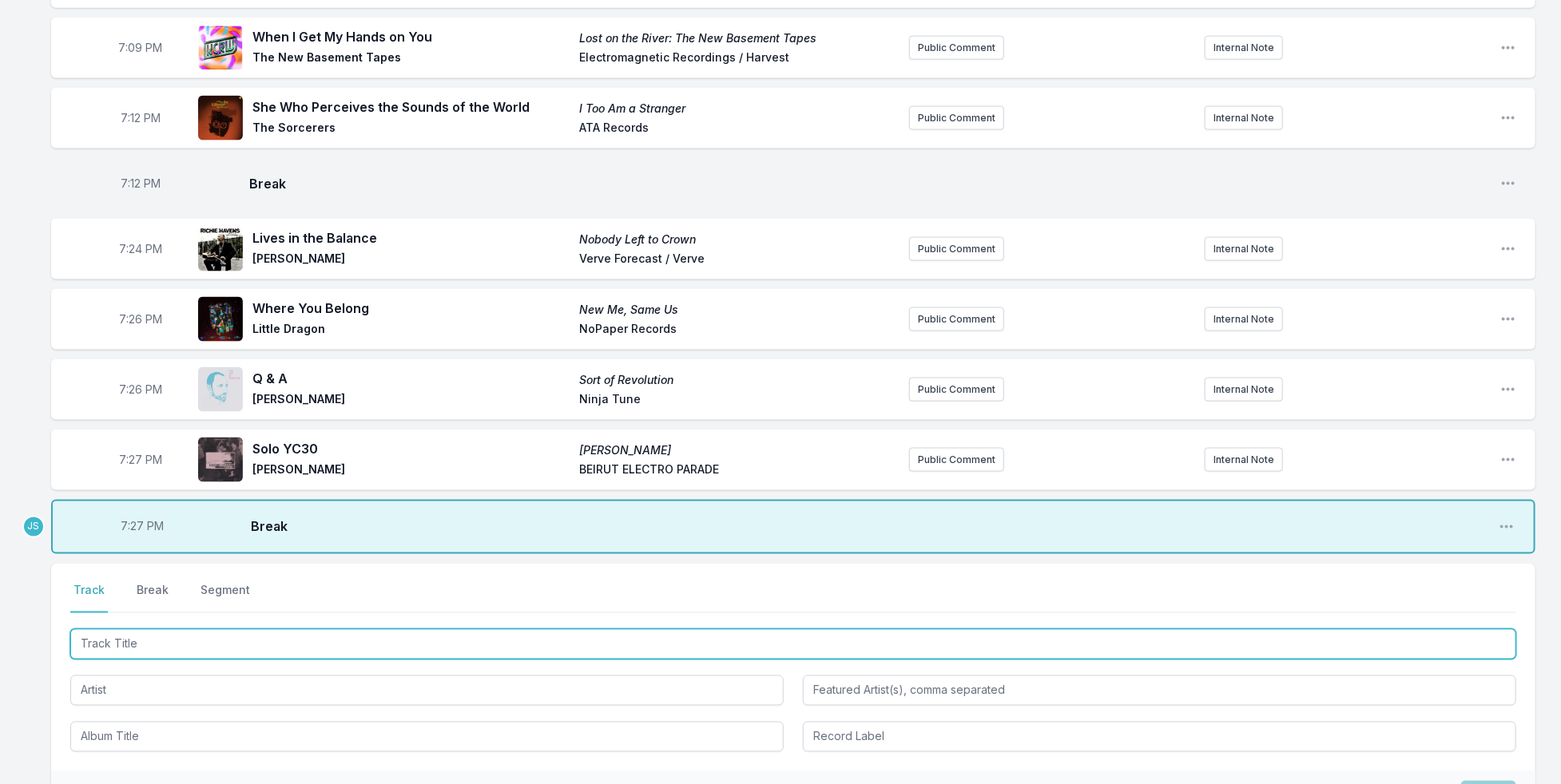
drag, startPoint x: 149, startPoint y: 621, endPoint x: 154, endPoint y: 614, distance: 8.6
click at [150, 630] on input "Track Title" at bounding box center [793, 645] width 1446 height 30
type input "Go Slow"
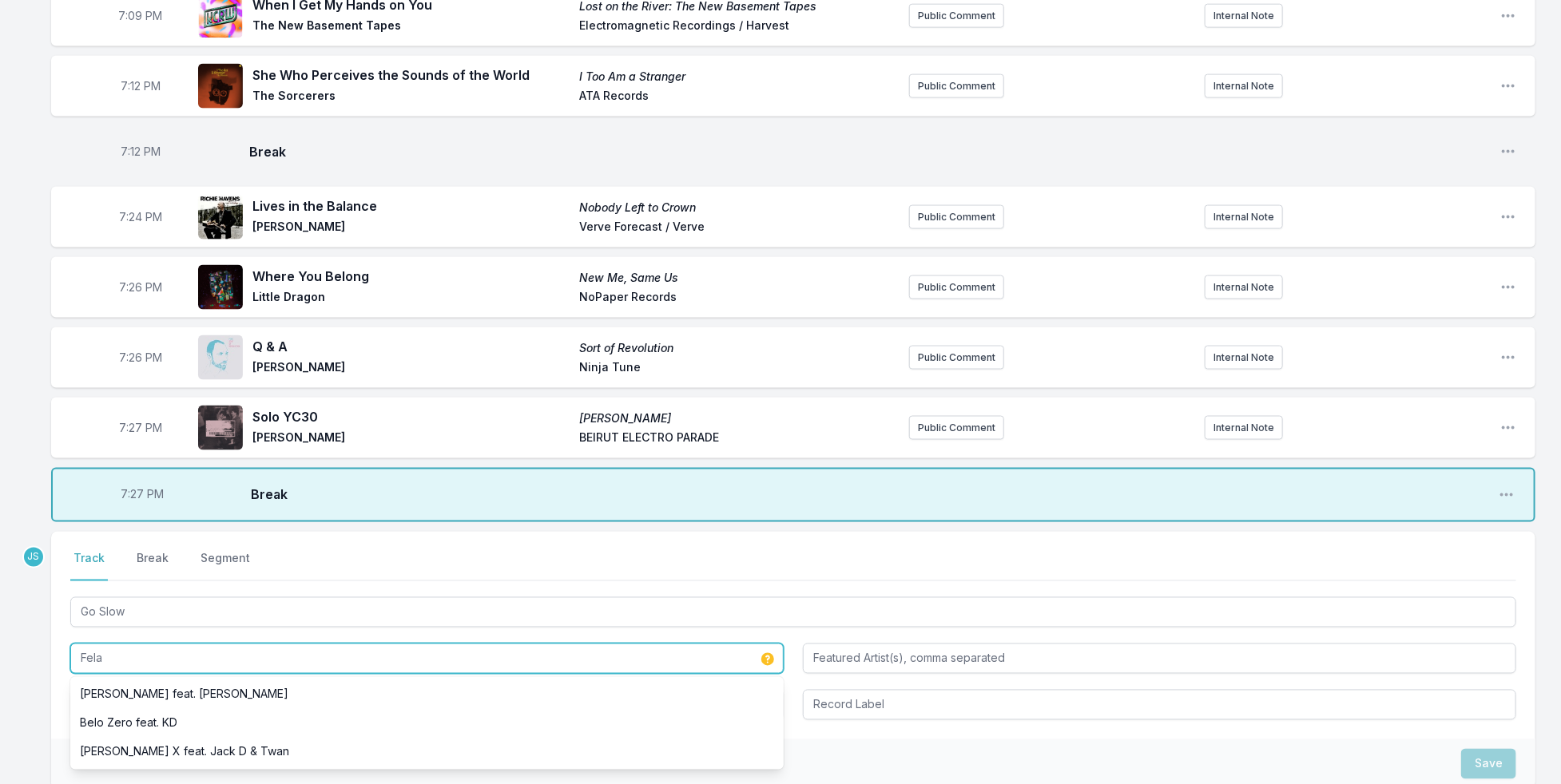
scroll to position [1352, 0]
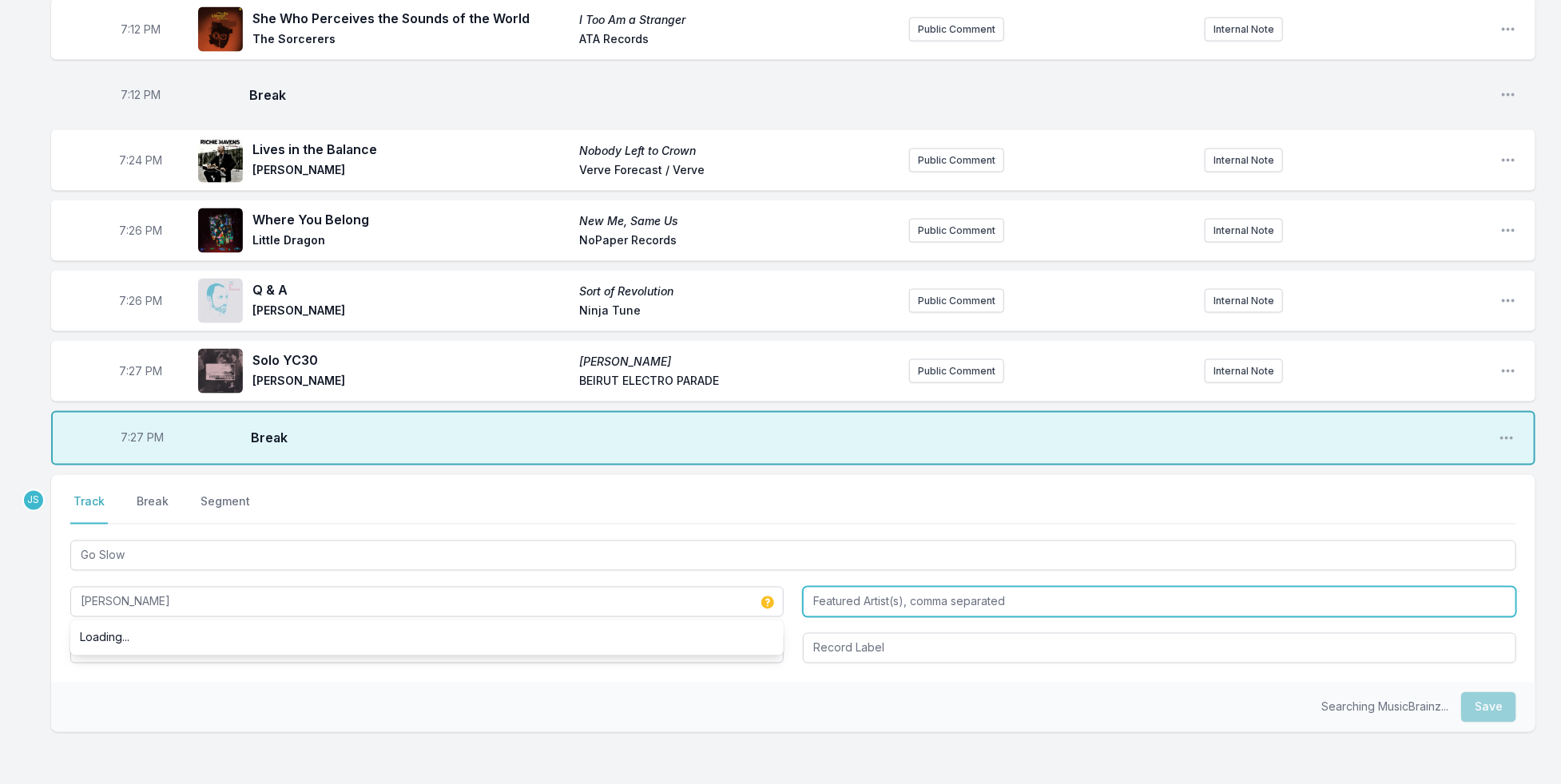
type input "[PERSON_NAME]"
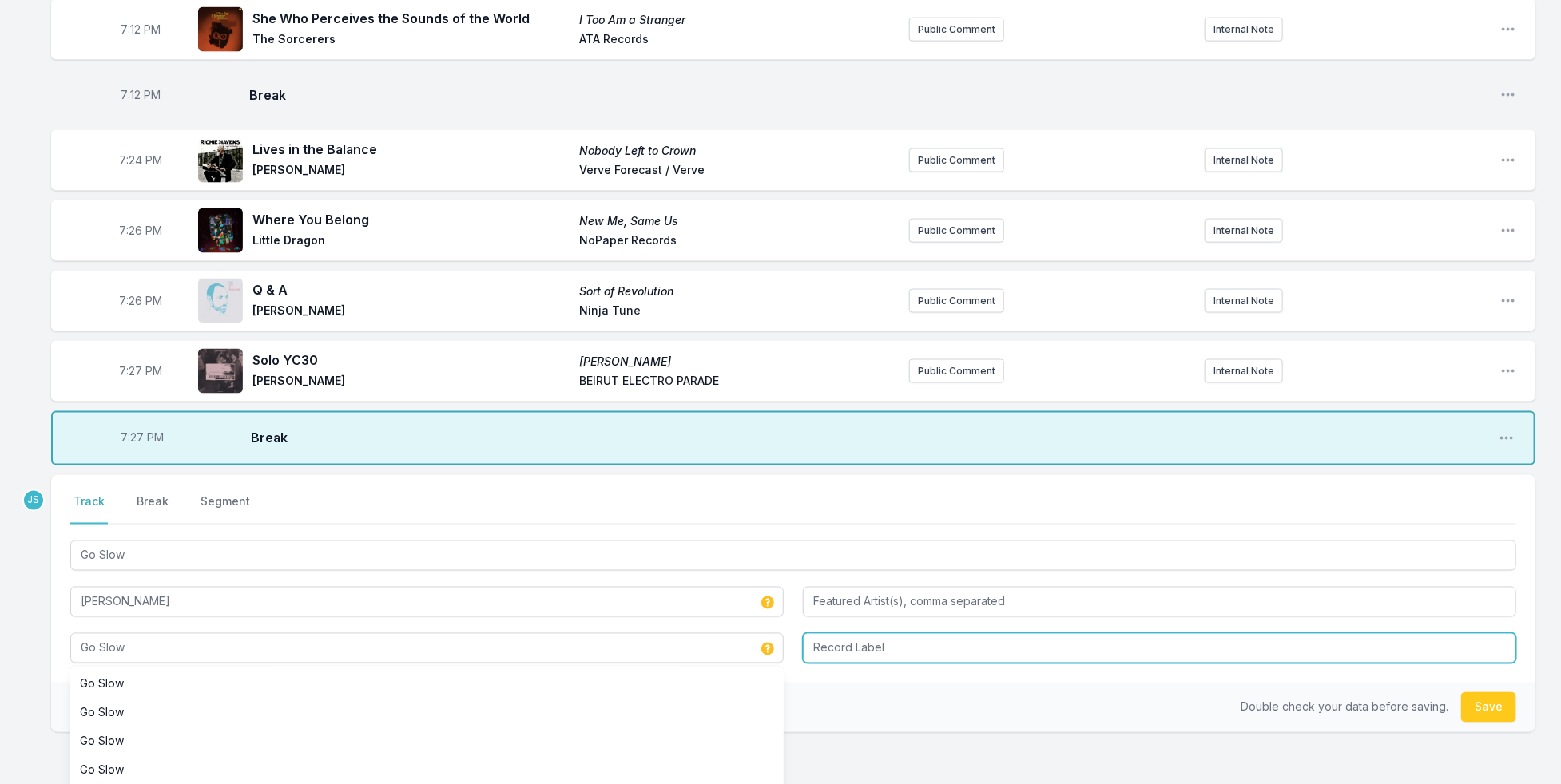
type input "Go Slow"
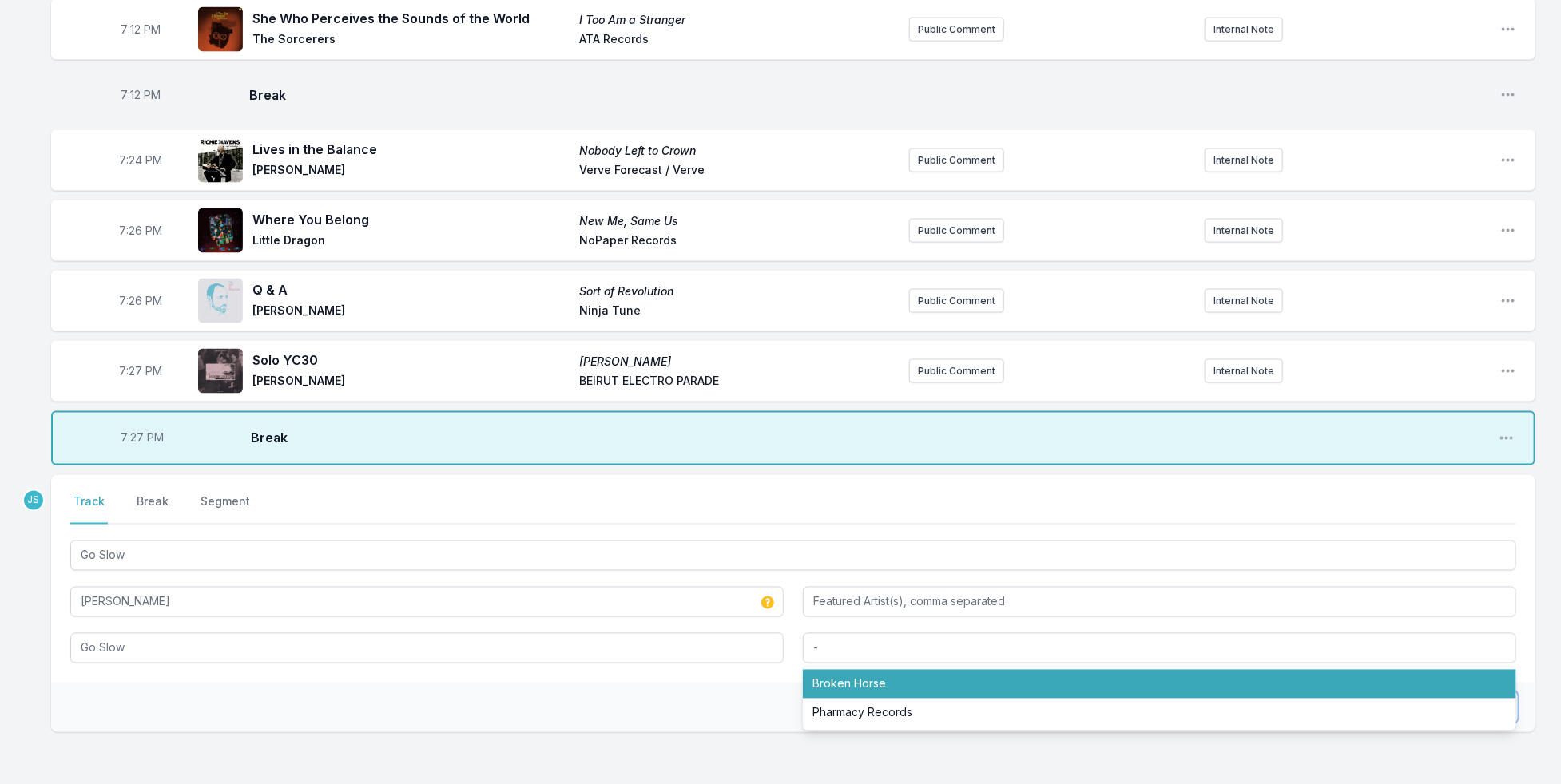
type input "-"
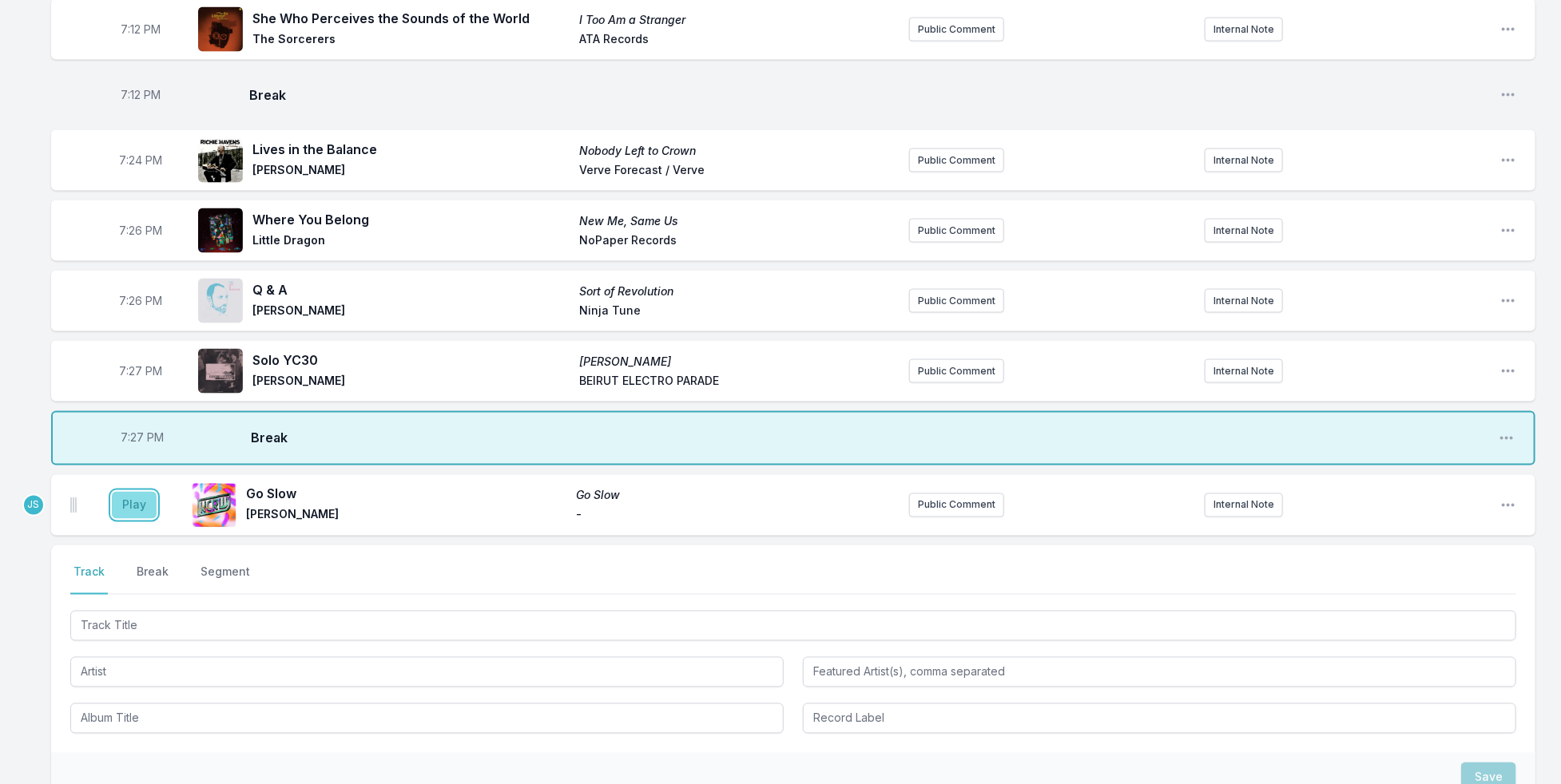
click at [129, 492] on button "Play" at bounding box center [134, 505] width 45 height 28
